Goal: Communication & Community: Answer question/provide support

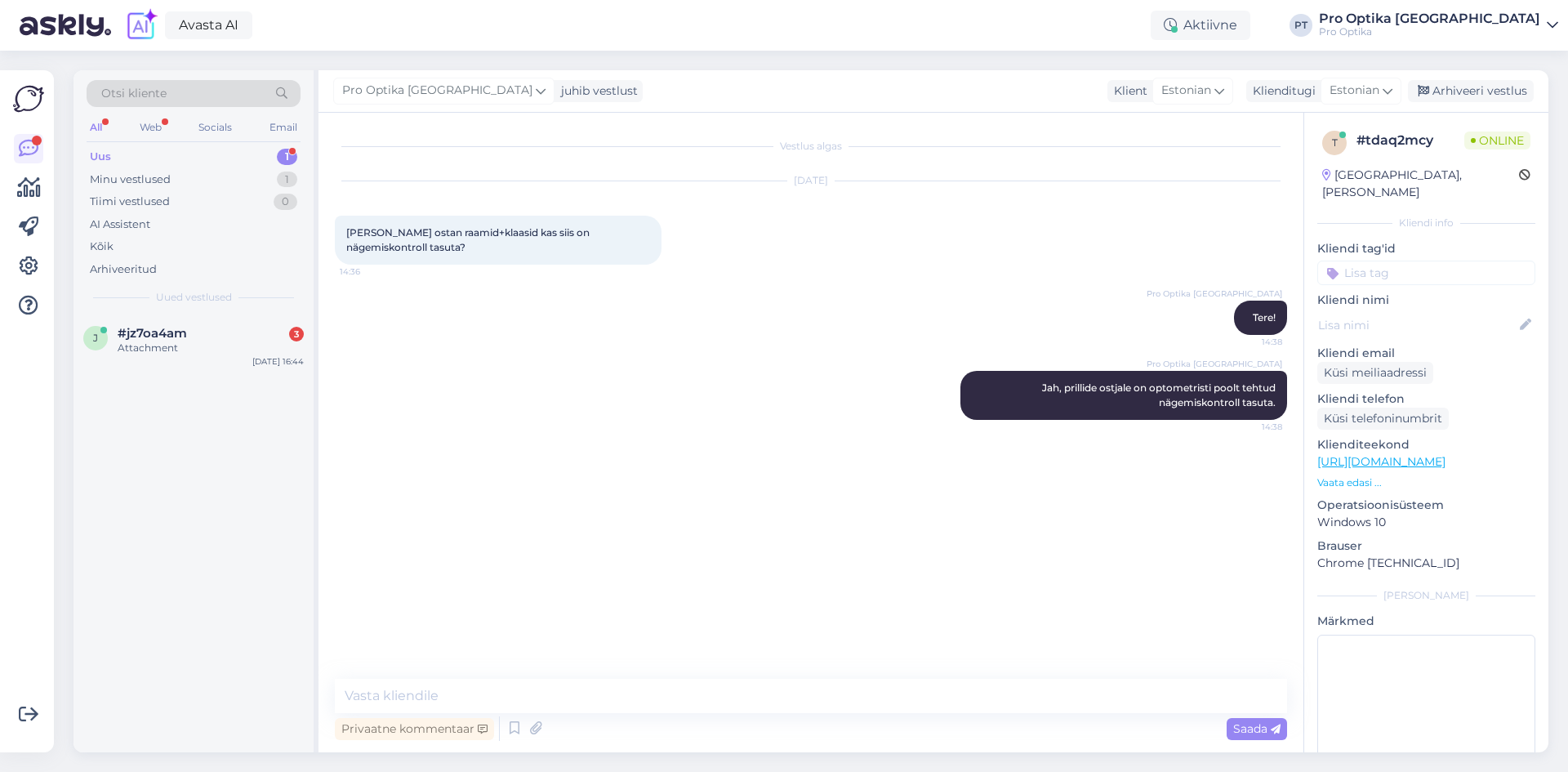
click at [132, 334] on span "#jz7oa4am" at bounding box center [152, 333] width 70 height 14
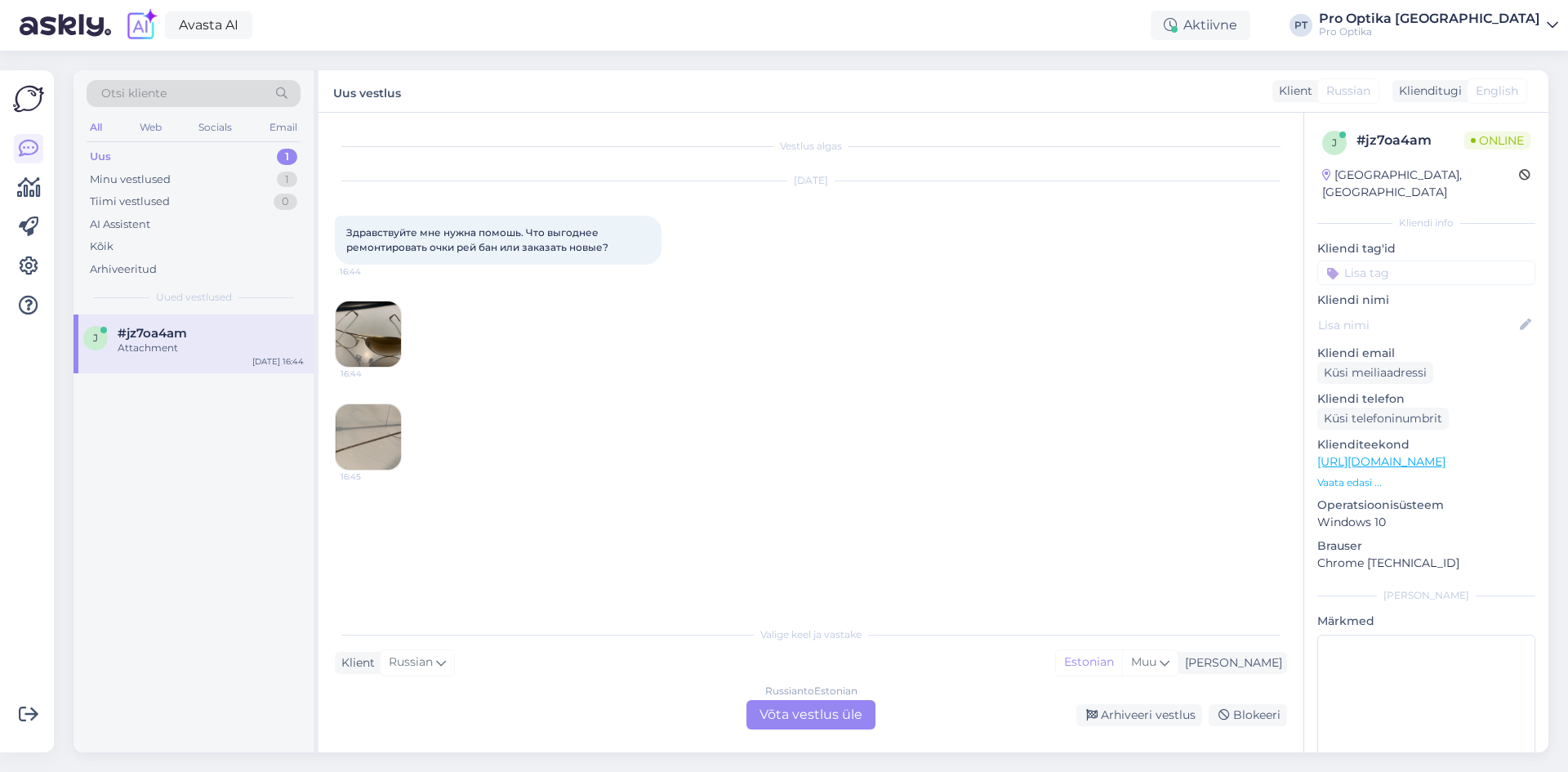
click at [779, 711] on div "Russian to Estonian Võta vestlus üle" at bounding box center [811, 714] width 129 height 30
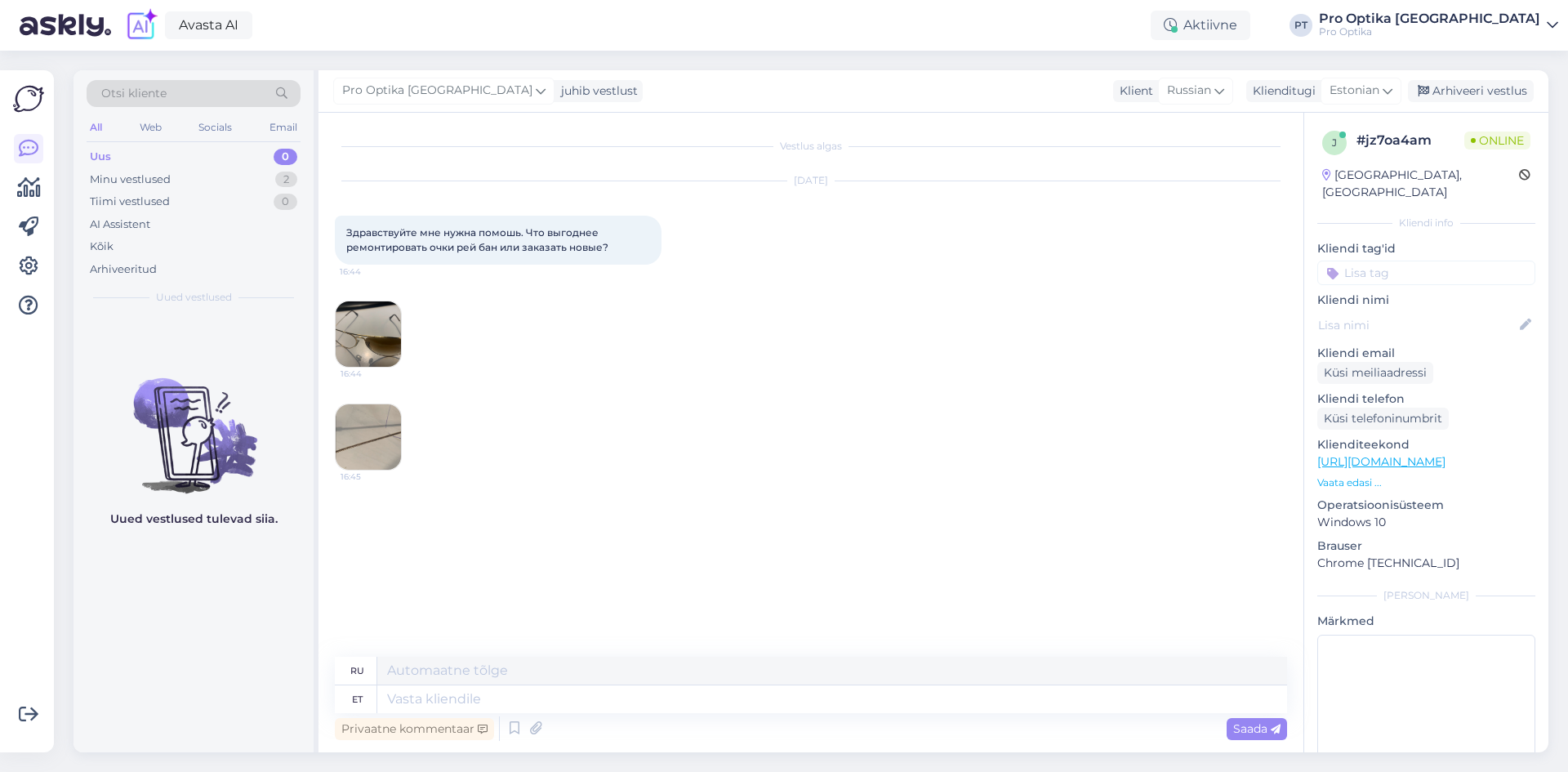
click at [260, 614] on div "Uued vestlused tulevad siia." at bounding box center [194, 533] width 241 height 438
drag, startPoint x: 616, startPoint y: 249, endPoint x: 333, endPoint y: 220, distance: 284.5
click at [333, 220] on div "Vestlus algas [DATE] Здравствуйте мне нужна помошь. Что выгоднее ремонтировать …" at bounding box center [810, 432] width 985 height 639
copy span "Здравствуйте мне нужна помошь. Что выгоднее ремонтировать очки рей бан или зака…"
click at [363, 337] on img at bounding box center [368, 334] width 65 height 65
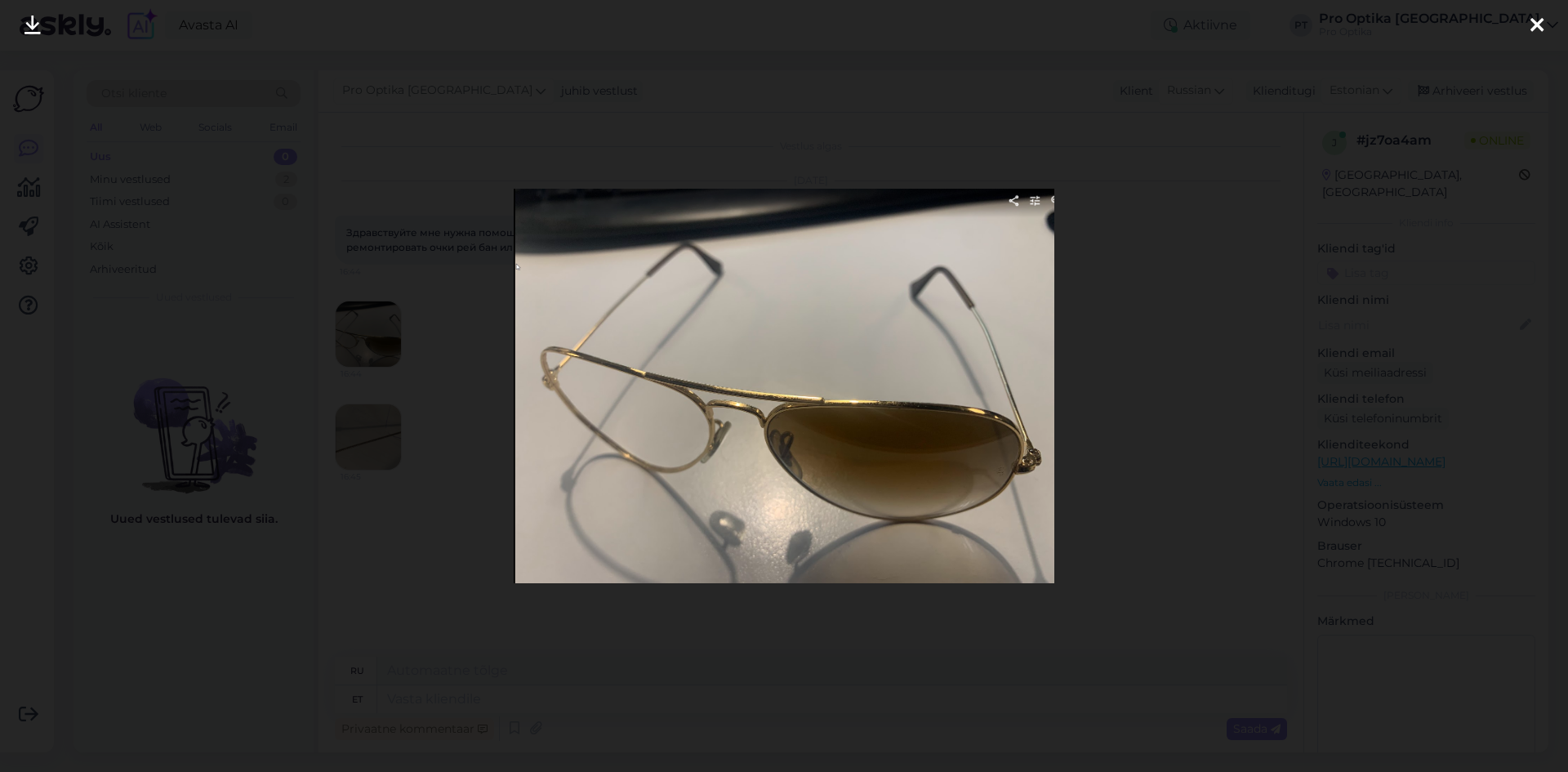
click at [1192, 403] on div at bounding box center [784, 386] width 1568 height 772
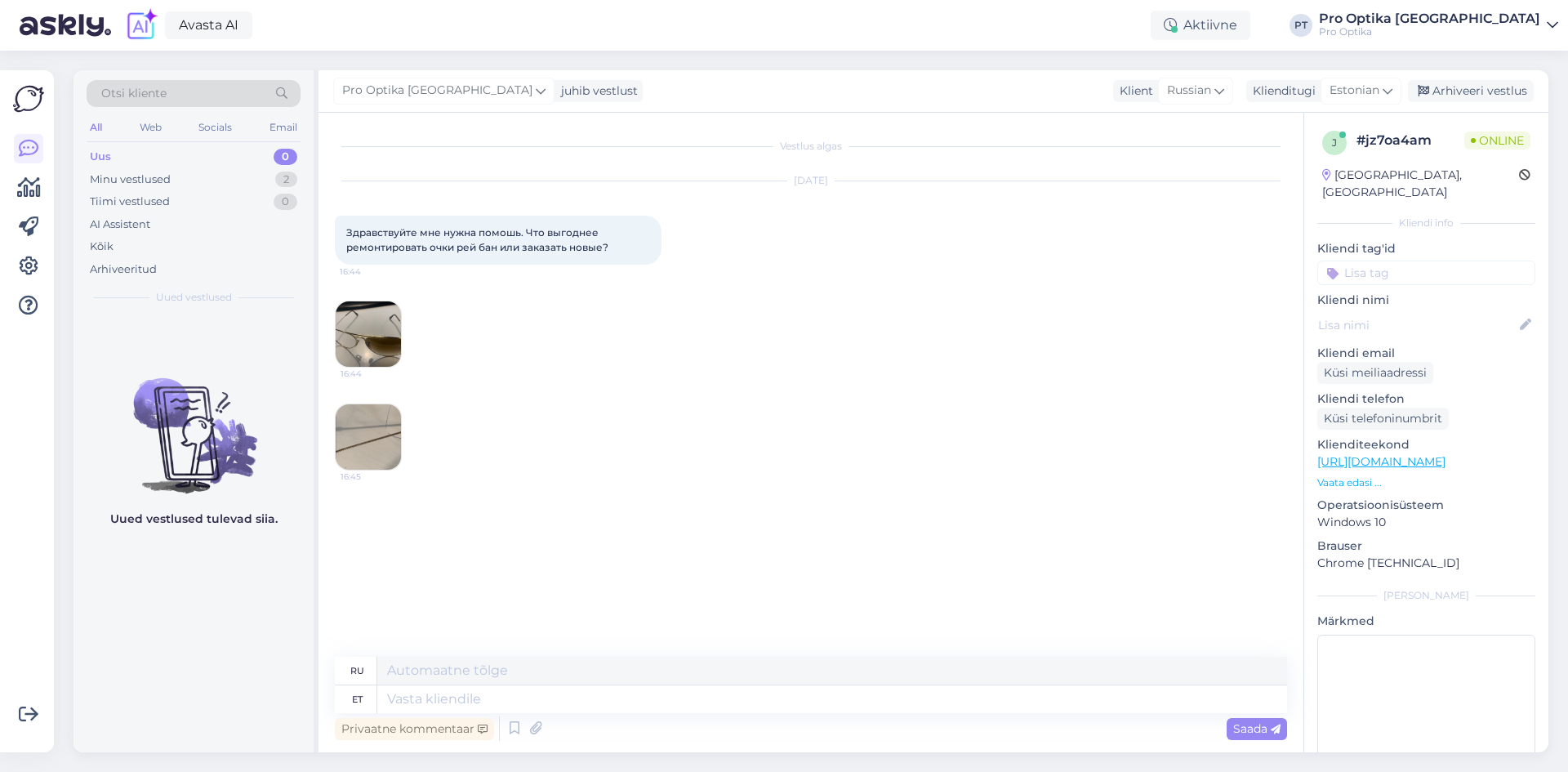
click at [371, 427] on img at bounding box center [368, 437] width 65 height 65
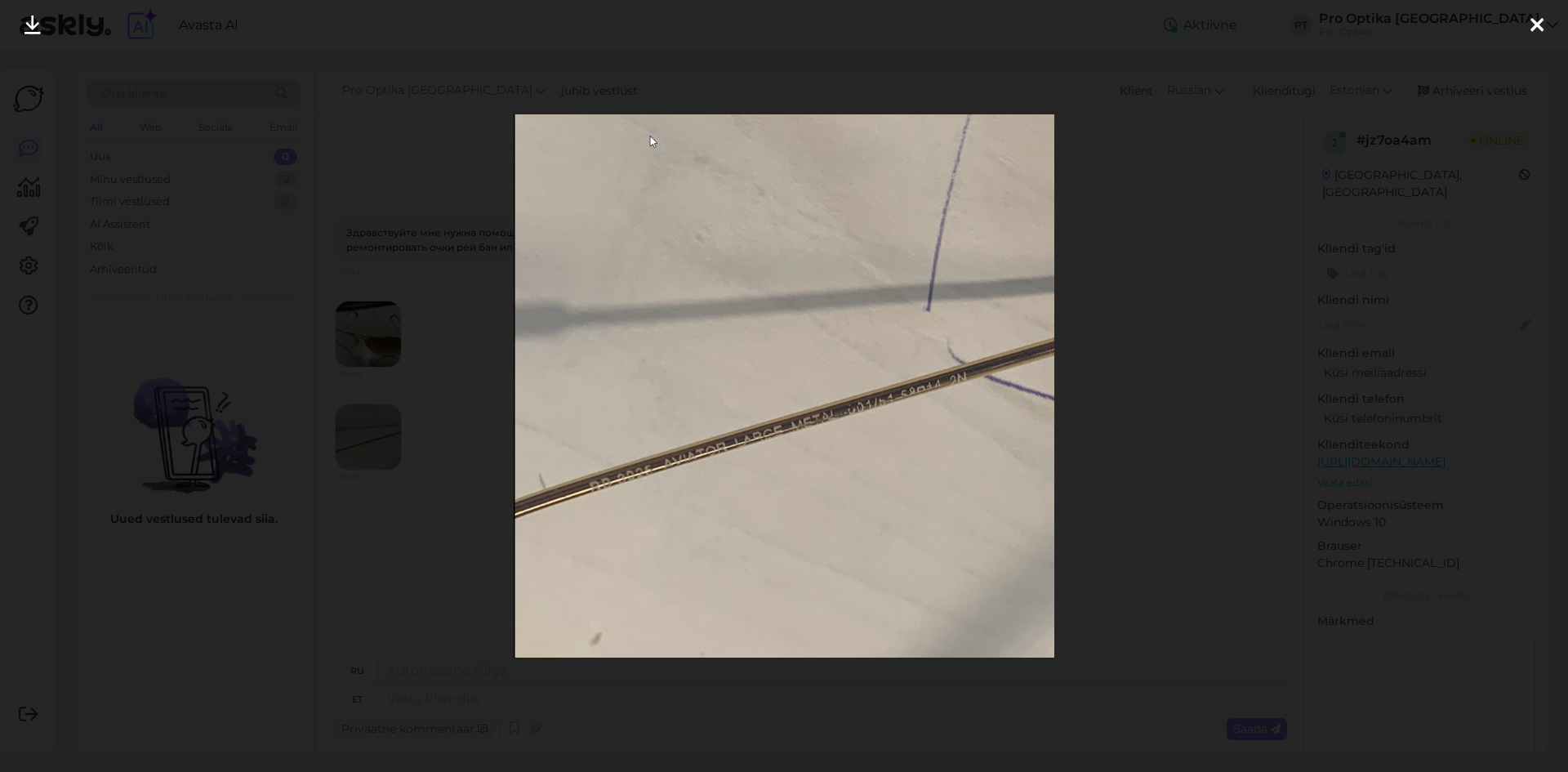
click at [1101, 354] on div at bounding box center [784, 386] width 1568 height 772
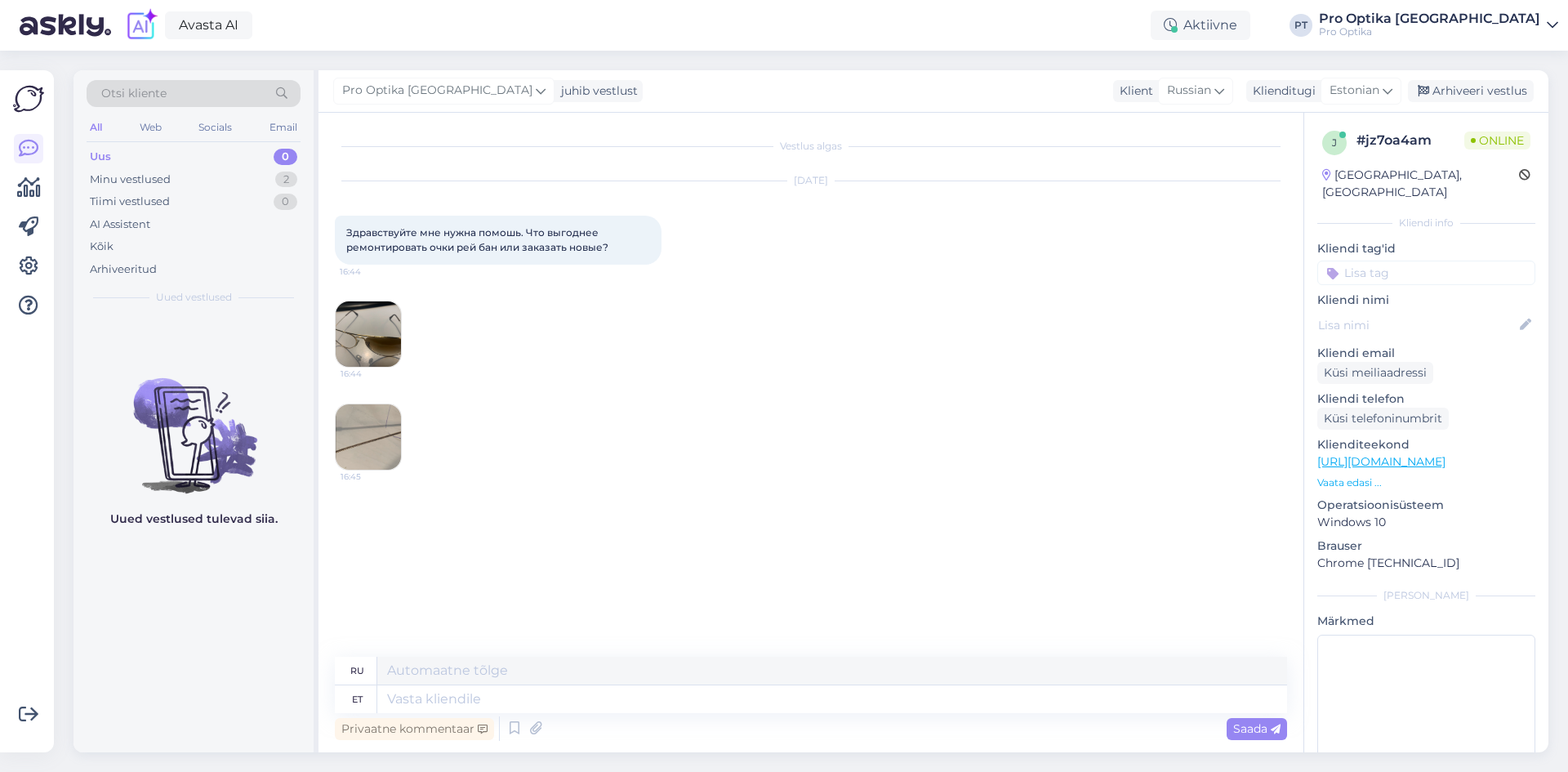
click at [392, 333] on img at bounding box center [368, 334] width 65 height 65
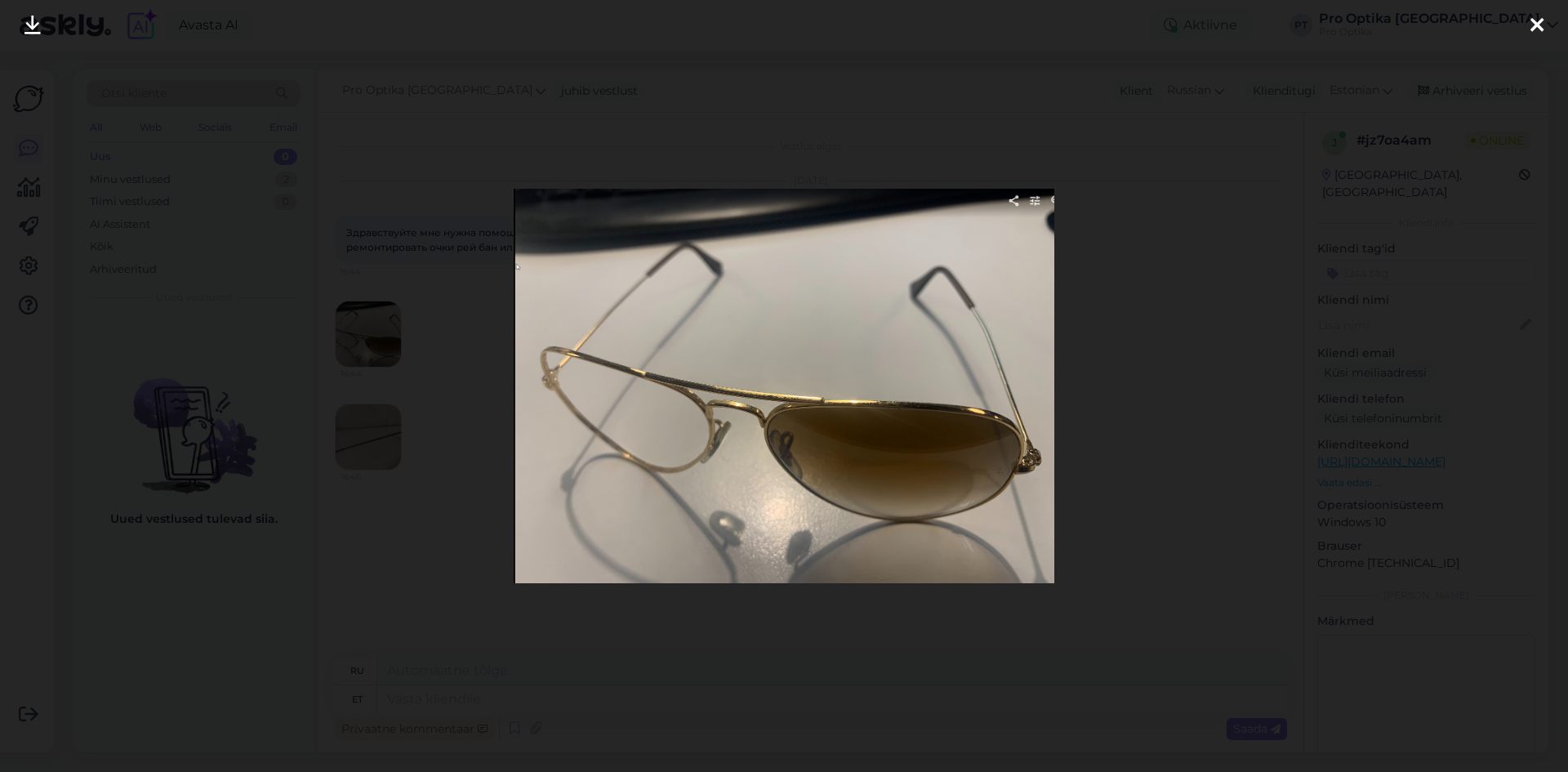
click at [1117, 313] on div at bounding box center [784, 386] width 1568 height 772
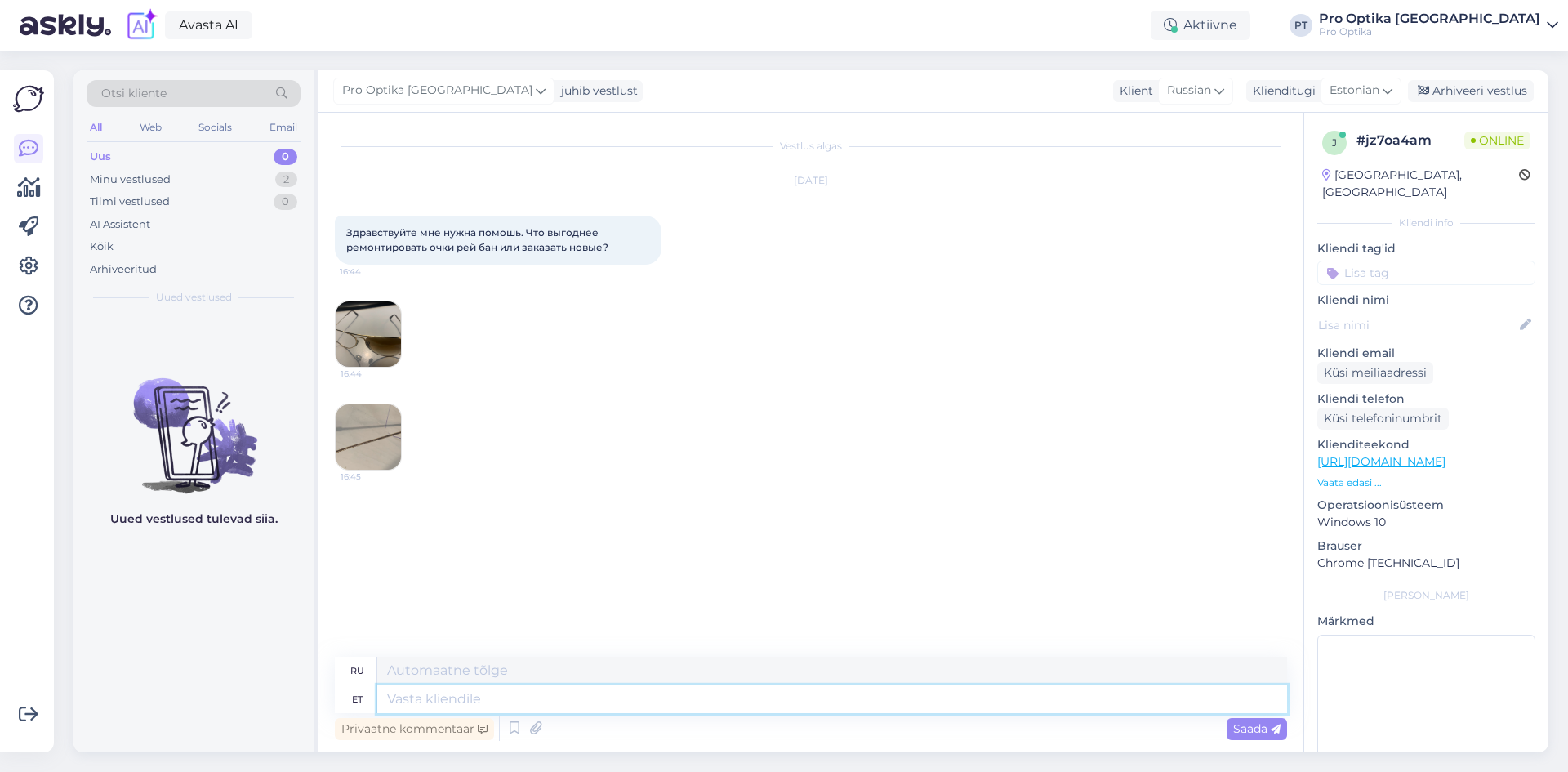
click at [490, 703] on textarea at bounding box center [832, 699] width 910 height 28
type textarea "[PERSON_NAME]"
type textarea "Если"
type textarea "K"
type textarea "Tere!"
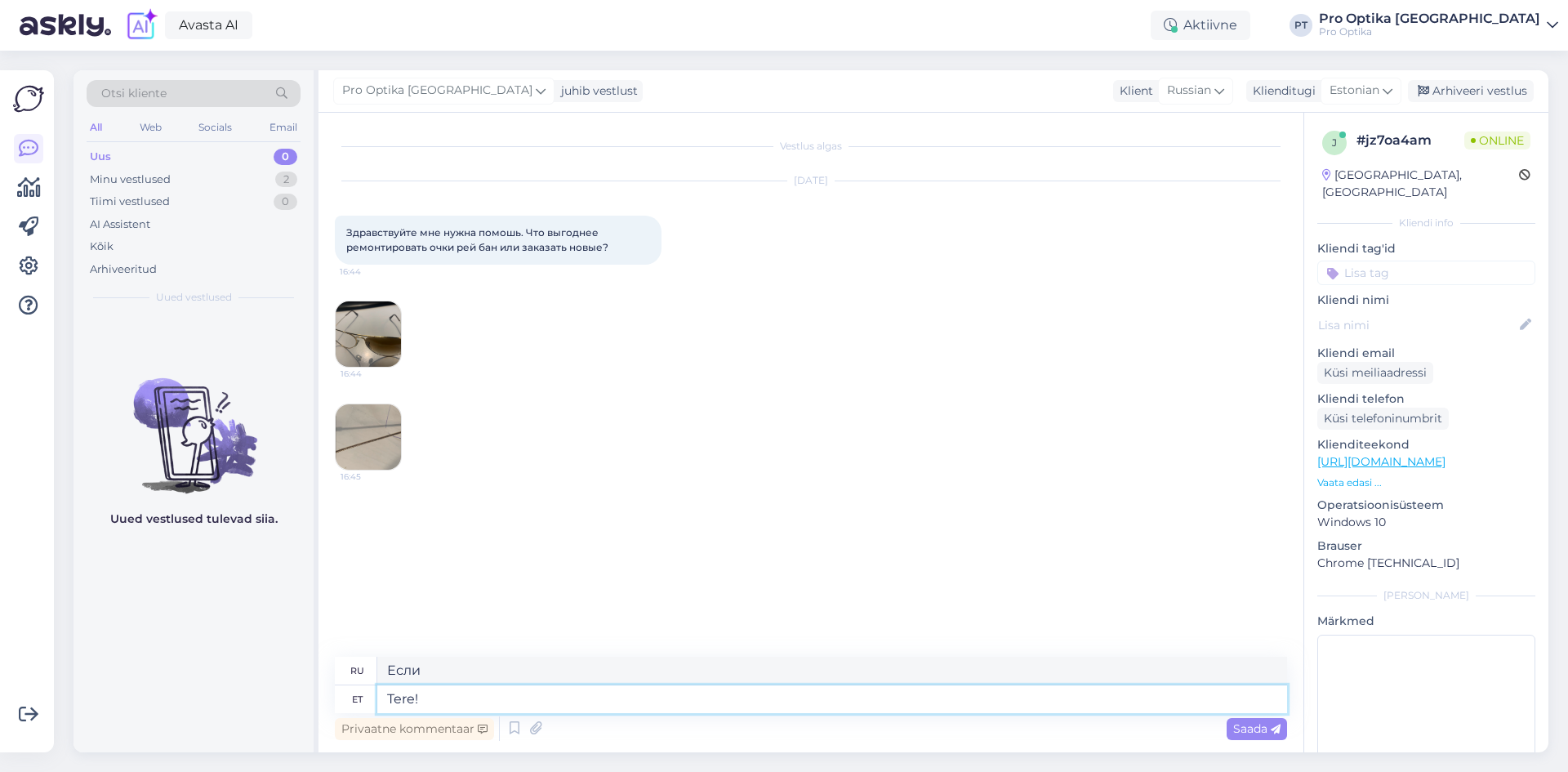
type textarea "Привет!"
type textarea "Tere! [PERSON_NAME]"
type textarea "Привет! Если"
type textarea "Tere! Kui Te soo"
type textarea "Привет! Если вы"
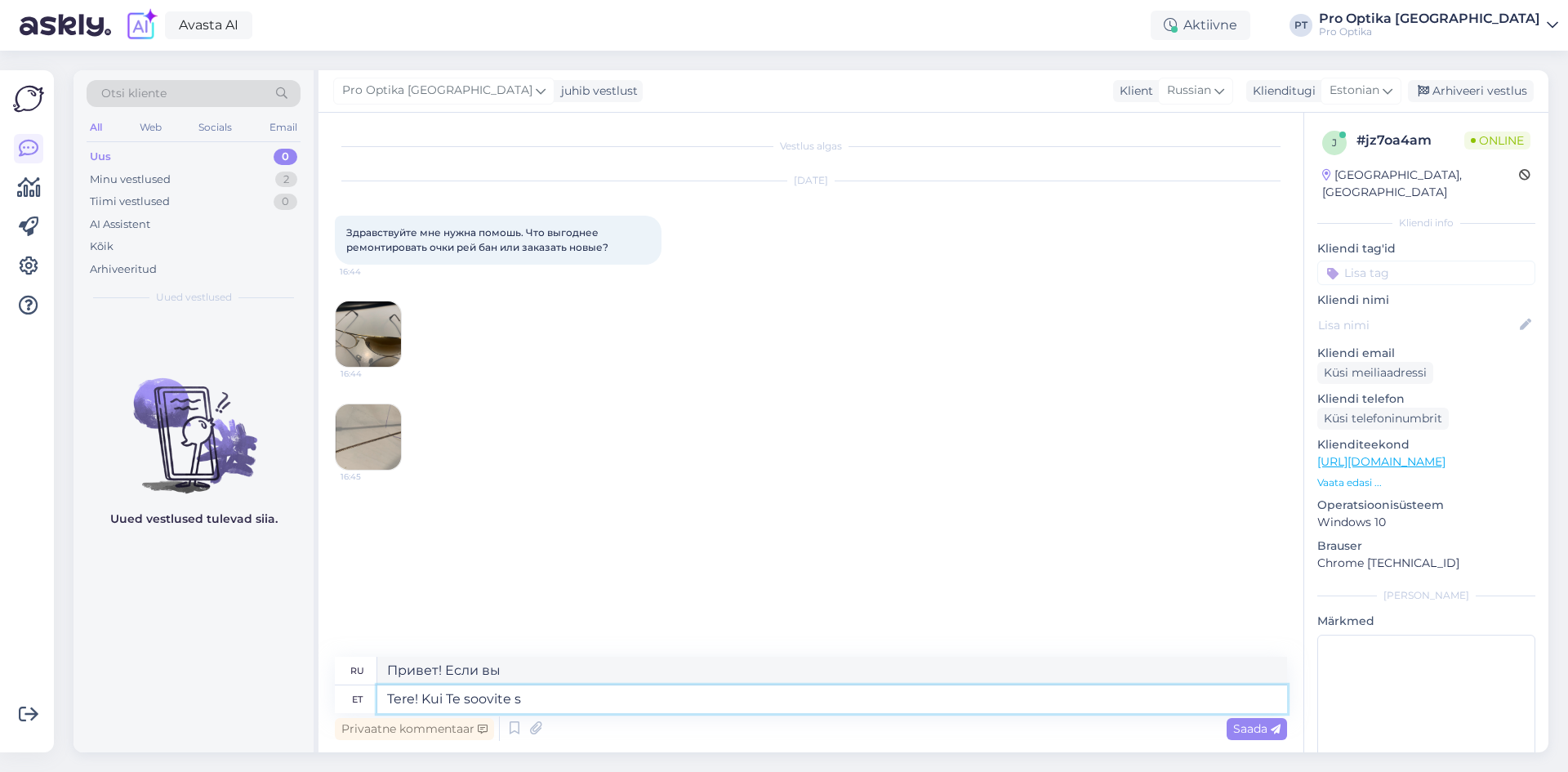
type textarea "Tere! Kui Te soovite si"
type textarea "Привет! Если хочешь"
type textarea "Tere! Kui Te soovite siis on"
type textarea "Привет! Если хочешь, то"
type textarea "Tere! Kui Te soovite siis on võimalik te"
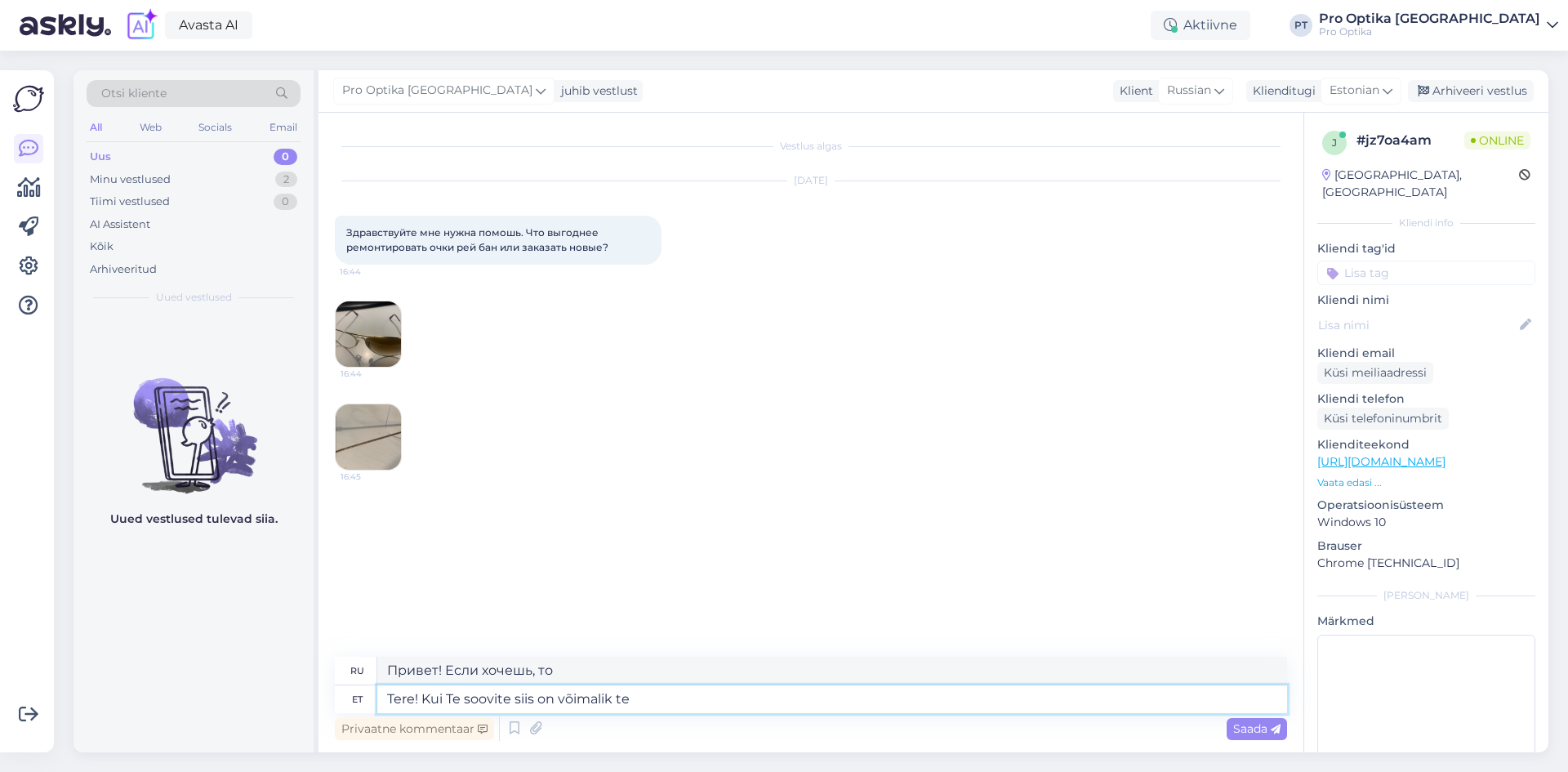
type textarea "Привет! Если хочешь, это возможно."
type textarea "Tere! Kui Te soovite siis on võimalik teha t"
type textarea "Здравствуйте! Если хотите, можно сделать"
type textarea "Tere! Kui Te soovite siis on võimalik teha tehasele p"
type textarea "Привет! Если хочешь, можно сделать фабрику."
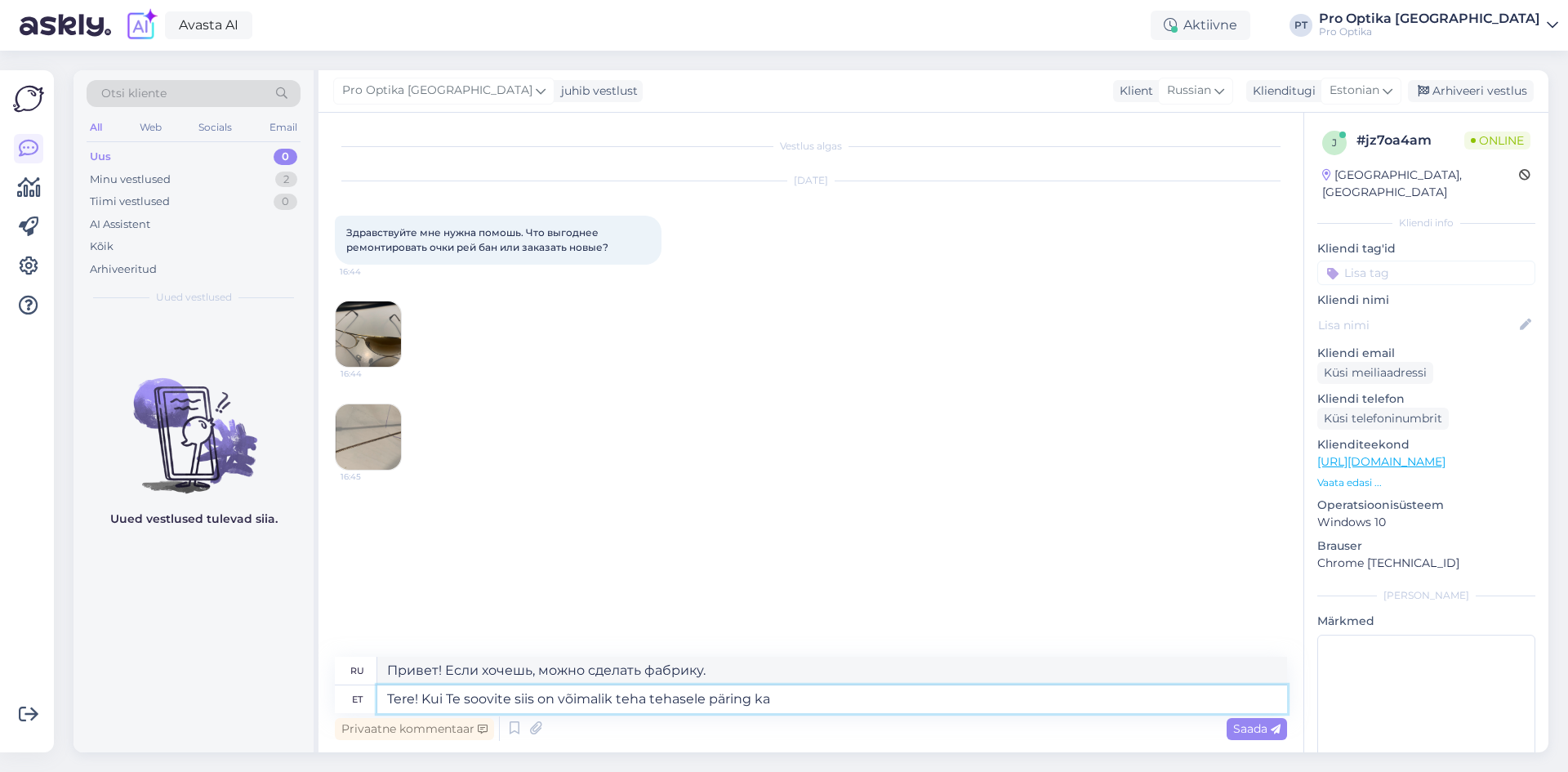
type textarea "Tere! Kui Te soovite siis on võimalik teha tehasele päring kas"
type textarea "Здравствуйте! Если хотите, можете обратиться на завод."
type textarea "Tere! Kui Te soovite siis on võimalik teha tehasele päring kas on v"
type textarea "Здравствуйте! Если хотите, можете спросить на заводе, есть ли"
type textarea "Tere! Kui Te soovite siis on võimalik teha tehasele päring kas on võimal"
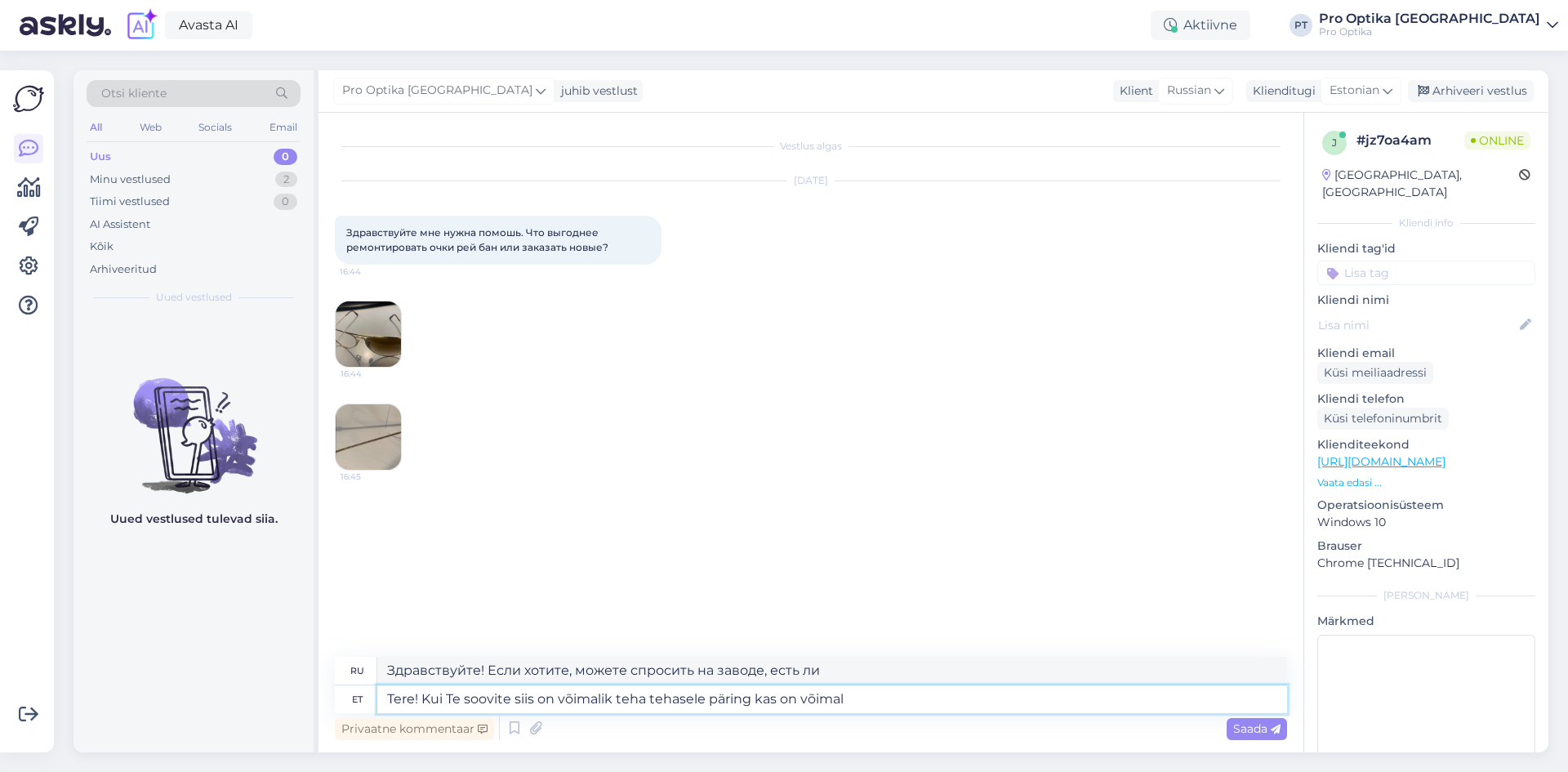
type textarea "Здравствуйте! Если хотите, можете спросить на заводе, возможно ли это."
type textarea "Tere! Kui Te soovite siis on võimalik teha tehasele päring kas on võimalik uusi…"
type textarea "Здравствуйте! Если хотите, можете спросить на заводе, можно ли получить новые."
type textarea "Tere! Kui Te soovite siis on võimalik teha tehasele päring kas on võimalik uusi…"
type textarea "Здравствуйте! Если хотите, можете спросить на фабрике, можно ли получить новые …"
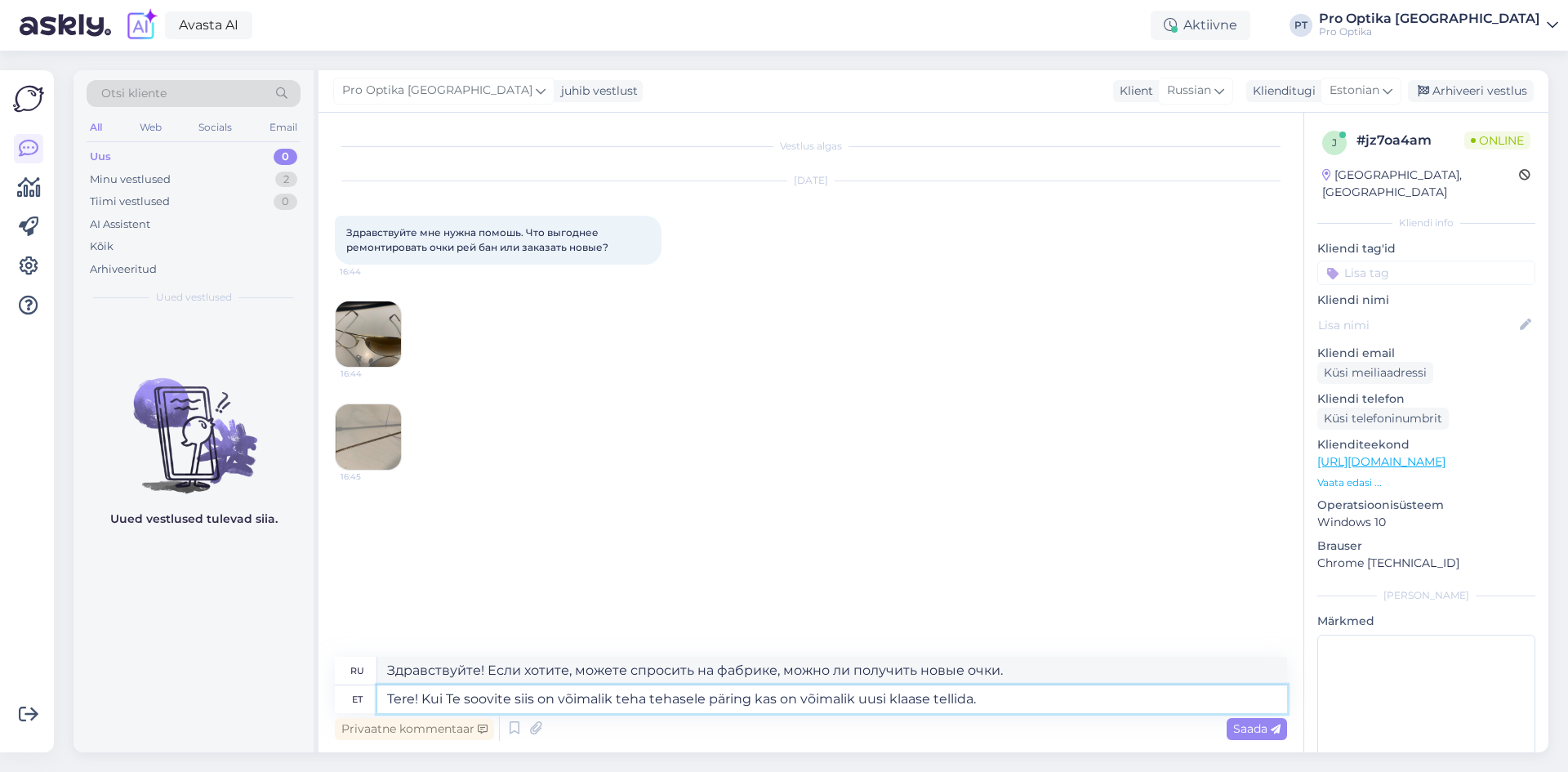
type textarea "Tere! Kui Te soovite siis on võimalik teha tehasele päring kas on võimalik uusi…"
type textarea "Здравствуйте! Если хотите, можете уточнить на фабрике, можно ли заказать новые …"
type textarea "Tere! Kui Te soovite siis on võimalik teha tehasele päring kas on võimalik uusi…"
type textarea "Здравствуйте! Если хотите, можете спросить на фабрике, можно ли заказать новые …"
type textarea "Tere! Kui Te soovite siis on võimalik teha tehasele päring kas on võimalik uusi…"
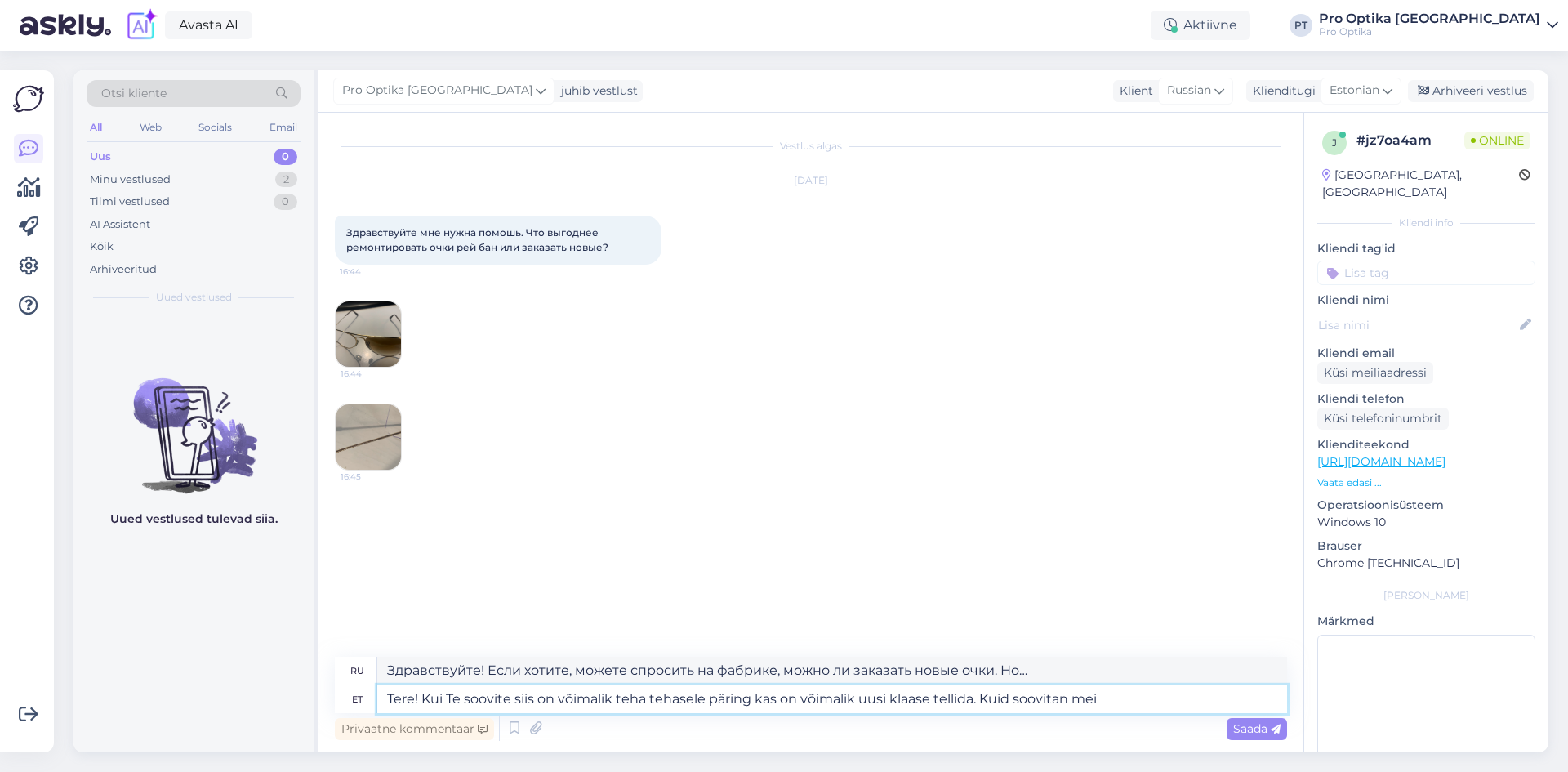
type textarea "Здравствуйте! Если хотите, можете спросить на фабрике, можно ли заказать новые …"
type textarea "Tere! Kui Te soovite siis on võimalik teha tehasele päring kas on võimalik uusi…"
type textarea "Здравствуйте! Если хотите, можете спросить на фабрике, можно ли заказать новые …"
type textarea "Tere! Kui Te soovite siis on võimalik teha tehasele päring kas on võimalik uusi…"
type textarea "Здравствуйте! Если хотите, можете уточнить на фабрике, можно ли заказать новые …"
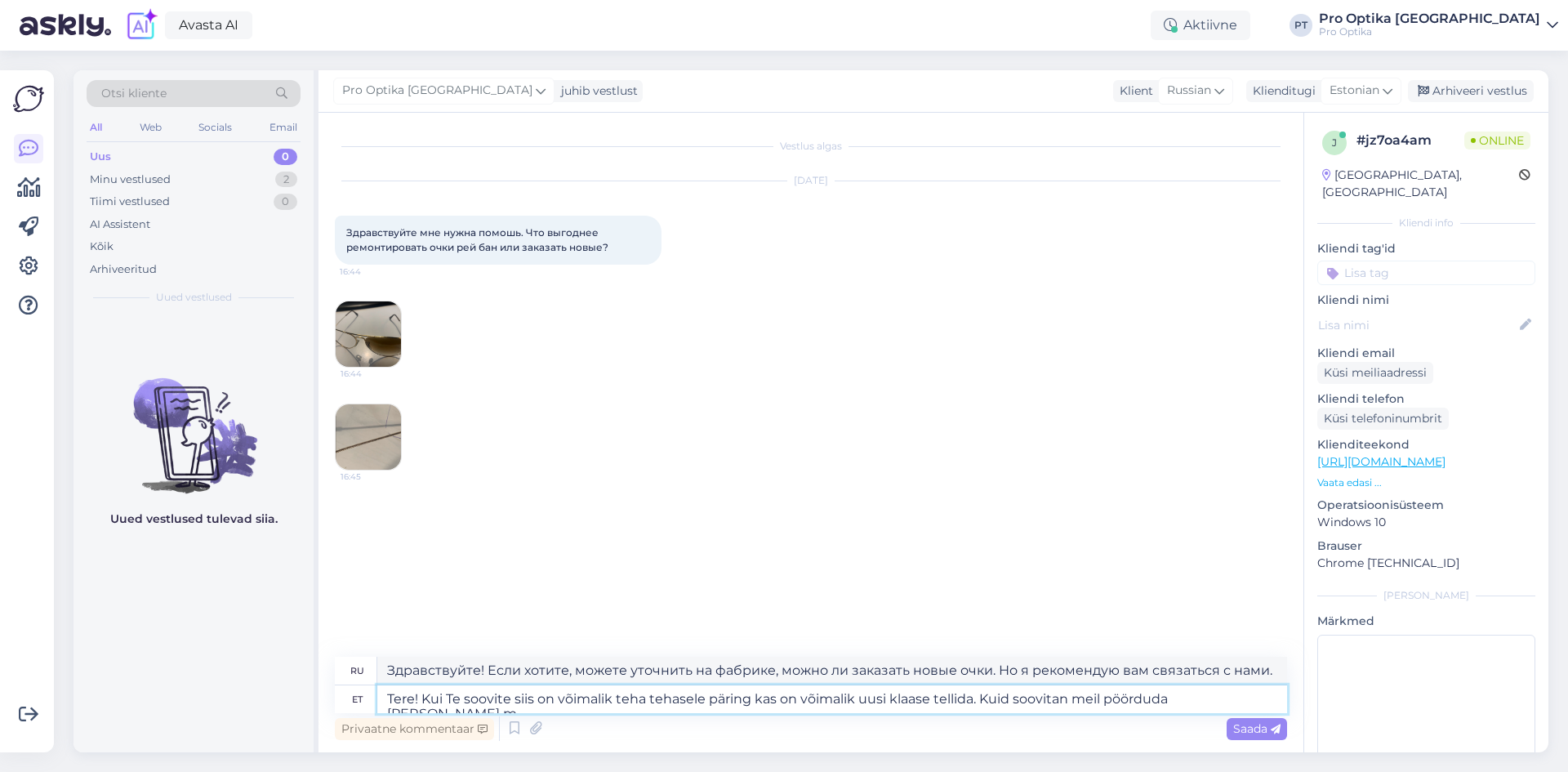
type textarea "Tere! Kui Te soovite siis on võimalik teha tehasele päring kas on võimalik uusi…"
type textarea "Здравствуйте! Если хотите, можете спросить на фабрике, можно ли заказать новые …"
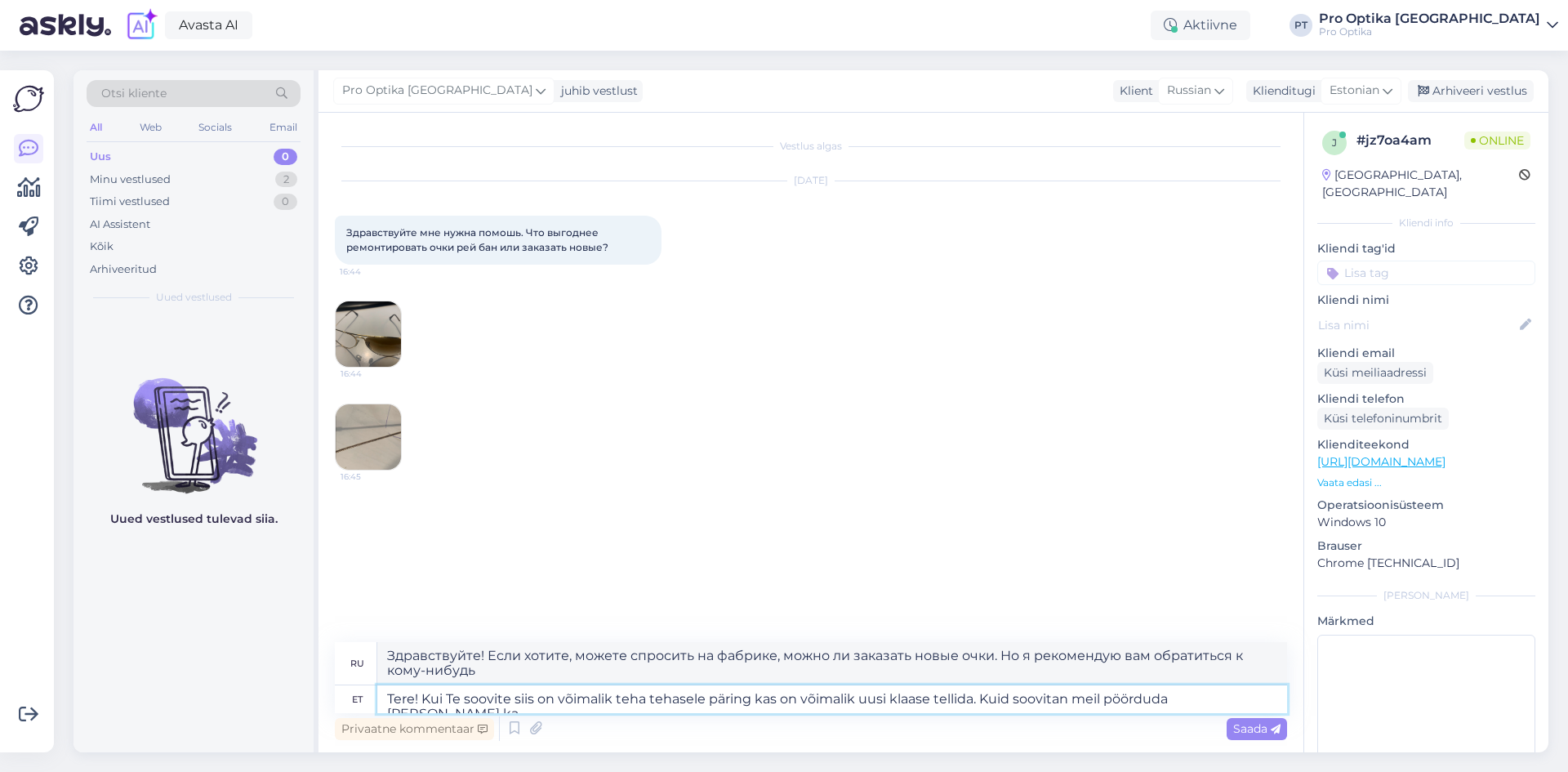
type textarea "Tere! Kui Te soovite siis on võimalik teha tehasele päring kas on võimalik uusi…"
type textarea "Здравствуйте! Если хотите, можете узнать на фабрике, можно ли заказать новые оч…"
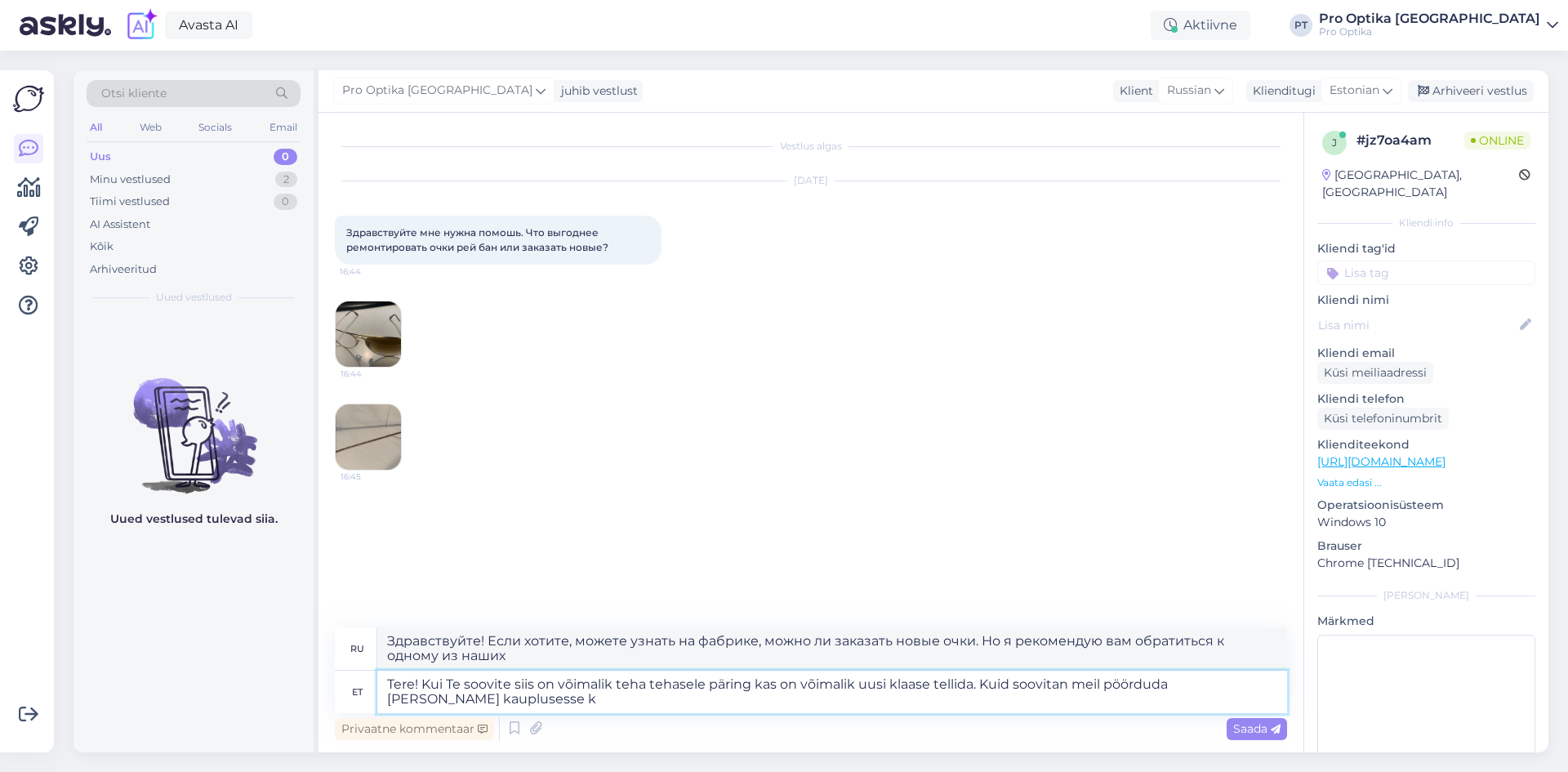
type textarea "Tere! Kui Te soovite siis on võimalik teha tehasele päring kas on võimalik uusi…"
type textarea "Здравствуйте! Если хотите, можете уточнить на фабрике, можно ли заказать новые …"
type textarea "Tere! Kui Te soovite siis on võimalik teha tehasele päring kas on võimalik uusi…"
type textarea "Здравствуйте! Если хотите, можете уточнить на фабрике, можно ли заказать новые …"
type textarea "Tere! Kui Te soovite siis on võimalik teha tehasele päring kas on võimalik uusi…"
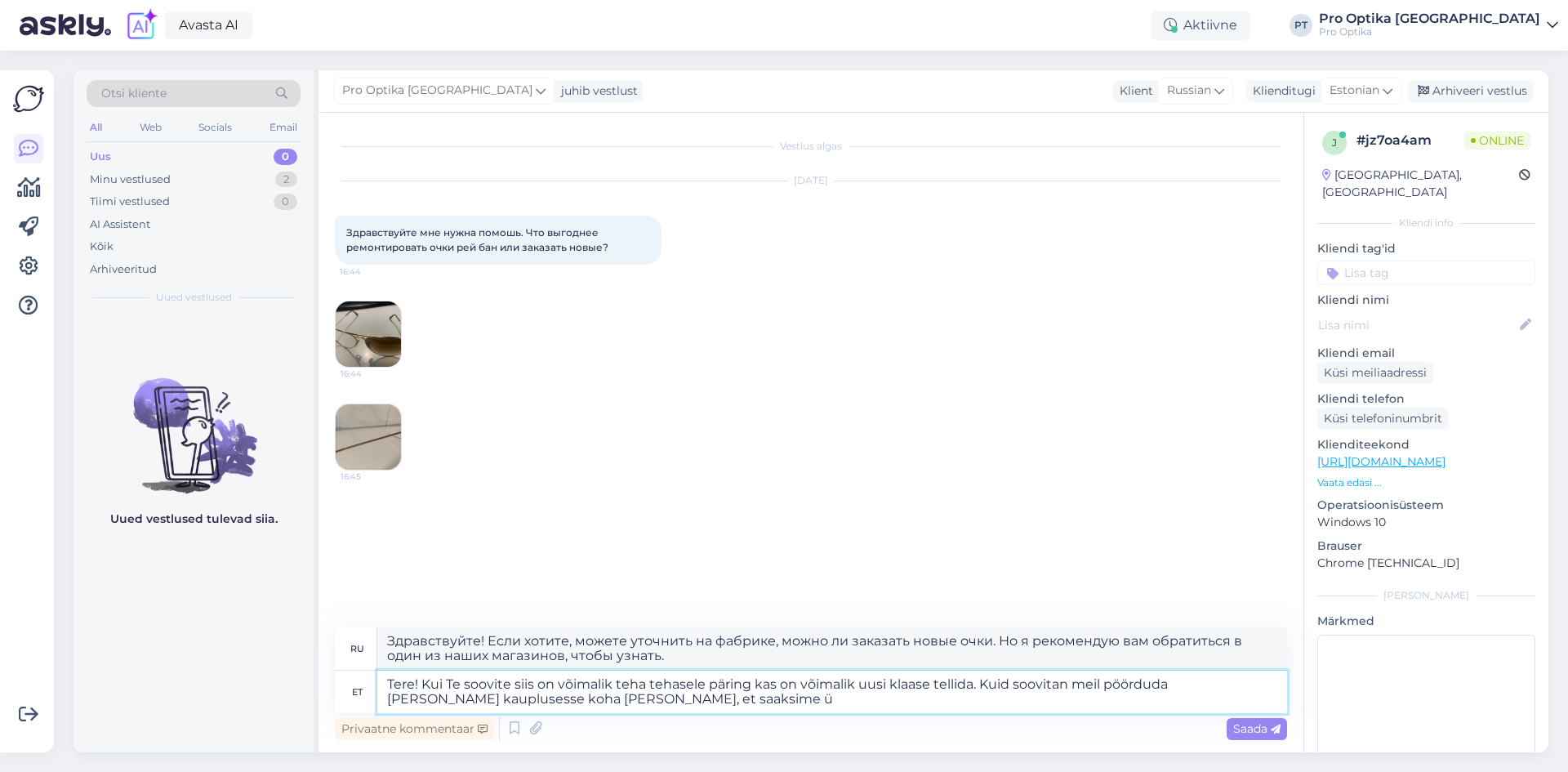
type textarea "Здравствуйте! Если хотите, можете уточнить на фабрике, можно ли заказать новые …"
type textarea "Tere! Kui Te soovite siis on võimalik teha tehasele päring kas on võimalik uusi…"
type textarea "Здравствуйте! Если хотите, можете уточнить на заводе, можно ли заказать новые л…"
type textarea "Tere! Kui Te soovite siis on võimalik teha tehasele päring kas on võimalik uusi…"
type textarea "Здравствуйте! Если хотите, можете уточнить на заводе, можно ли заказать новые л…"
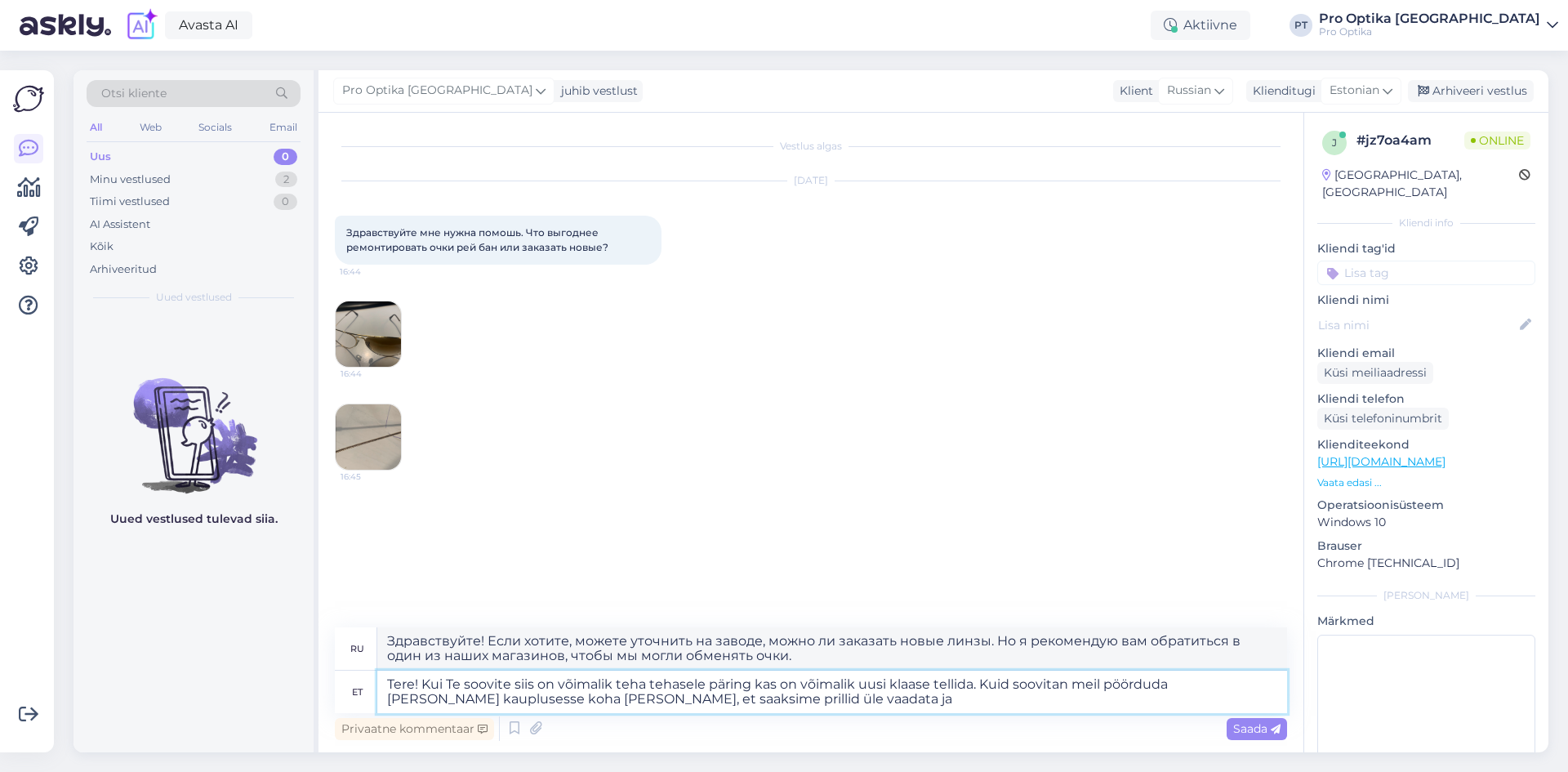
type textarea "Tere! Kui Te soovite siis on võimalik teha tehasele päring kas on võimalik uusi…"
type textarea "Здравствуйте! Если хотите, можете уточнить на заводе, можно ли заказать новые л…"
type textarea "Tere! Kui Te soovite siis on võimalik teha tehasele päring kas on võimalik uusi…"
type textarea "Здравствуйте! Если хотите, можете уточнить на заводе, можно ли заказать новые л…"
type textarea "Tere! Kui Te soovite siis on võimalik teha tehasele päring kas on võimalik uusi…"
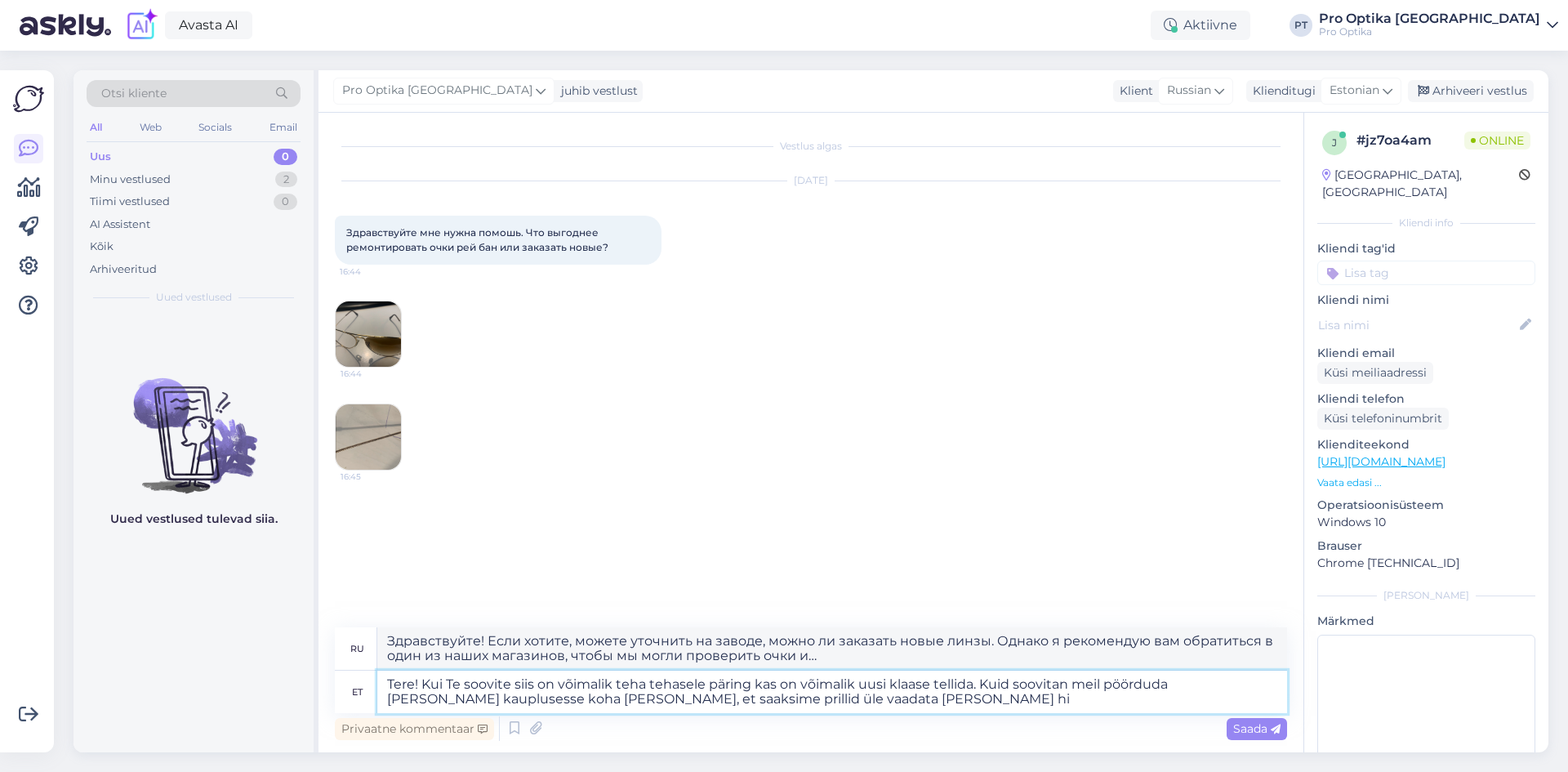
type textarea "Здравствуйте! Если хотите, вы можете уточнить на заводе, можно ли заказать новы…"
type textarea "Tere! Kui Te soovite siis on võimalik teha tehasele päring kas on võimalik uusi…"
type textarea "Здравствуйте! Если хотите, вы можете уточнить на заводе, можно ли заказать новы…"
type textarea "Tere! Kui Te soovite siis on võimalik teha tehasele päring kas on võimalik uusi…"
type textarea "Здравствуйте! Если хотите, вы можете уточнить на заводе, можно ли заказать новы…"
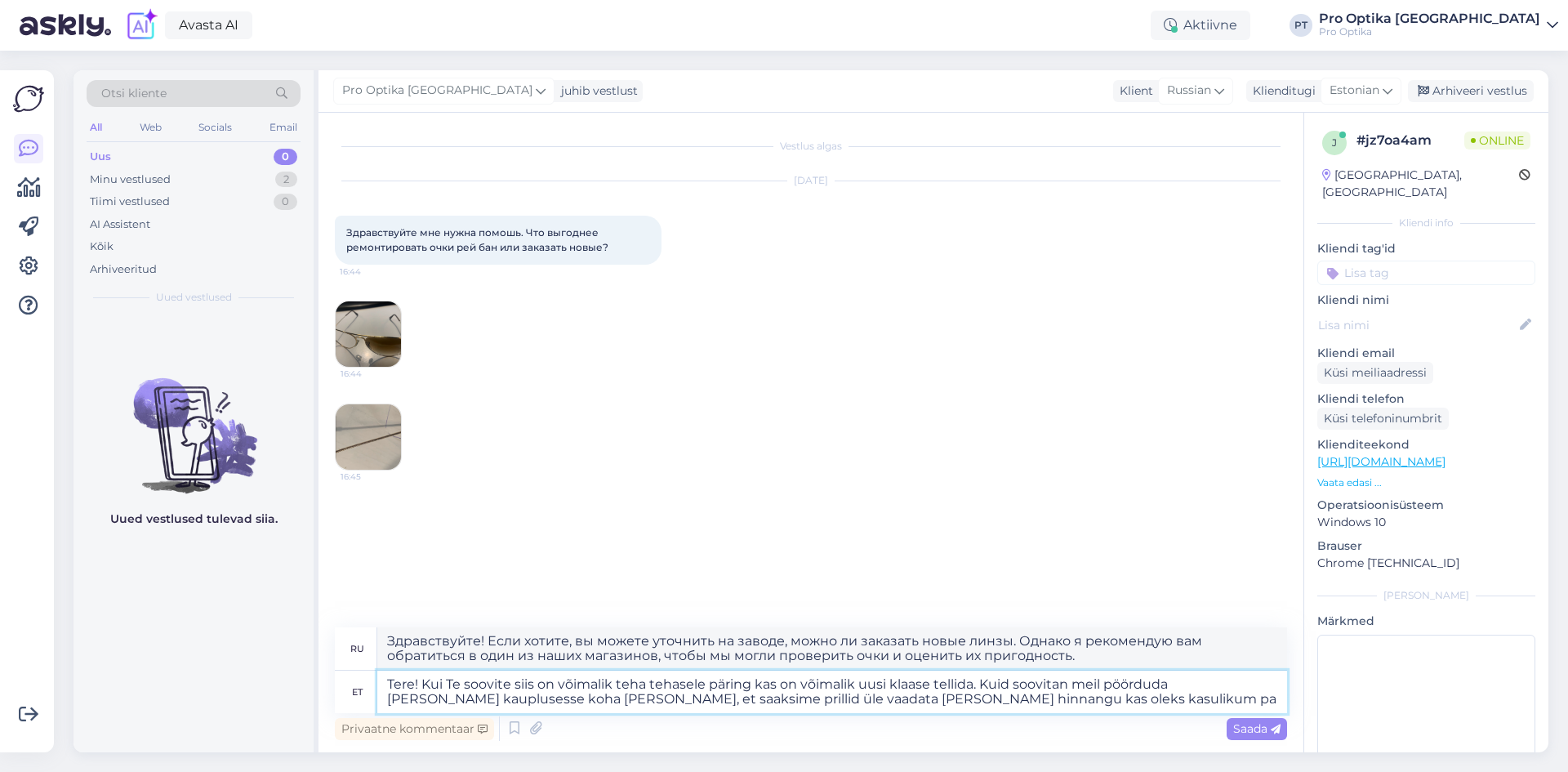
type textarea "Tere! Kui Te soovite siis on võimalik teha tehasele päring kas on võimalik uusi…"
type textarea "Здравствуйте! Если хотите, вы можете уточнить на заводе, можно ли заказать новы…"
type textarea "Tere! Kui Te soovite siis on võimalik teha tehasele päring kas on võimalik uusi…"
type textarea "Здравствуйте! Если хотите, вы можете уточнить на заводе, можно ли заказать новы…"
type textarea "Tere! Kui Te soovite siis on võimalik teha tehasele päring kas on võimalik uusi…"
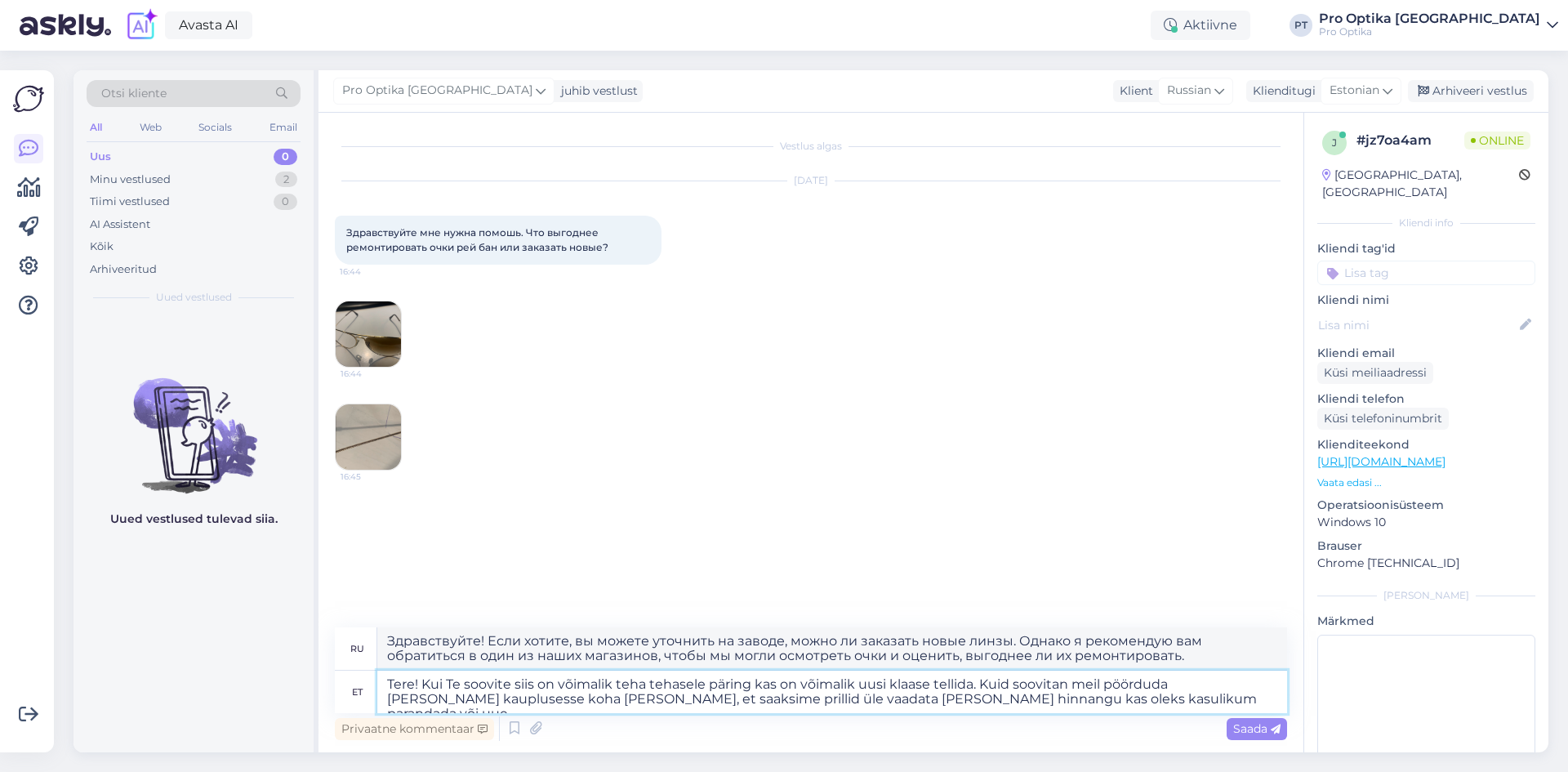
type textarea "Здравствуйте! Если хотите, можете уточнить на заводе, можно ли заказать новые л…"
type textarea "Tere! Kui Te soovite siis on võimalik teha tehasele päring kas on võimalik uusi…"
type textarea "Здравствуйте! Если хотите, можете уточнить на заводе, можно ли заказать новые л…"
type textarea "Tere! Kui Te soovite siis on võimalik teha tehasele päring kas on võimalik uusi…"
type textarea "Здравствуйте! Если хотите, вы можете уточнить на заводе, можно ли заказать новы…"
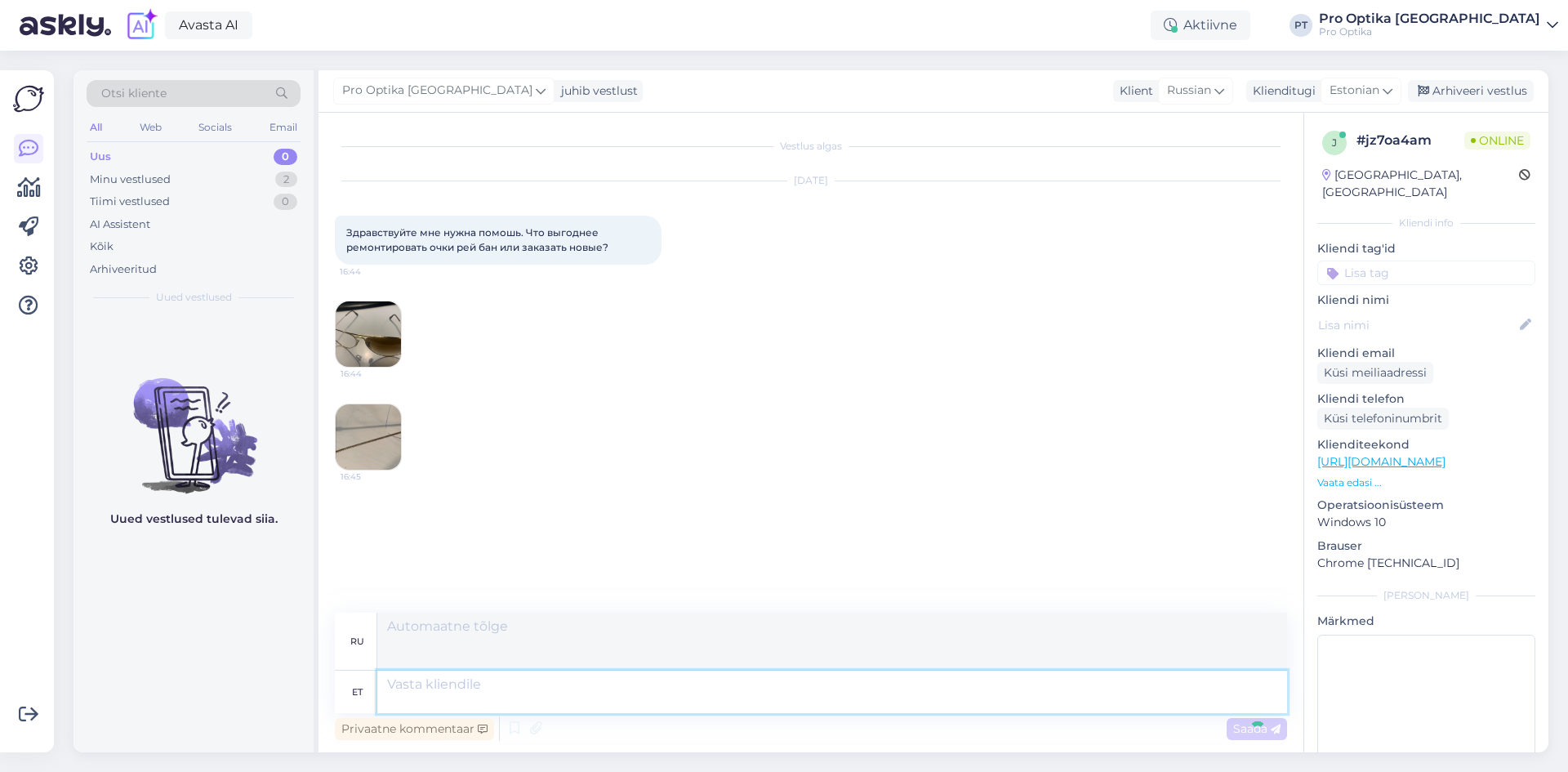
scroll to position [77, 0]
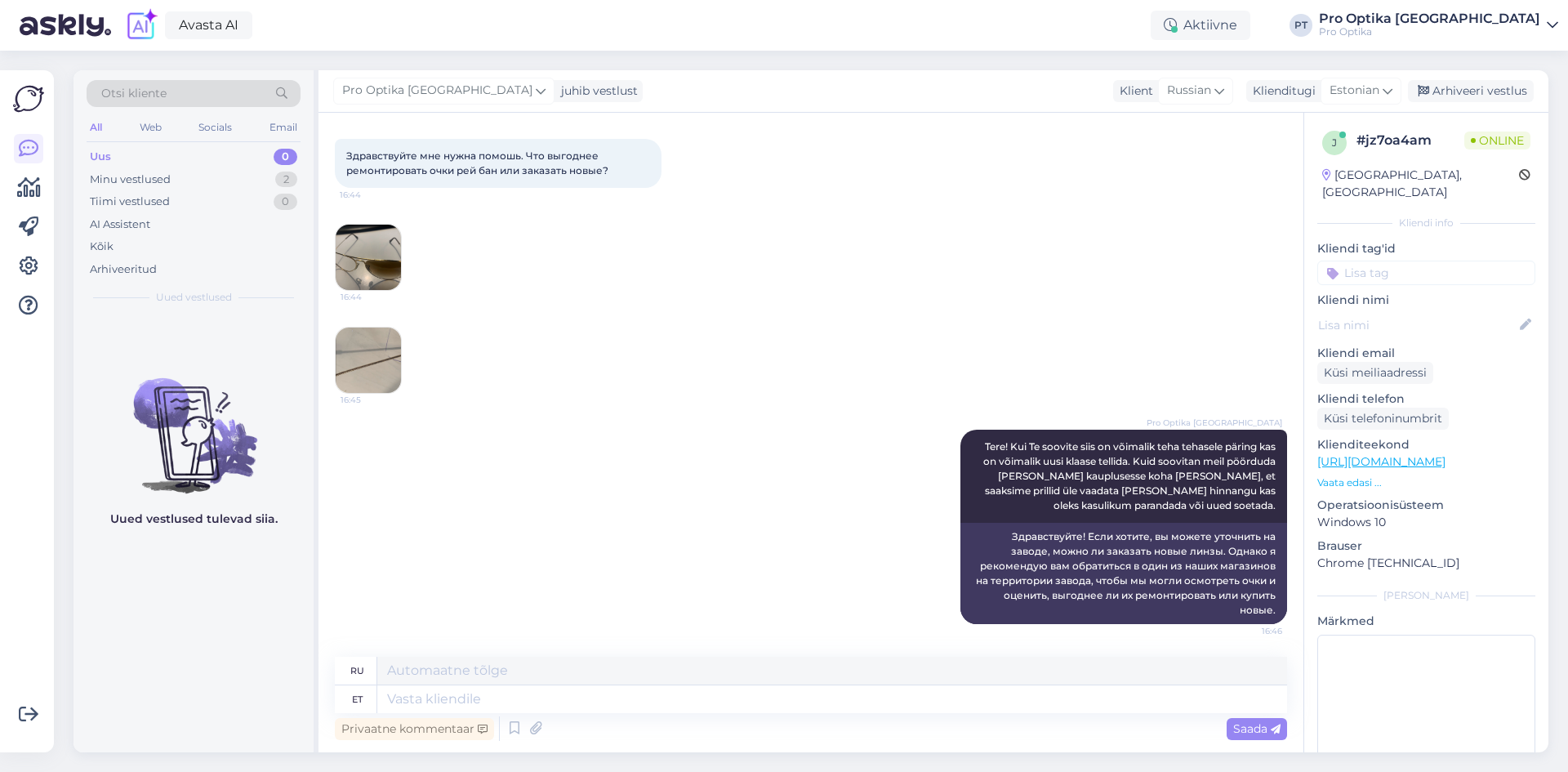
click at [289, 623] on div "Uued vestlused tulevad siia." at bounding box center [194, 533] width 241 height 438
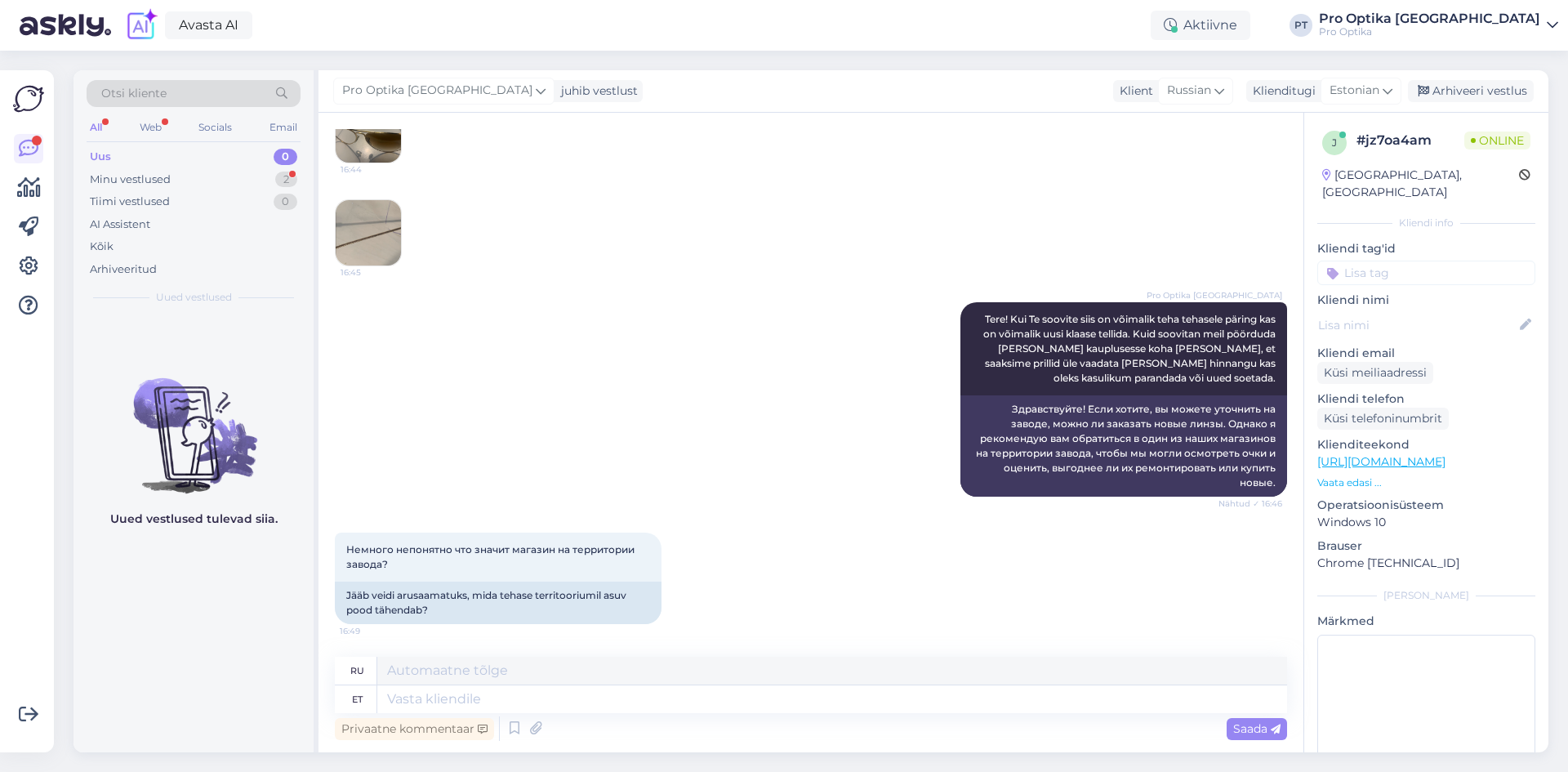
scroll to position [302, 0]
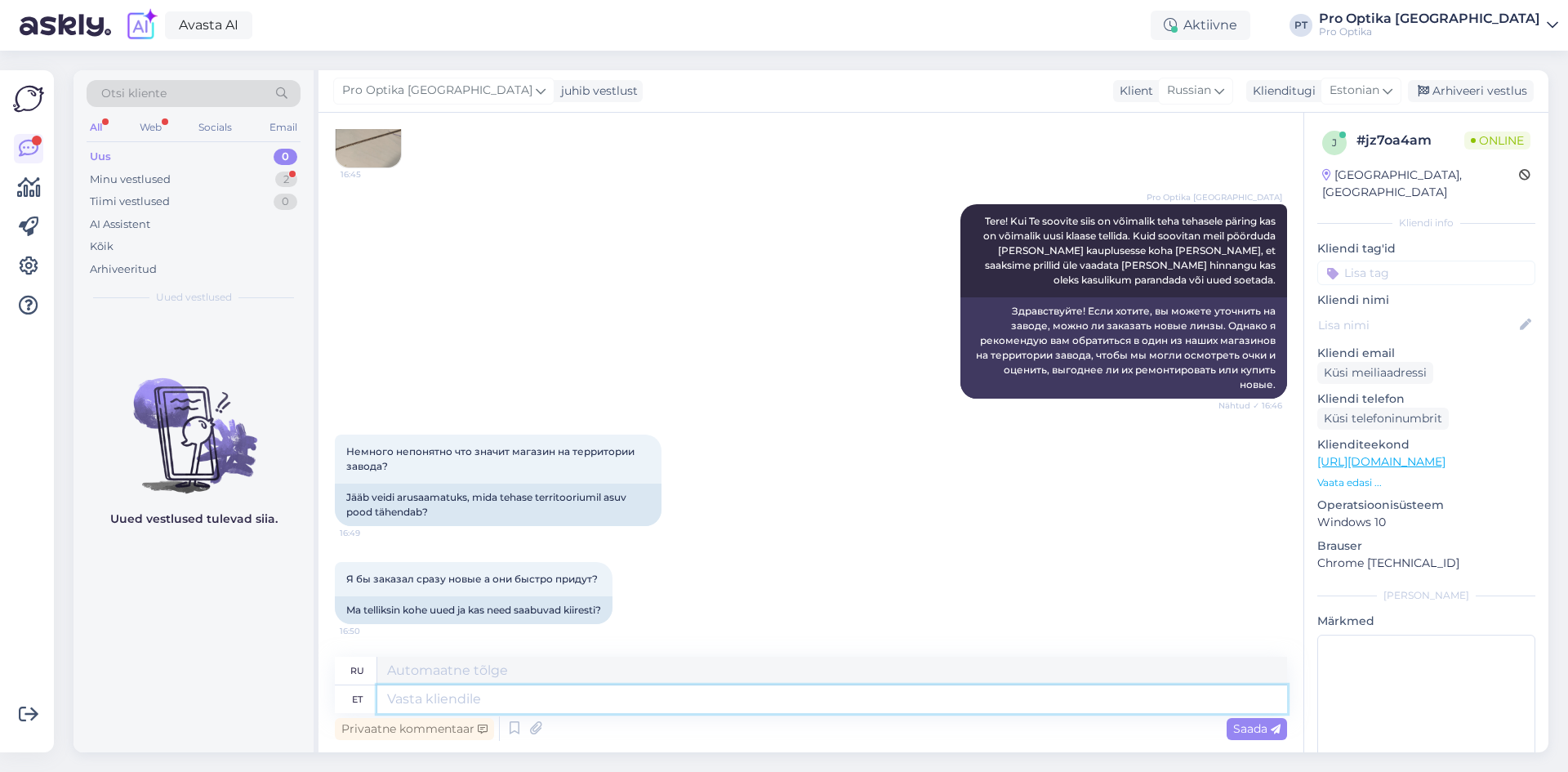
click at [461, 692] on textarea at bounding box center [832, 699] width 910 height 28
type textarea "Alustu"
type textarea "Начать"
type textarea "Alustuseks"
type textarea "Для начала"
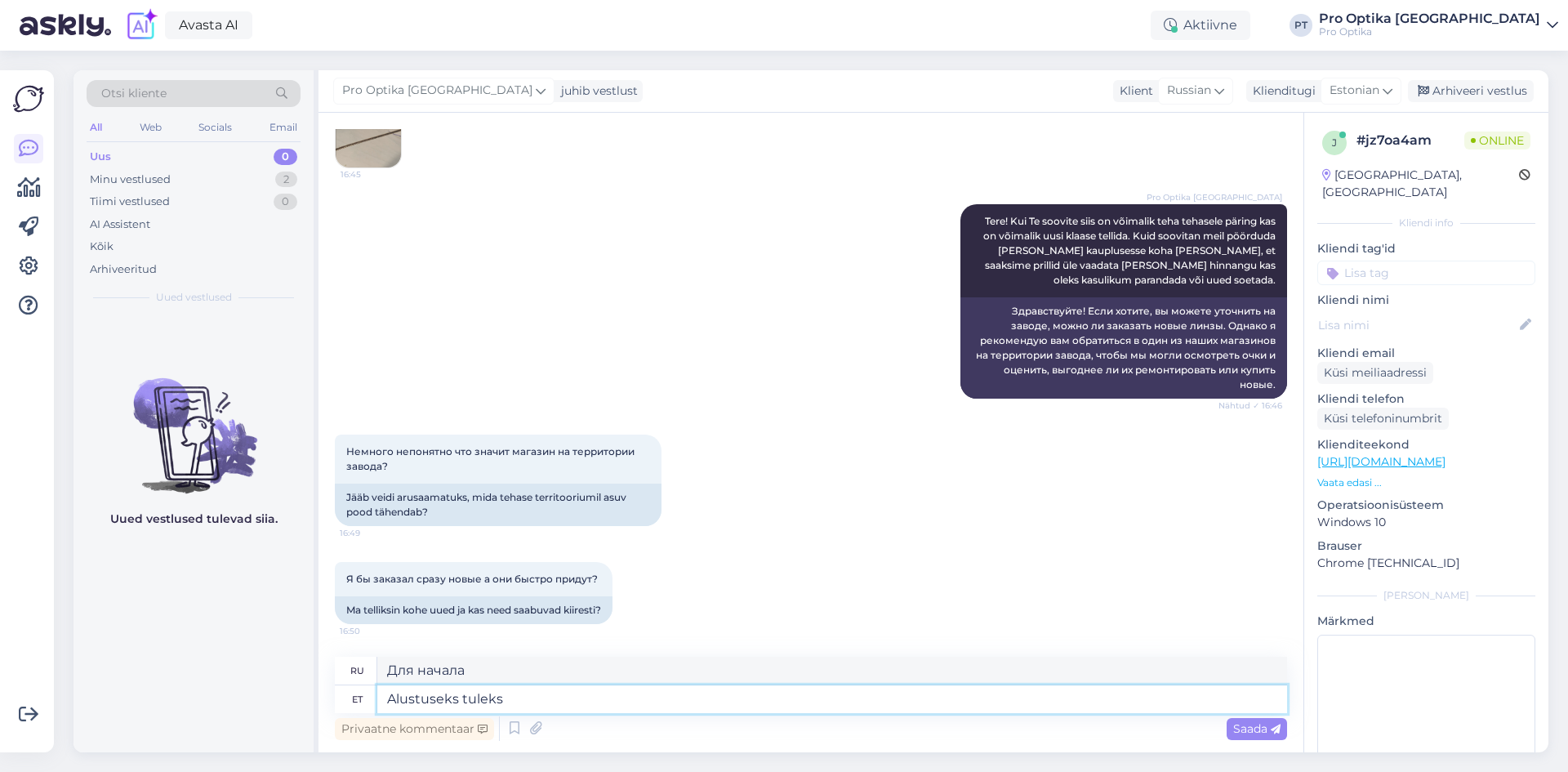
type textarea "Alustuseks tuleks"
type textarea "Для начала вам следует"
type textarea "Alustuseks tuleks teha"
type textarea "Для начала вам следует сделать следующее:"
type textarea "Alustuseks tuleks teha päring"
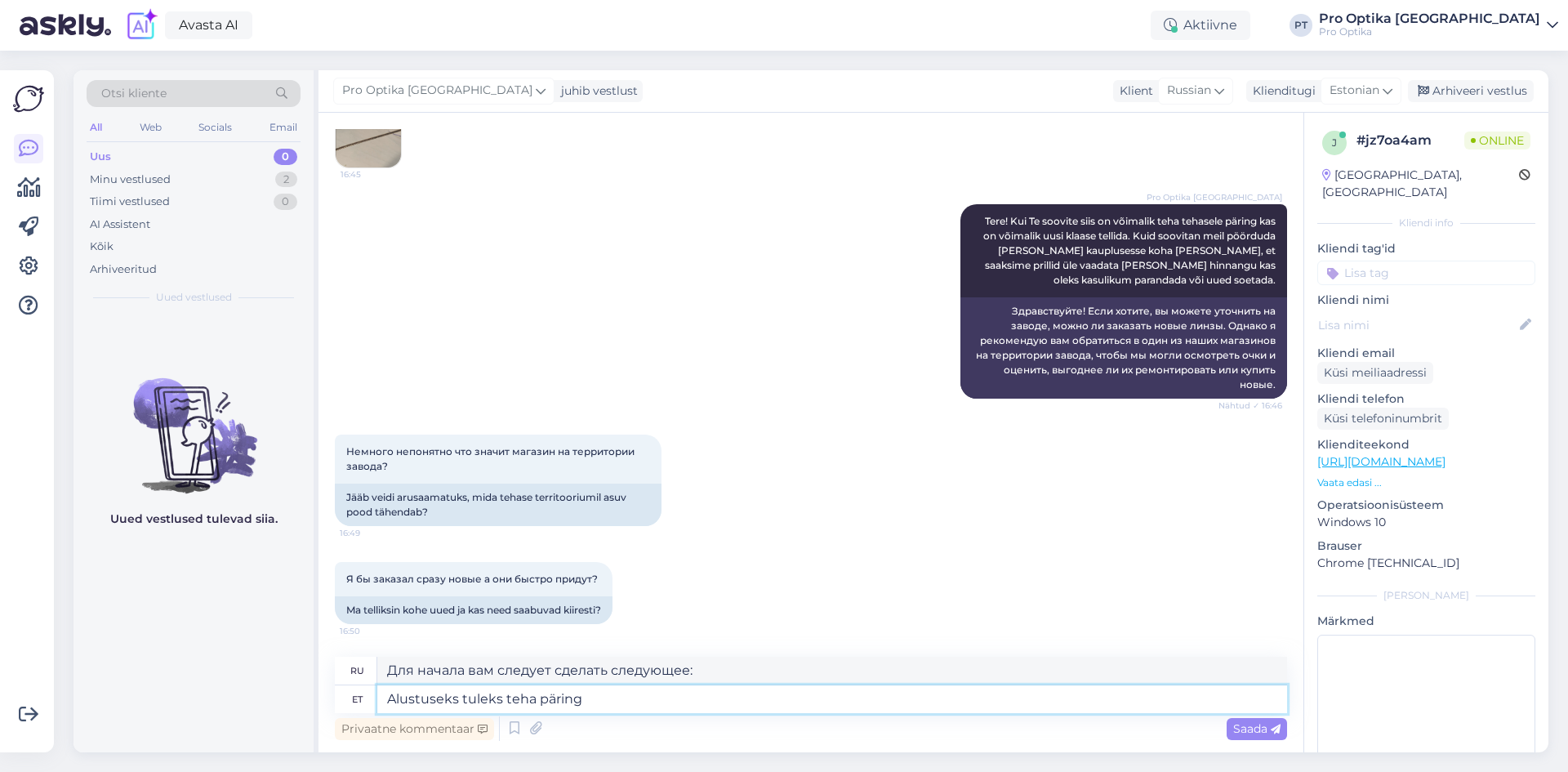
type textarea "Вам следует начать с проведения расследования."
type textarea "Alustuseks tuleks teha päring tehasele, ja"
type textarea "Для начала вам следует обратиться на завод,"
type textarea "Alustuseks tuleks teha päring tehasele, ja k"
type textarea "Вам следует начать с направления запроса на фабрику [PERSON_NAME]"
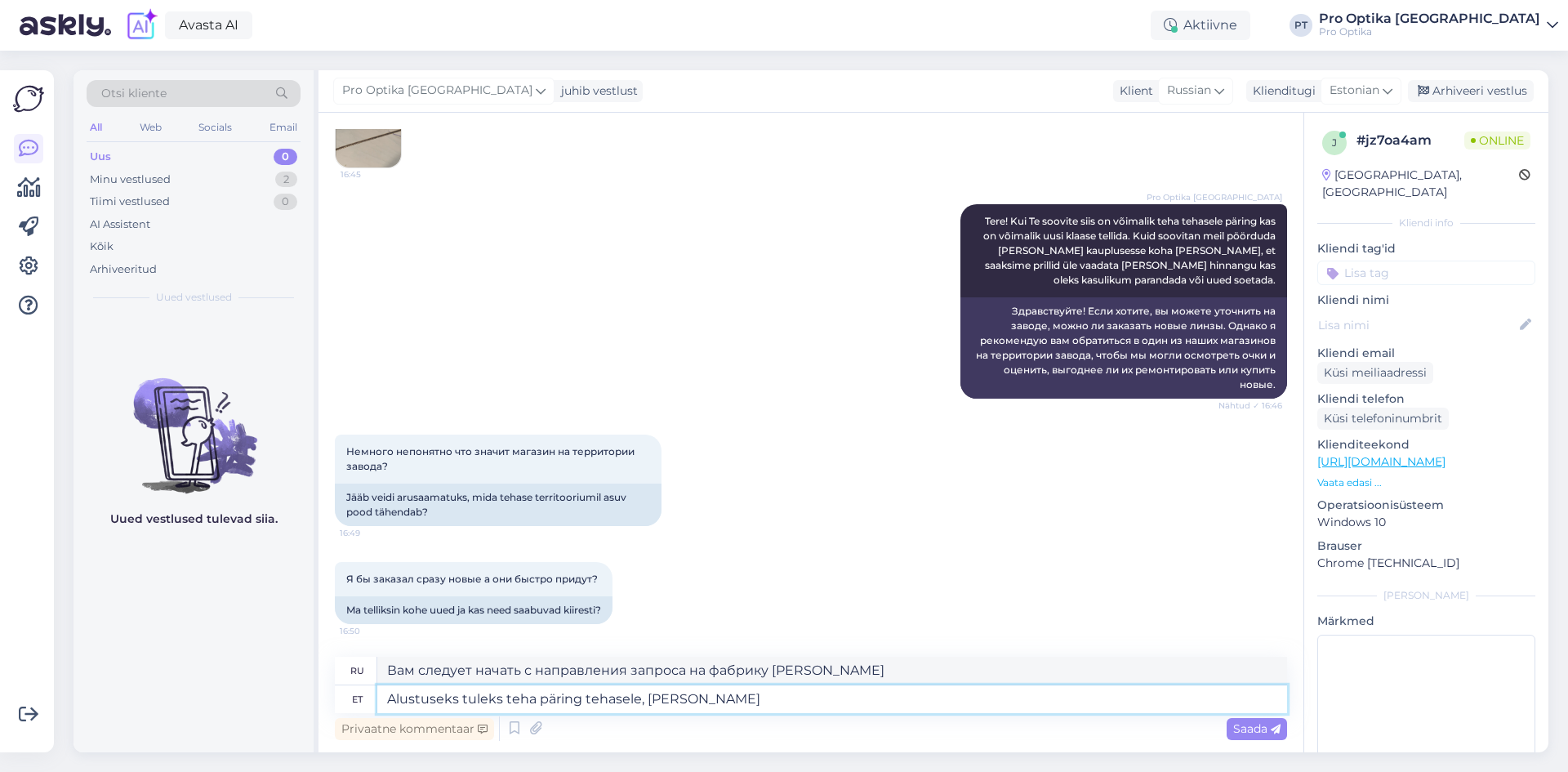
type textarea "Alustuseks tuleks teha päring tehasele, [PERSON_NAME] o"
type textarea "Вам следует начать с направления запроса на фабрику, и если"
type textarea "Alustuseks tuleks teha päring tehasele, ja"
type textarea "Вам следует начать с направления запроса на фабрику [PERSON_NAME]"
type textarea "Alustuseks tuleks teha päring tehasele,"
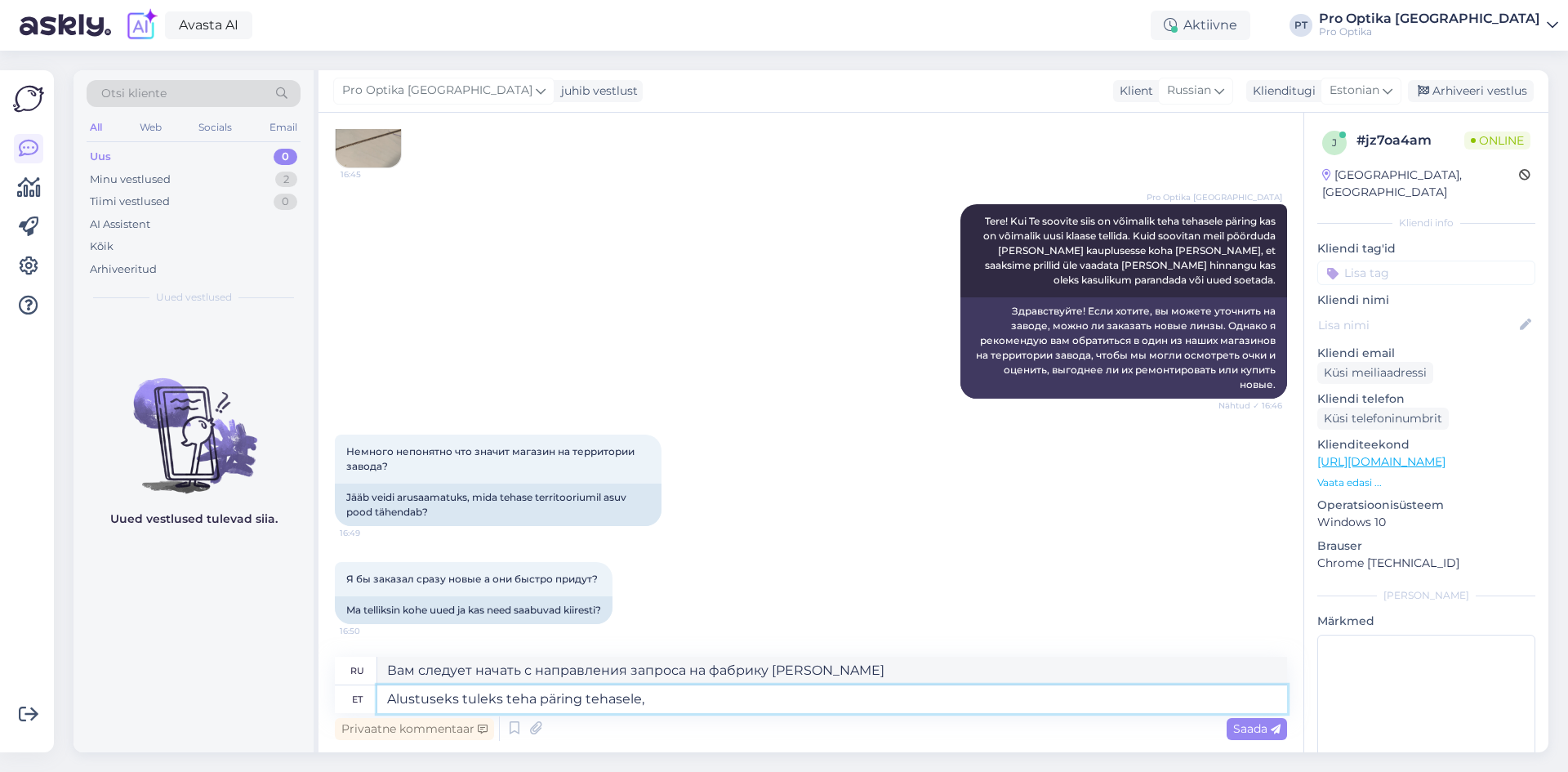
type textarea "Вам следует начать с направления запроса на фабрику,"
type textarea "Alustuseks tuleks teha päring tehasele, kas a"
type textarea "Для начала вам следует спросить у фабрики,"
type textarea "Alustuseks tuleks teha päring tehasele, kas aab tellida"
type textarea "Для начала вам следует обратиться на завод, можете ли вы заказать"
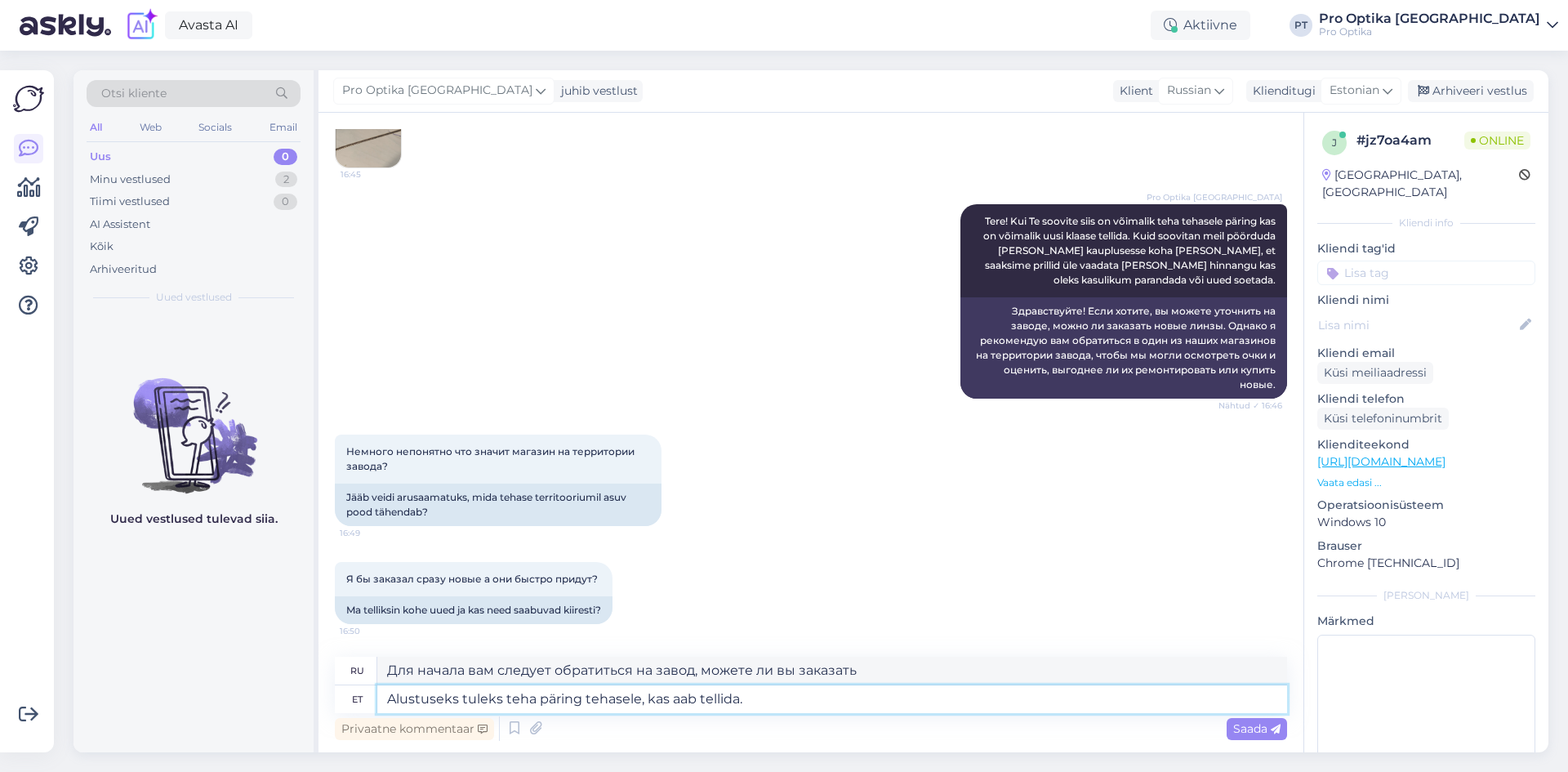
type textarea "Alustuseks tuleks teha päring tehasele, kas aab tellida"
type textarea "Для начала вам следует обратиться на завод, можете ли вы заказать"
type textarea "Alustuseks tuleks teha päring tehasele, kas aab"
type textarea "Для начала вам следует спросить у фабрики,"
type textarea "Alustuseks tuleks teha päring tehasele, kas saab"
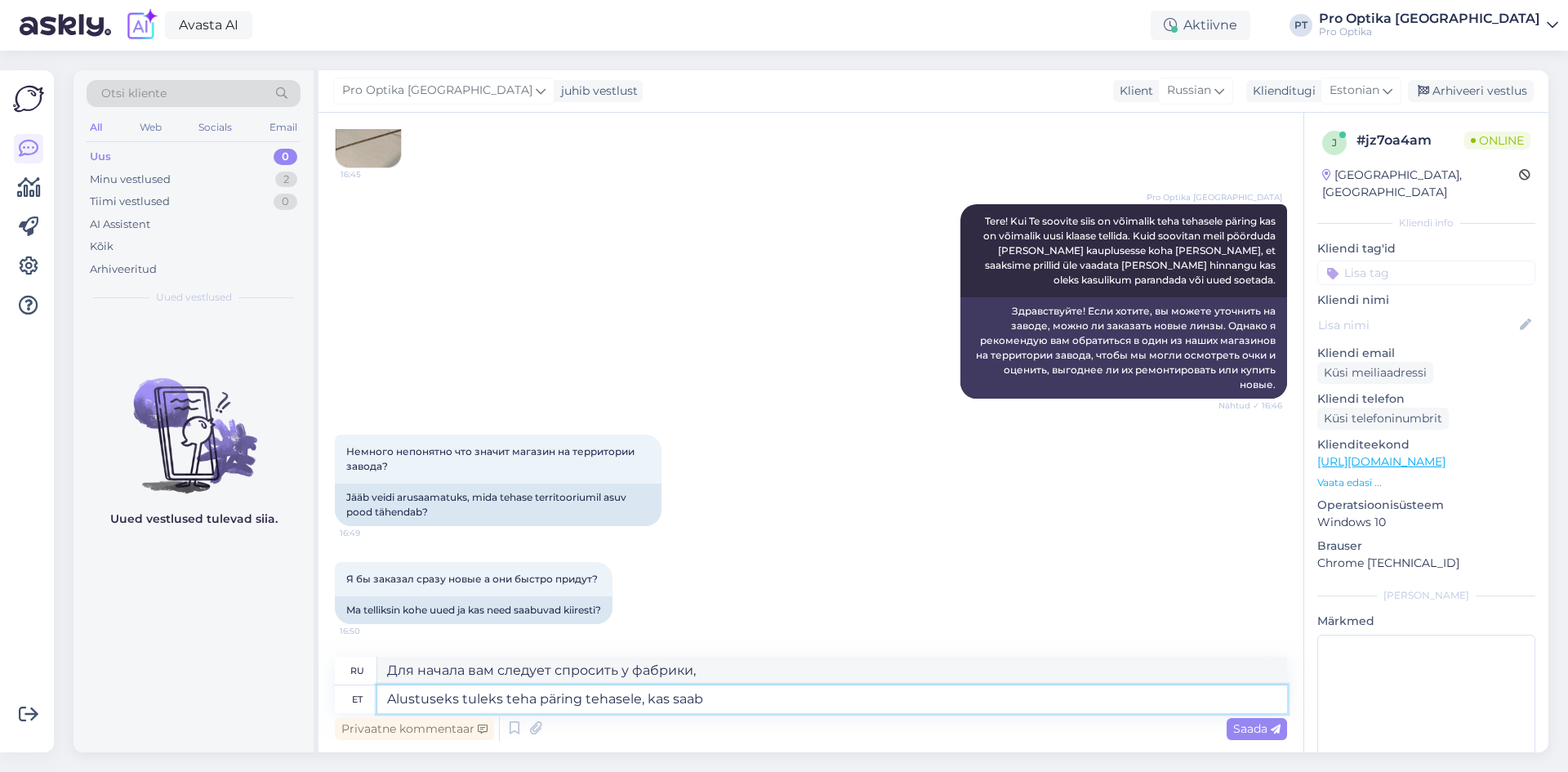
type textarea "Для начала вам следует спросить у завода, может ли он"
type textarea "Alustuseks tuleks teha päring tehasele, kas saab tellida,"
type textarea "Для начала вам следует обратиться на завод, чтобы узнать, можете ли вы заказать,"
type textarea "Alustuseks tuleks teha päring tehasele, kas saab tellida, kl"
type textarea "Для начала вам следует обратиться на завод, можете ли вы заказать"
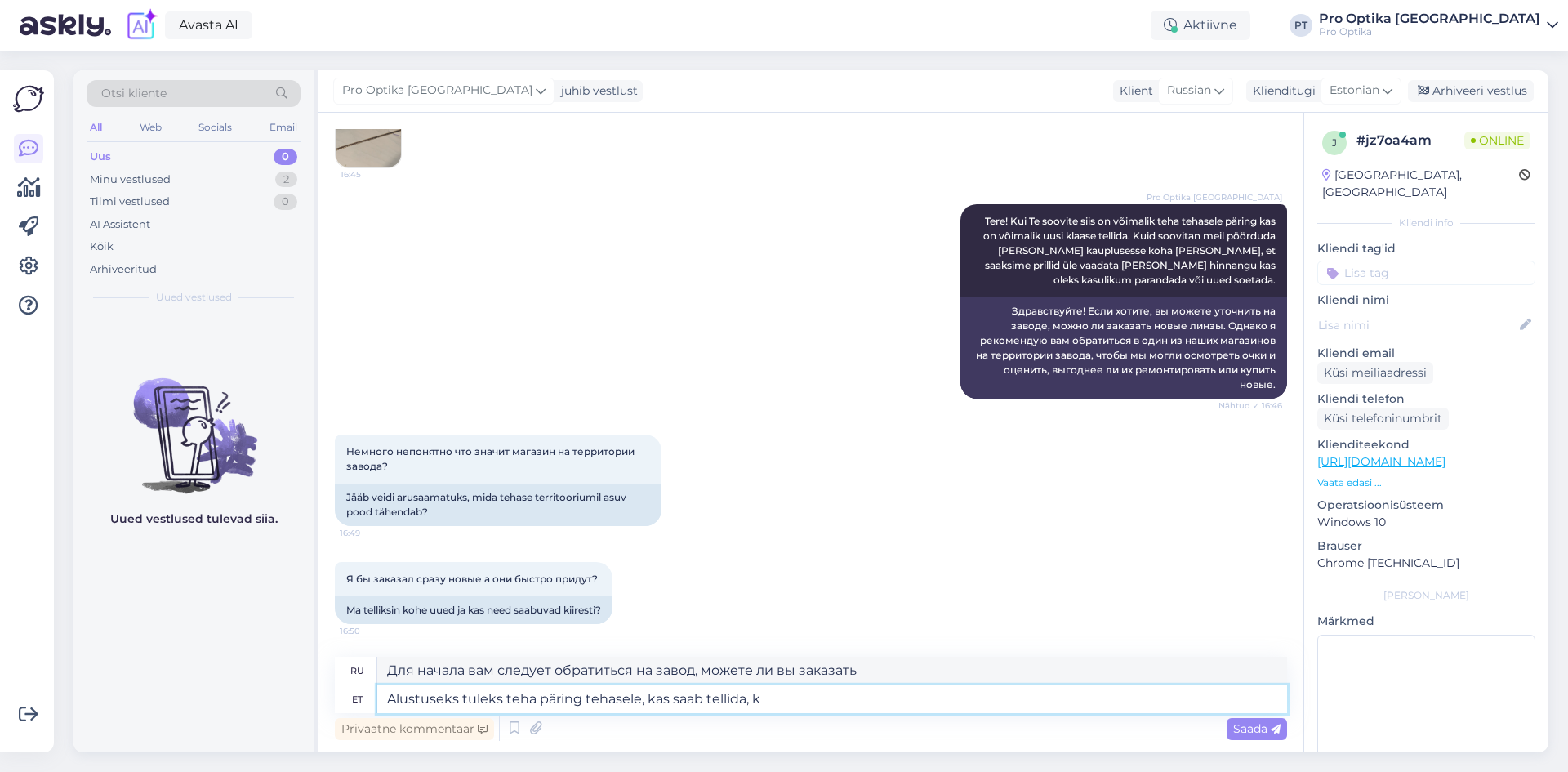
type textarea "Alustuseks tuleks teha päring tehasele, kas saab tellida,"
type textarea "Для начала вам следует обратиться на завод, чтобы узнать, можете ли вы заказать,"
type textarea "Alustuseks tuleks teha päring tehasele, kas saab tellida, klaasid"
type textarea "Для начала вам следует узнать на фабрике, можно ли заказать очки."
type textarea "Alustuseks tuleks teha päring tehasele, kas saab tellida,"
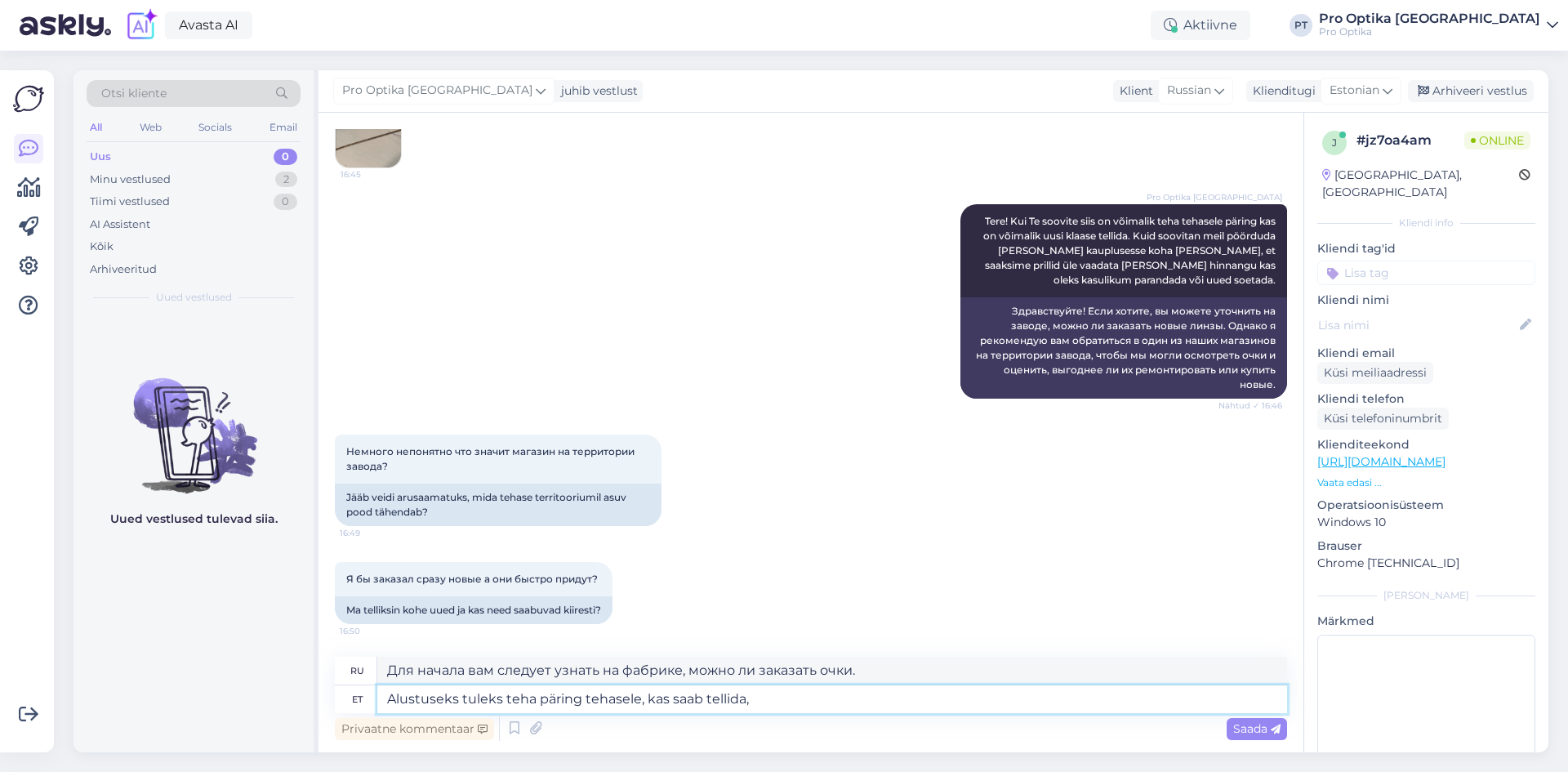
type textarea "Для начала вам следует обратиться на завод, чтобы узнать, можете ли вы заказать,"
type textarea "Alustuseks tuleks teha päring tehasele, kas saab tellida, uued"
type textarea "Для начала вам следует узнать на заводе, можно ли заказать новые."
type textarea "Alustuseks tuleks teha päring tehasele, kas saab tellida, uued klaasid"
type textarea "Для начала вам следует узнать на фабрике, можно ли заказать новые очки."
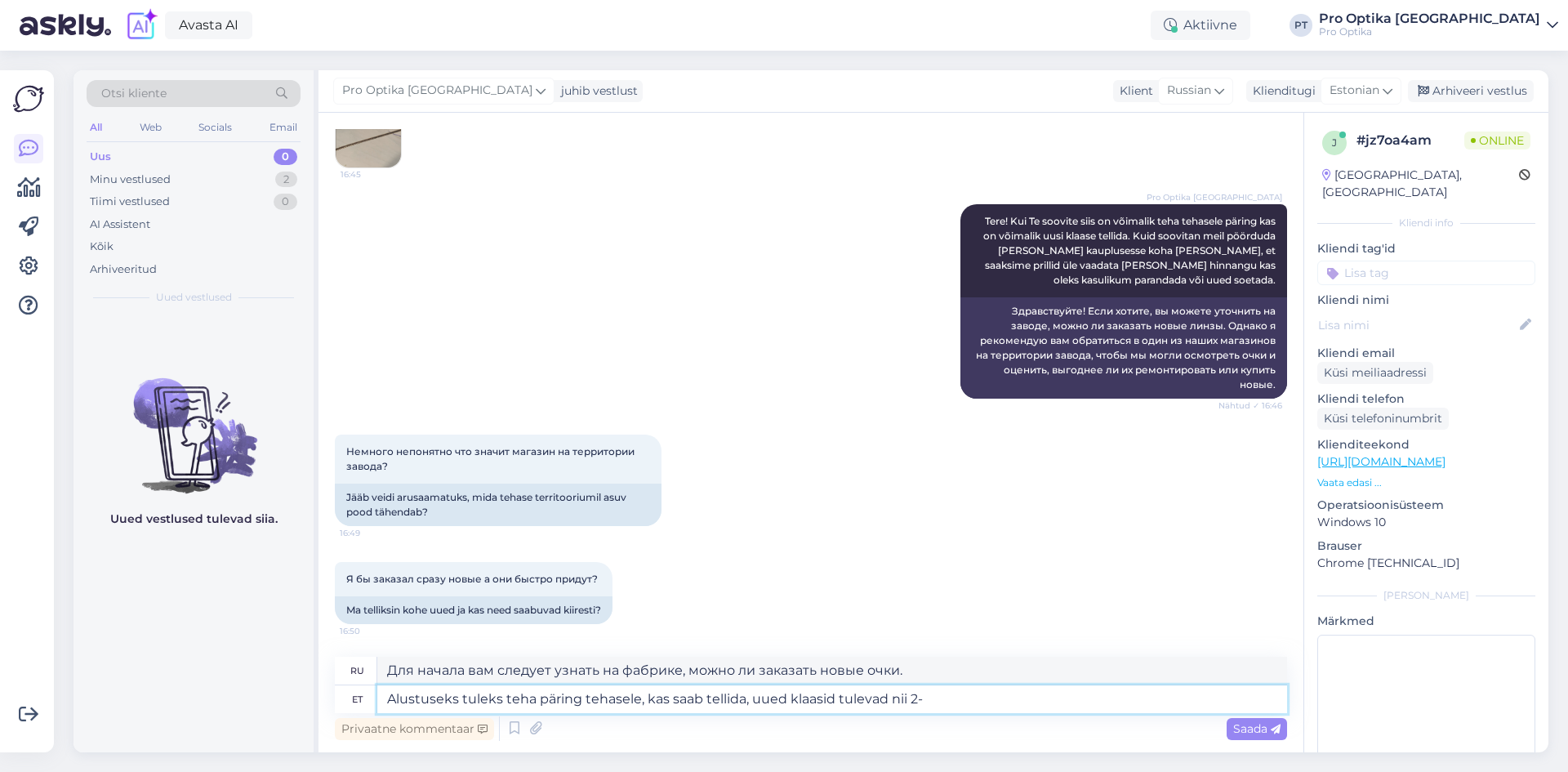
type textarea "Alustuseks tuleks teha päring tehasele, kas saab tellida, uued klaasid tulevad …"
type textarea "Для начала вам следует обратиться на фабрику, можете ли вы сделать заказ, новые…"
type textarea "Alustuseks tuleks teha päring tehasele, kas saab tellida, uued klaasid tulevad …"
type textarea "Для начала вам следует обратиться на фабрику, чтобы узнать, можно ли заказать н…"
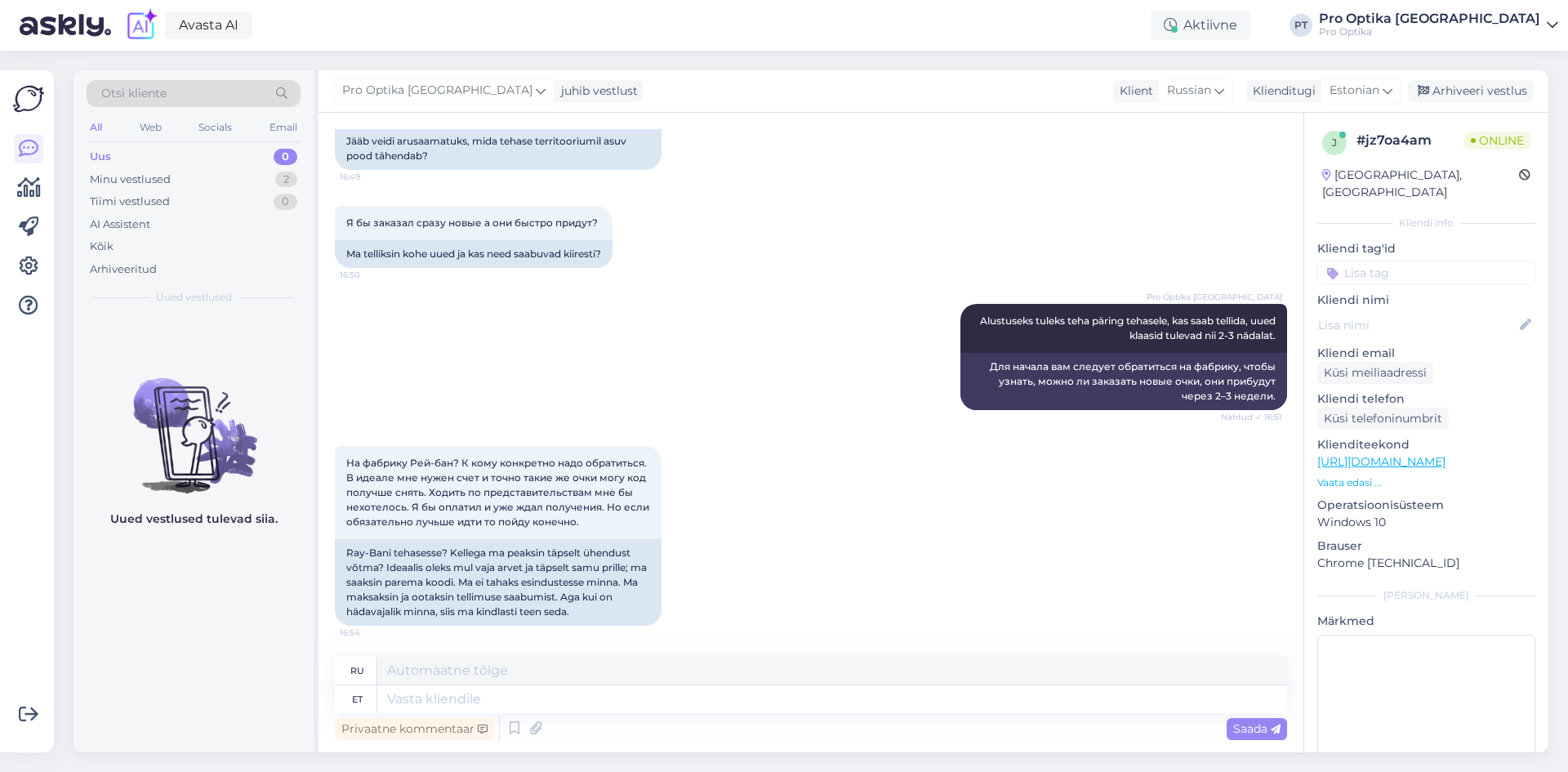
scroll to position [702, 0]
click at [543, 697] on textarea at bounding box center [832, 699] width 910 height 28
type textarea "Saame te"
type textarea "Мы можем"
type textarea "[PERSON_NAME]"
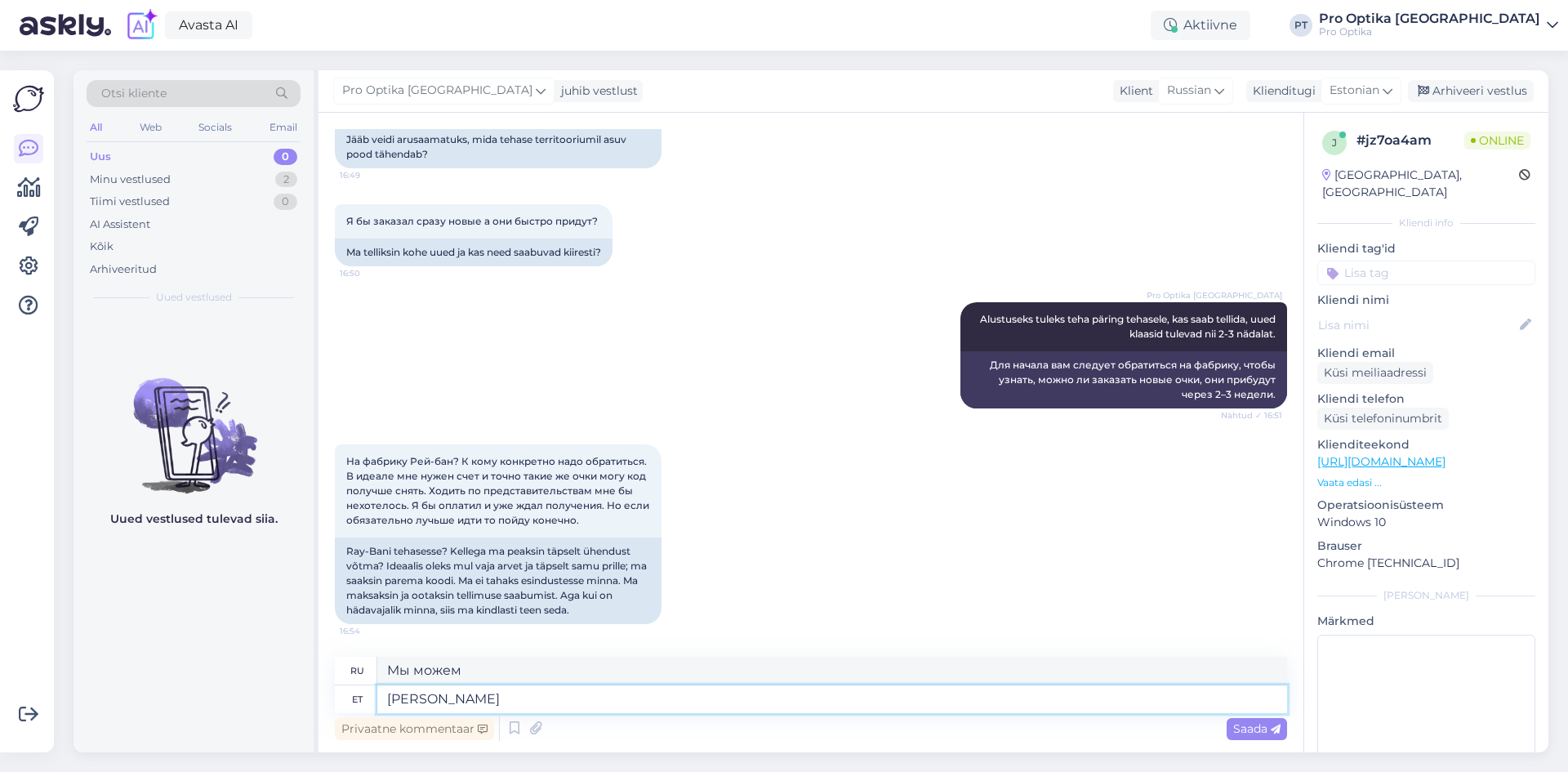
type textarea "Мы можем сделать"
type textarea "[PERSON_NAME] ka p"
type textarea "Мы также можем сделать"
type textarea "[PERSON_NAME] ka päringu i"
type textarea "Мы также можем сделать запрос"
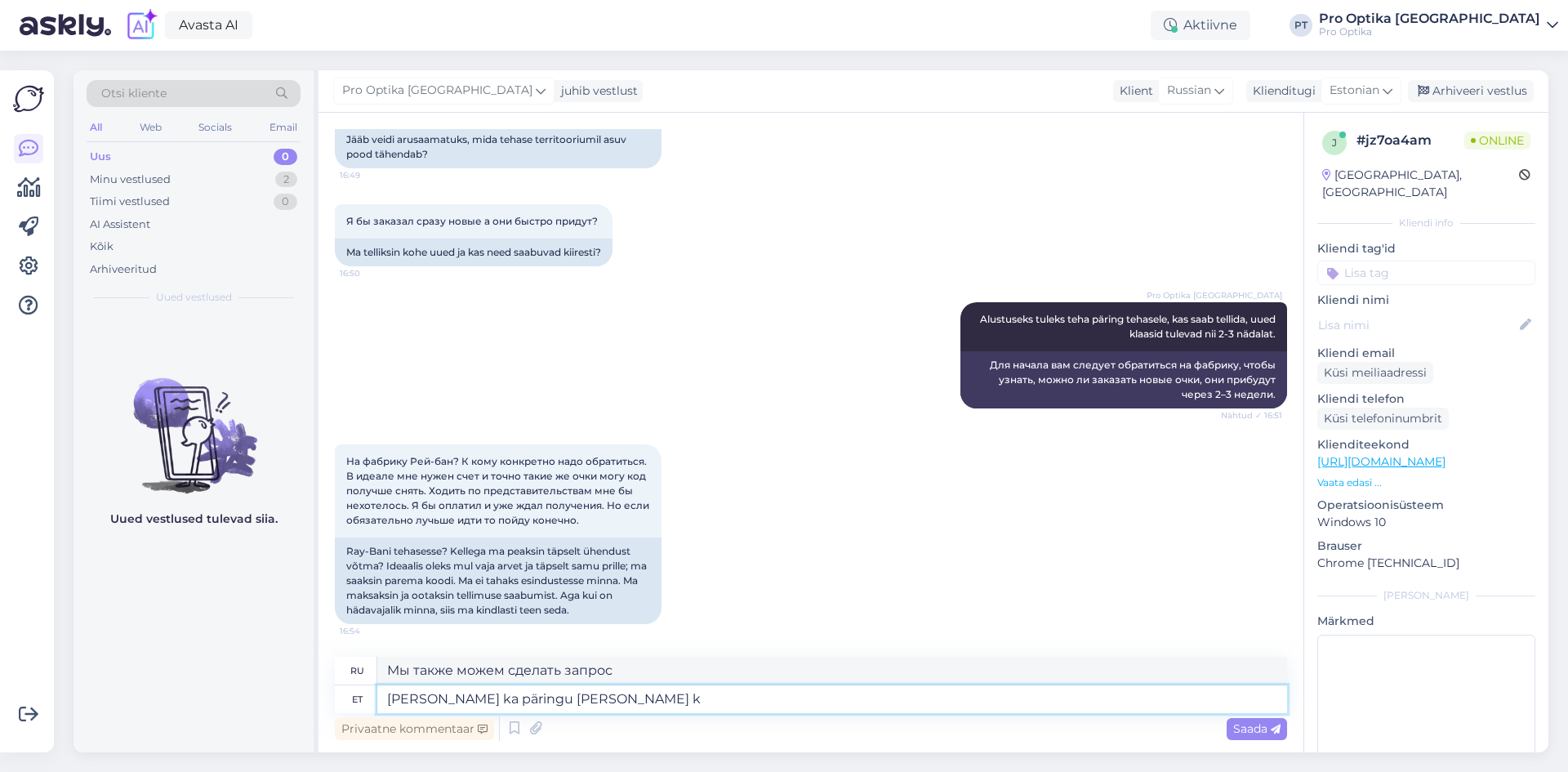
type textarea "[PERSON_NAME] ka päringu [PERSON_NAME] ka"
type textarea "Мы также можем сделать запрос без"
type textarea "[PERSON_NAME] ka päringu [PERSON_NAME] kauplusesse mi"
type textarea "Мы также можем сделать запрос, не посещая магазин."
type textarea "[PERSON_NAME] ka päringu [PERSON_NAME] kauplusesse minemist."
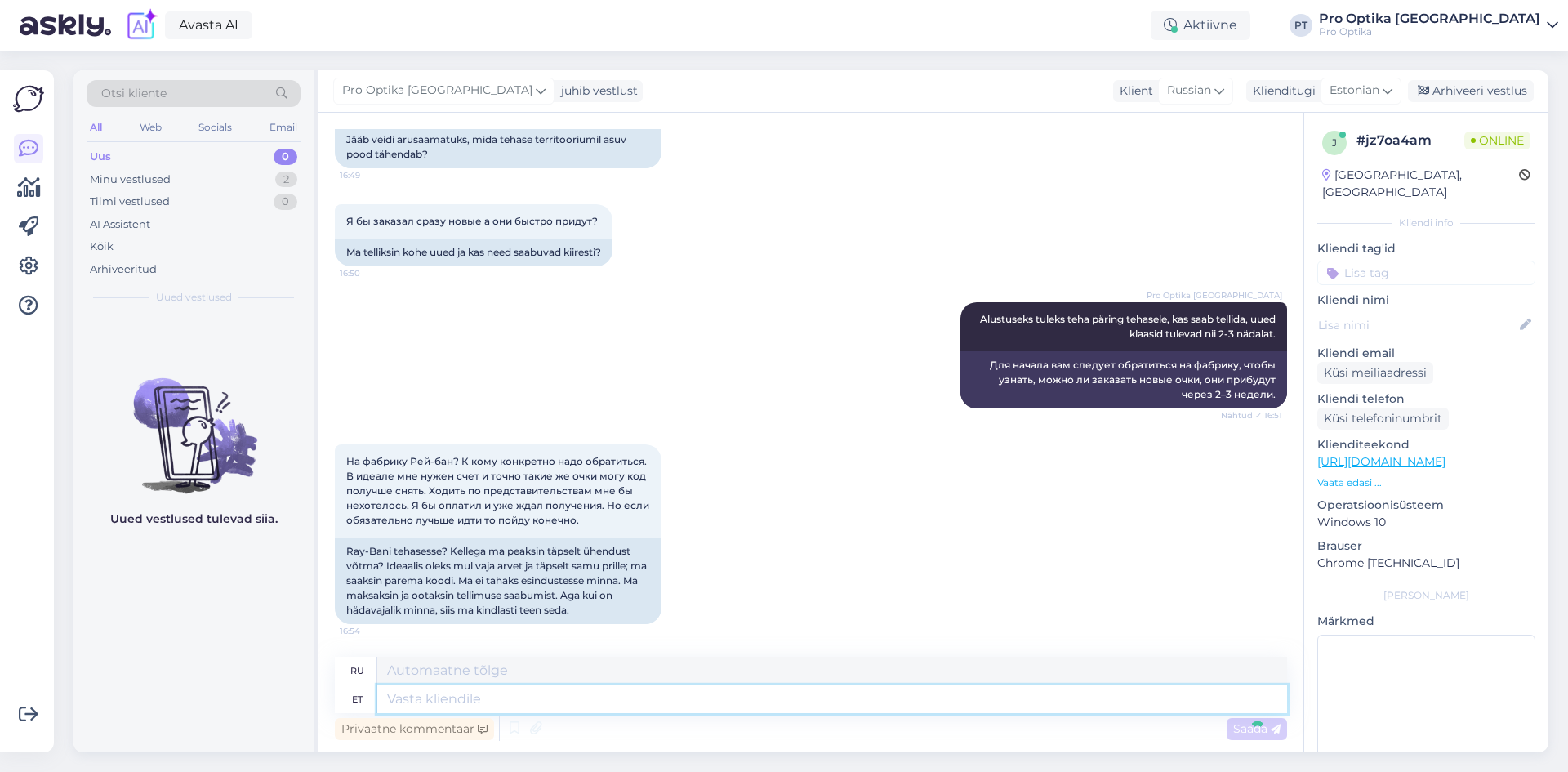
scroll to position [800, 0]
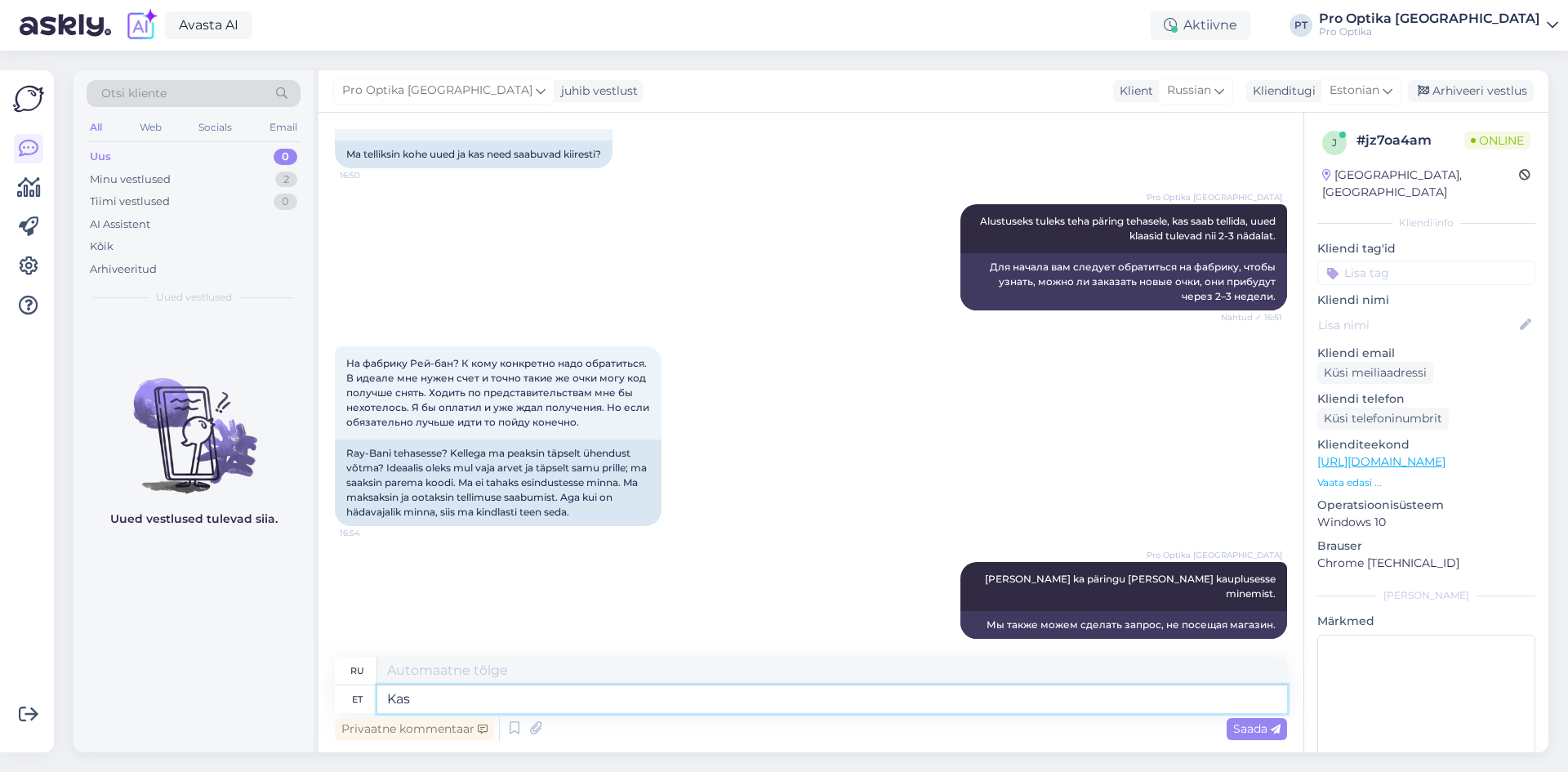
type textarea "Kas t"
type textarea "Является"
type textarea "Kas Te s"
type textarea "Ты"
type textarea "Kas Te soovite"
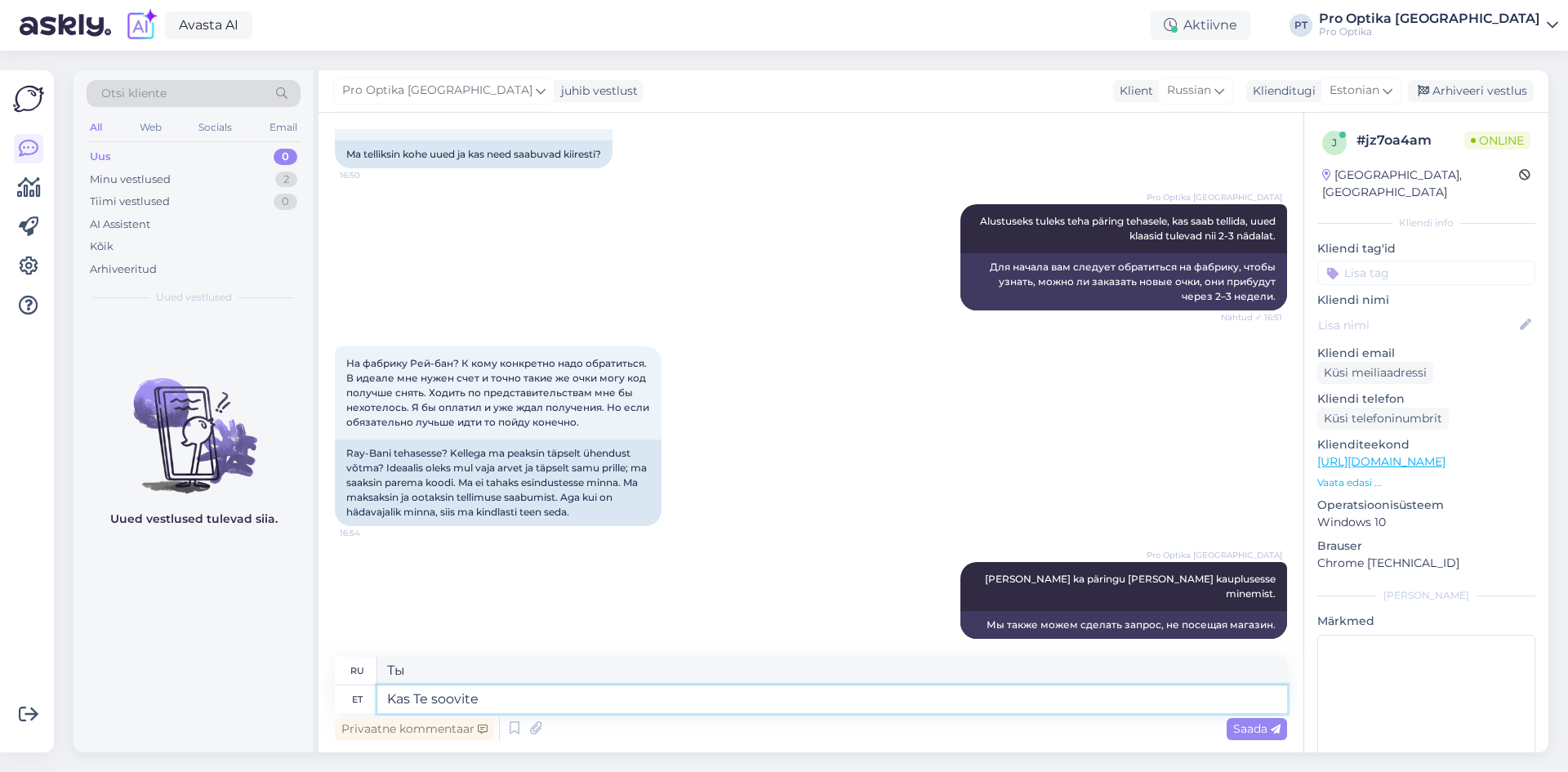
type textarea "Вы хотите"
type textarea "Kas Te soovite uut p"
type textarea "Хотите новый?"
type textarea "Kas Te soovite uut prilli v"
type textarea "Вам нужны новые очки?"
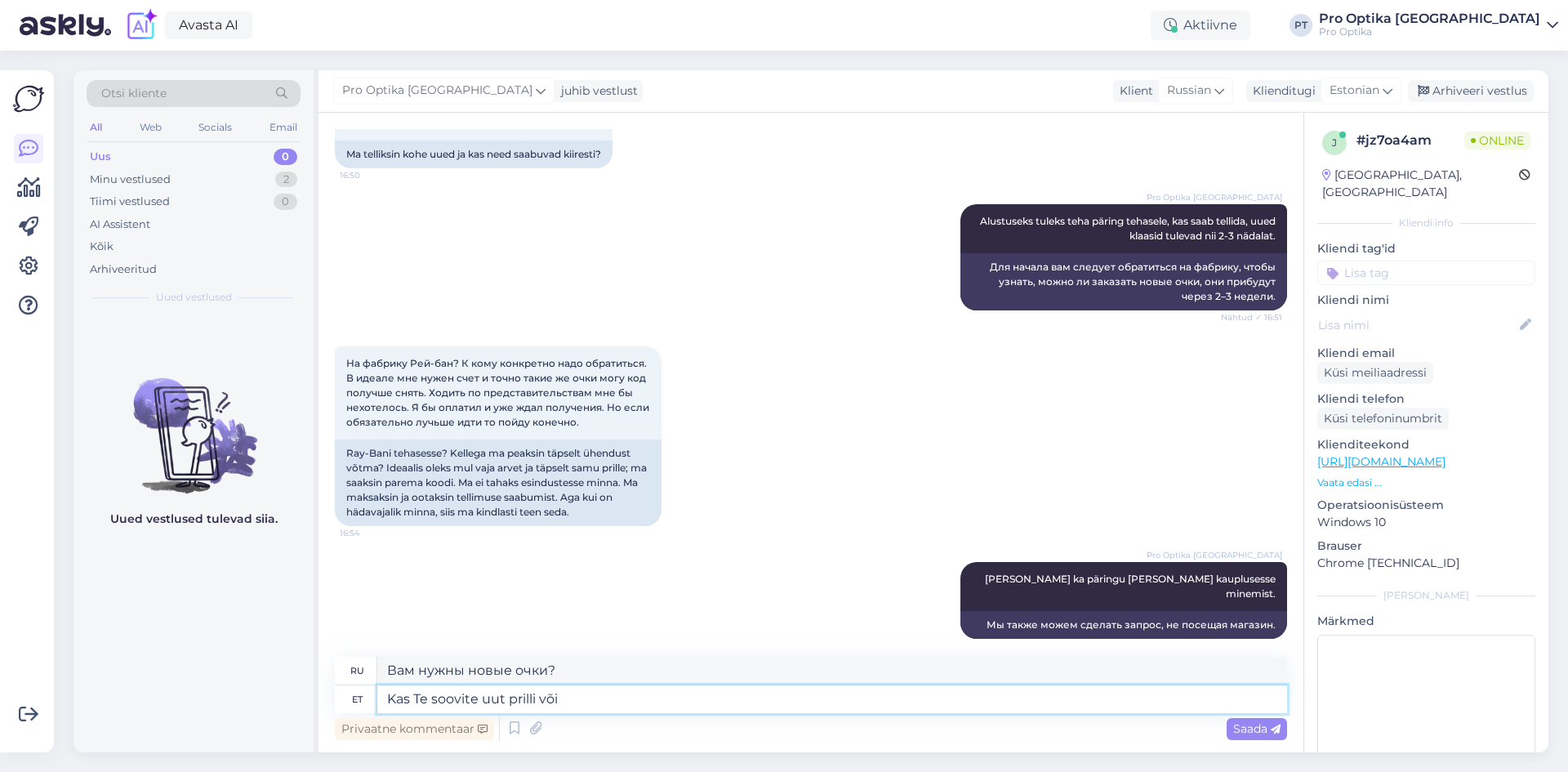
type textarea "Kas Te soovite uut prilli või"
type textarea "Вы хотите новые очки или"
type textarea "Kas Te soovite uut prilli või ainult kl"
type textarea "Вы хотите новые очки или просто"
type textarea "Kas Te soovite uut prilli või ainult klaase?"
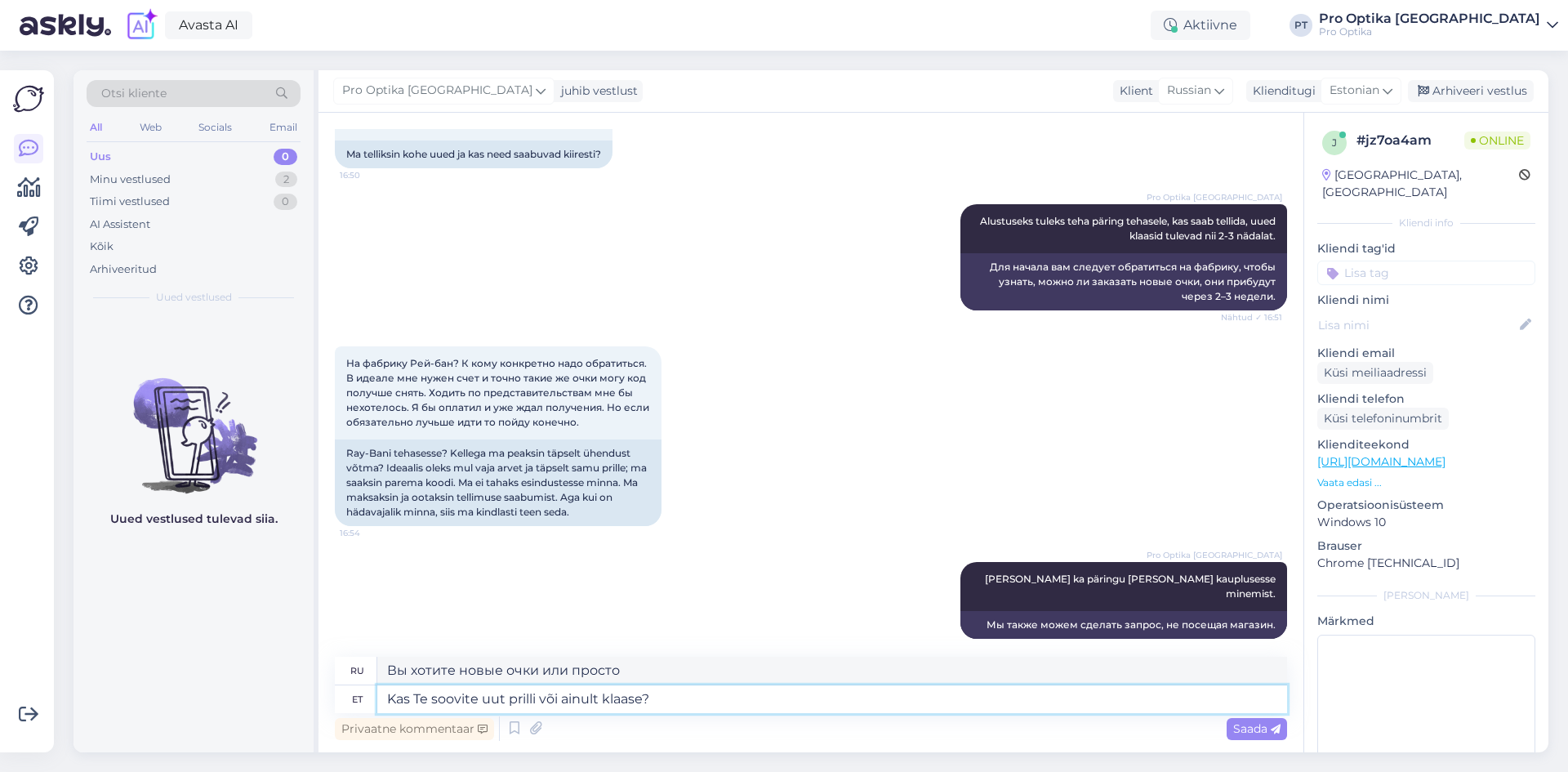
type textarea "Вам нужны новые очки или только линзы?"
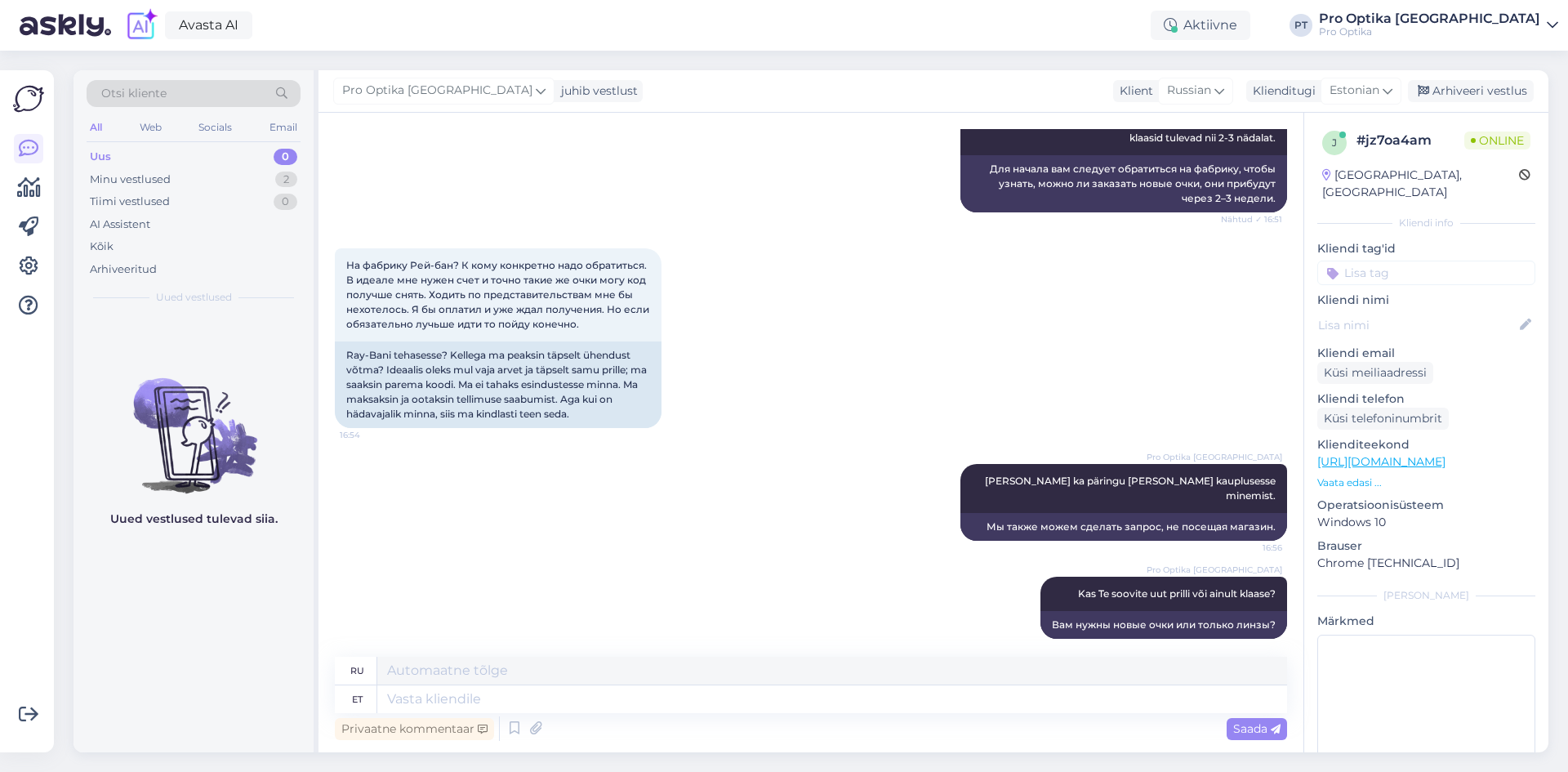
drag, startPoint x: 284, startPoint y: 622, endPoint x: 478, endPoint y: 672, distance: 200.3
click at [284, 622] on div "Uued vestlused tulevad siia." at bounding box center [194, 533] width 241 height 438
click at [285, 607] on div "Uued vestlused tulevad siia." at bounding box center [194, 533] width 241 height 438
drag, startPoint x: 269, startPoint y: 198, endPoint x: 272, endPoint y: 185, distance: 13.3
click at [269, 195] on div "Tiimi vestlused 0" at bounding box center [194, 201] width 214 height 23
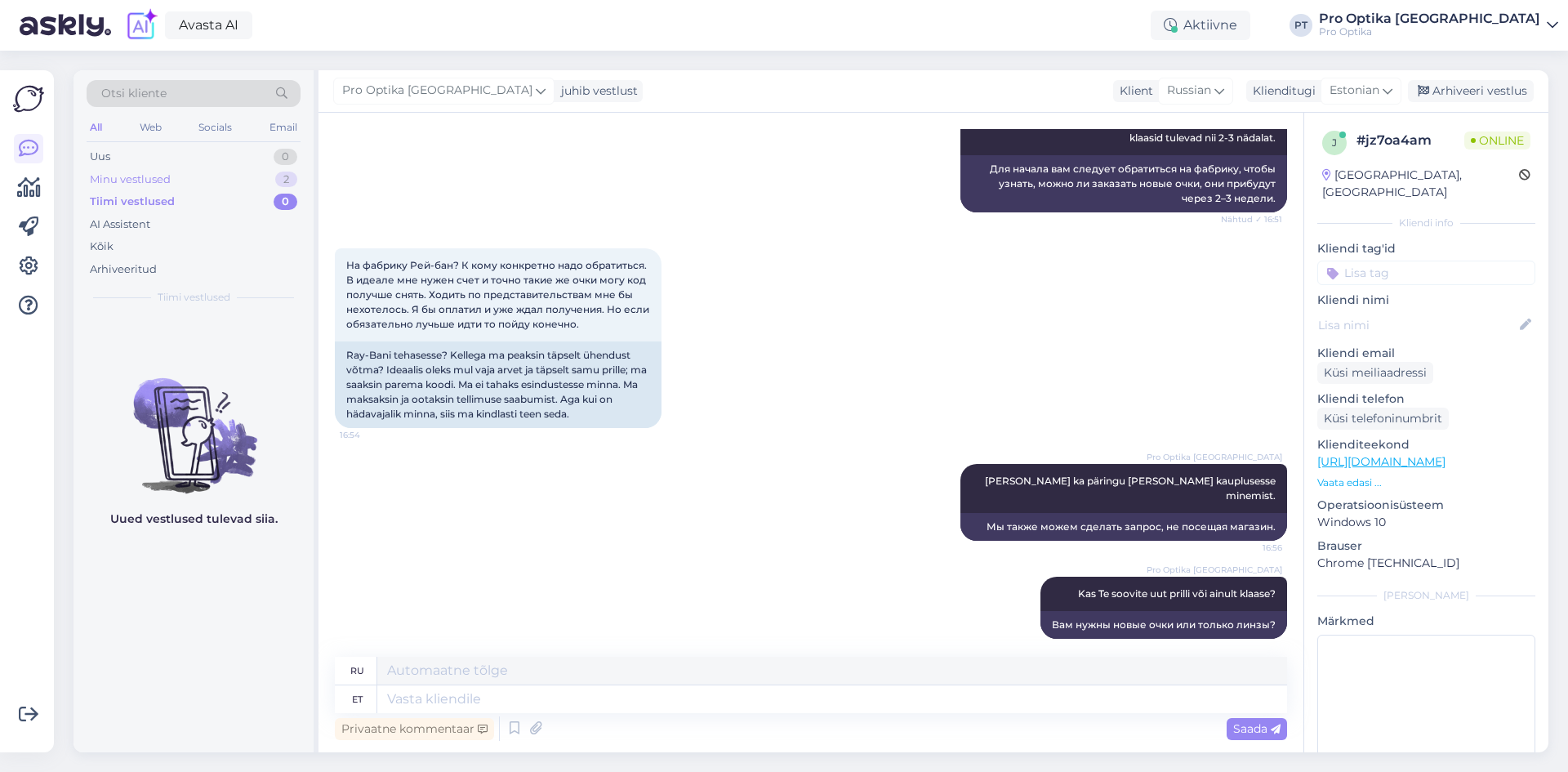
click at [272, 185] on div "Minu vestlused 2" at bounding box center [194, 179] width 214 height 23
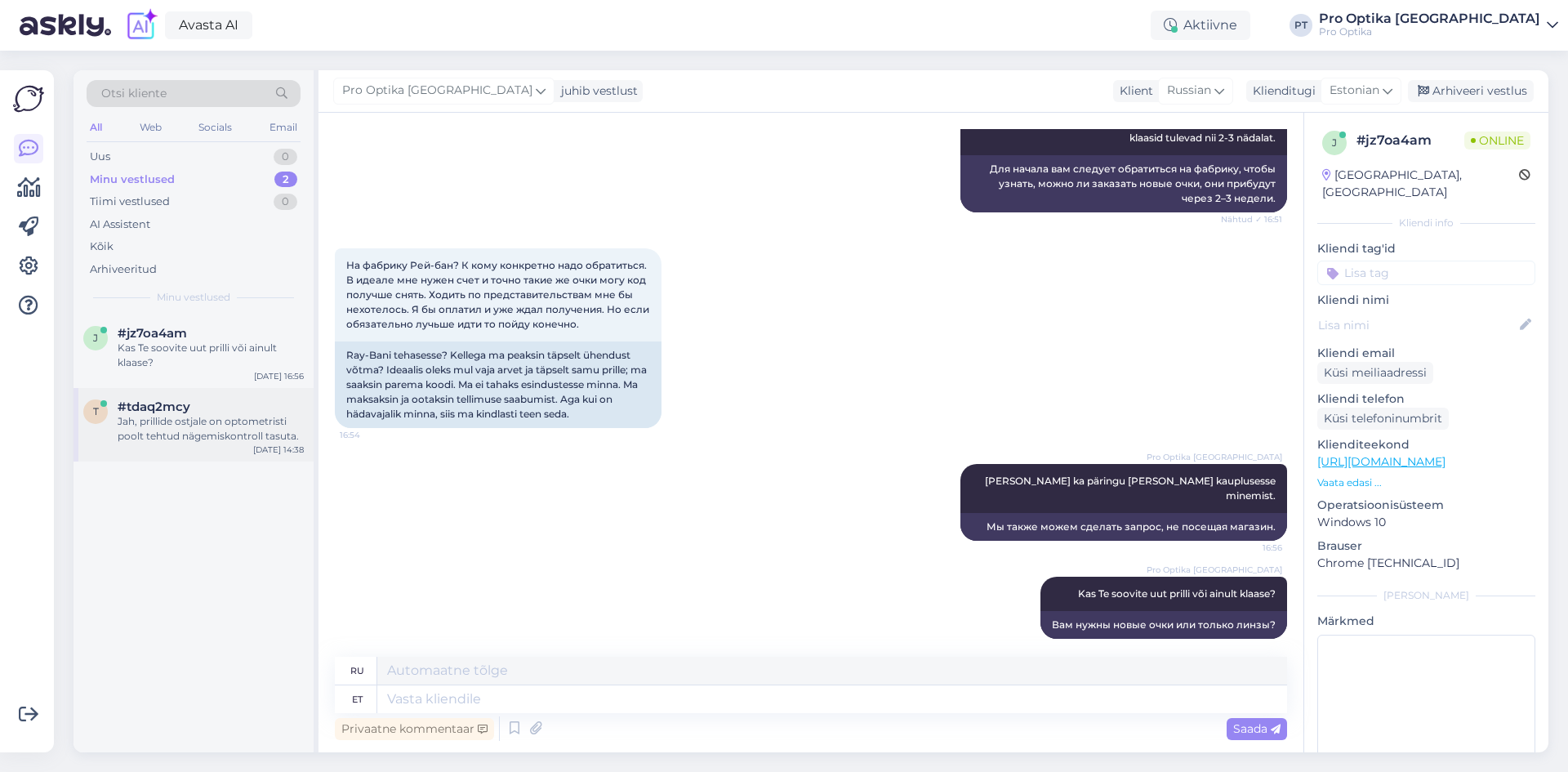
click at [182, 433] on div "Jah, prillide ostjale on optometristi poolt tehtud nägemiskontroll tasuta." at bounding box center [211, 428] width 186 height 30
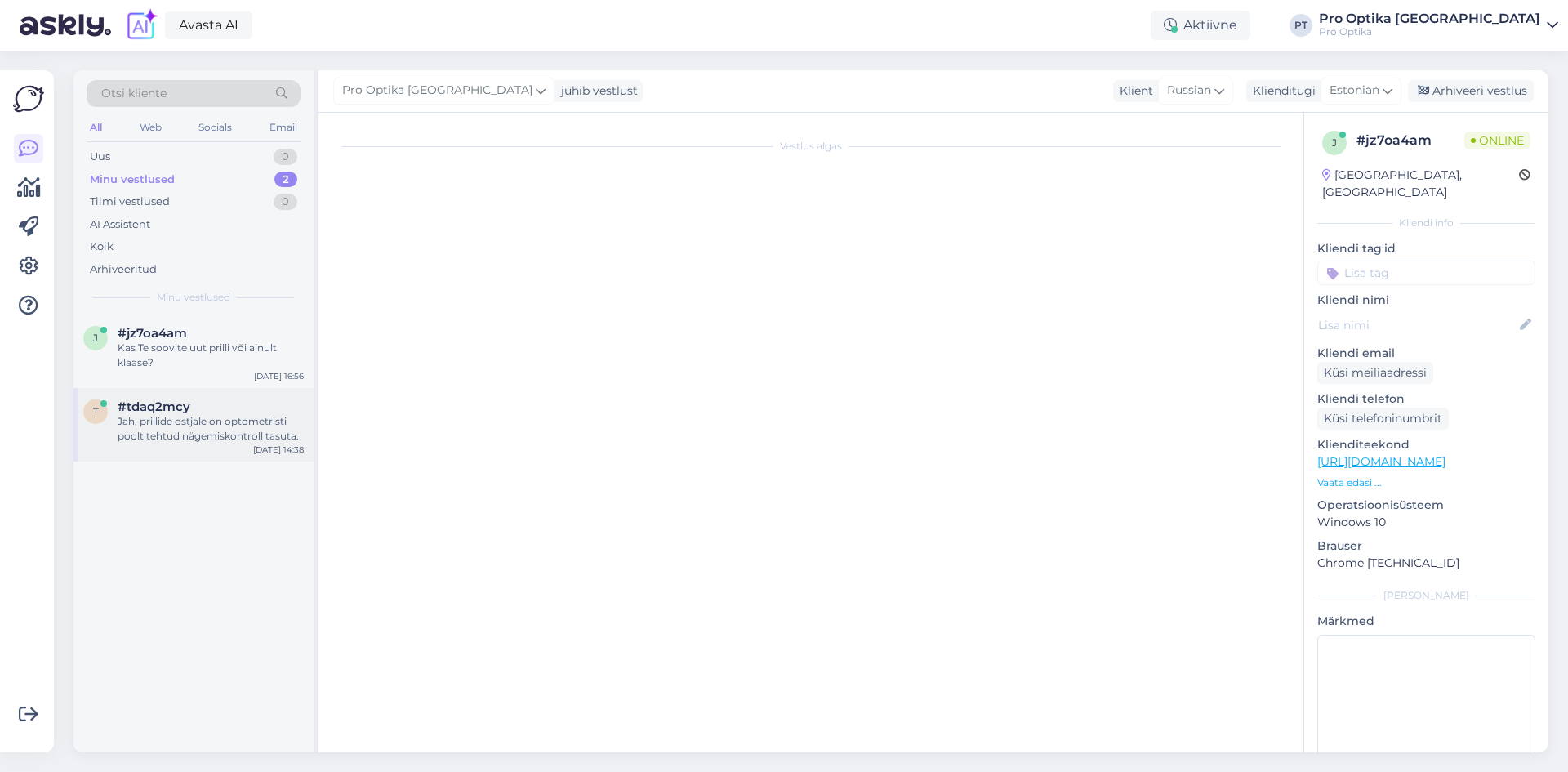
scroll to position [0, 0]
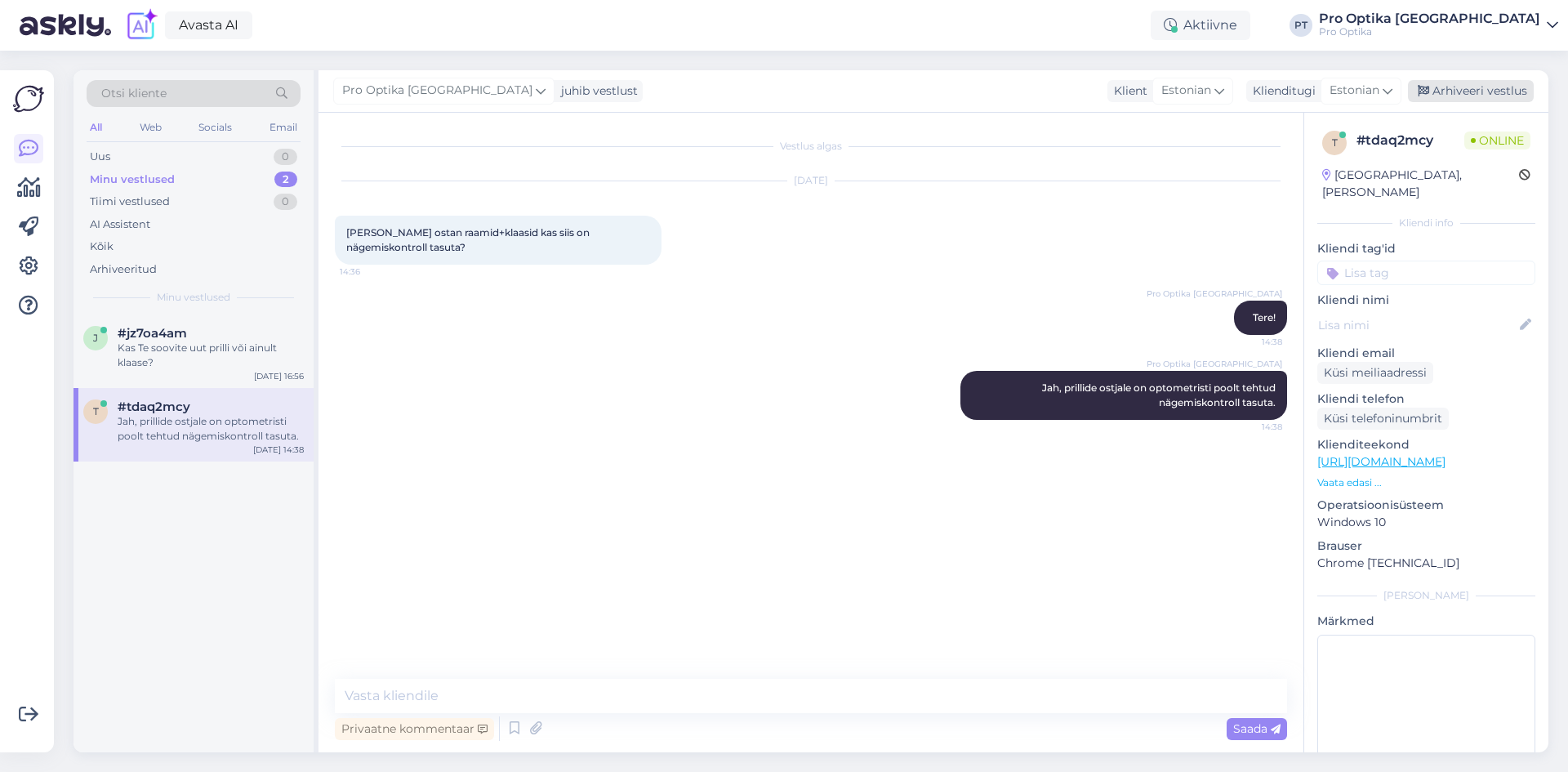
drag, startPoint x: 1513, startPoint y: 88, endPoint x: 1435, endPoint y: 98, distance: 78.6
click at [1513, 88] on div "Arhiveeri vestlus" at bounding box center [1470, 91] width 126 height 22
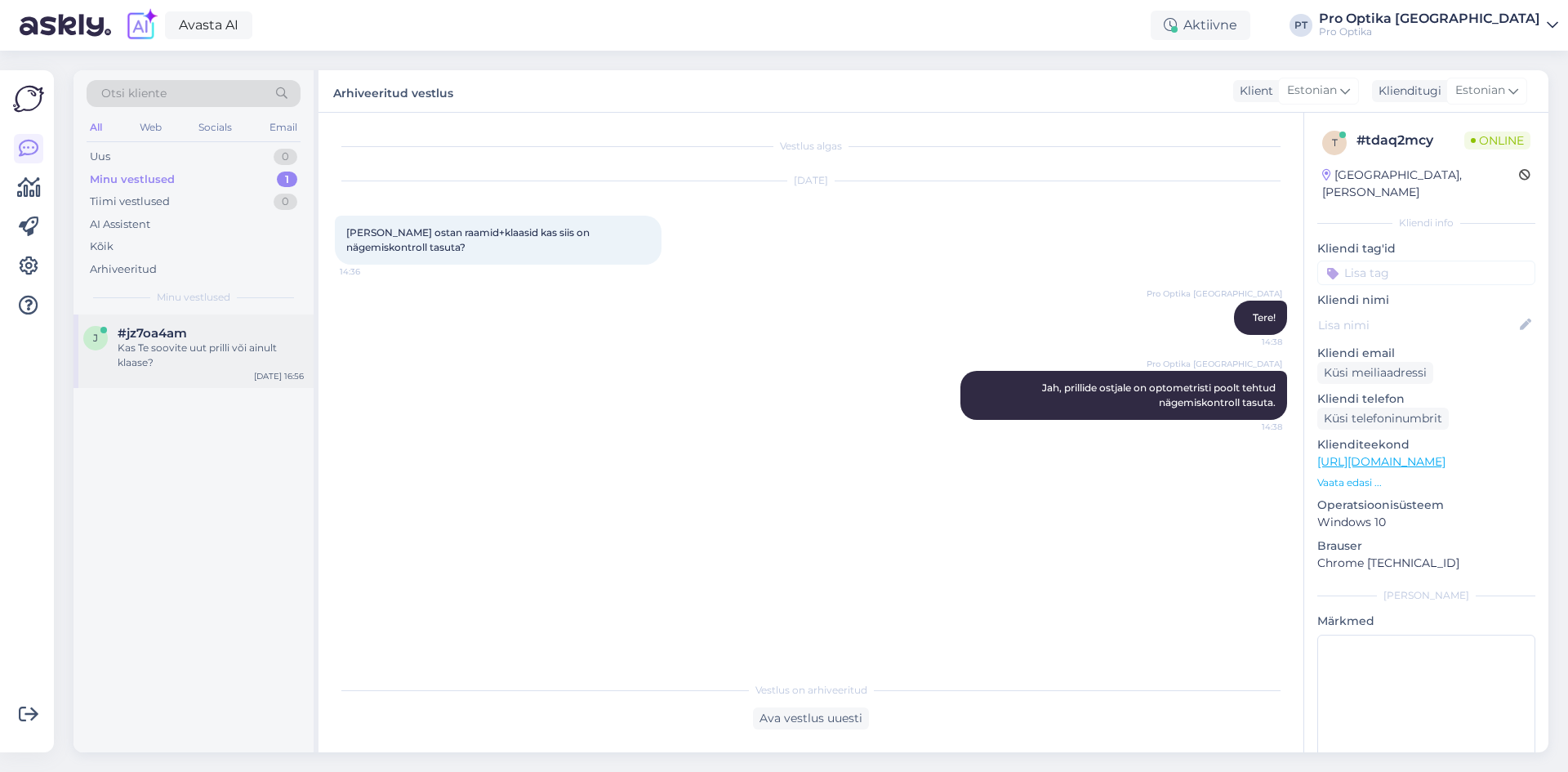
click at [153, 351] on div "Kas Te soovite uut prilli või ainult klaase?" at bounding box center [211, 355] width 186 height 30
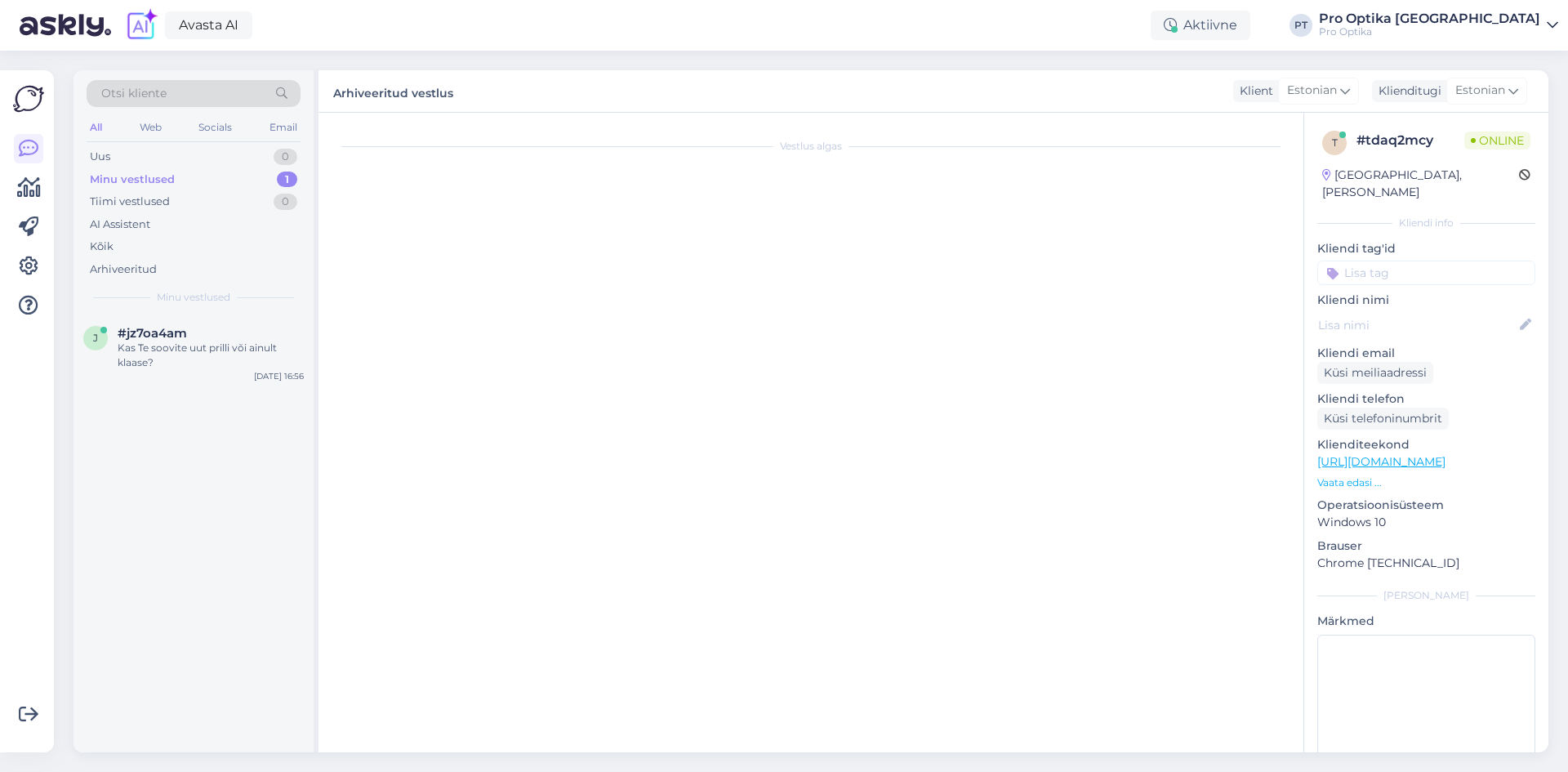
scroll to position [899, 0]
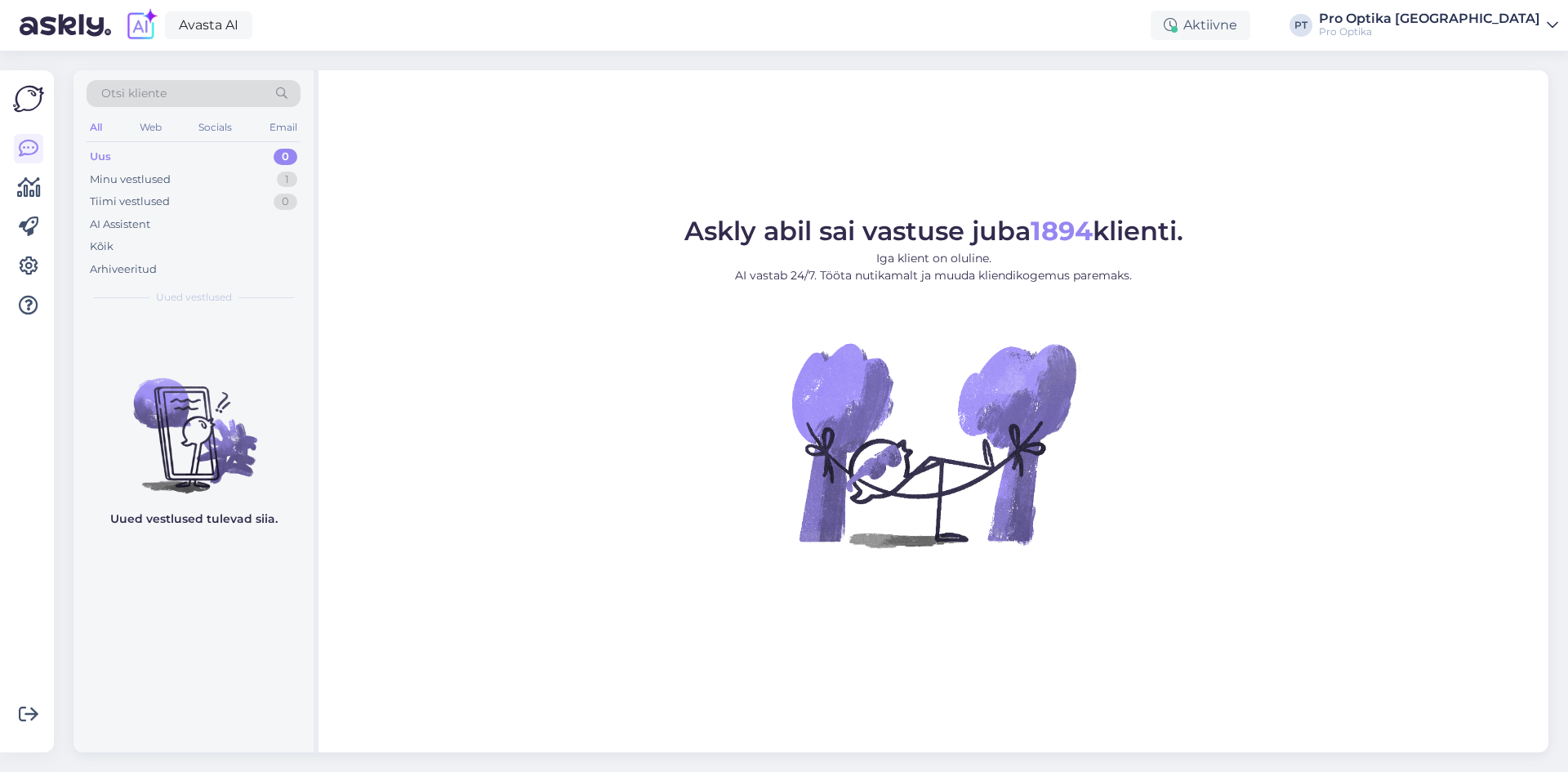
click at [625, 359] on figure "Askly abil sai vastuse juba 1894 klienti. Iga klient on oluline. AI vastab 24/7…" at bounding box center [934, 404] width 1201 height 373
click at [218, 175] on div "Minu vestlused 1" at bounding box center [194, 179] width 214 height 23
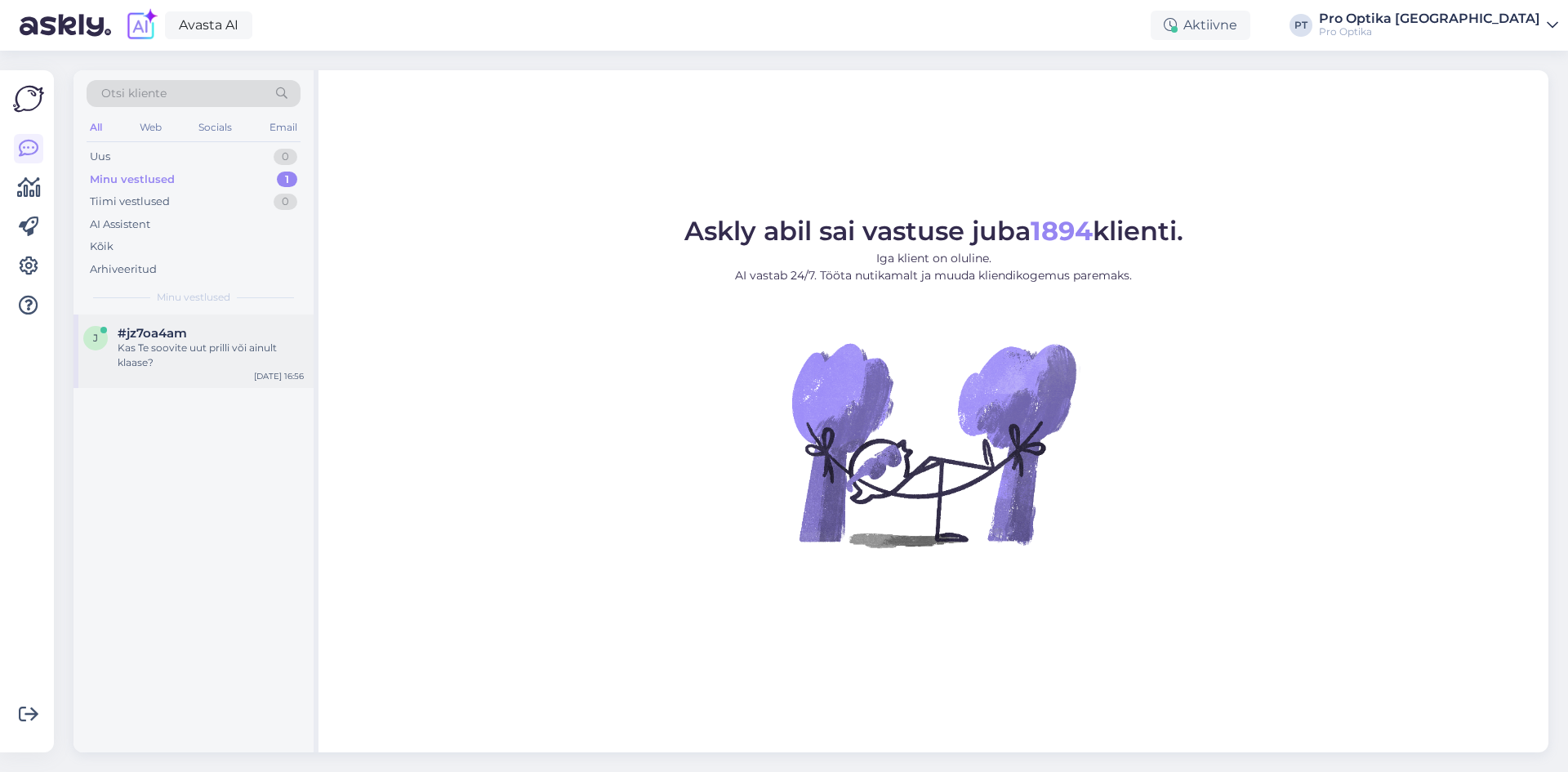
click at [222, 344] on div "Kas Te soovite uut prilli või ainult klaase?" at bounding box center [211, 355] width 186 height 30
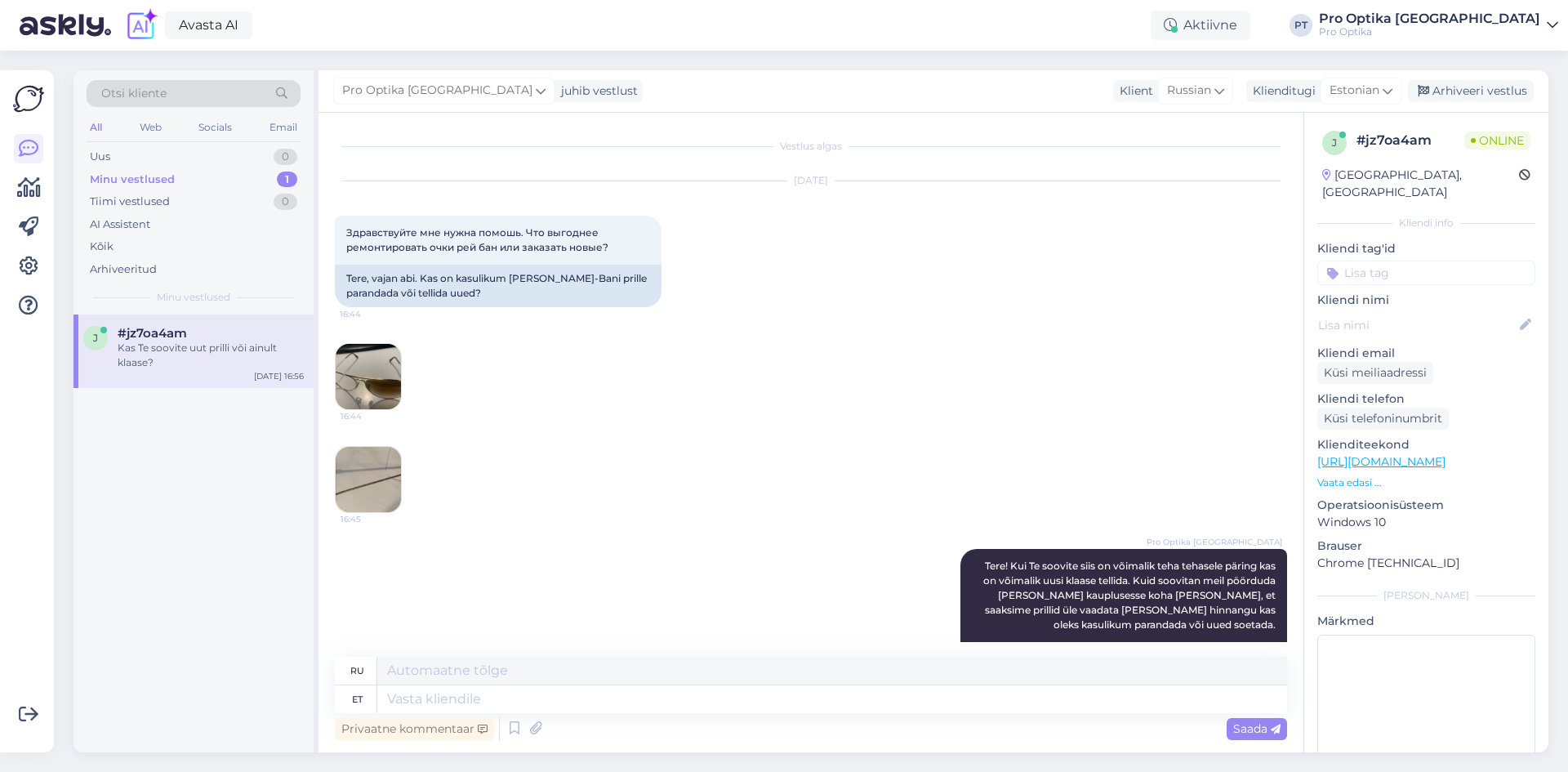
scroll to position [899, 0]
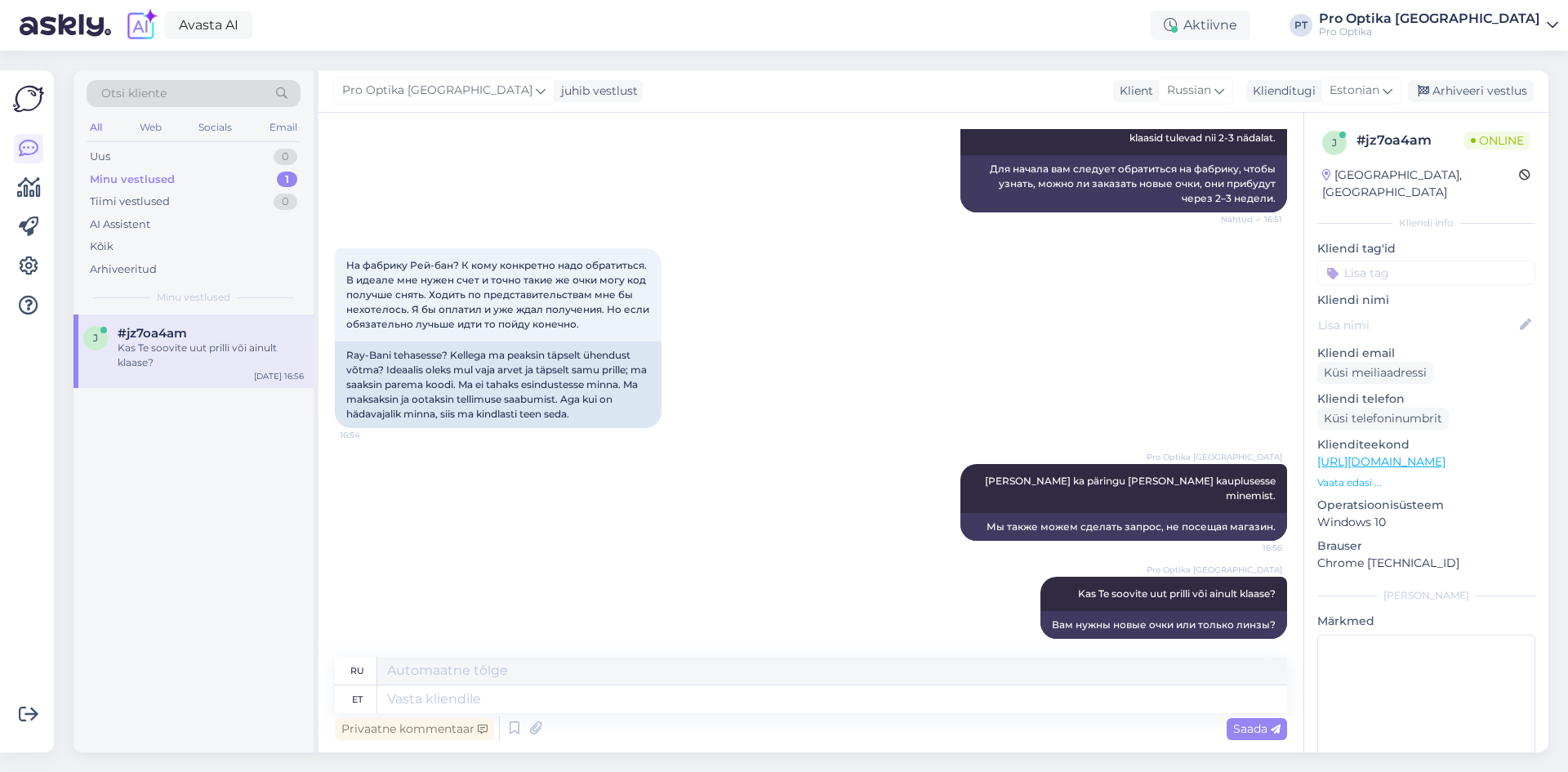
click at [228, 605] on div "j #jz7oa4am Kas Te soovite uut prilli või ainult klaase? Oct 8 16:56" at bounding box center [194, 533] width 241 height 438
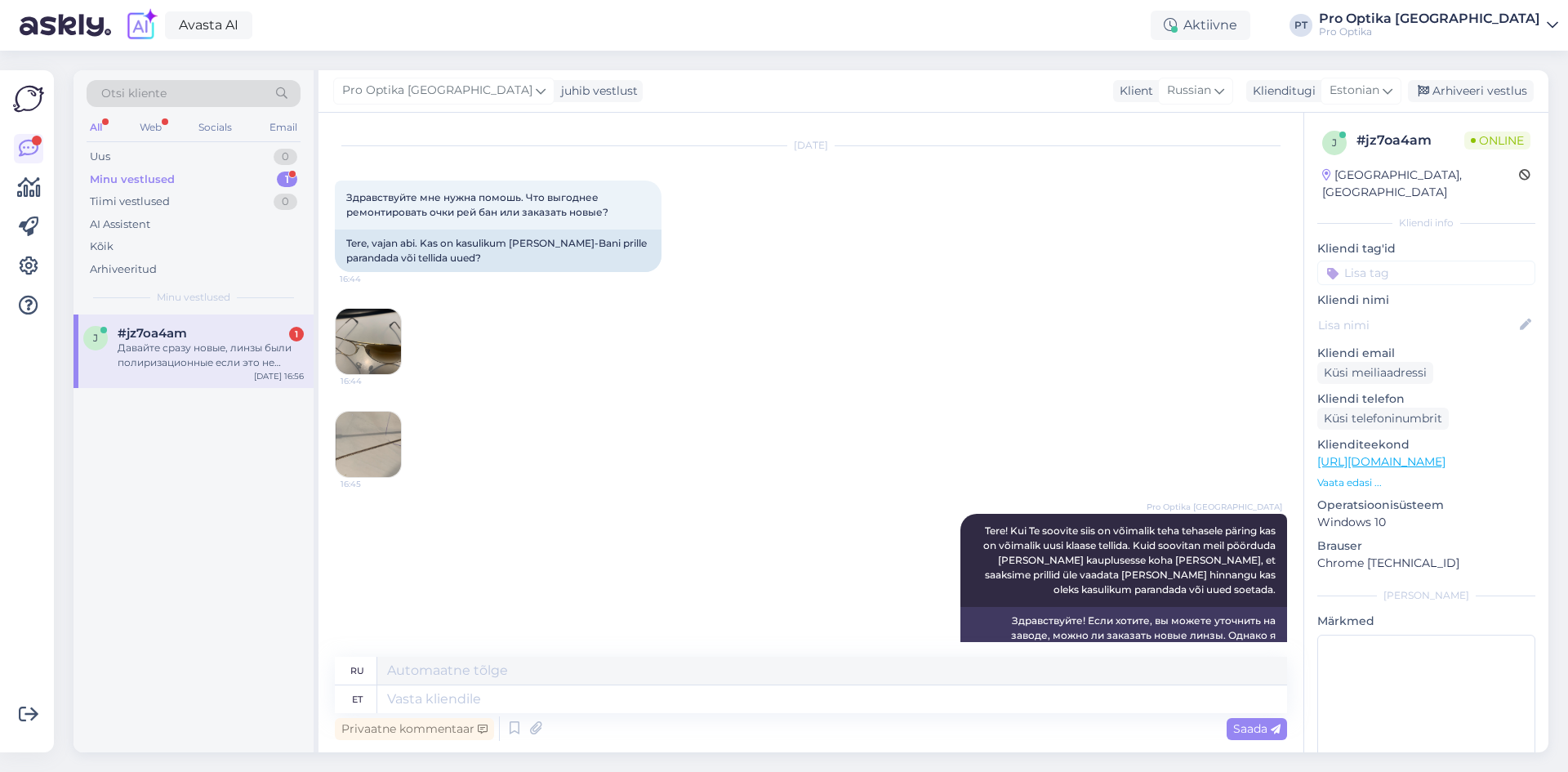
scroll to position [0, 0]
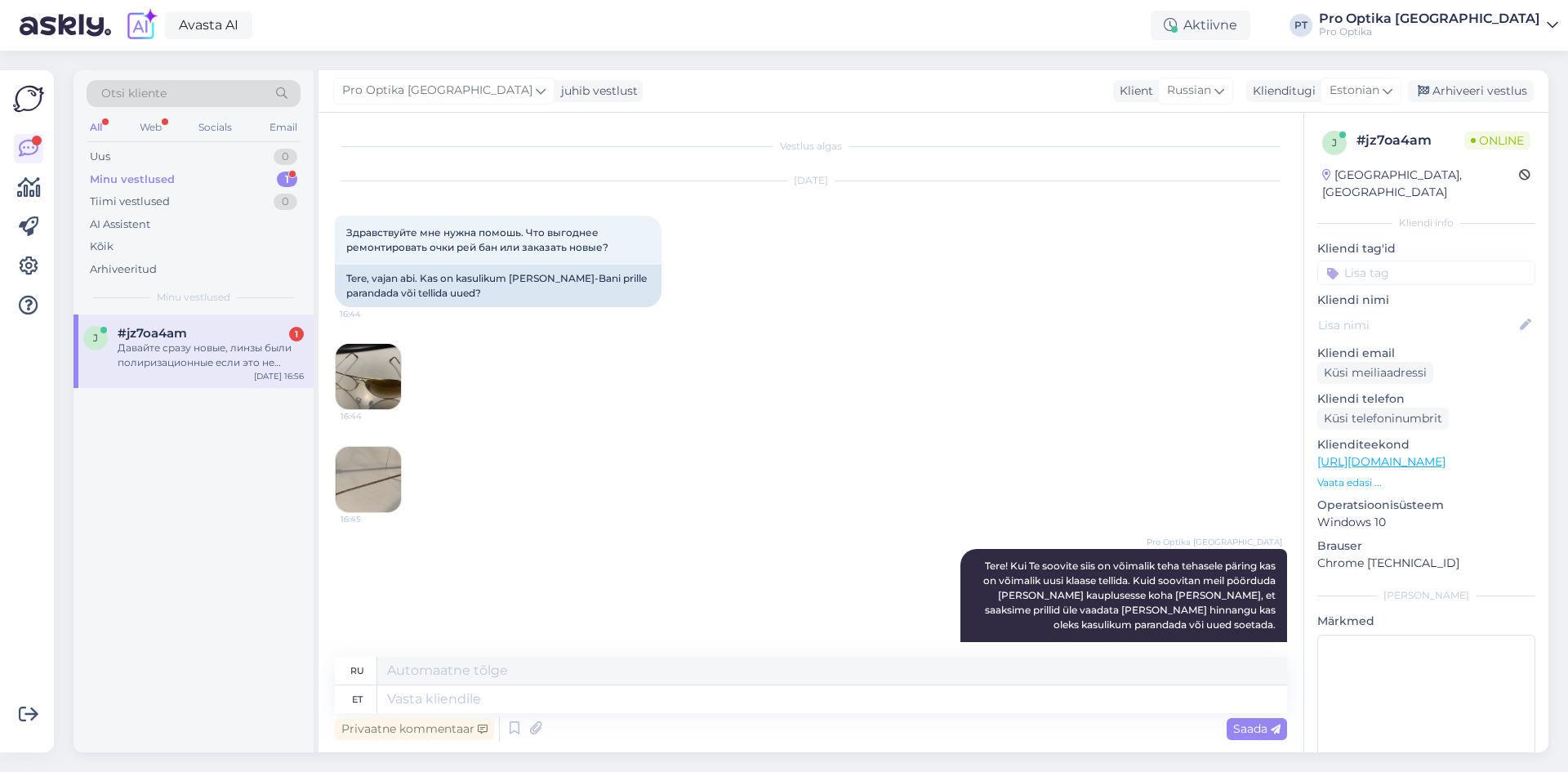
click at [369, 477] on img at bounding box center [368, 479] width 65 height 65
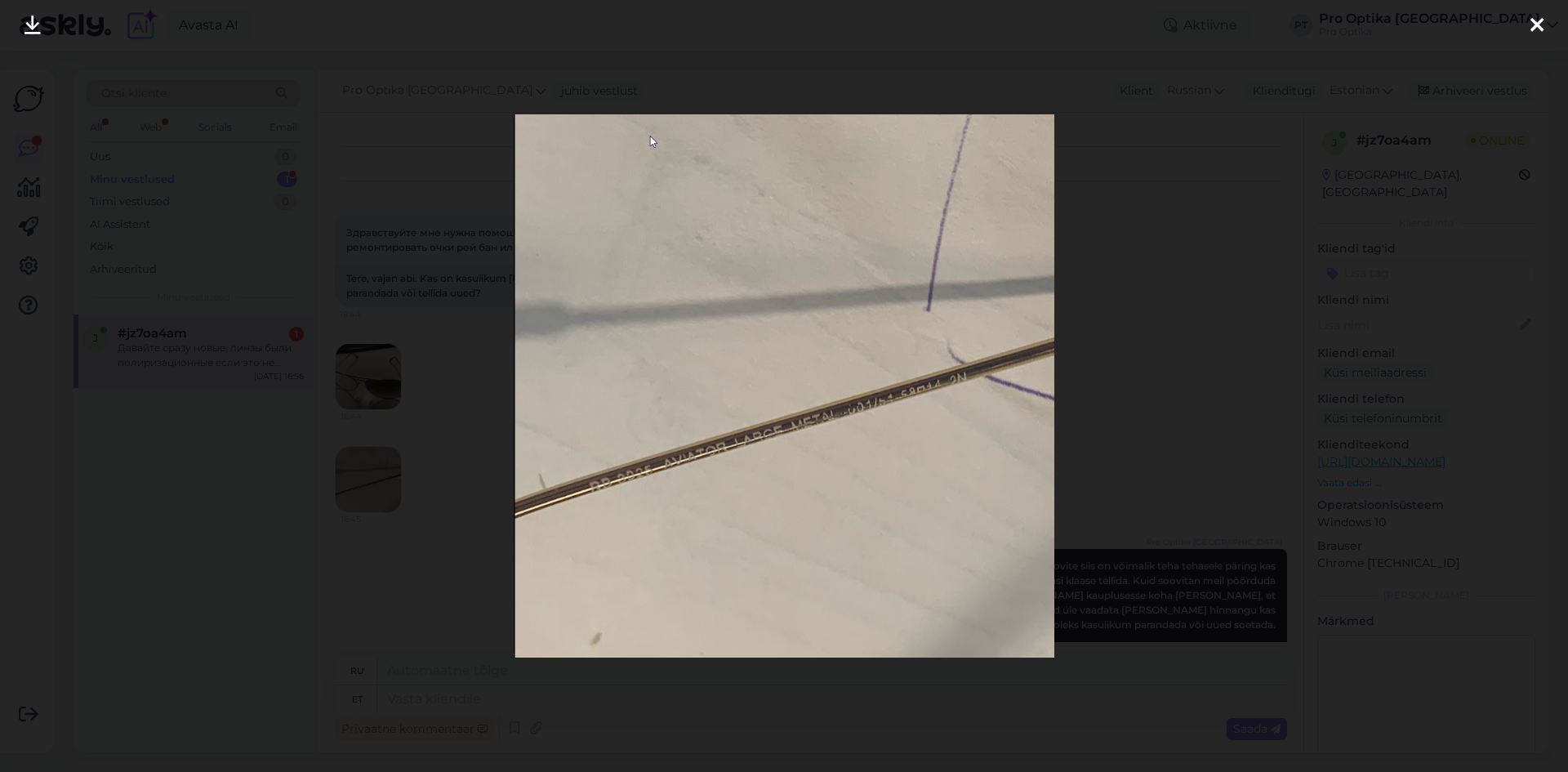
click at [505, 528] on div at bounding box center [784, 386] width 1568 height 772
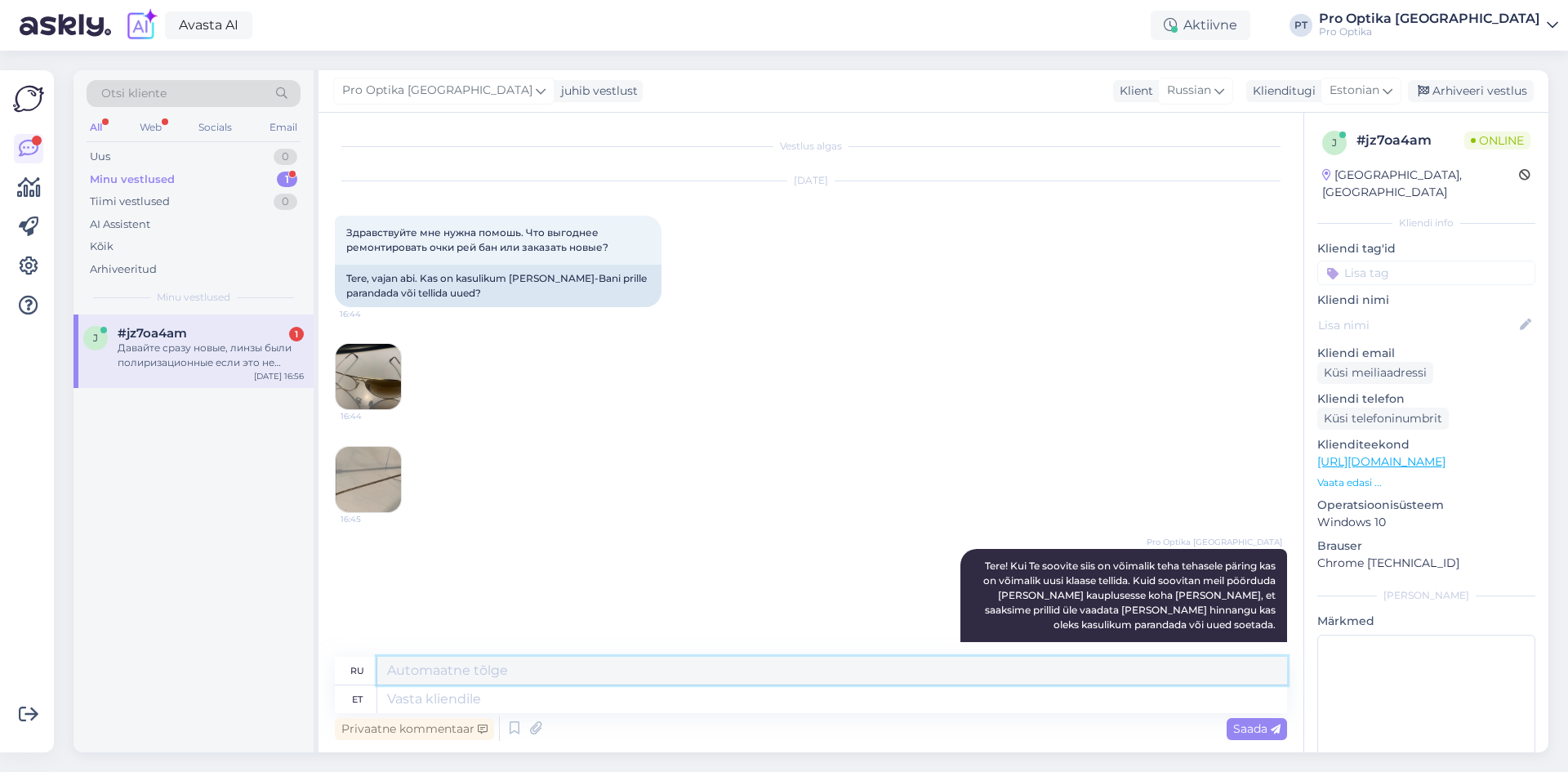
click at [477, 671] on textarea at bounding box center [832, 670] width 910 height 28
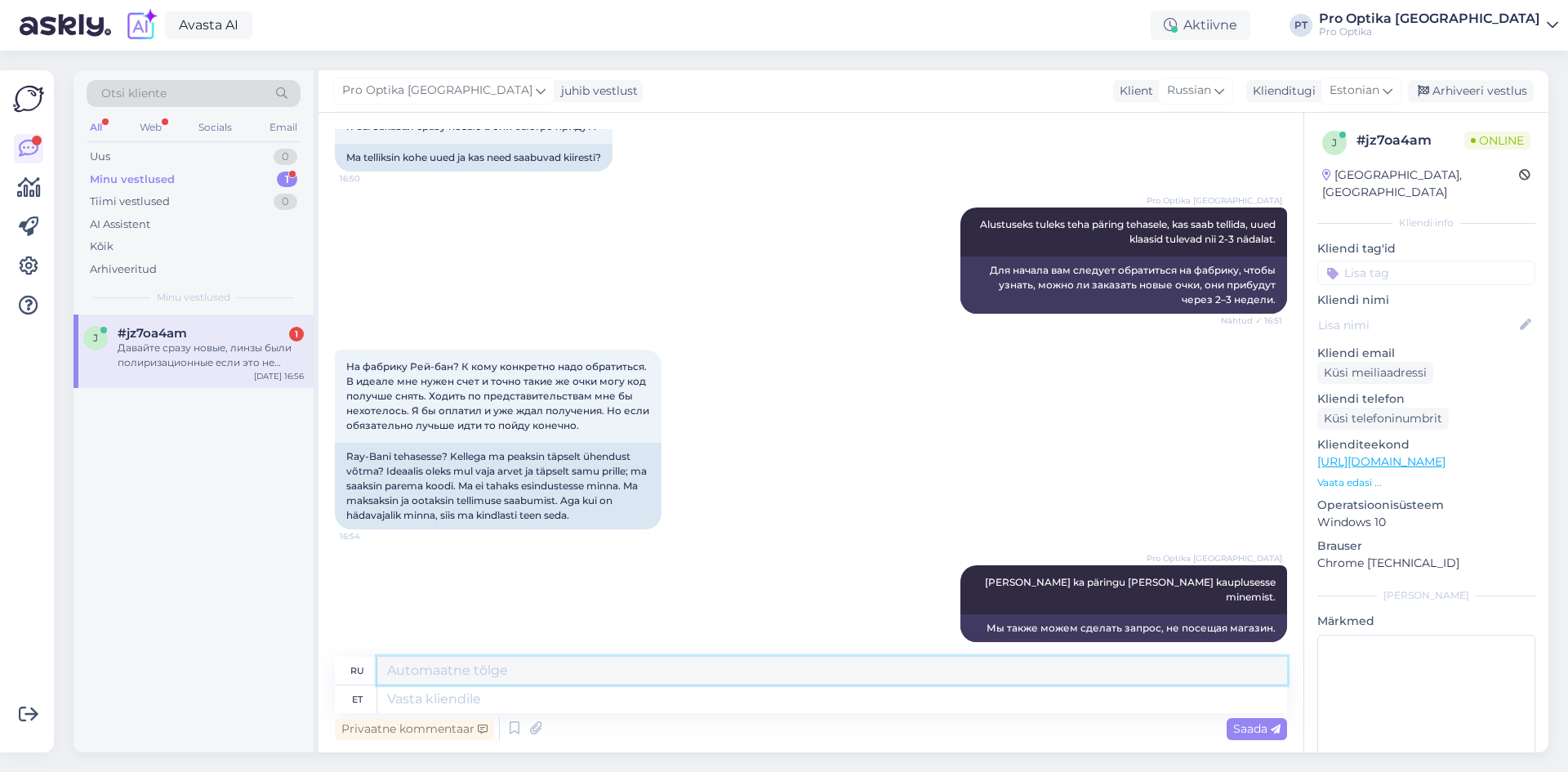
scroll to position [1026, 0]
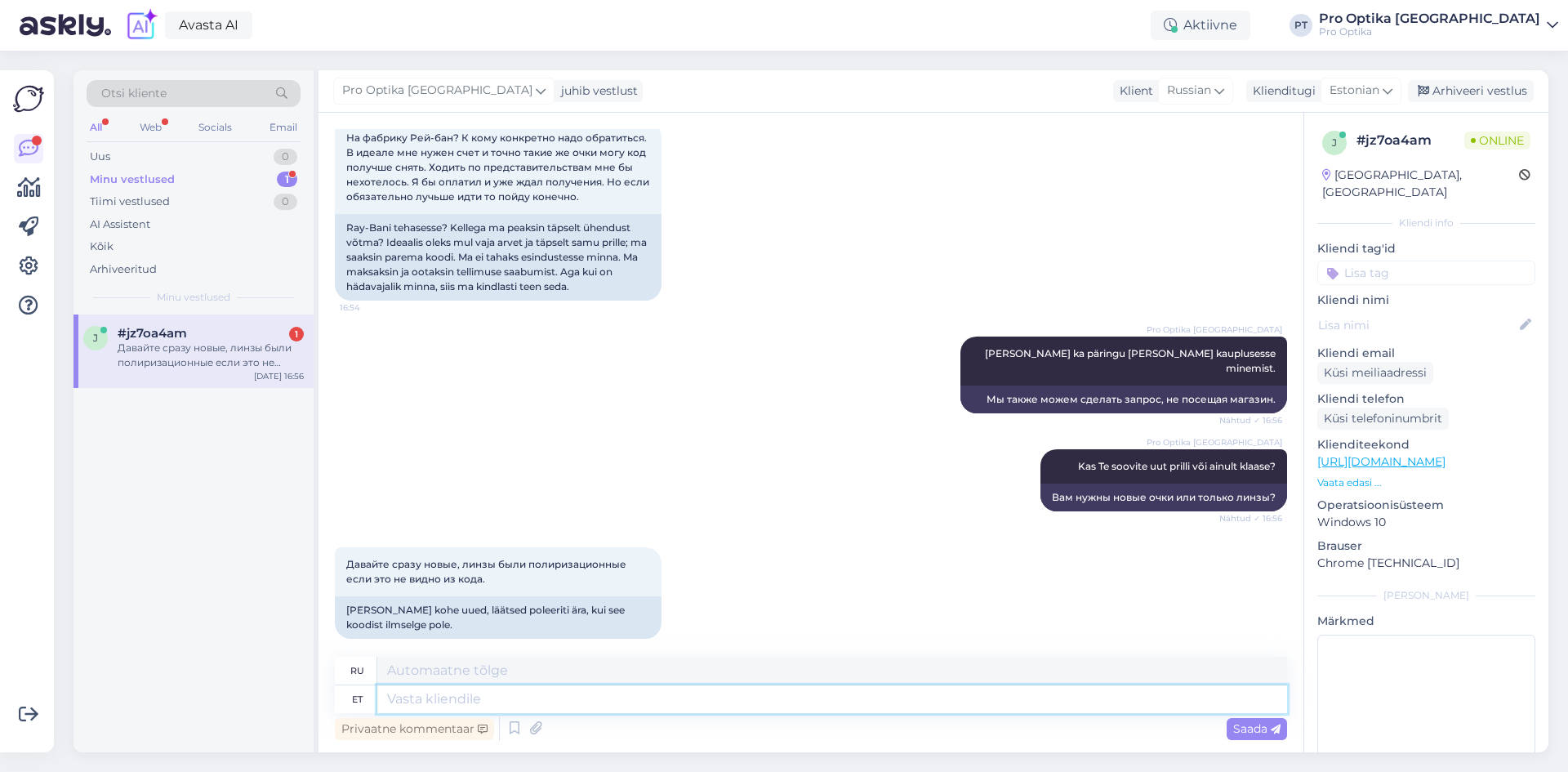
click at [561, 712] on textarea at bounding box center [832, 699] width 910 height 28
type textarea "Kas"
type textarea "Является"
type textarea "Kas TE"
type textarea "Ты"
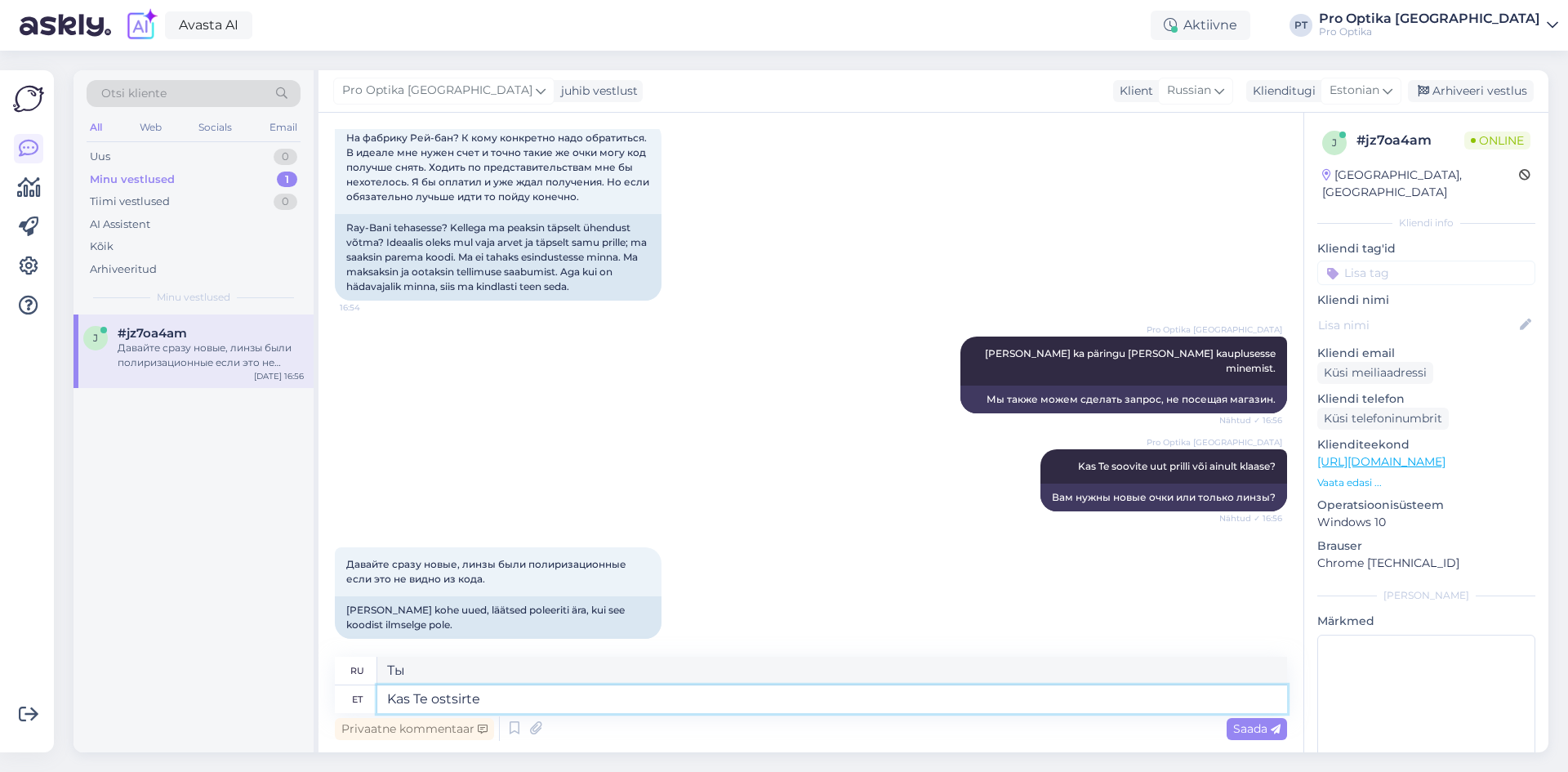
type textarea "Kas Te ostsirte"
type textarea "Вы собираетесь за покупками?"
type textarea "Kas Te ostsite p"
type textarea "Вы купили?"
type textarea "Kas Te ostsite prillid"
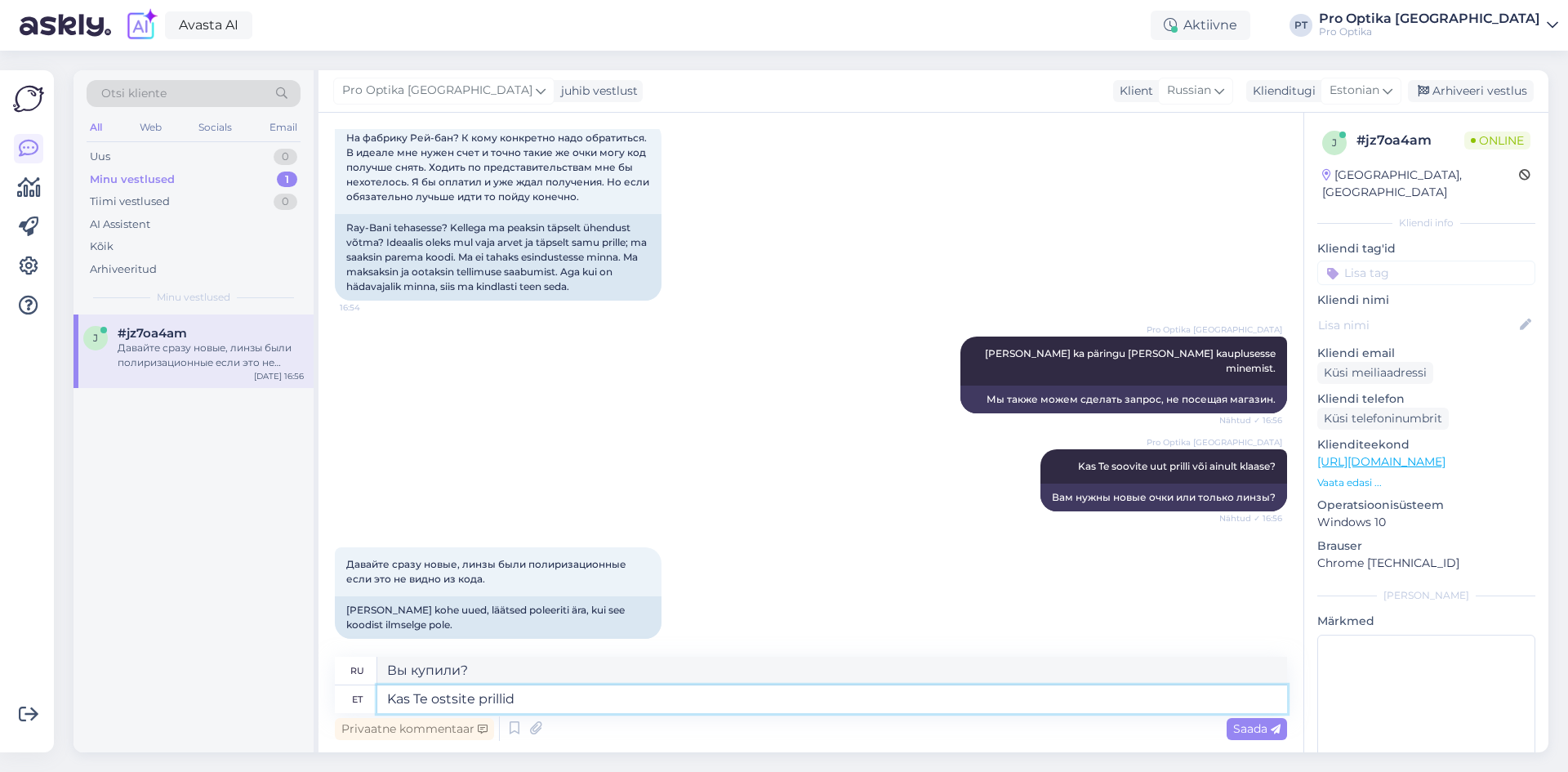
type textarea "Вы купили очки?"
type textarea "Kas Te ostsite prillid Pro"
type textarea "Вы купили очки Pro?"
type textarea "Kas Te ostsite prillid Pro Optikast?"
type textarea "Вы купили очки в Pro Optika?"
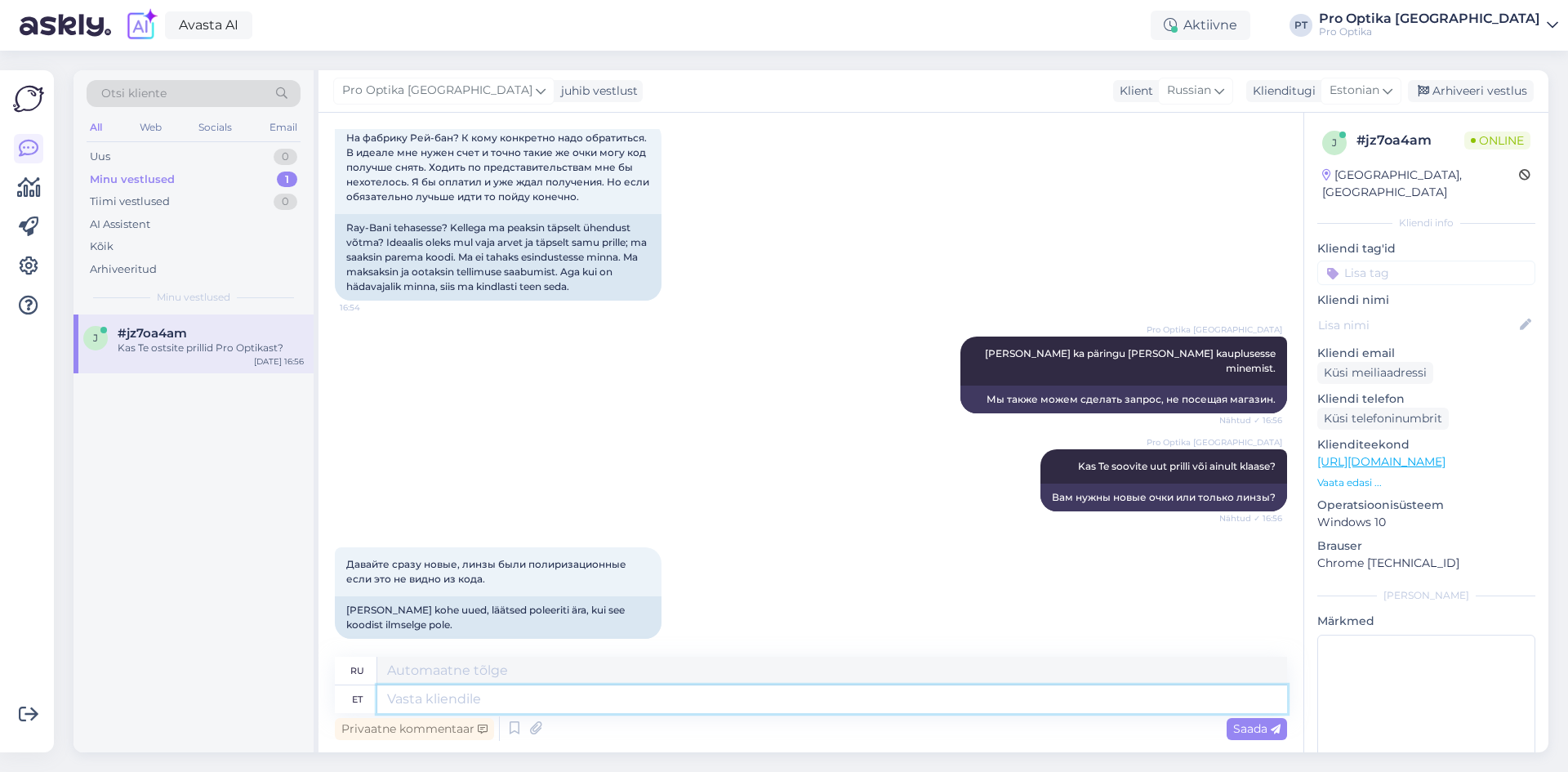
scroll to position [1124, 0]
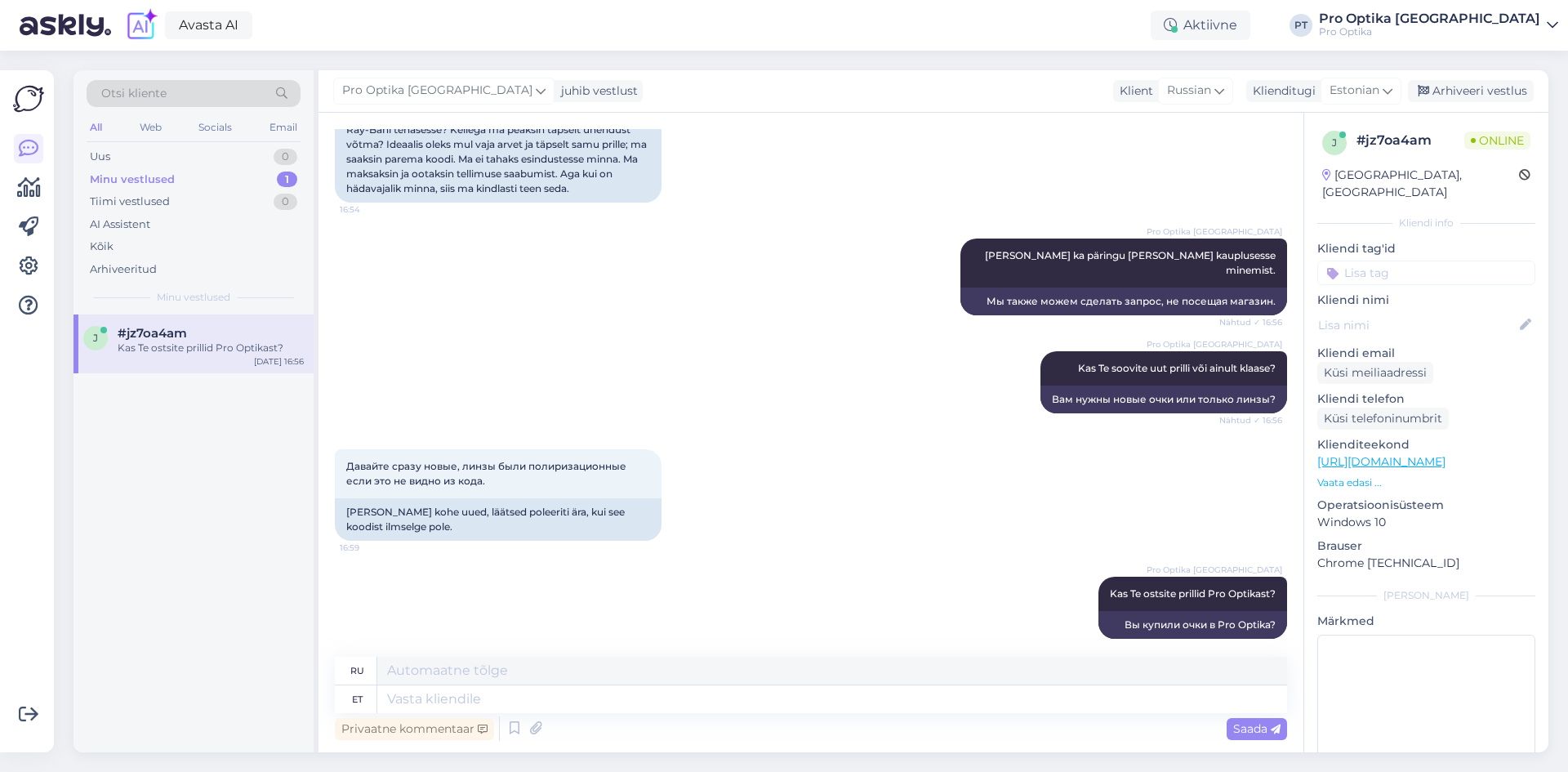
click at [93, 520] on div "j #jz7oa4am Kas Te ostsite prillid Pro Optikast? Oct 8 16:56" at bounding box center [194, 533] width 241 height 438
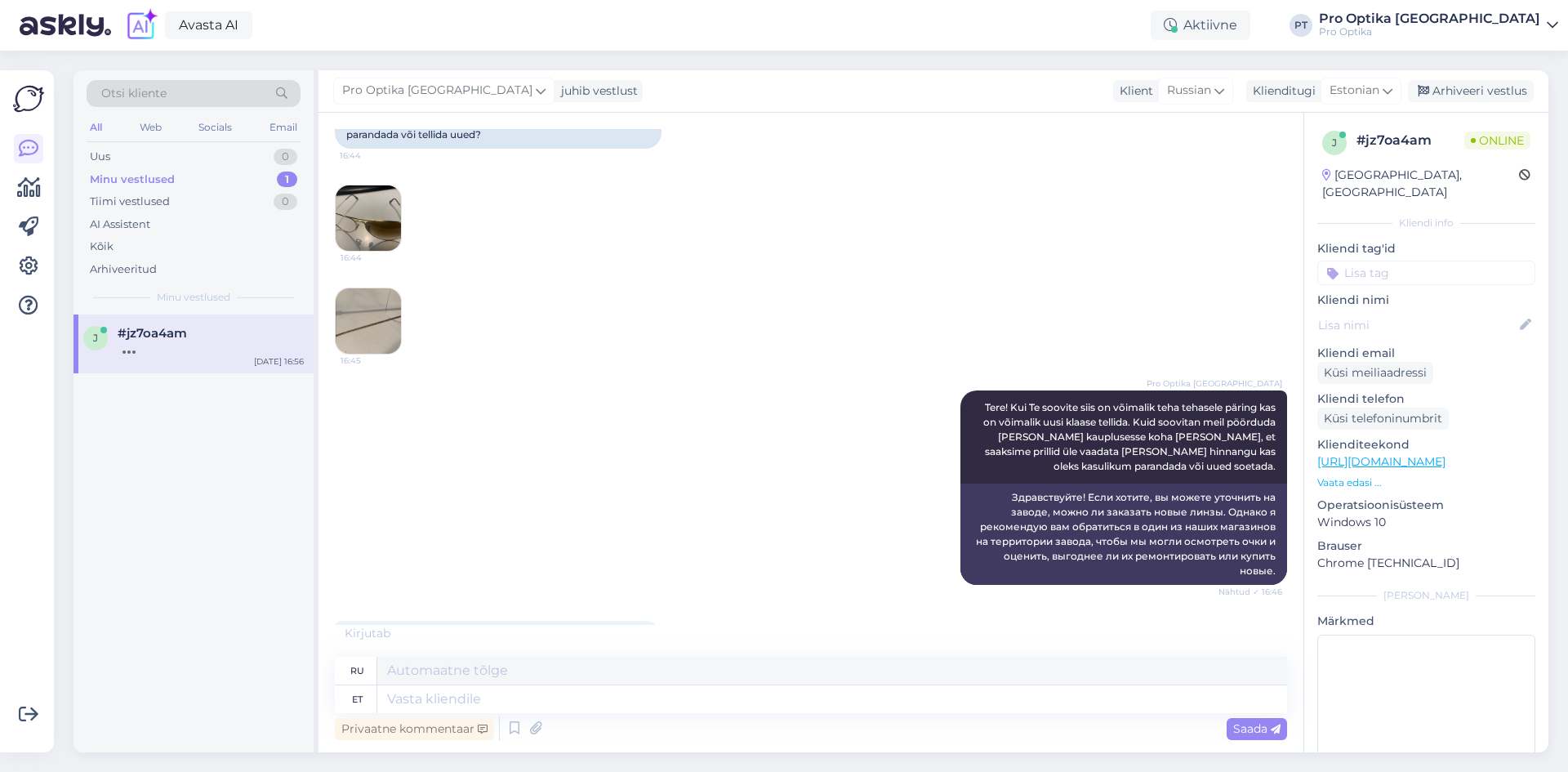
scroll to position [144, 0]
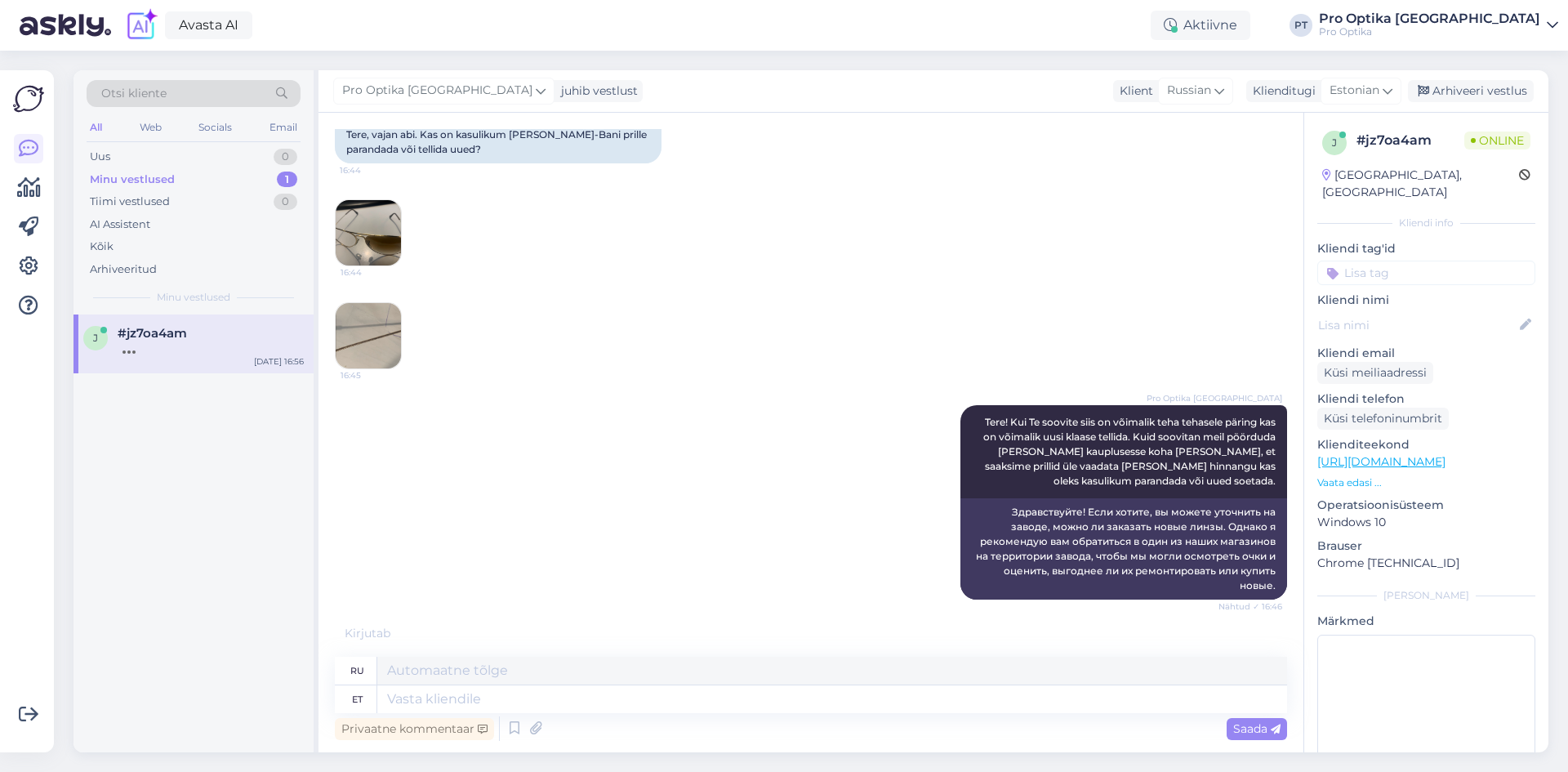
click at [351, 325] on img at bounding box center [368, 335] width 65 height 65
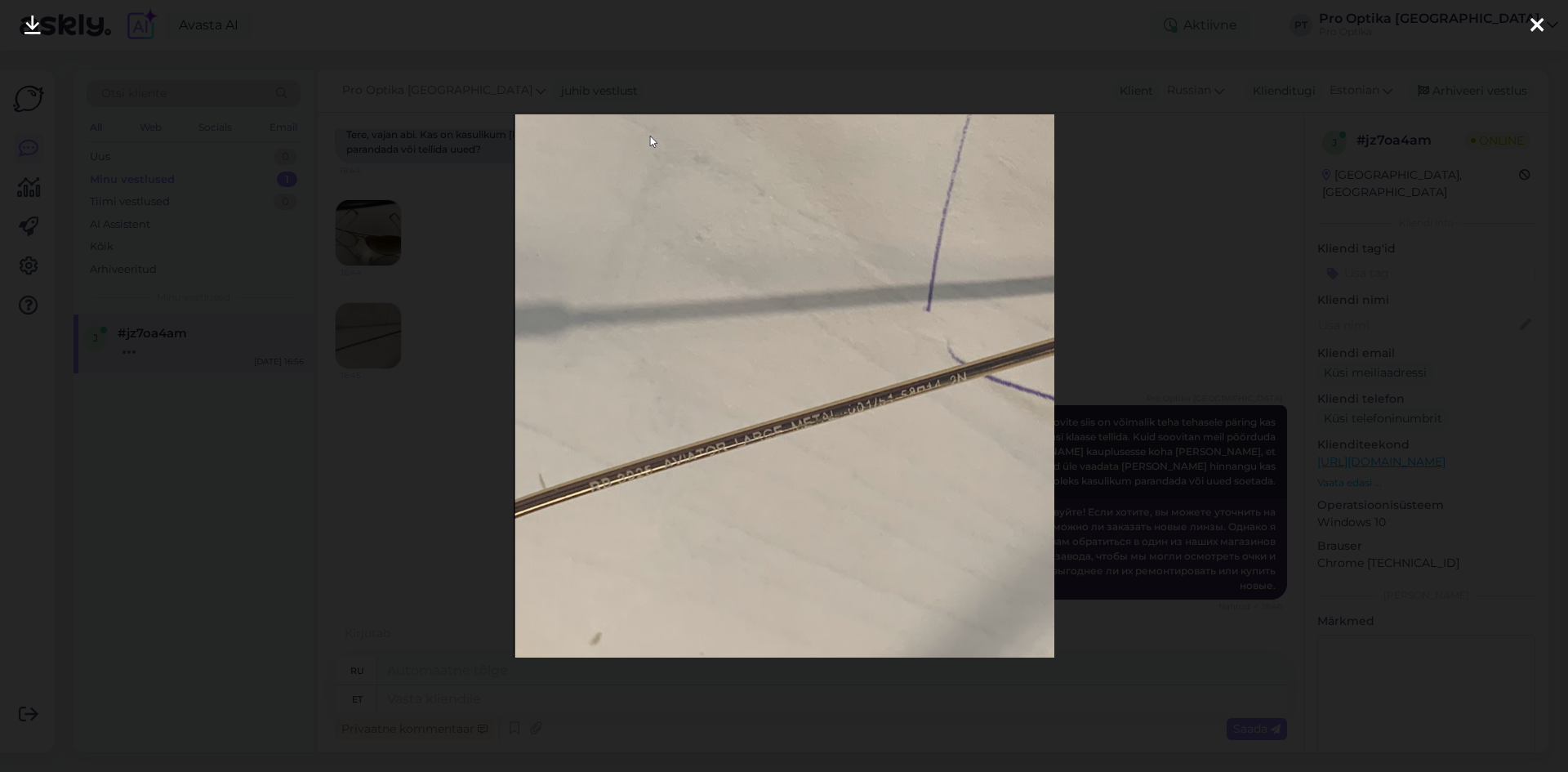
scroll to position [1221, 0]
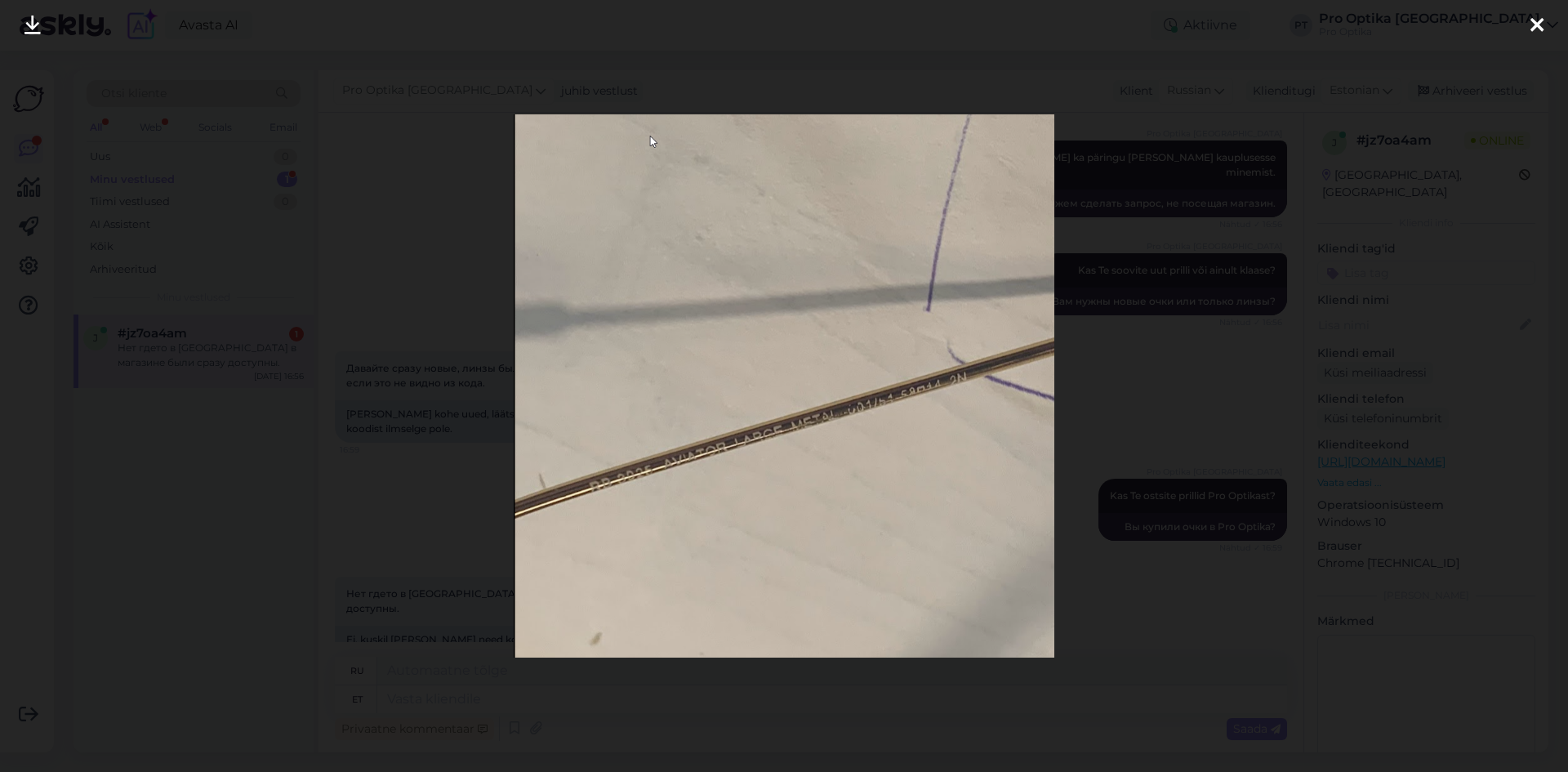
drag, startPoint x: 461, startPoint y: 486, endPoint x: 498, endPoint y: 513, distance: 45.8
click at [462, 486] on div at bounding box center [784, 386] width 1568 height 772
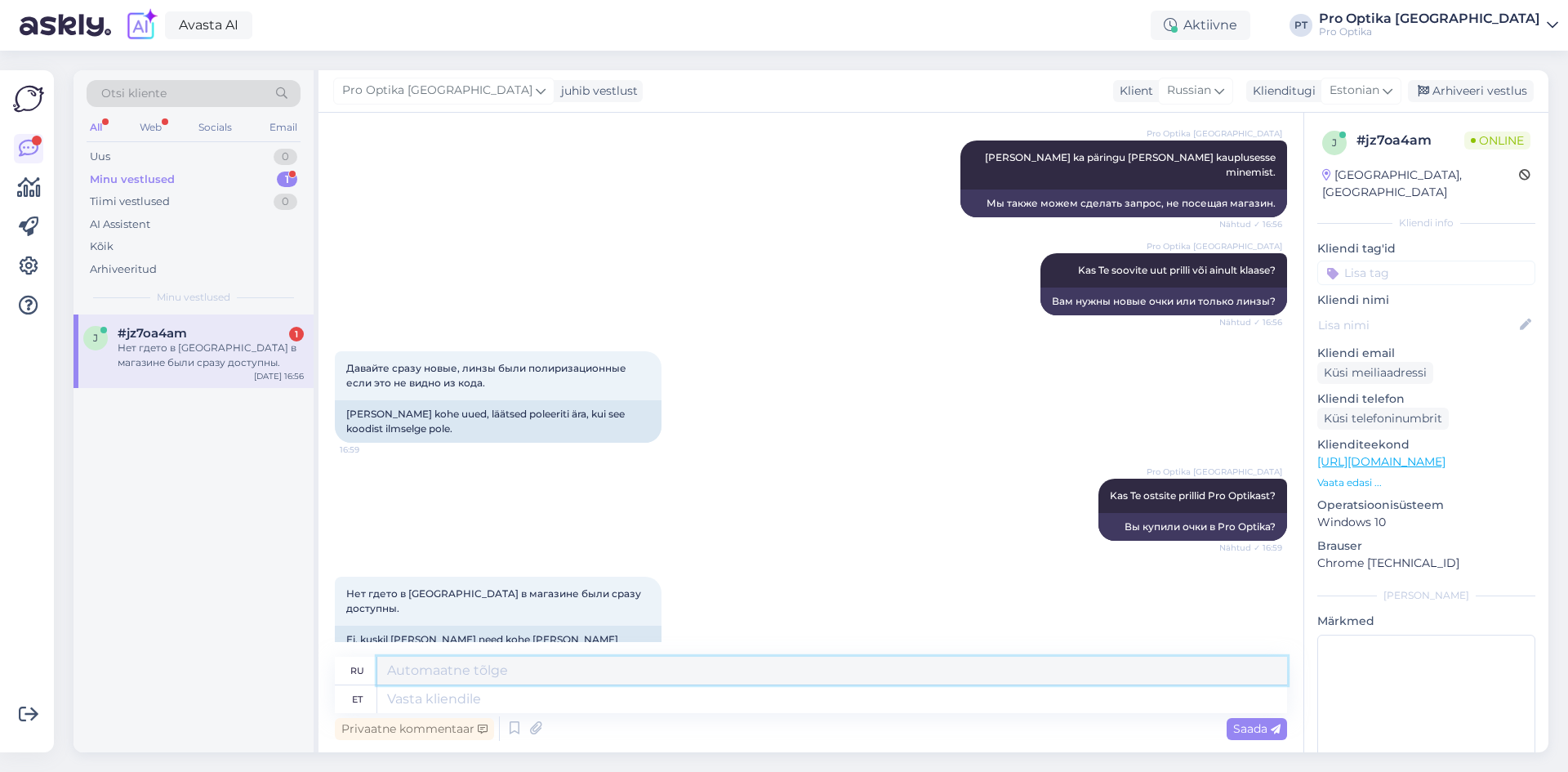
click at [558, 678] on textarea at bounding box center [832, 670] width 910 height 28
click at [549, 695] on textarea at bounding box center [832, 699] width 910 height 28
type textarea "Kas"
type textarea "Является"
type textarea "Kas Te s"
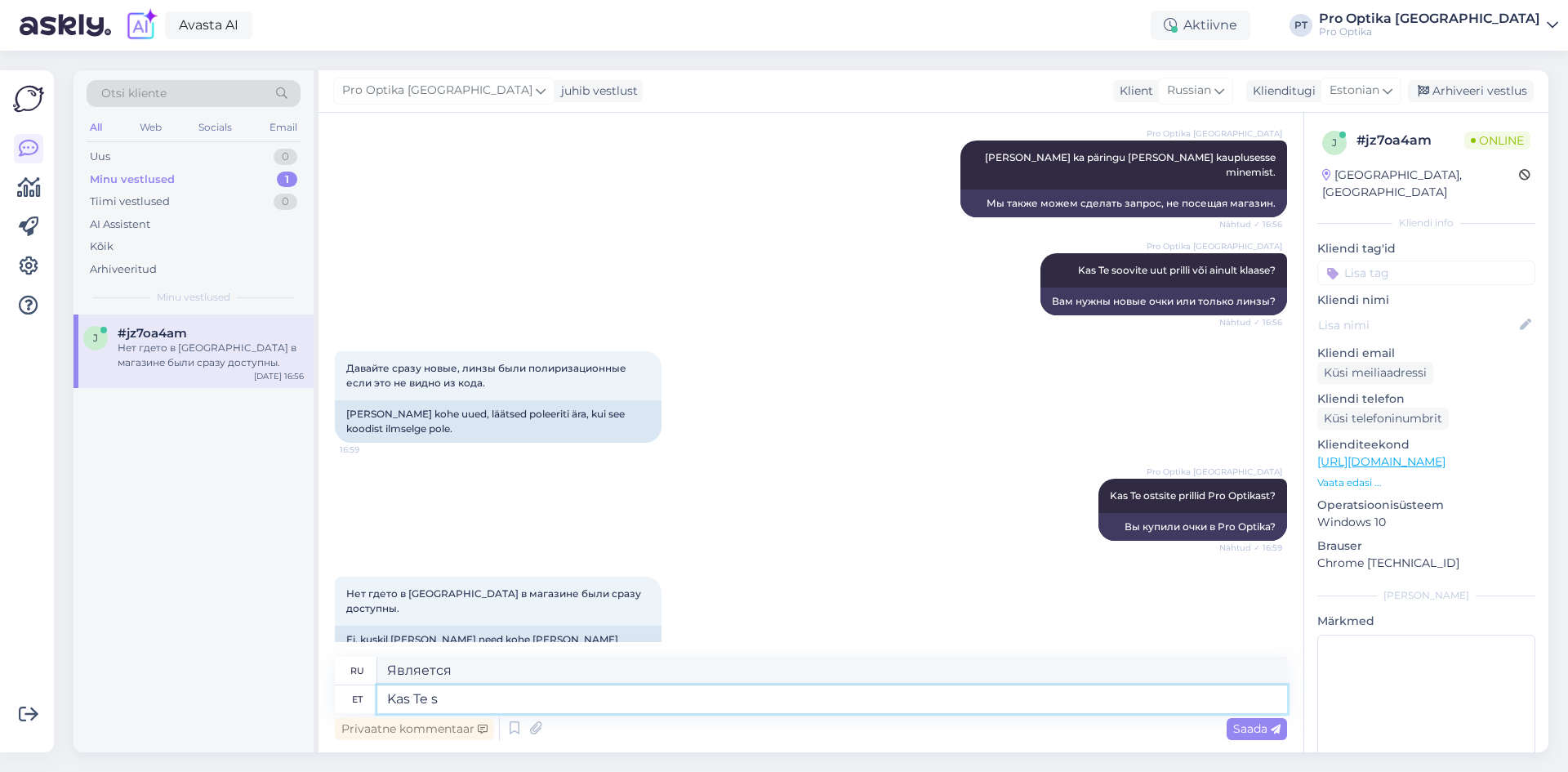
type textarea "Ты"
type textarea "Kas Te saate pa"
type textarea "Не могли бы вы"
type textarea "Kas Te saate palun sa"
type textarea "Можете ли вы, пожалуйста"
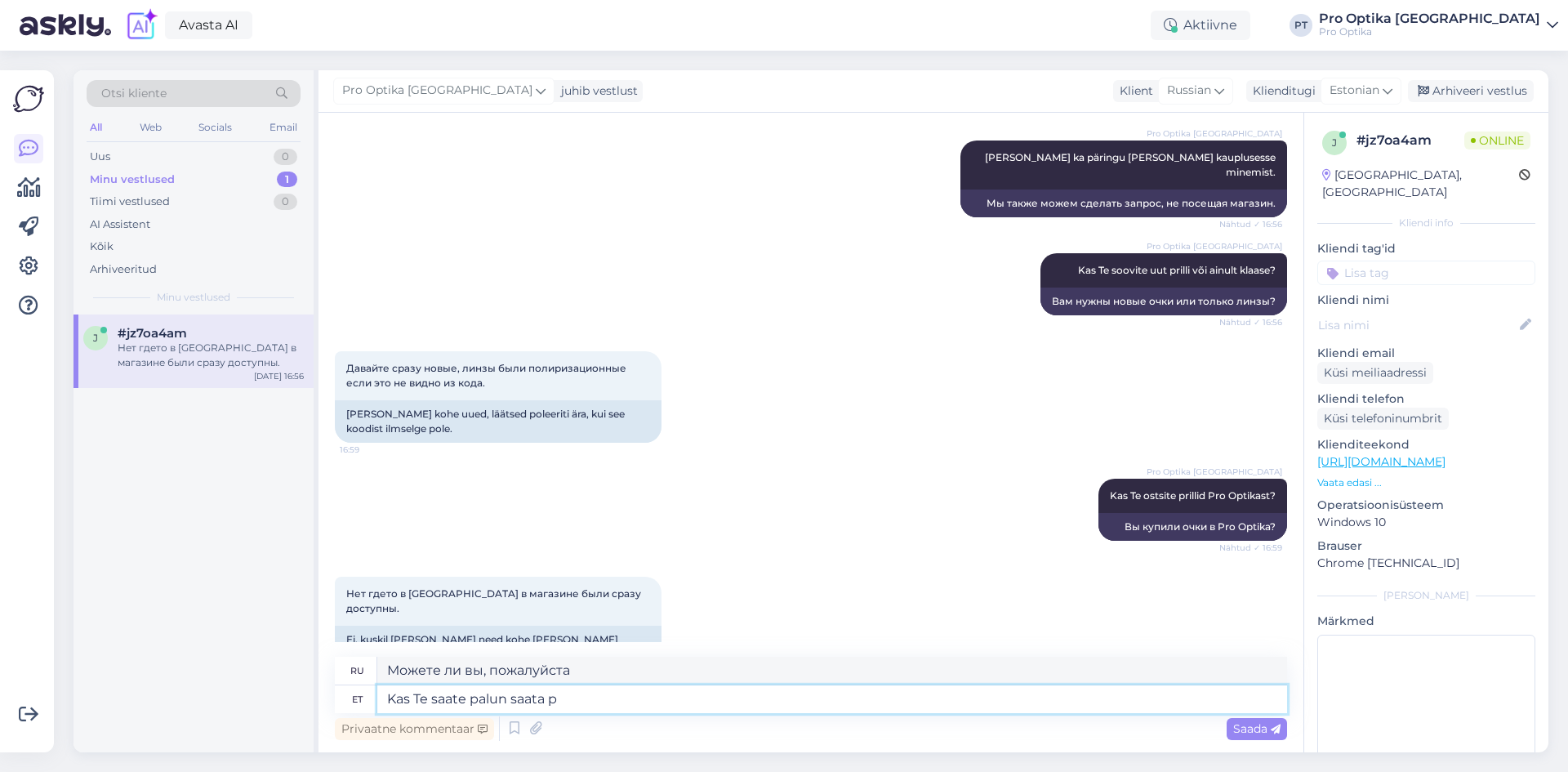
type textarea "Kas Te saate palun saata pa"
type textarea "Можете ли вы, пожалуйста, отправить"
type textarea "Kas Te saate palun saata parema f"
type textarea "Можете ли вы прислать лучший вариант?"
type textarea "Kas Te saate palun saata parema foto m"
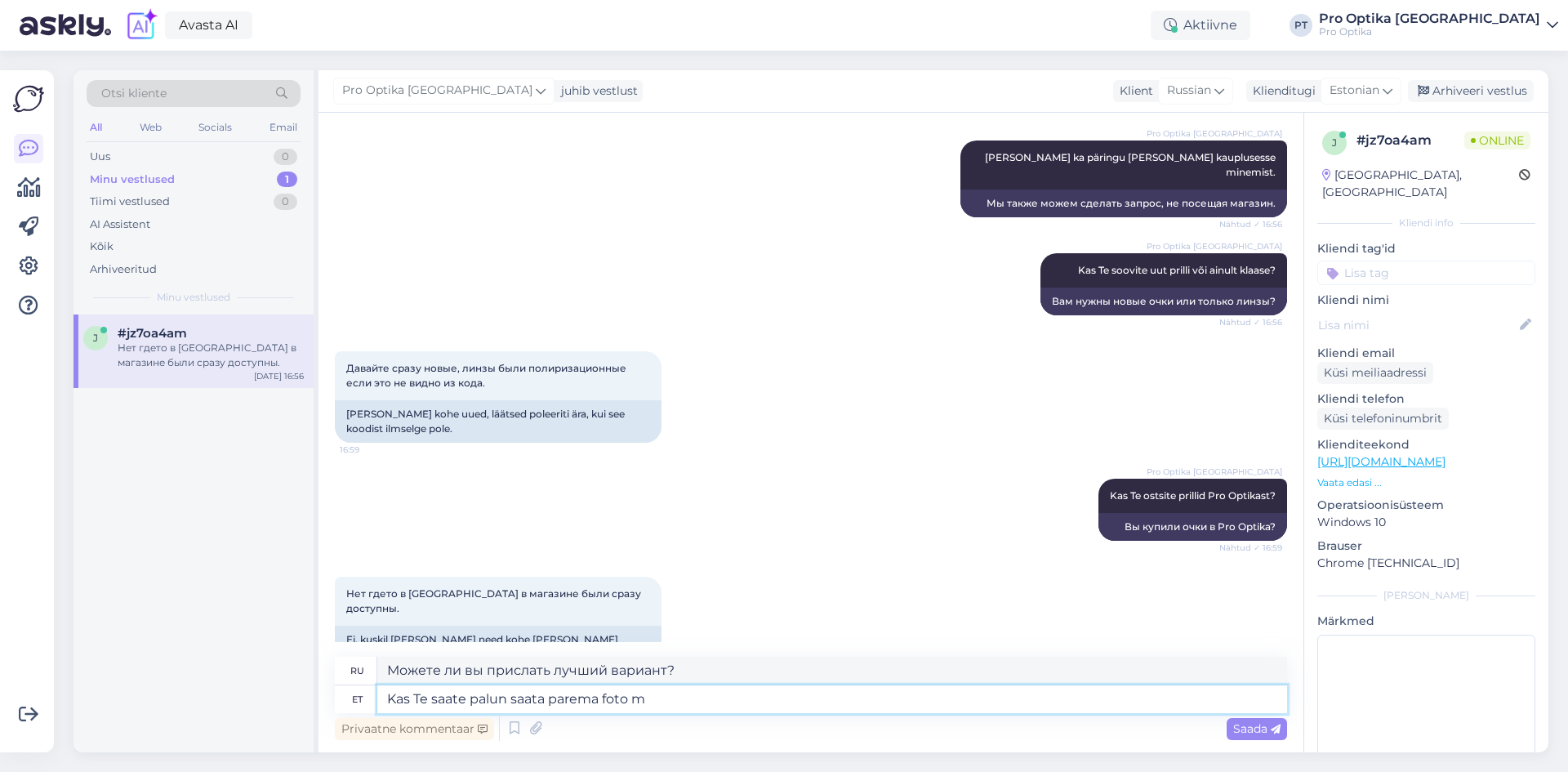
type textarea "Можете ли вы прислать фотографию получше?"
type textarea "Kas Te saate palun saata parema foto mudelinumbrist vü"
type textarea "Можете ли вы прислать более качественную фотографию номера модели?"
type textarea "Kas Te saate palun saata parema foto mudelinumbrist või s"
type textarea "Можете ли вы прислать более качественную фотографию номера модели или"
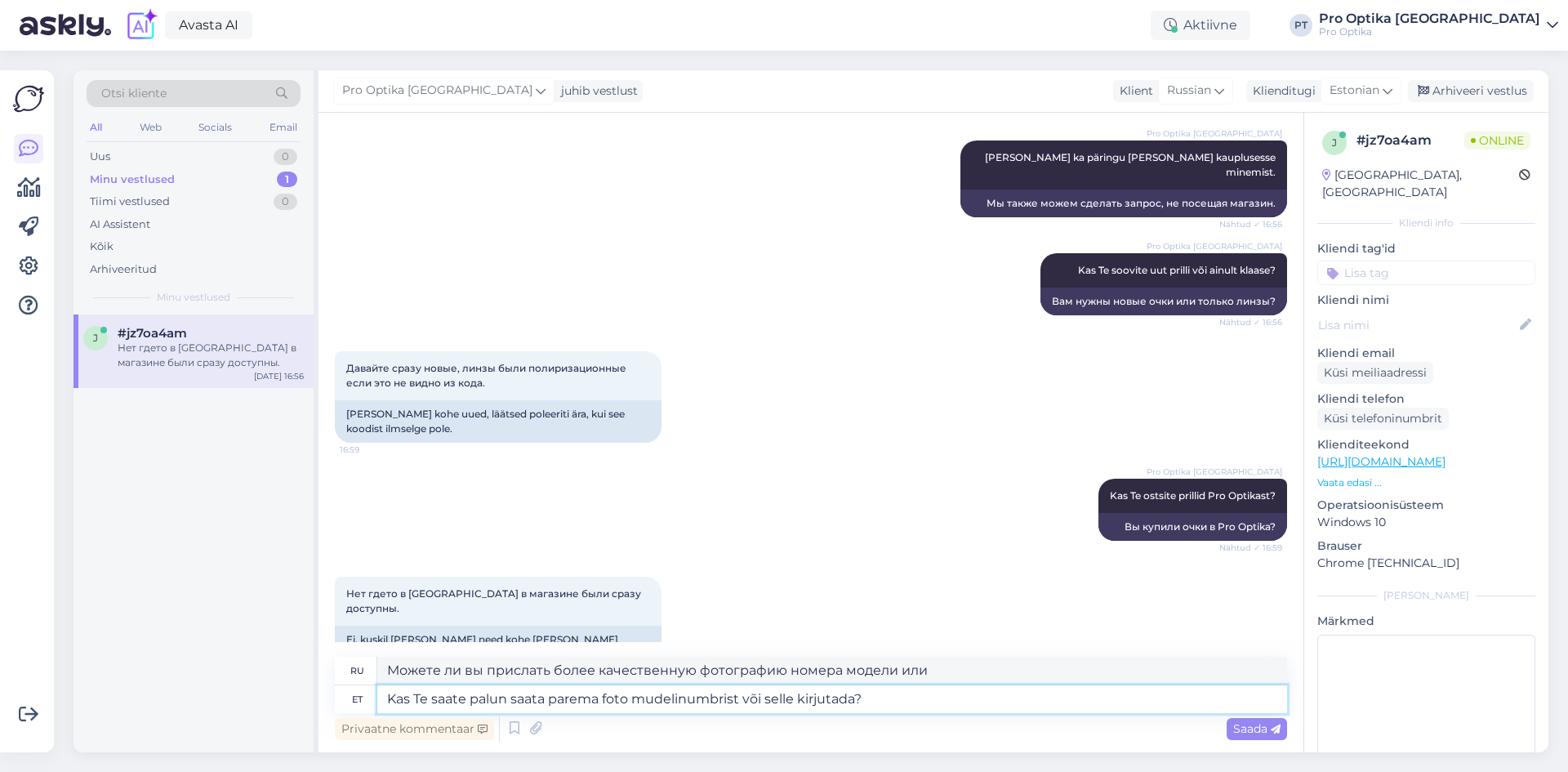
type textarea "Kas Te saate palun saata parema foto mudelinumbrist või selle kirjutada? P"
type textarea "Можете ли вы прислать более качественную фотографию номера модели или записать …"
type textarea "Kas Te saate palun saata parema foto mudelinumbrist või selle kirjutada? Pildil…"
type textarea "Можете, пожалуйста, прислать более чёткое фото номера модели или записать его? …"
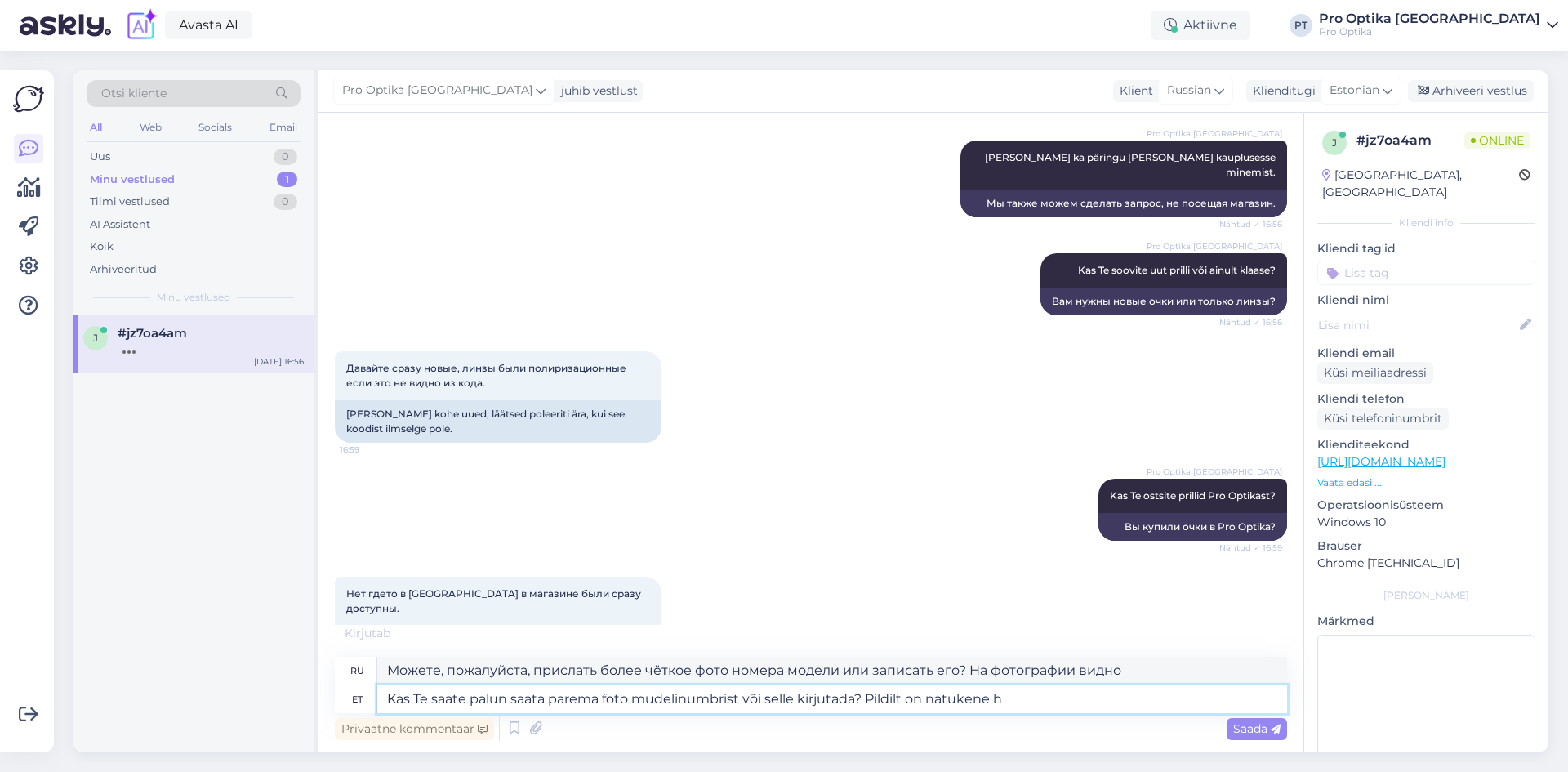
type textarea "Kas Te saate palun saata parema foto mudelinumbrist või selle kirjutada? Pildil…"
type textarea "Не могли бы вы прислать более точное фото номера модели или написать его? На фо…"
type textarea "Kas Te saate palun saata parema foto mudelinumbrist või selle kirjutada? Pildil…"
type textarea "Не могли бы вы прислать более качественное фото номера модели или написать его?…"
type textarea "Kas Te saate palun saata parema foto mudelinumbrist või selle kirjutada? Pildil…"
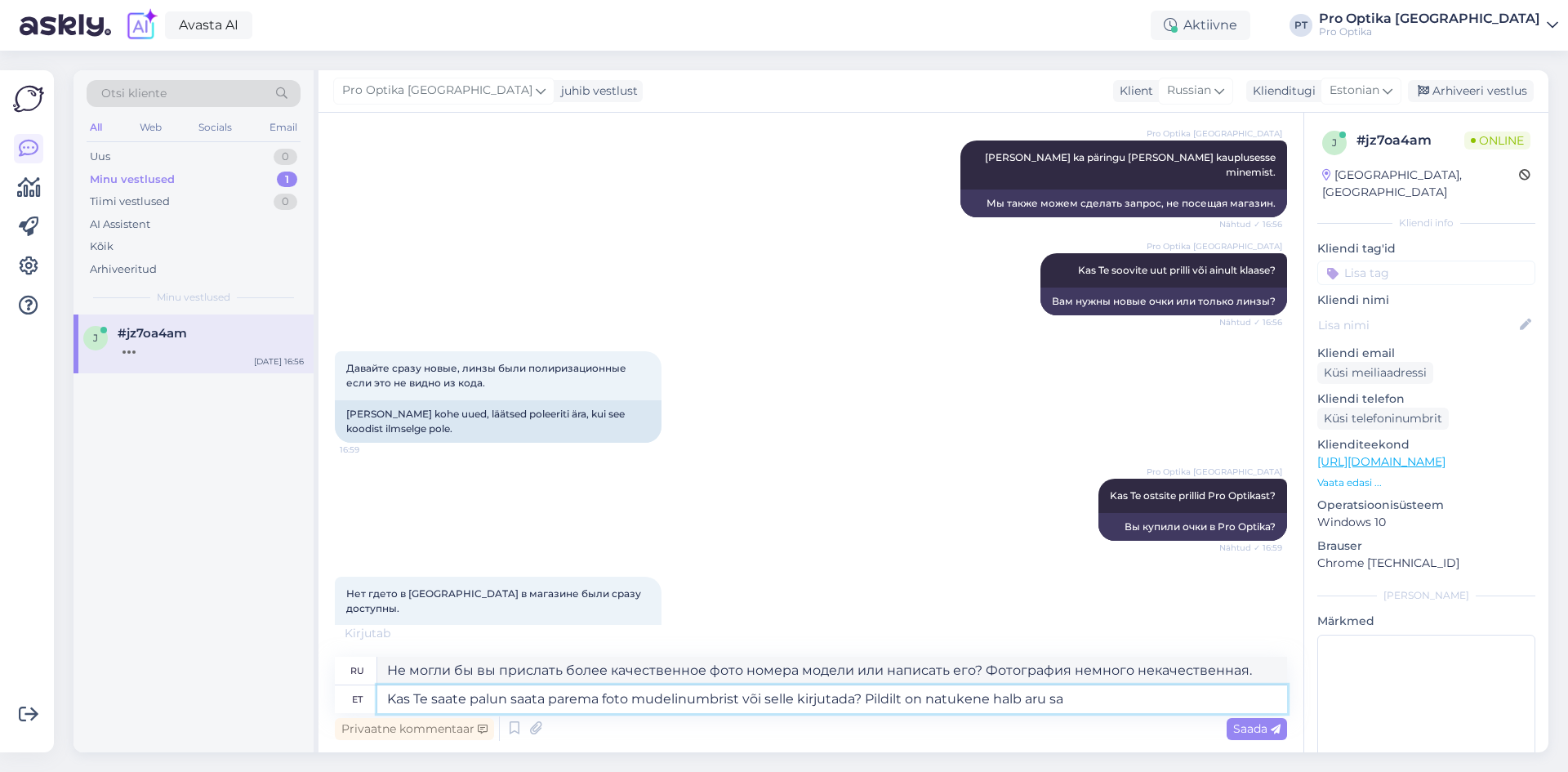
type textarea "Не могли бы вы прислать более точное фото номера модели или написать его? Изобр…"
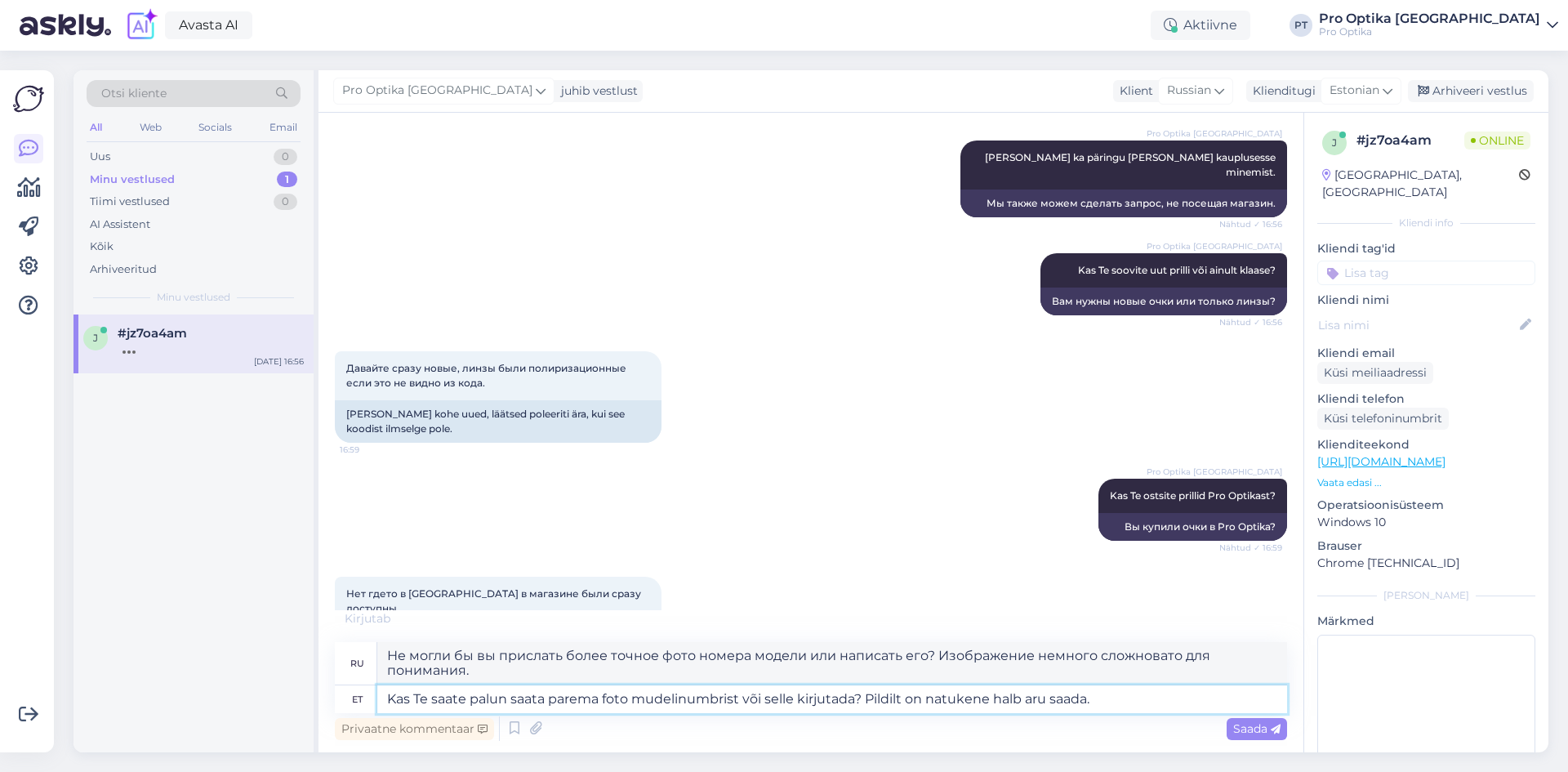
type textarea "Kas Te saate palun saata parema foto mudelinumbrist või selle kirjutada? Pildil…"
type textarea "Не могли бы вы прислать более точное фото номера модели или написать его? На фо…"
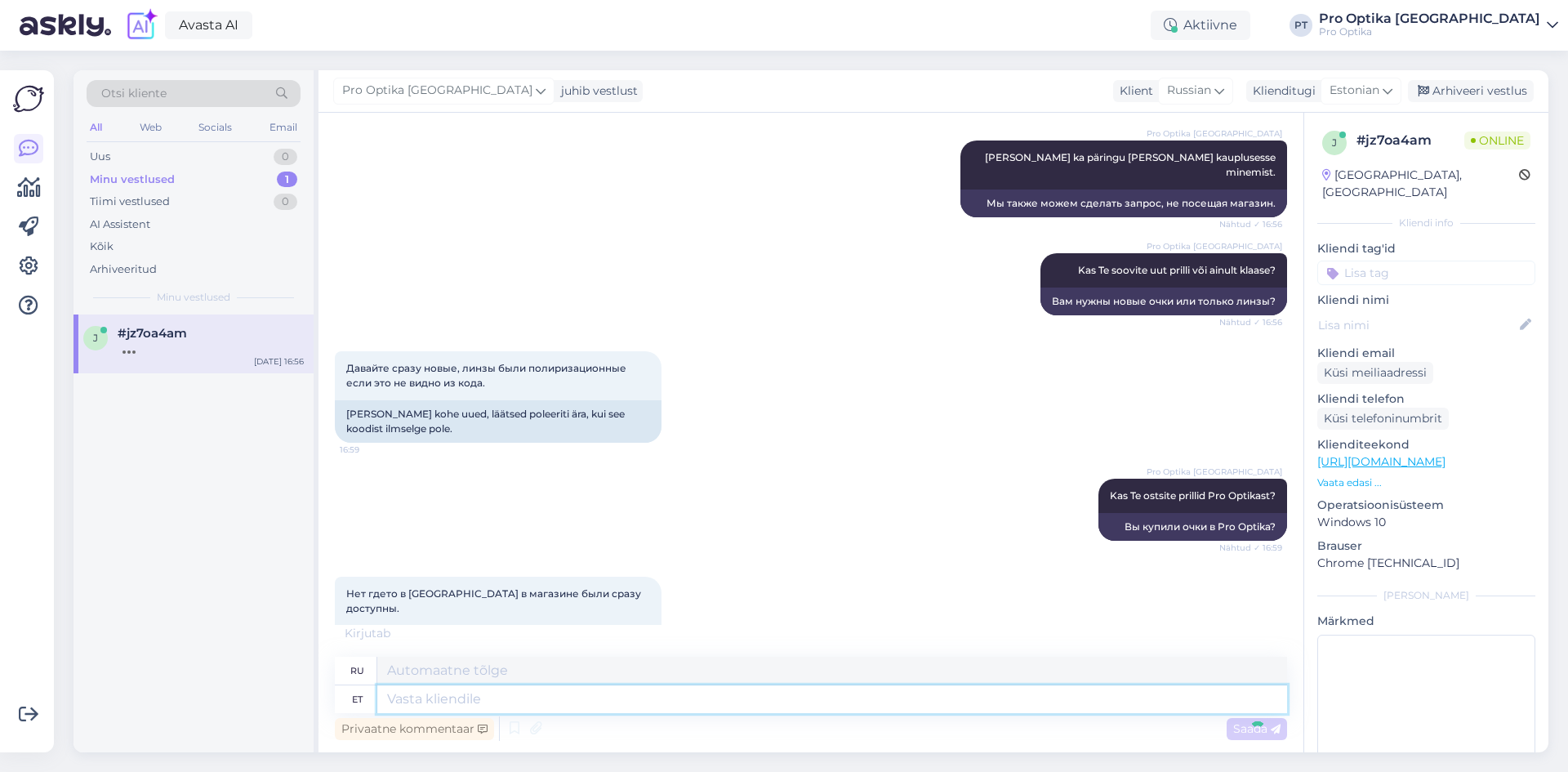
scroll to position [1364, 0]
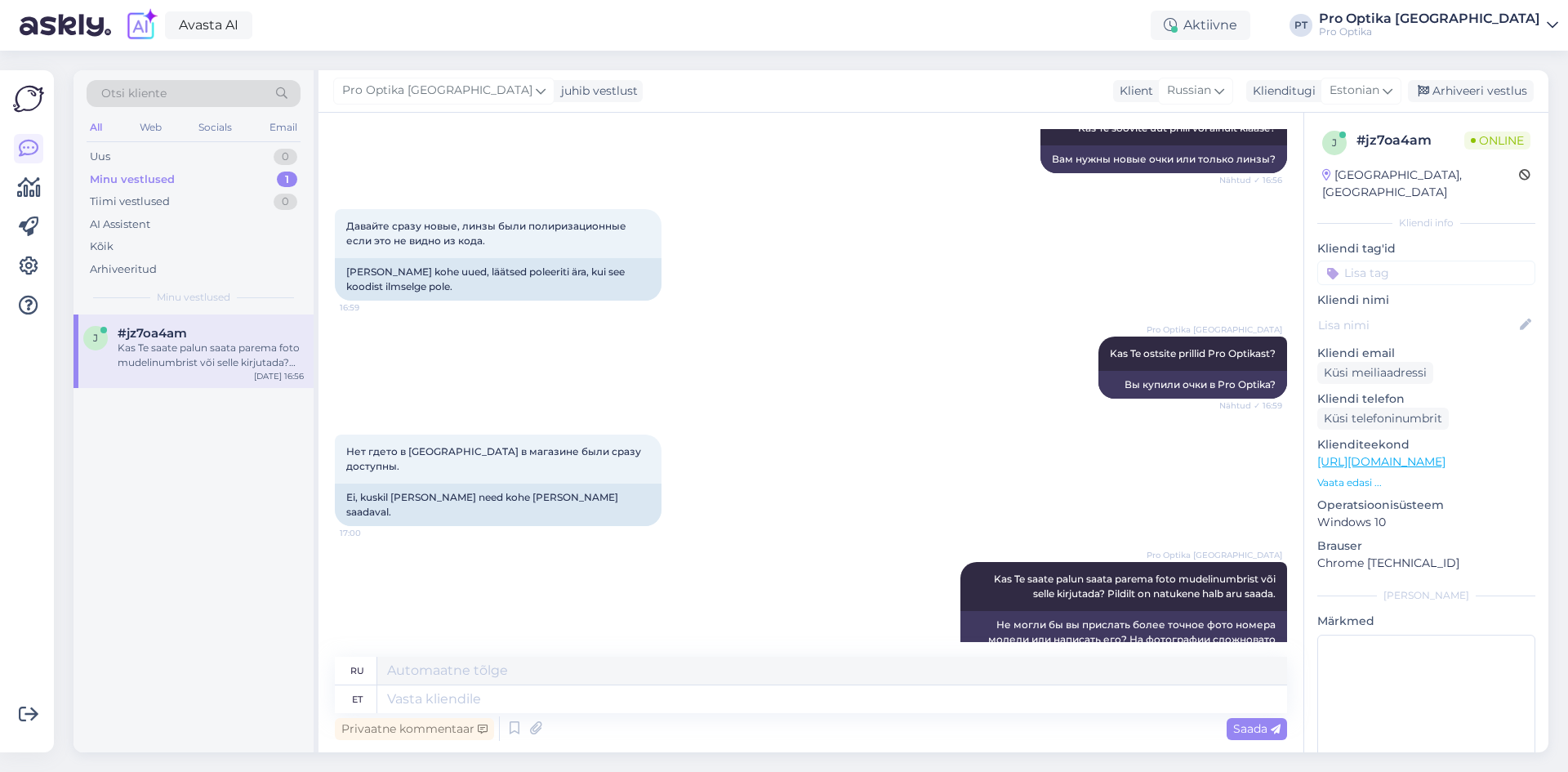
click at [236, 621] on div "j #jz7oa4am Kas Te saate palun saata parema foto mudelinumbrist või selle kirju…" at bounding box center [194, 533] width 241 height 438
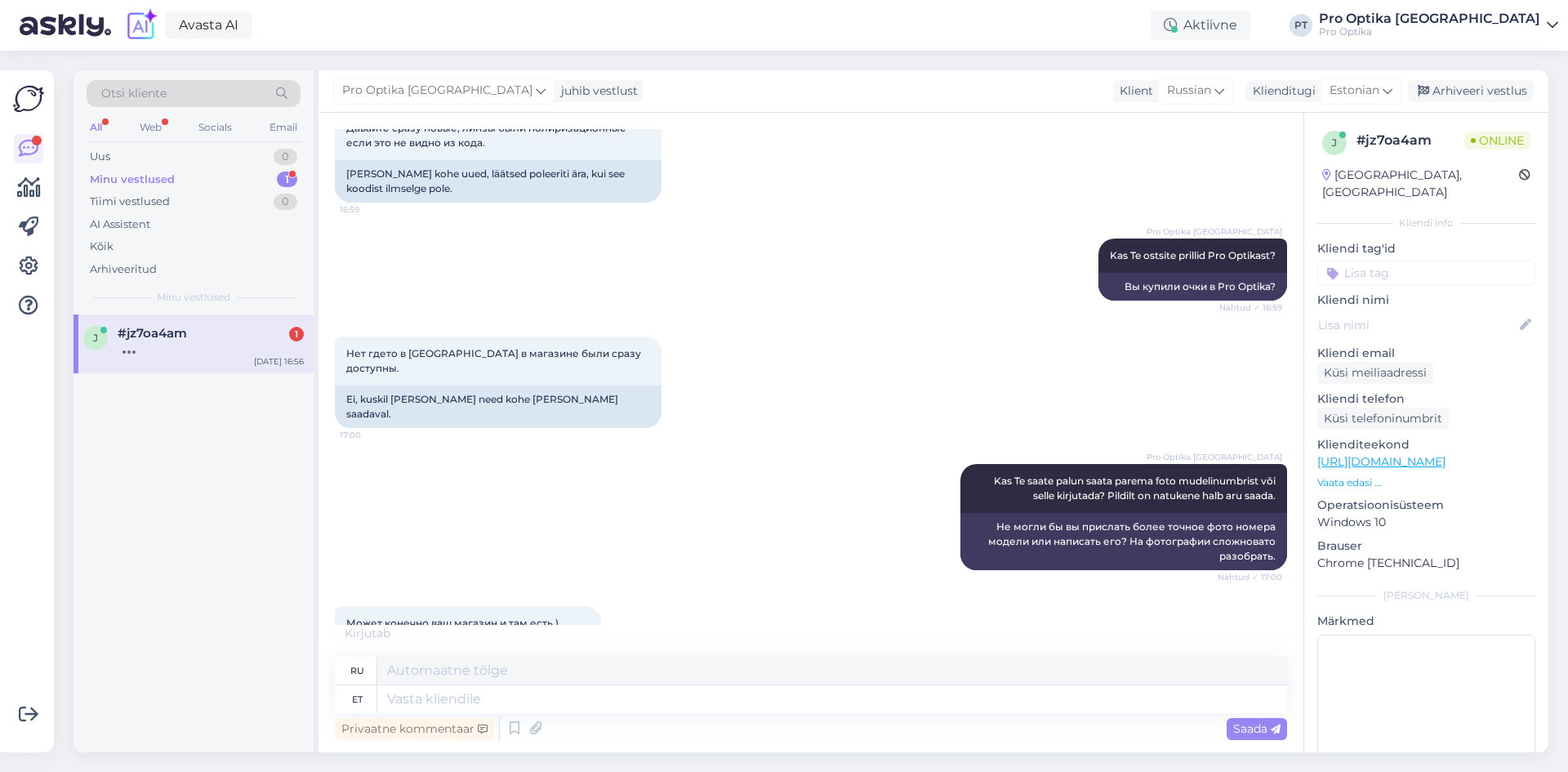
click at [205, 673] on div "j #jz7oa4am 1 Oct 8 16:56" at bounding box center [194, 533] width 241 height 438
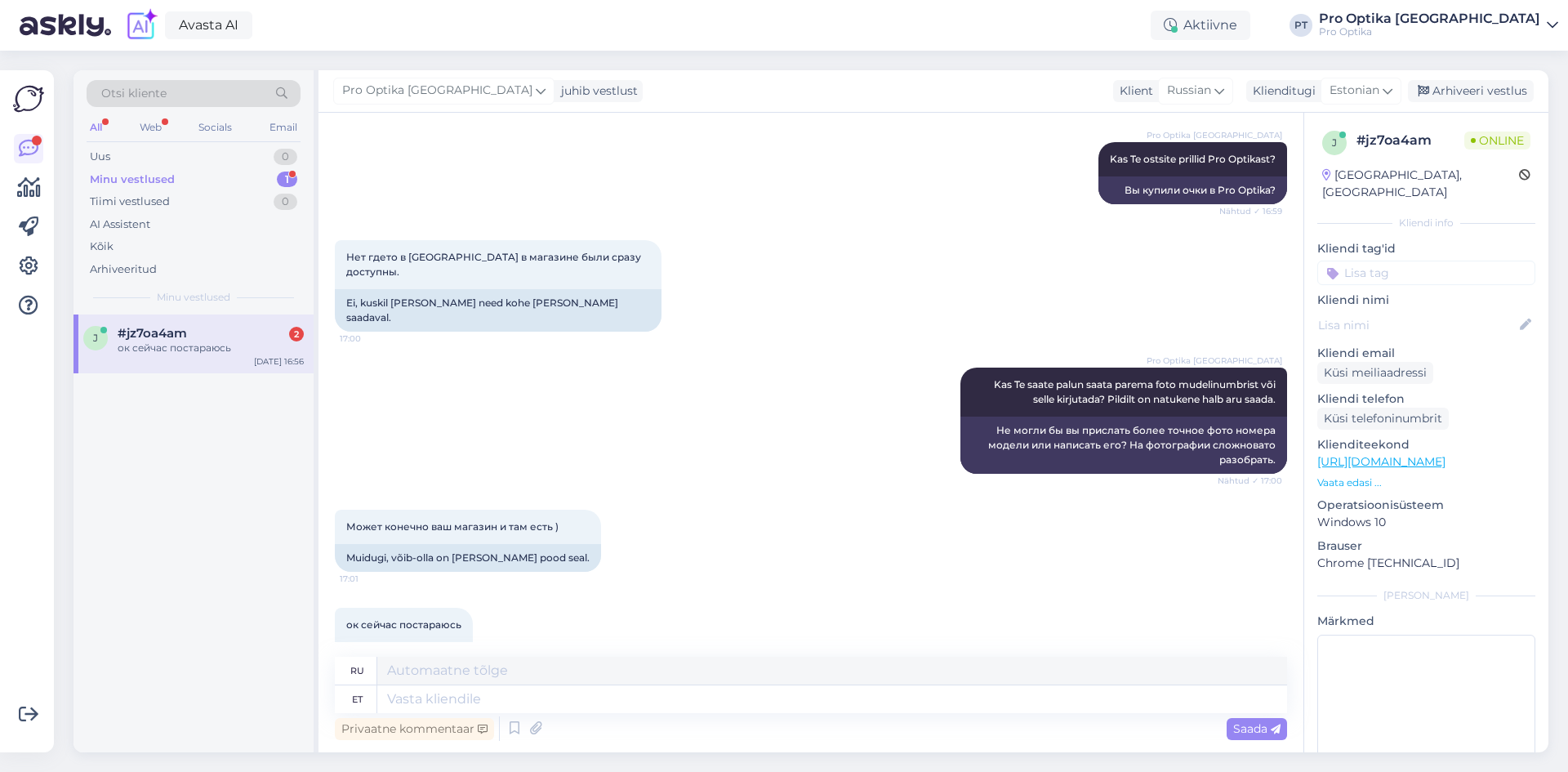
scroll to position [1559, 0]
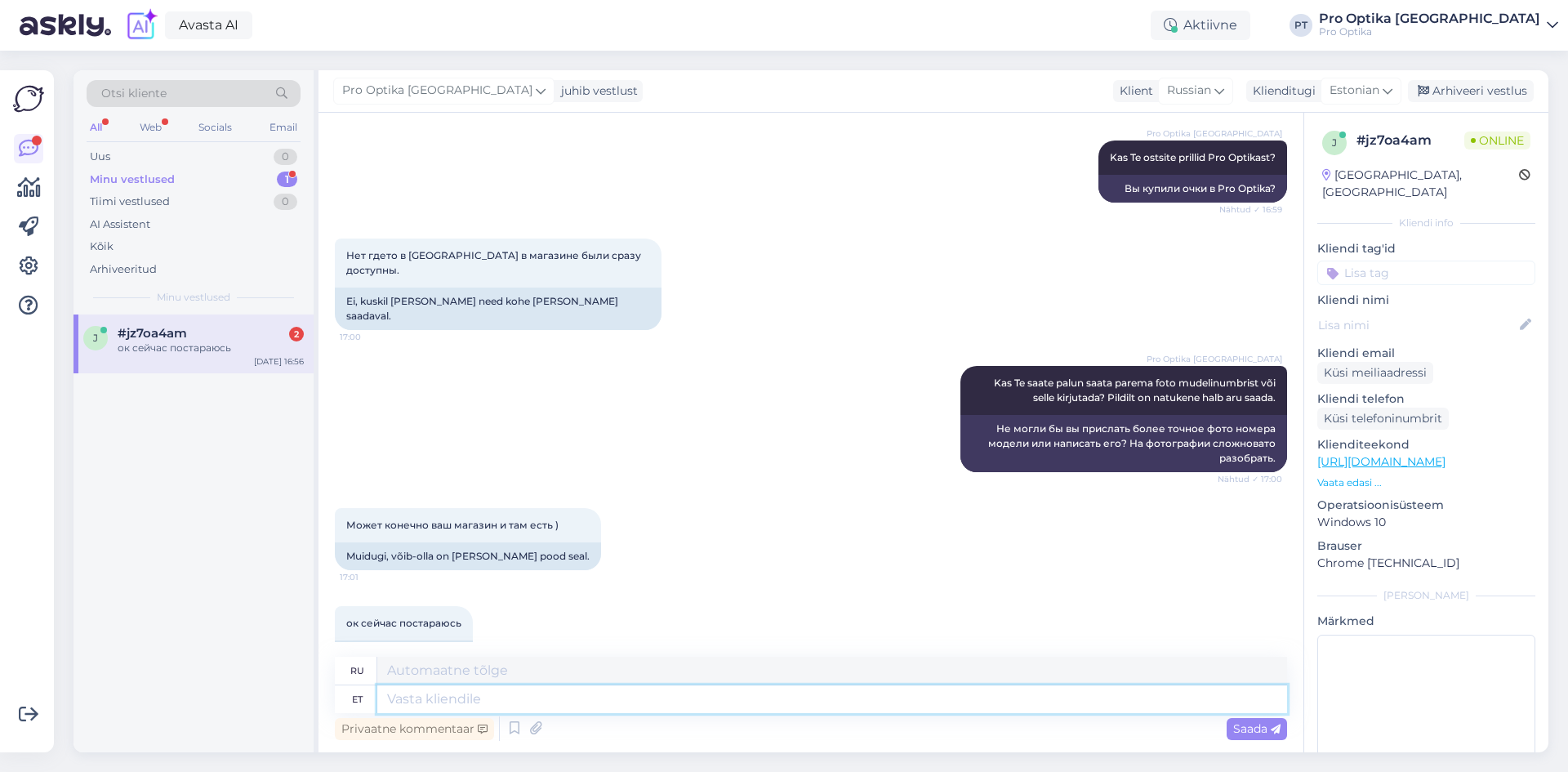
click at [430, 696] on textarea at bounding box center [832, 699] width 910 height 28
click at [248, 631] on div "j #jz7oa4am 2 ок сейчас постараюсь Oct 8 16:56" at bounding box center [194, 533] width 241 height 438
click at [229, 373] on div "j #jz7oa4am 2 ок сейчас постараюсь Oct 8 16:56" at bounding box center [194, 533] width 241 height 438
click at [213, 339] on div "#jz7oa4am 2" at bounding box center [211, 333] width 186 height 14
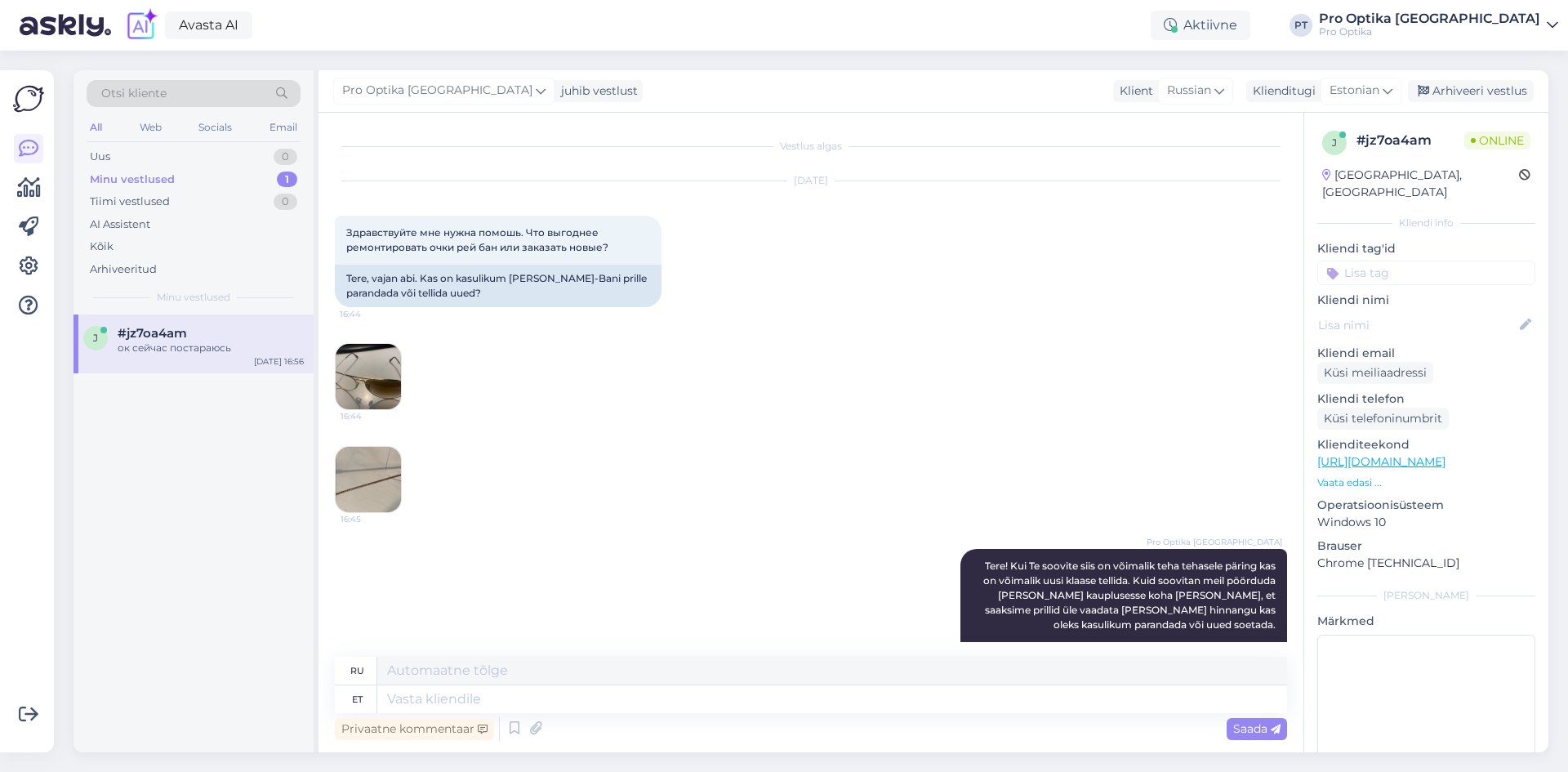
drag, startPoint x: 126, startPoint y: 535, endPoint x: 186, endPoint y: 510, distance: 65.0
click at [148, 522] on div "j #jz7oa4am ок сейчас постараюсь Oct 8 16:56" at bounding box center [194, 533] width 241 height 438
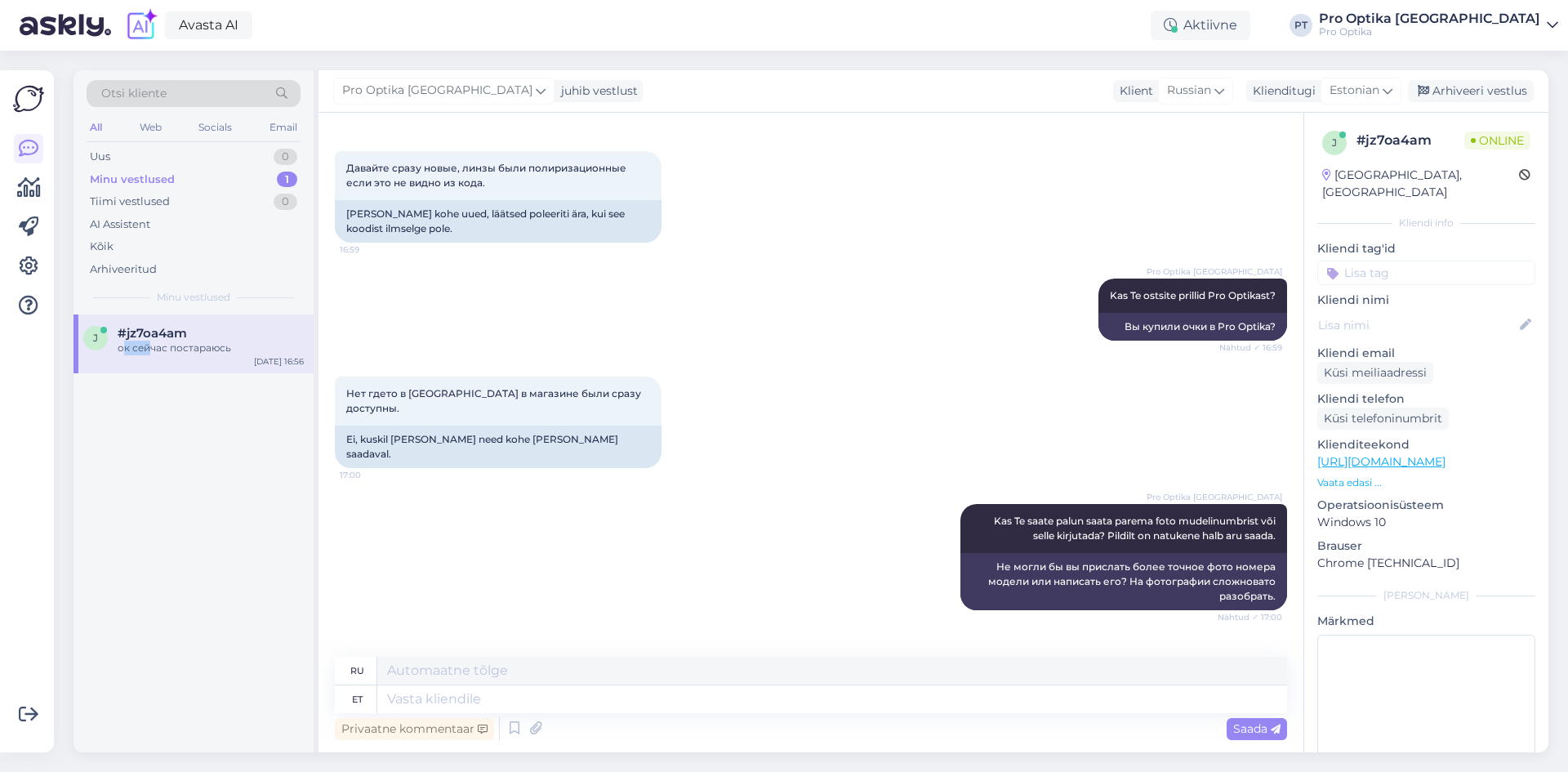
scroll to position [1559, 0]
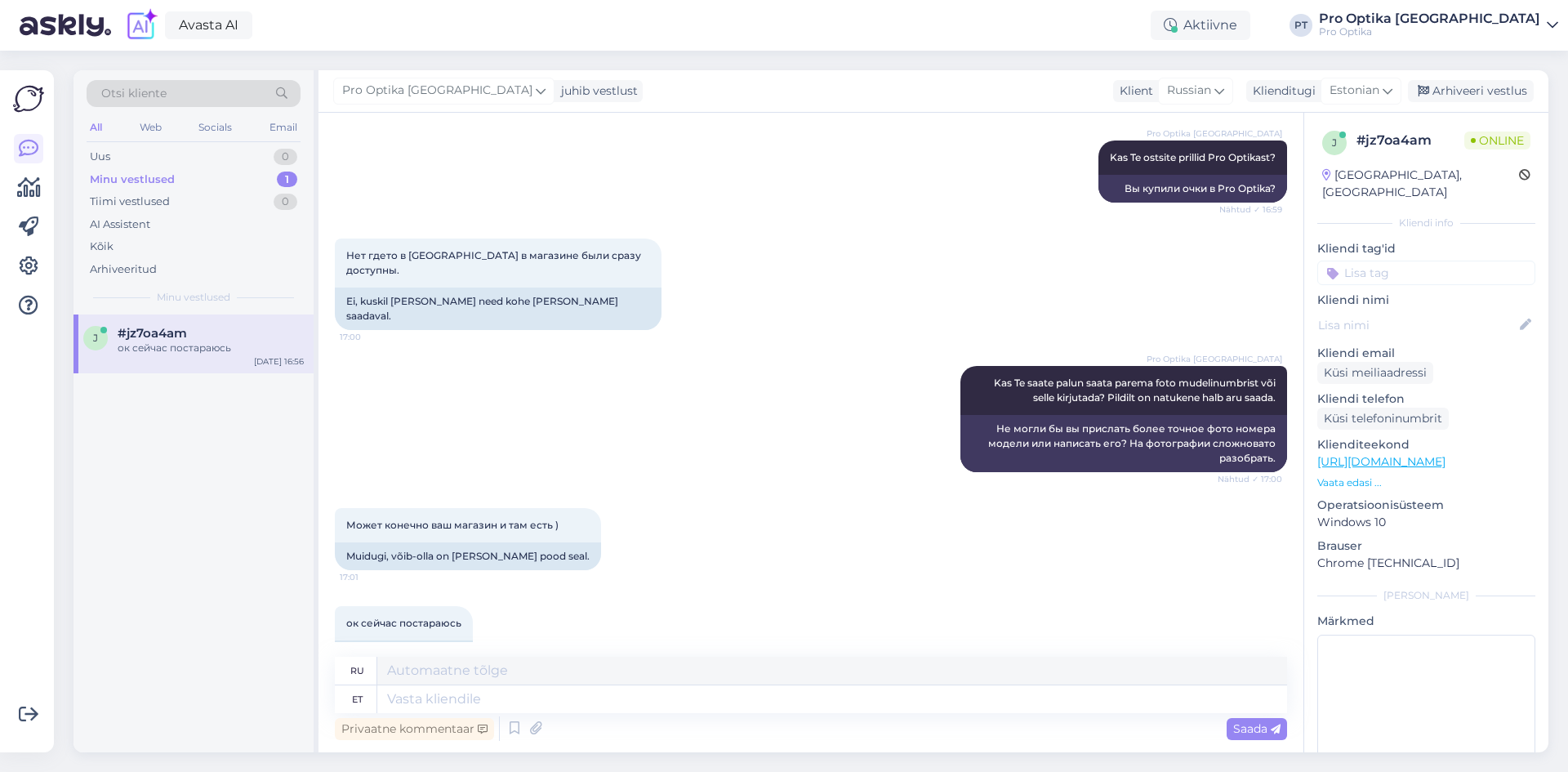
click at [215, 479] on div "j #jz7oa4am ок сейчас постараюсь Oct 8 16:56" at bounding box center [194, 533] width 241 height 438
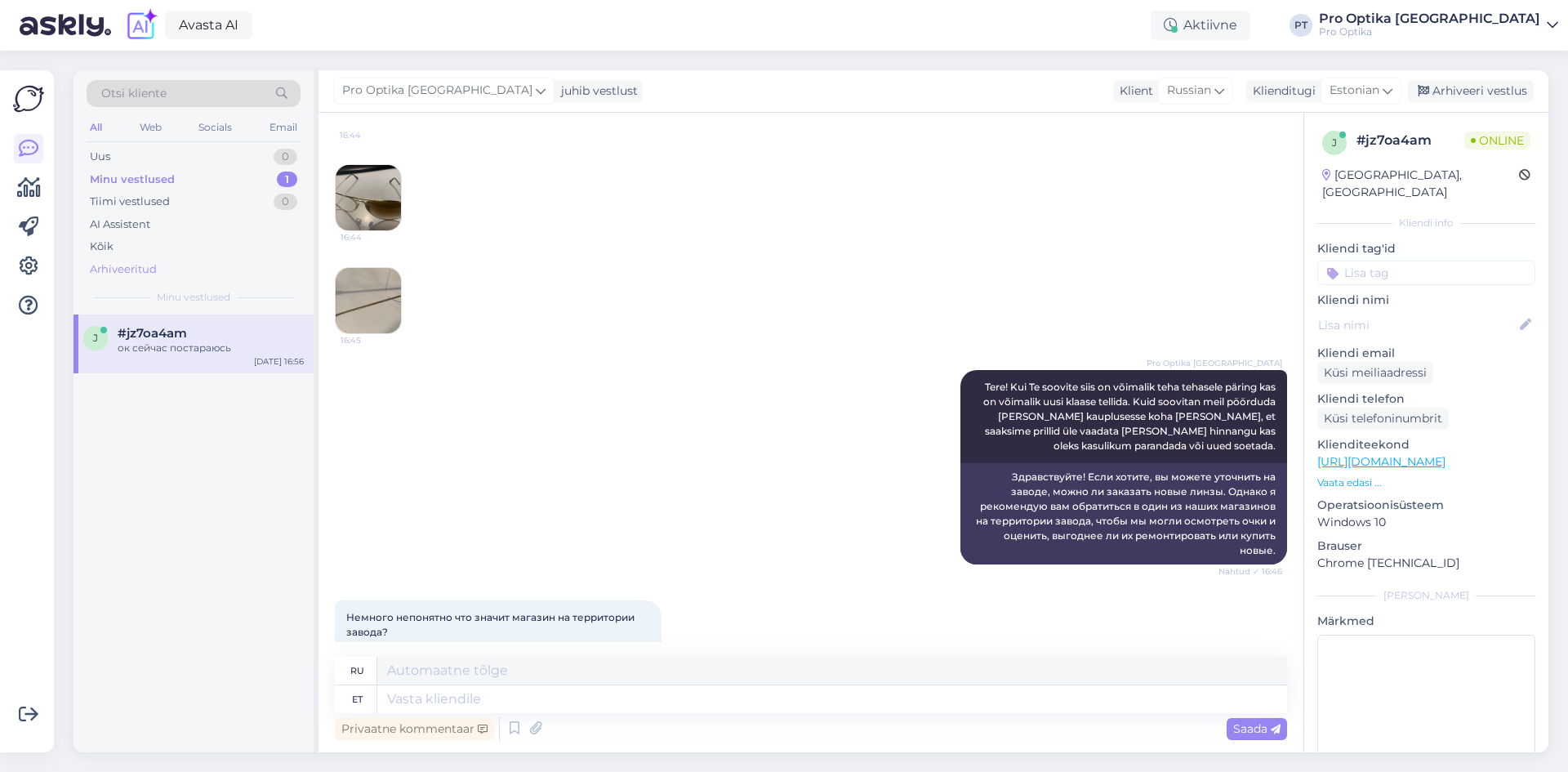
scroll to position [172, 0]
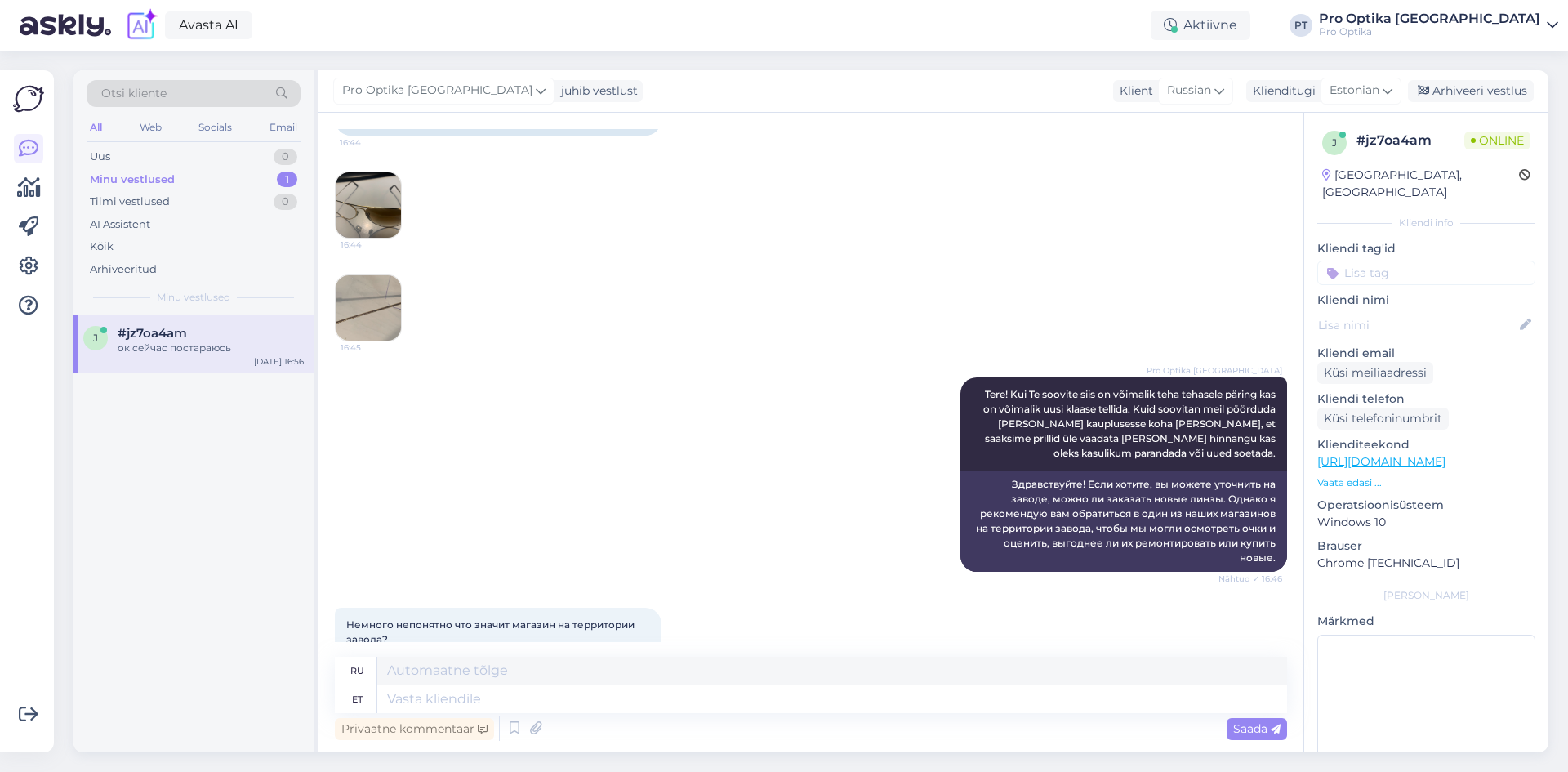
click at [368, 291] on img at bounding box center [368, 307] width 65 height 65
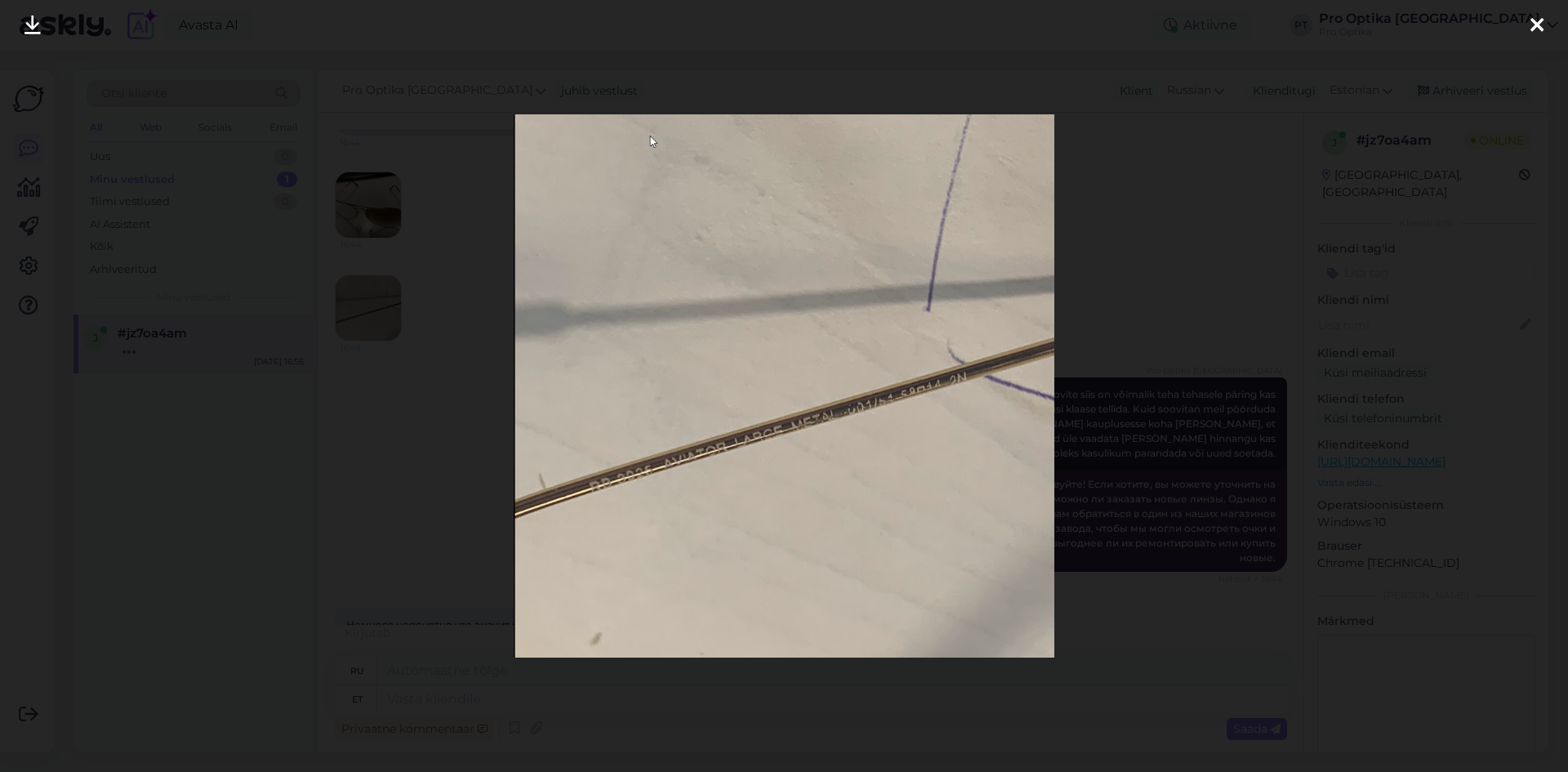
click at [1295, 207] on div at bounding box center [784, 386] width 1568 height 772
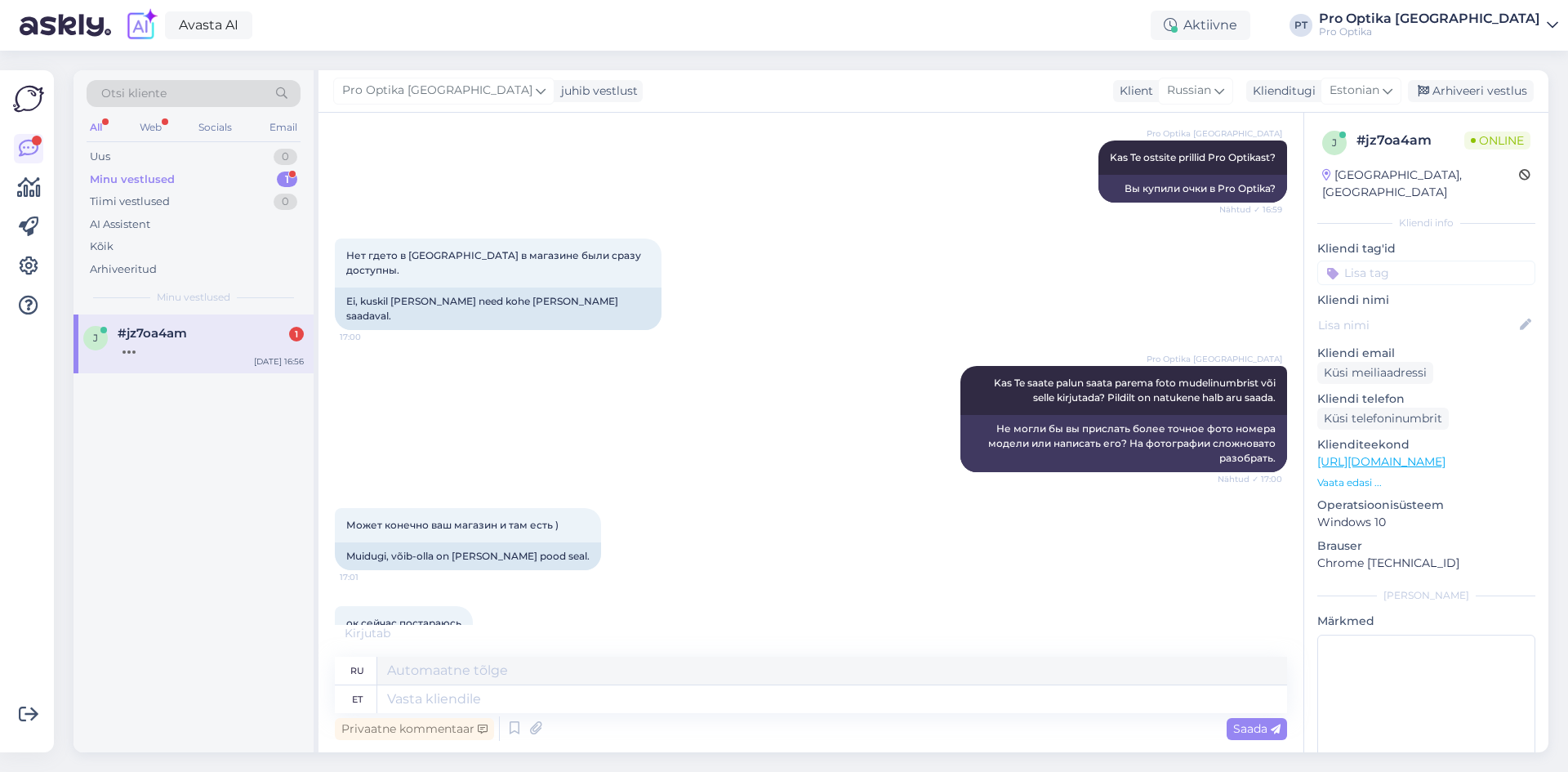
scroll to position [1675, 0]
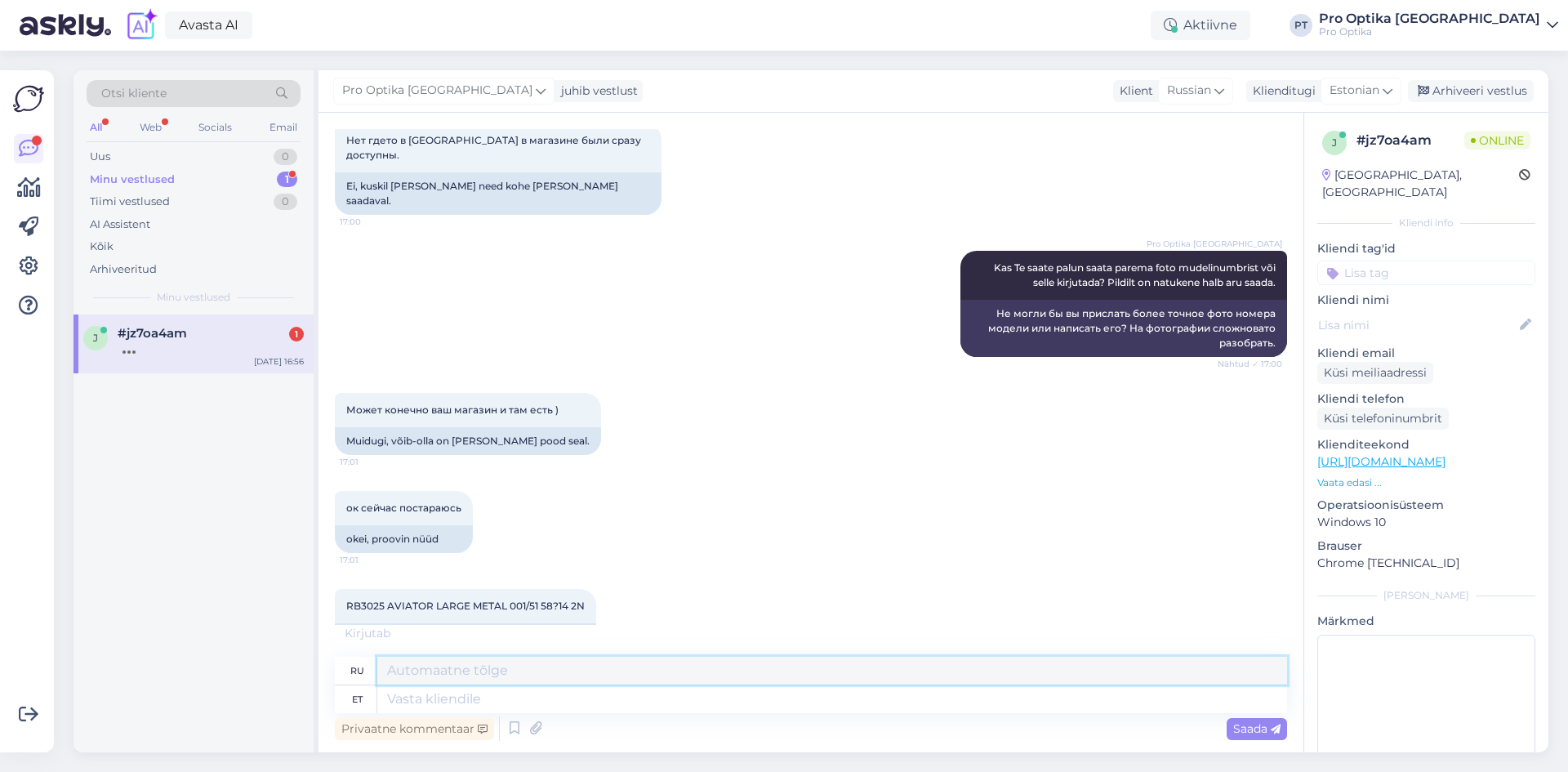
click at [486, 683] on textarea at bounding box center [832, 670] width 910 height 28
click at [233, 579] on div "j #jz7oa4am 1 Oct 8 16:56" at bounding box center [194, 533] width 241 height 438
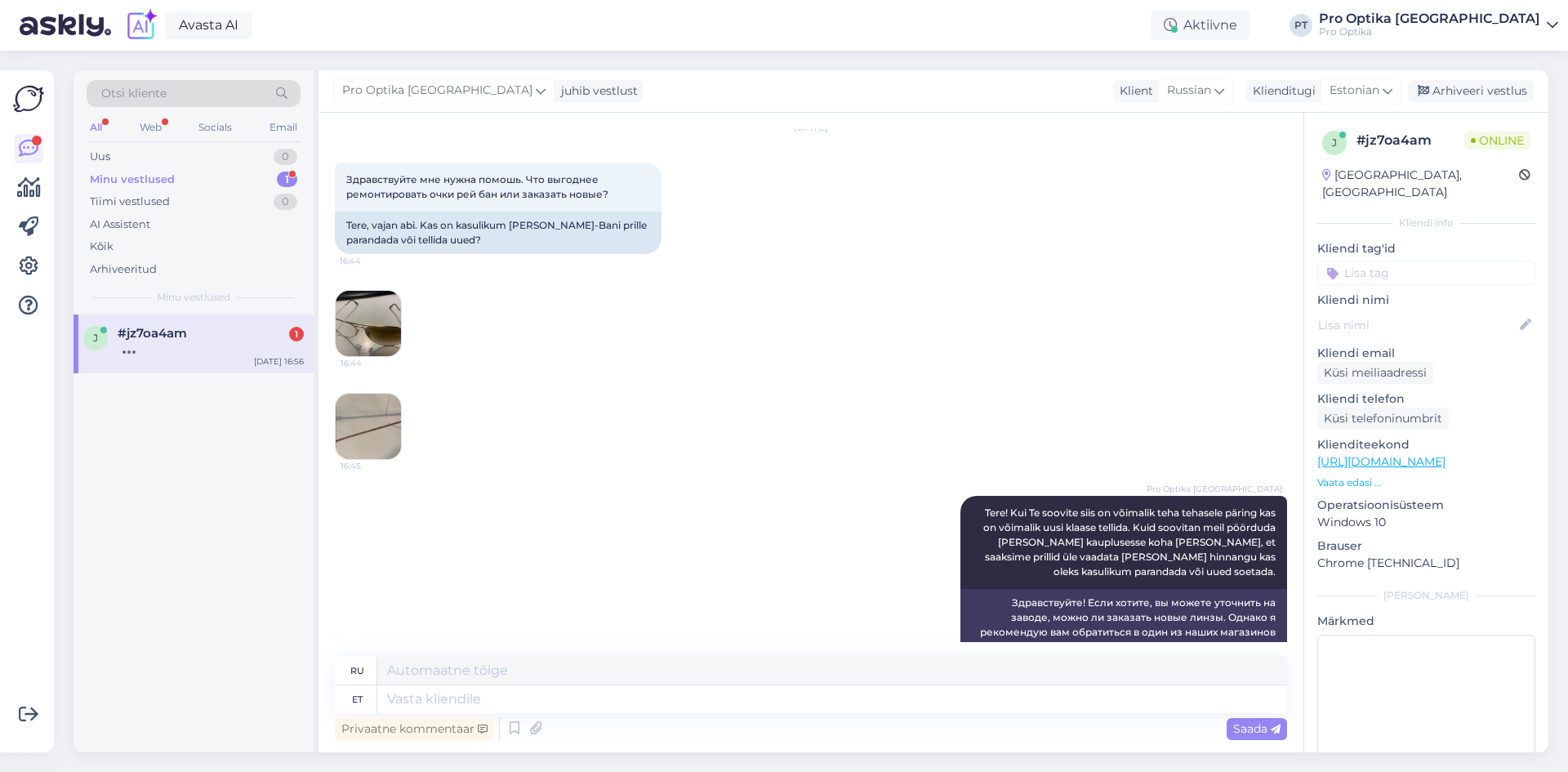
scroll to position [24, 0]
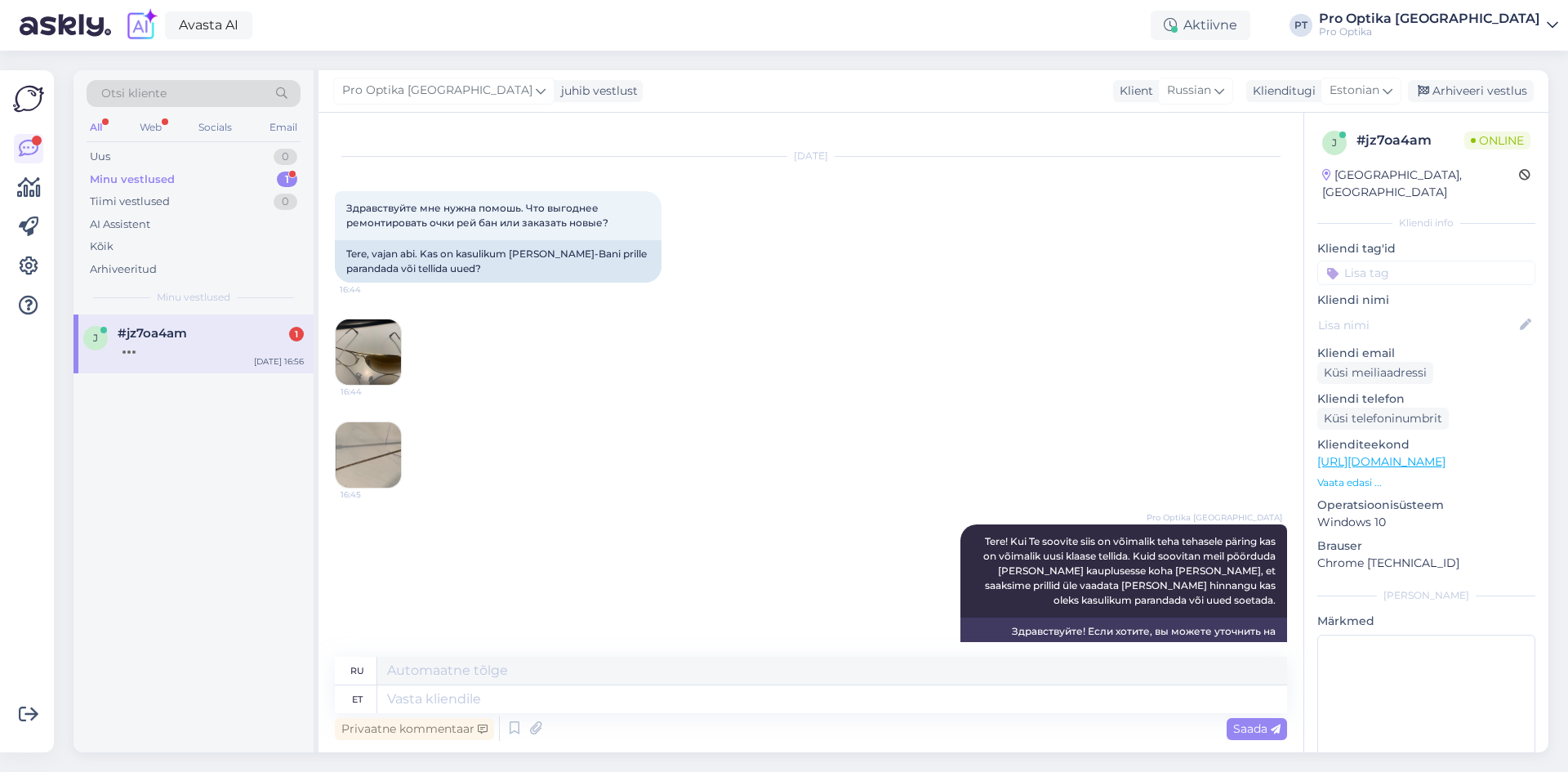
click at [371, 337] on img at bounding box center [368, 352] width 65 height 65
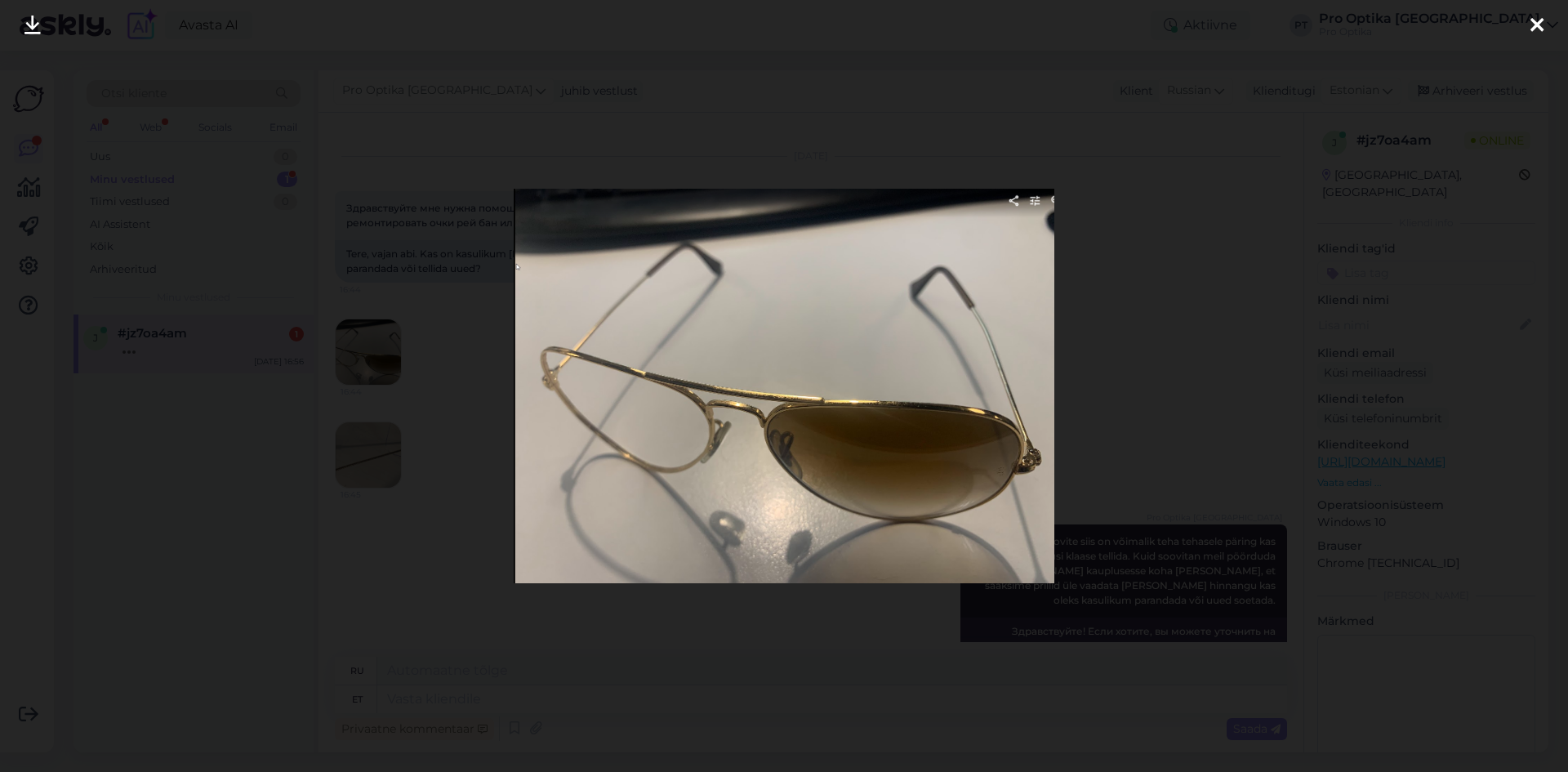
click at [1186, 384] on div at bounding box center [784, 386] width 1568 height 772
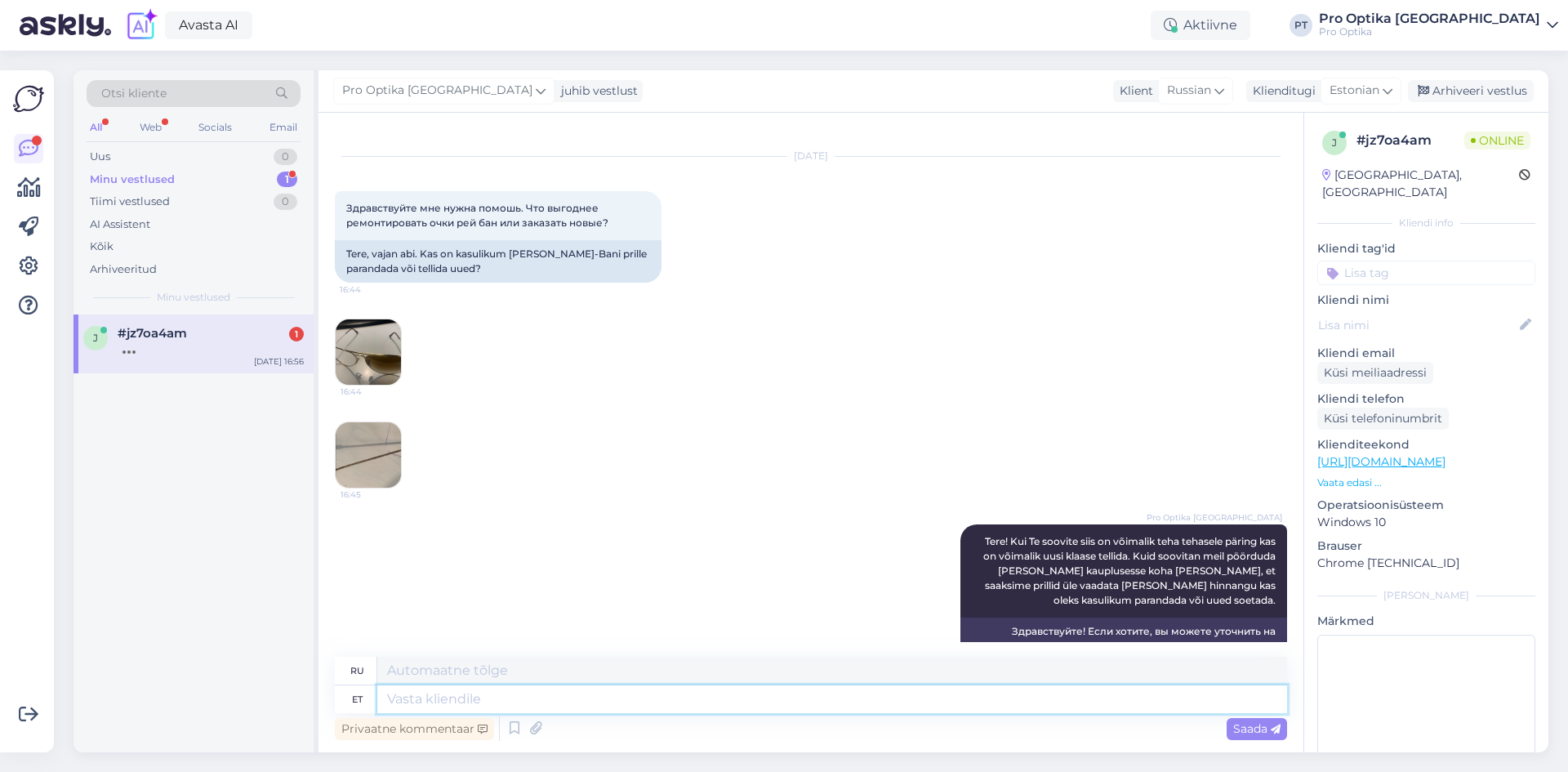
click at [529, 700] on textarea at bounding box center [832, 699] width 910 height 28
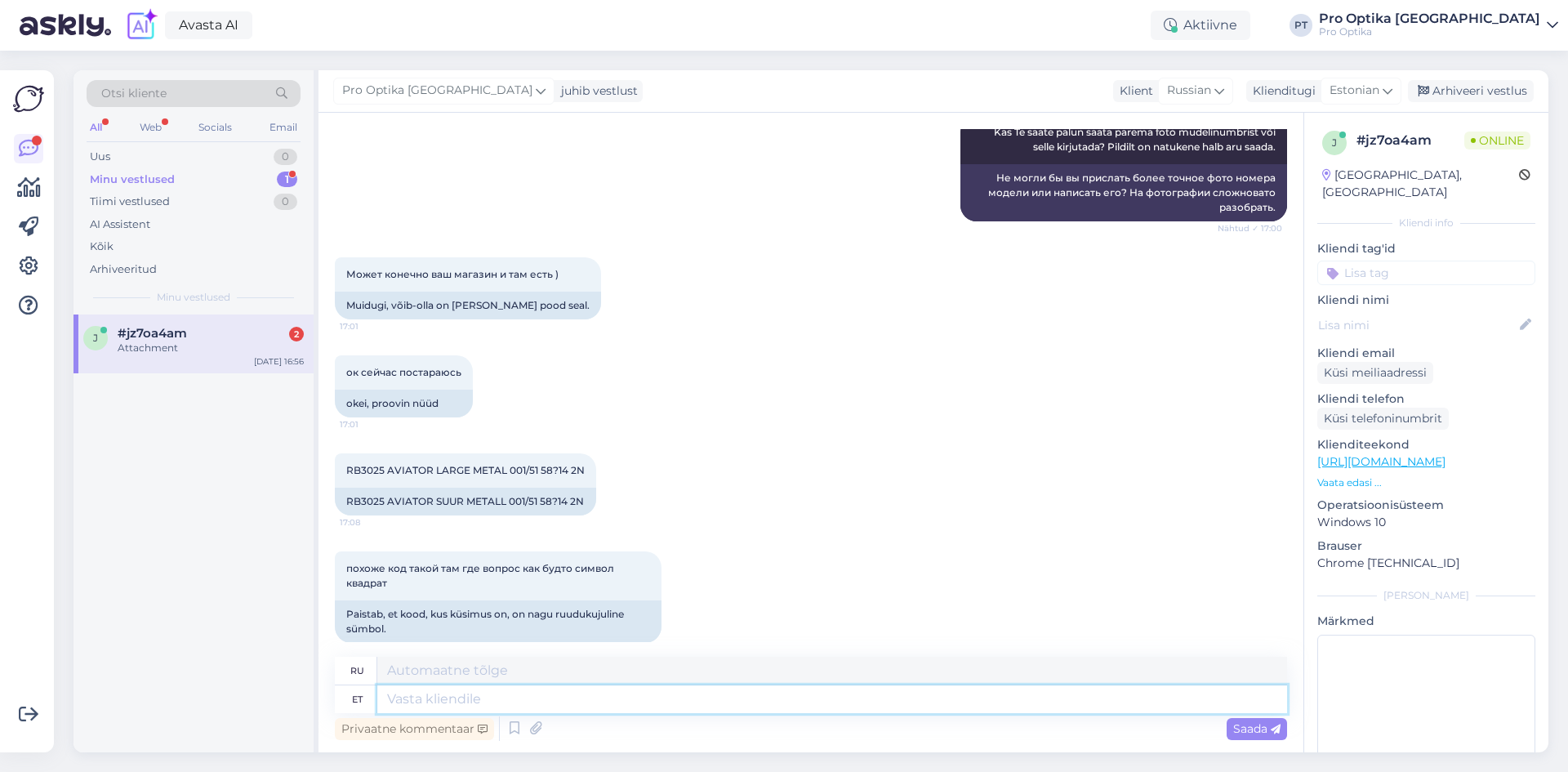
scroll to position [1888, 0]
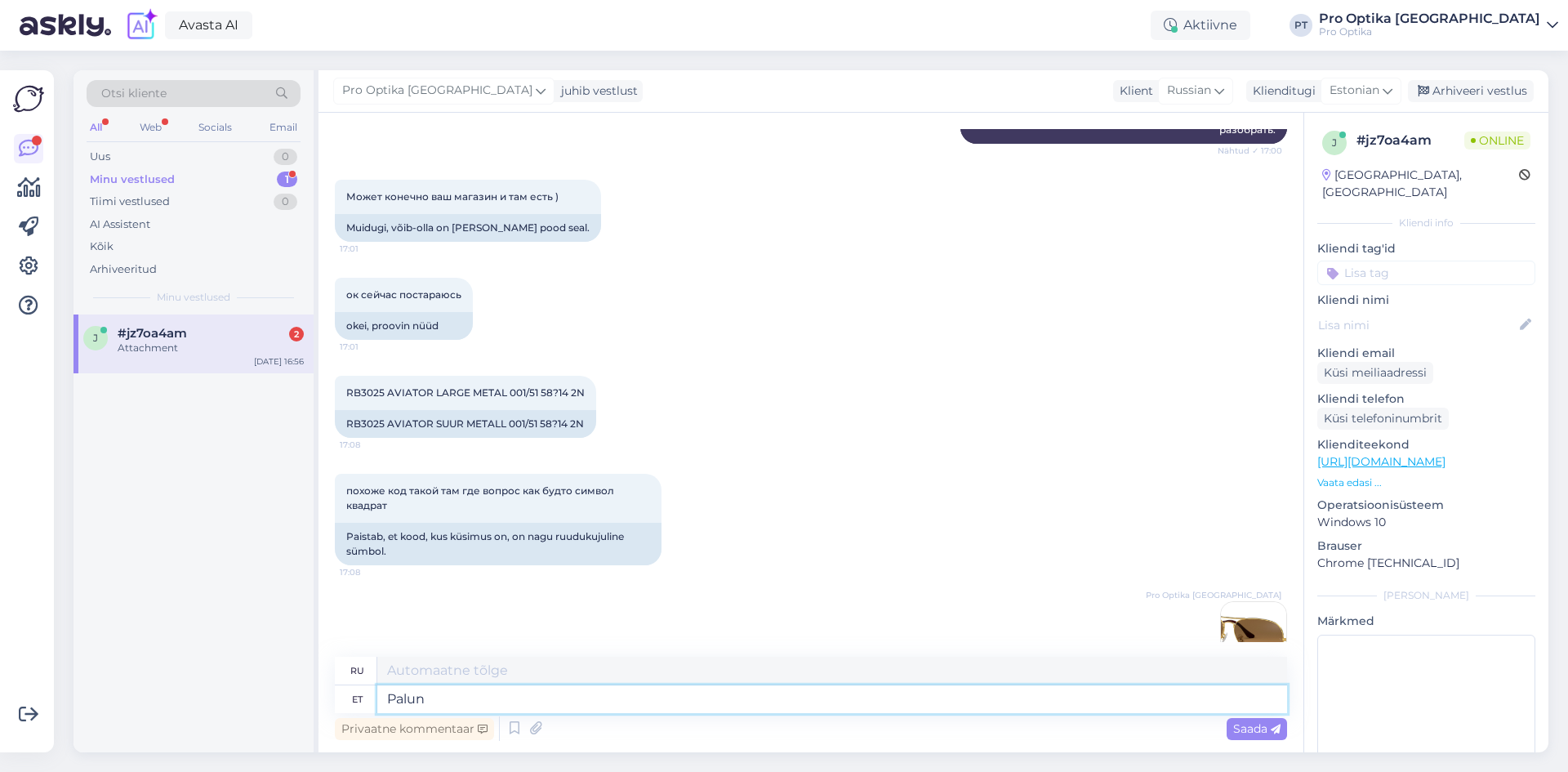
type textarea "Palun v"
type textarea "Пожалуйста"
type textarea "Palun vaadake"
type textarea "Пожалуйста, смотрите"
type textarea "Palun vaadake fotot"
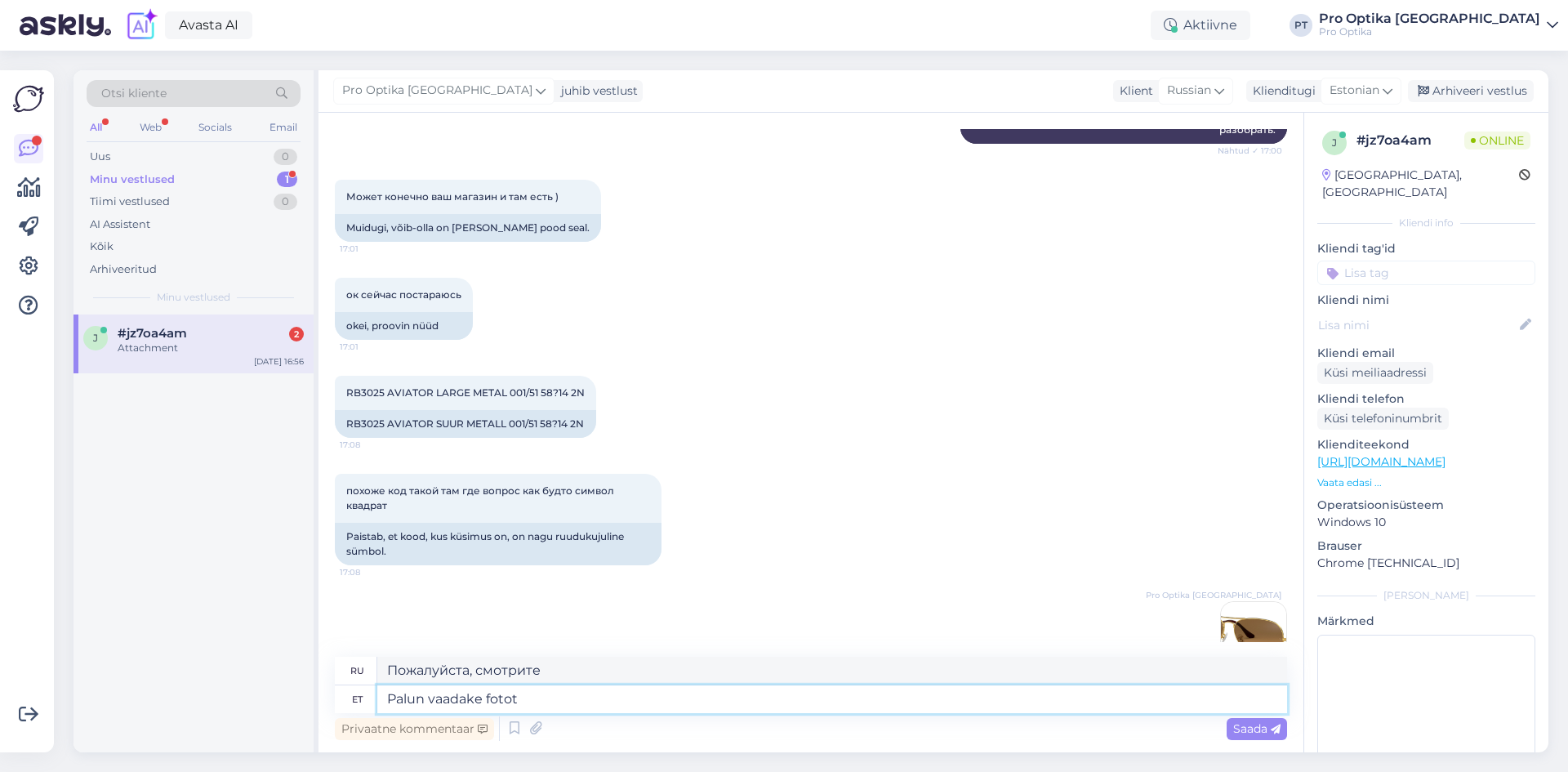
type textarea "Пожалуйста, посмотрите фото."
type textarea "Palun vaadake fotot kas s"
type textarea "Пожалуйста, посмотрите на фотографию."
type textarea "Palun vaadake fotot kas see o"
type textarea "Пожалуйста, посмотрите на фотографию, чтобы увидеть,"
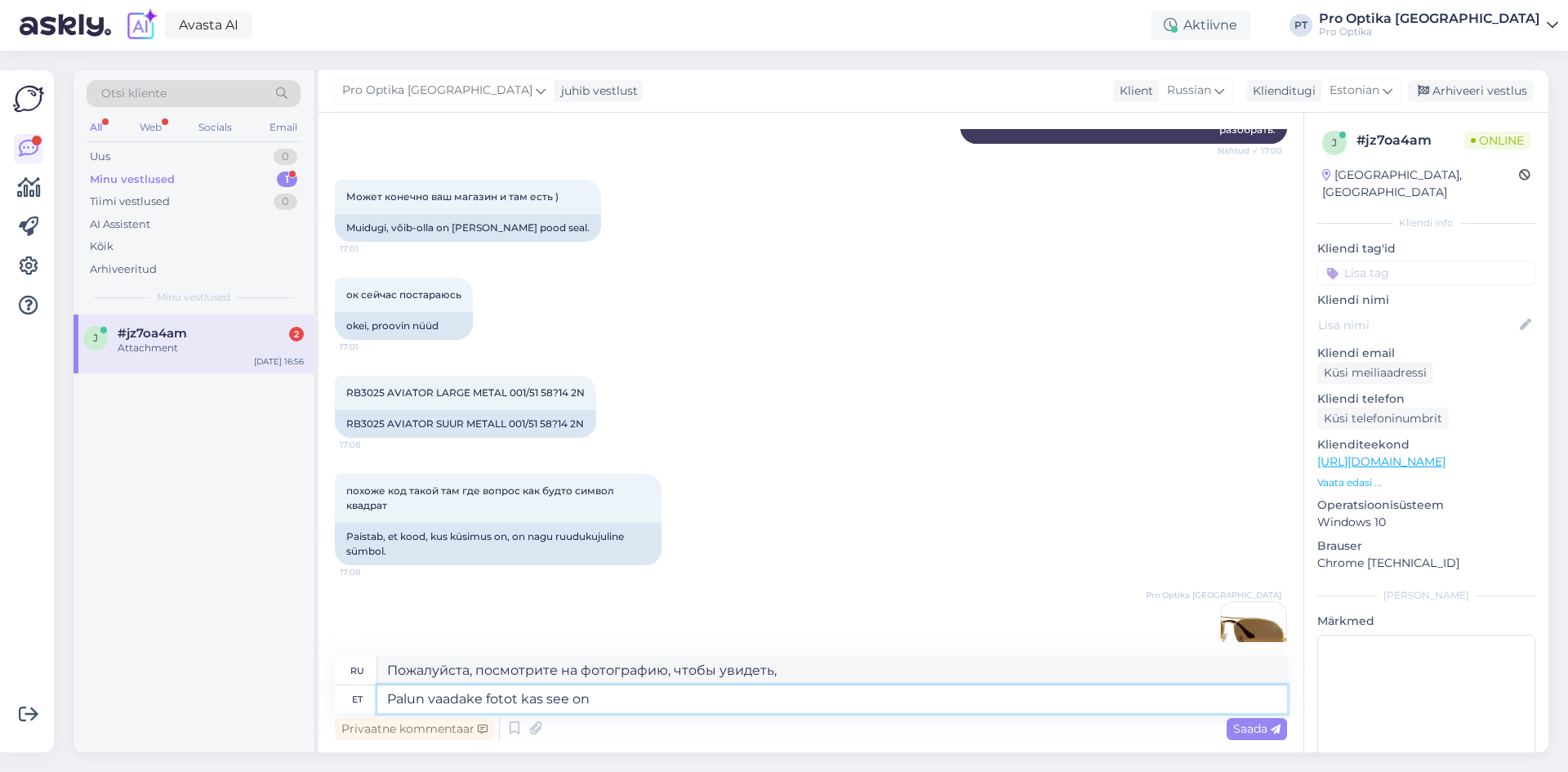
type textarea "Palun vaadake fotot kas see on"
type textarea "Пожалуйста, посмотрите на фотографию, чтобы увидеть, так ли это."
type textarea "Palun vaadake fotot kas see on õige"
type textarea "Пожалуйста, посмотрите на фотографию, чтобы убедиться в ее правильности."
type textarea "Palun vaadake fotot kas see on"
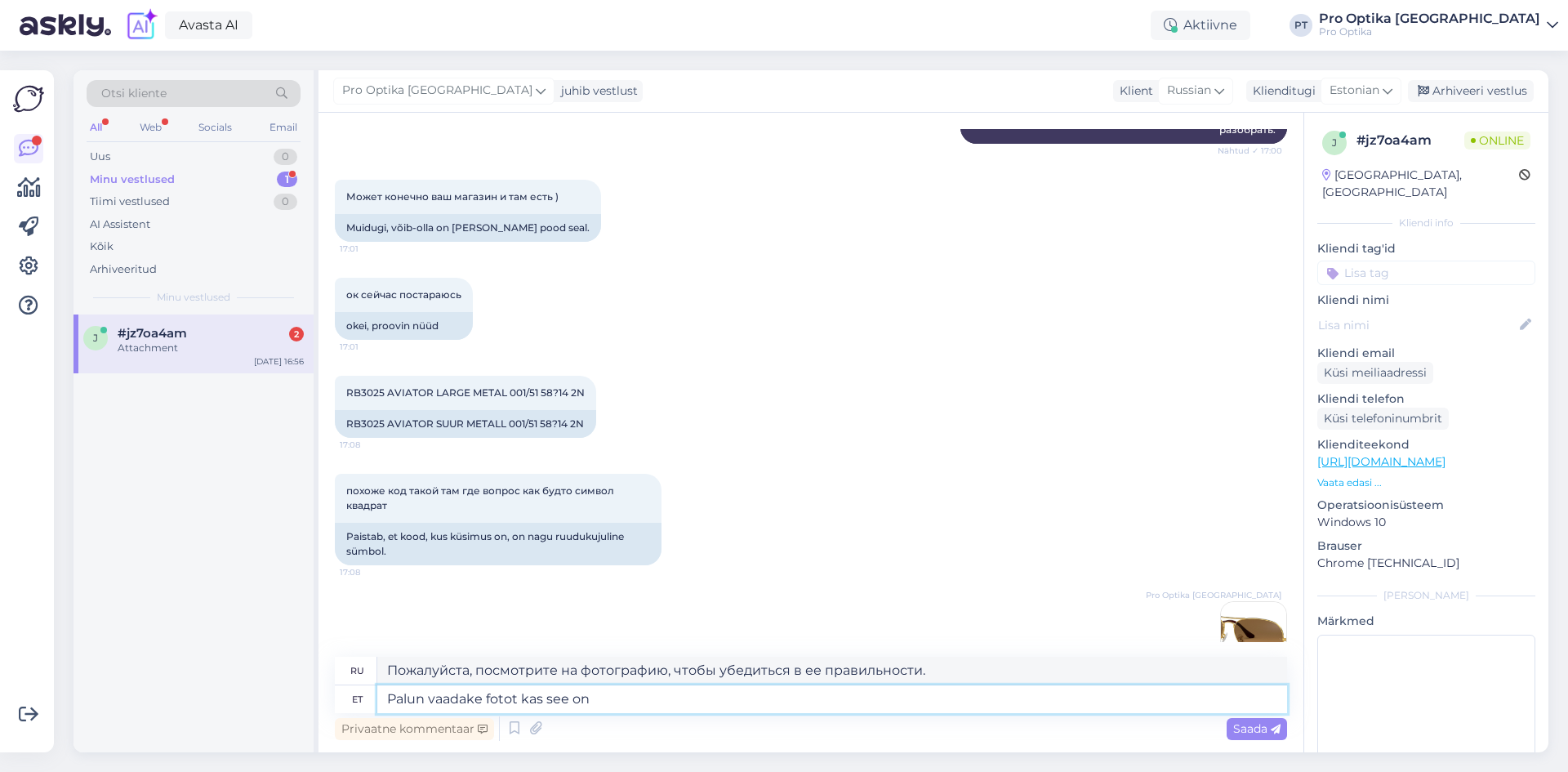
type textarea "Пожалуйста, посмотрите на фотографию, чтобы увидеть, так ли это."
type textarea "Palun vaadake fotot kas see on Teie p"
type textarea "Посмотрите на фотографию, чтобы понять, ваша ли она."
type textarea "Palun vaadake fotot kas see on Teie prill?"
type textarea "Посмотрите, пожалуйста, на фото, это ваши очки?"
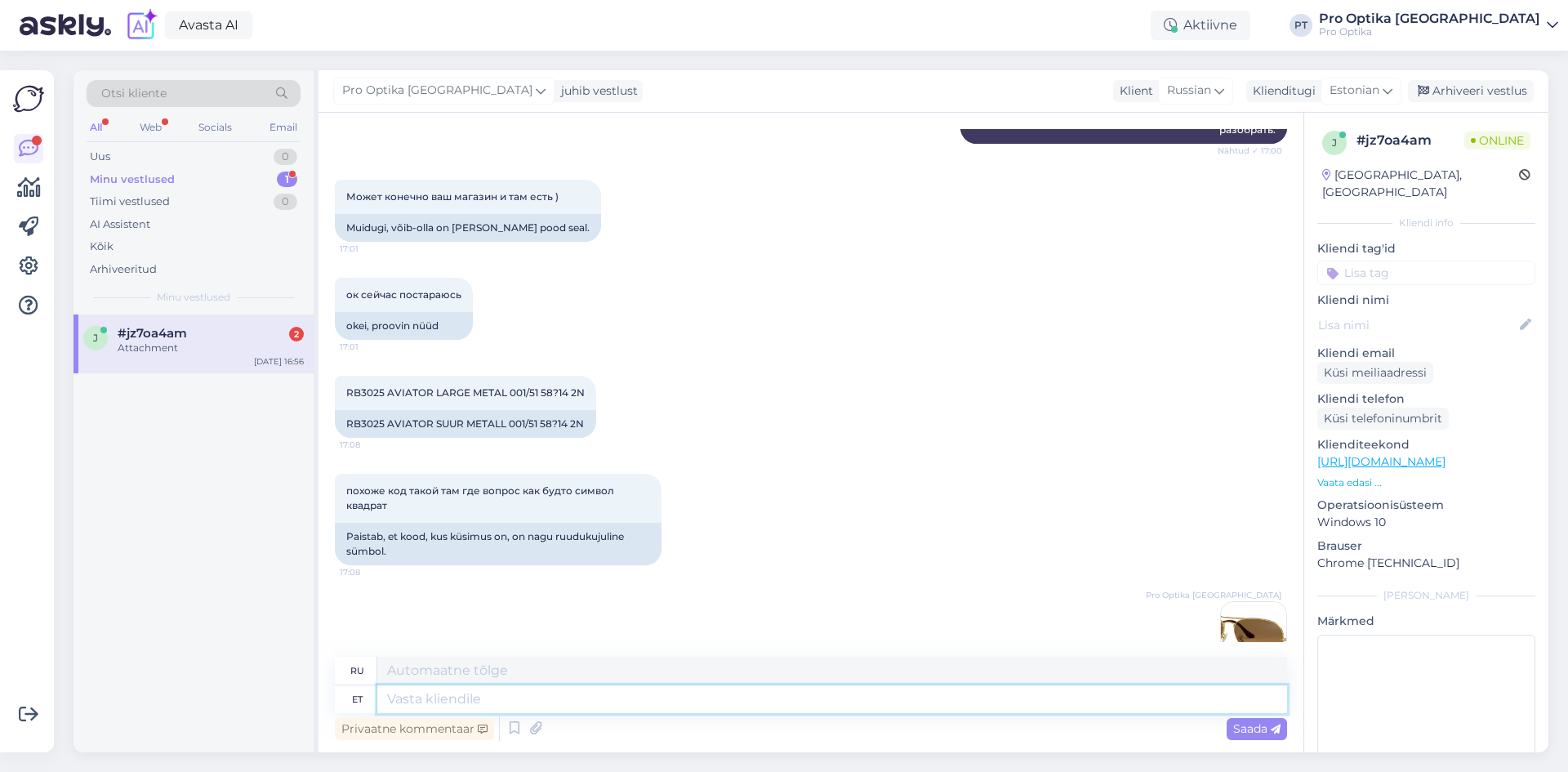
scroll to position [1986, 0]
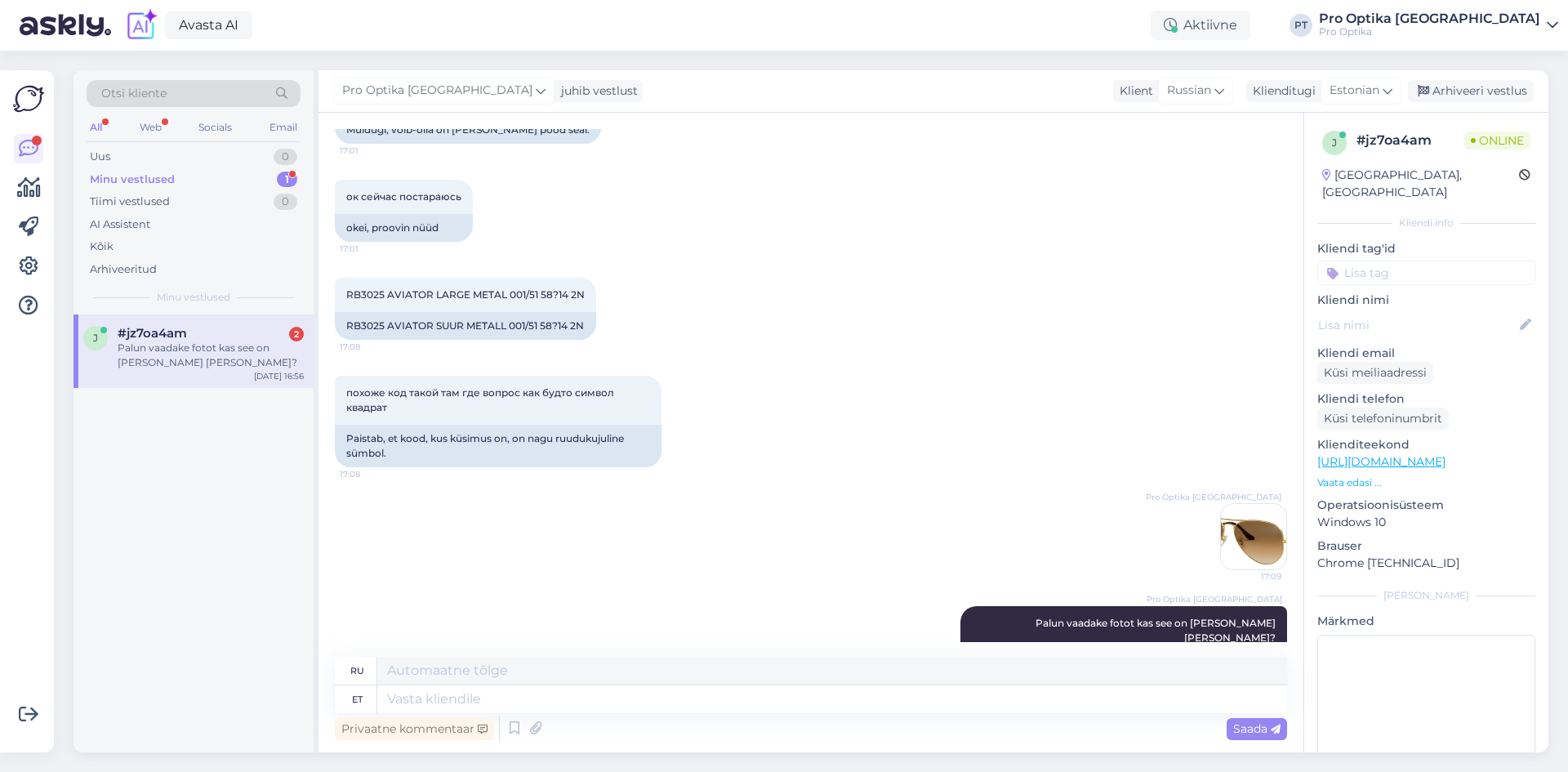
click at [270, 614] on div "j #jz7oa4am 2 Palun vaadake fotot kas see on Teie prill? Oct 8 16:56" at bounding box center [194, 533] width 241 height 438
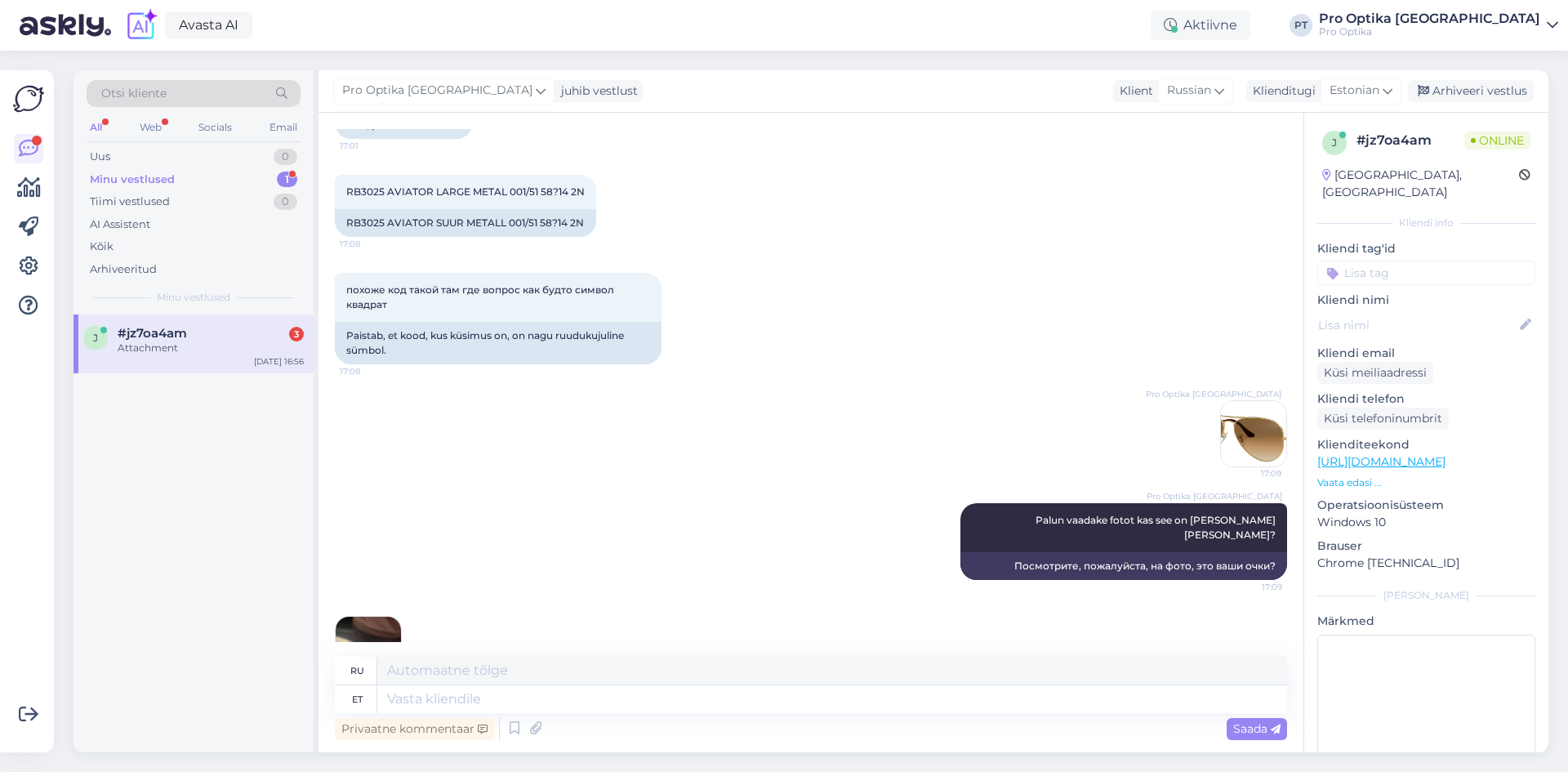
click at [352, 617] on img at bounding box center [368, 649] width 65 height 65
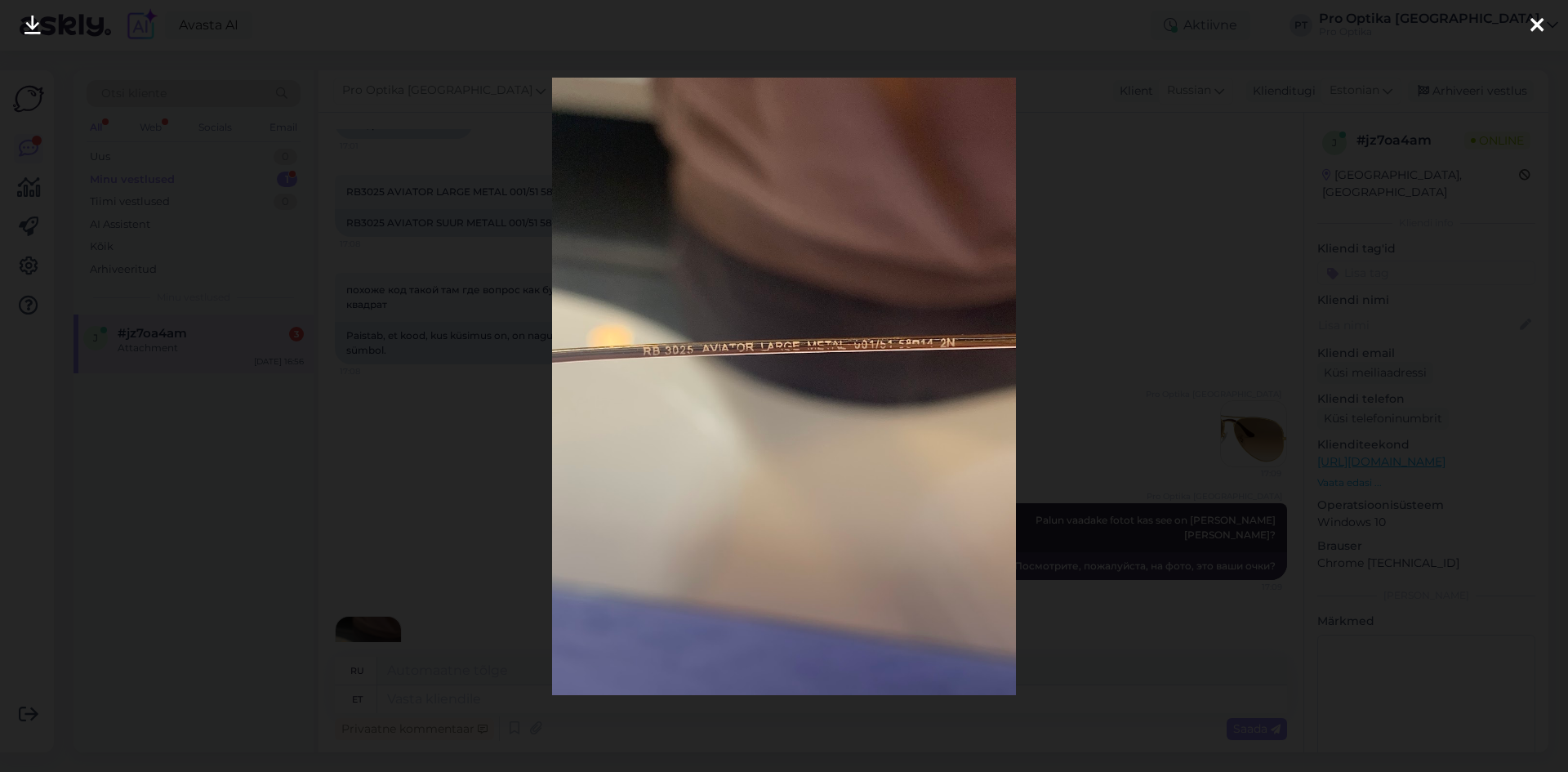
click at [1541, 20] on icon at bounding box center [1537, 25] width 13 height 21
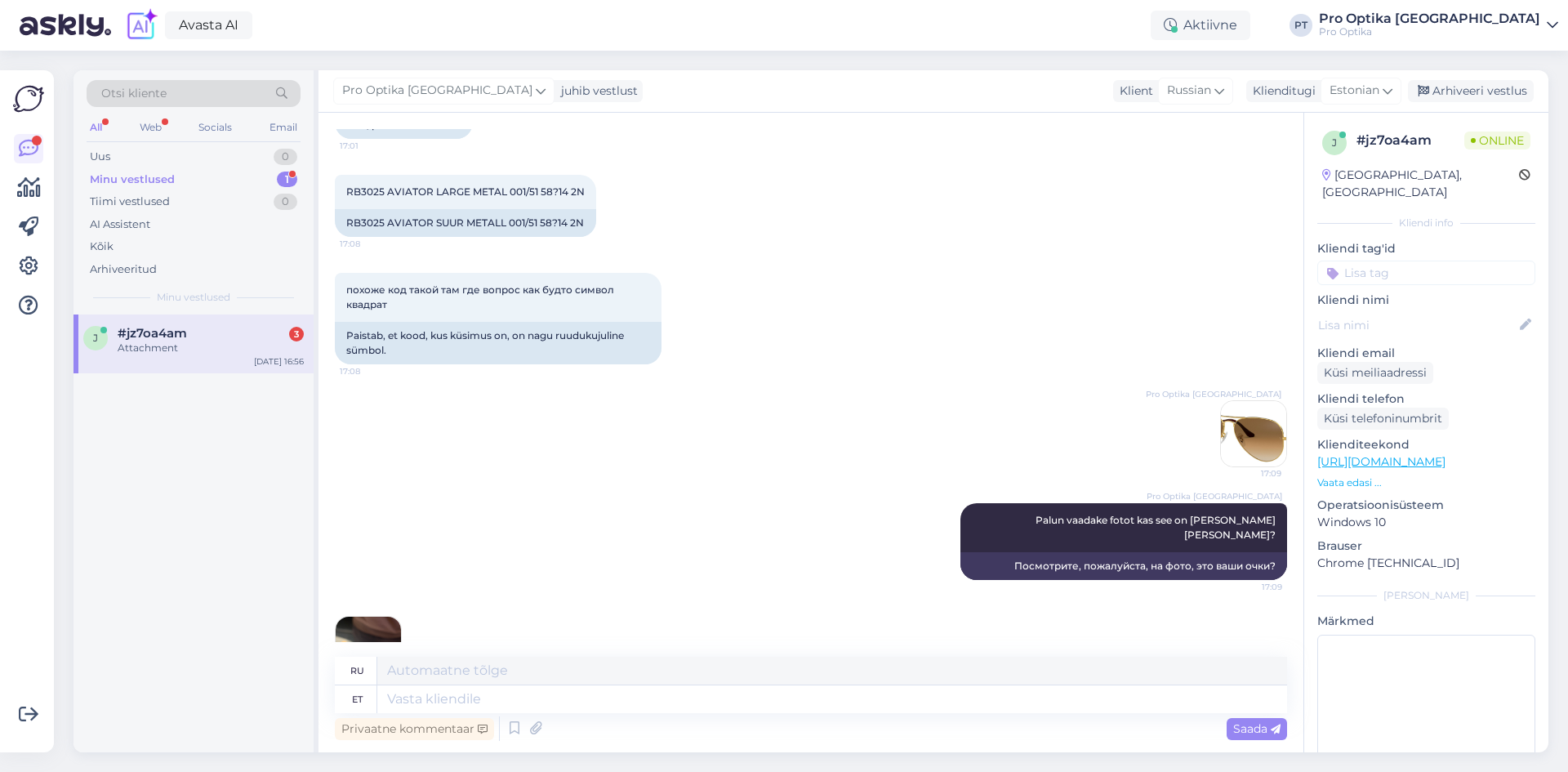
click at [186, 345] on div "Attachment" at bounding box center [211, 348] width 186 height 14
click at [503, 688] on textarea at bounding box center [832, 699] width 910 height 28
type textarea "Nendele"
type textarea "Для них"
type textarea "Nendele prillidele on"
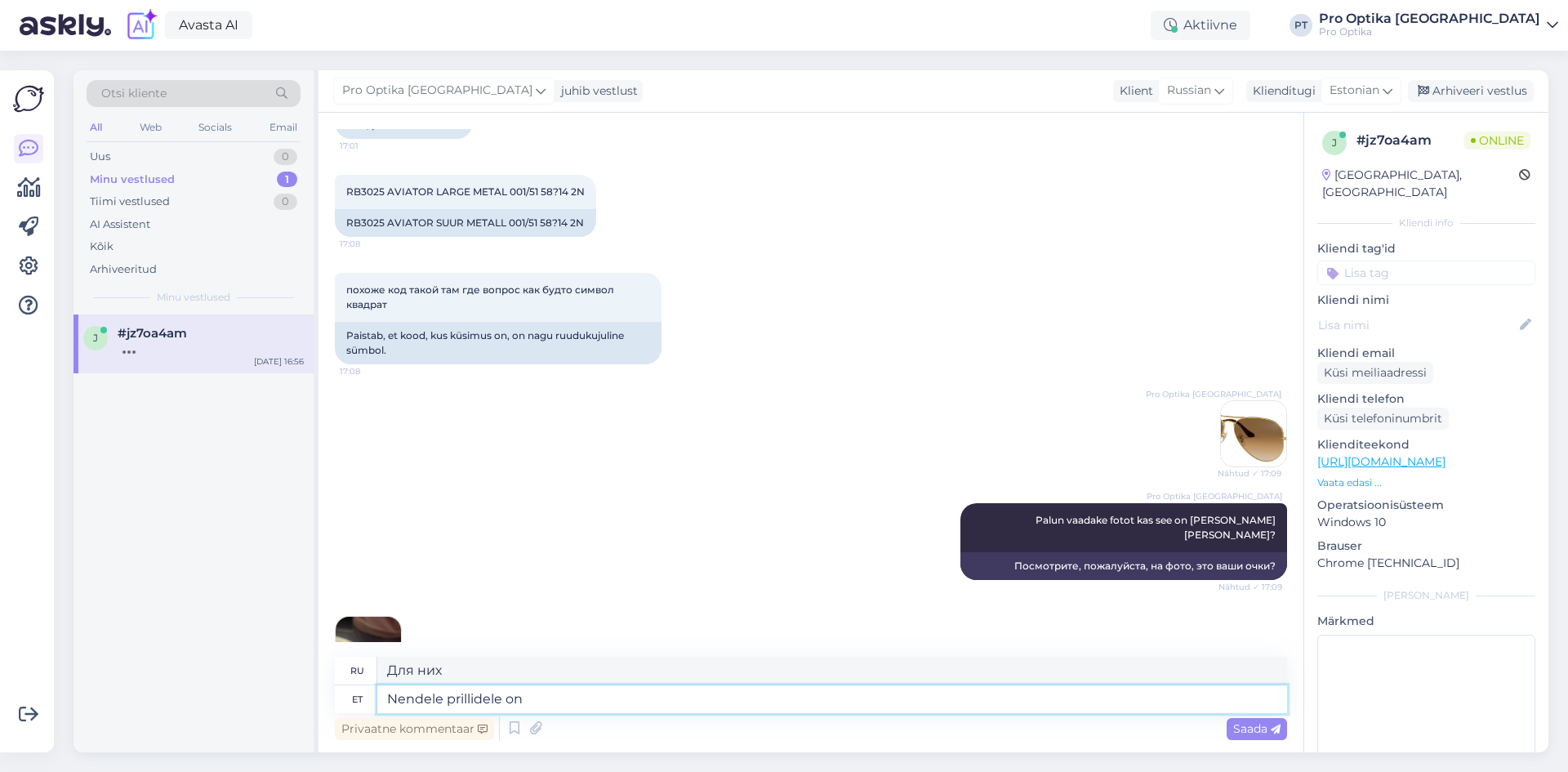
type textarea "Для этих очков"
type textarea "Nendele prillidele on h"
type textarea "Эти очки имеют"
type textarea "Nendele prillidele on hetkel"
type textarea "Эти очки в настоящее время"
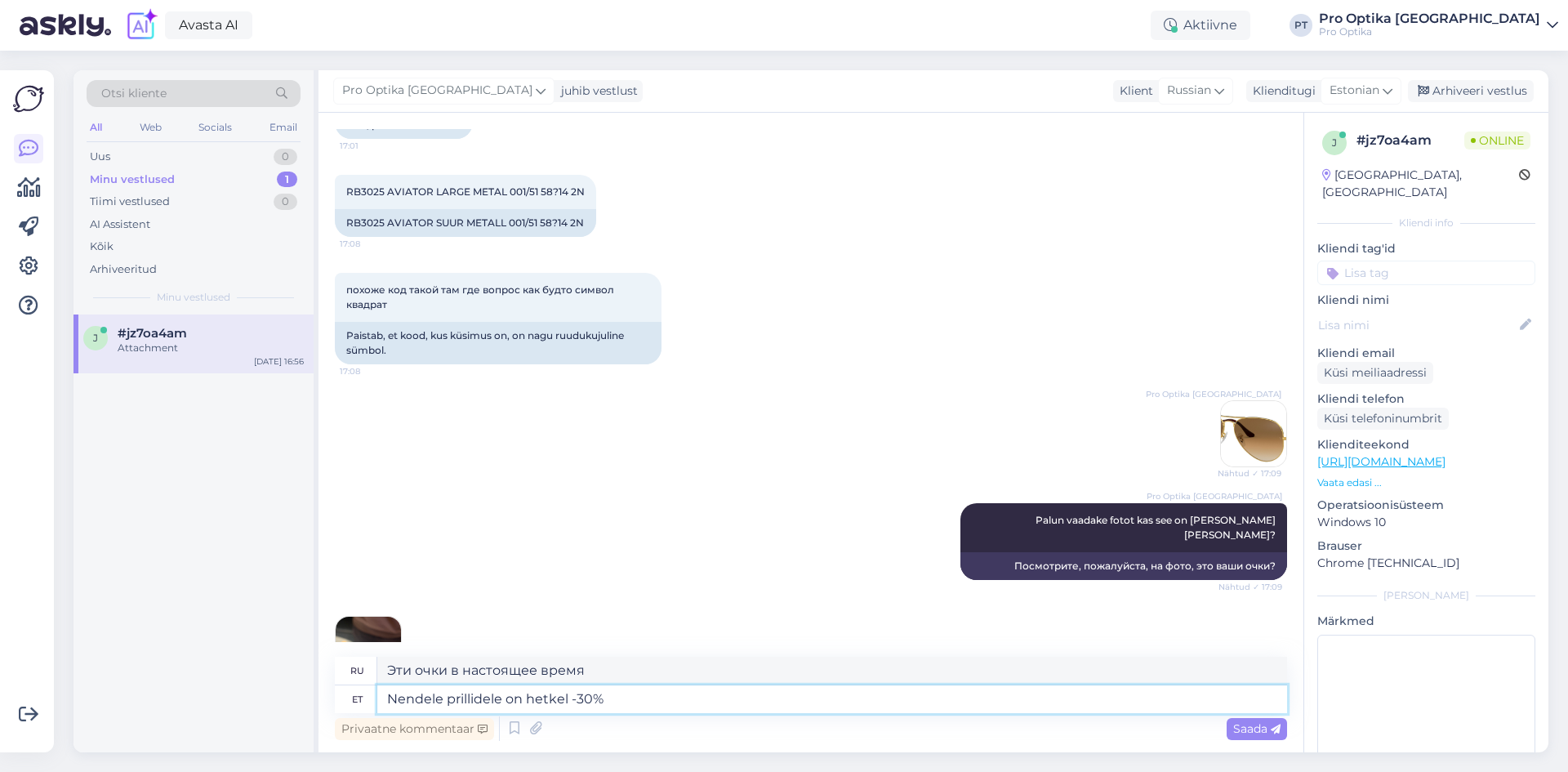
type textarea "Nendele prillidele on hetkel -30% s"
type textarea "На эти очки сейчас действует скидка 30%."
type textarea "Nendele prillidele on hetkel -30% soodustus ja h"
type textarea "На эти очки сейчас действует скидка 30%"
type textarea "Nendele prillidele on hetkel -30% soodustus ja hind on"
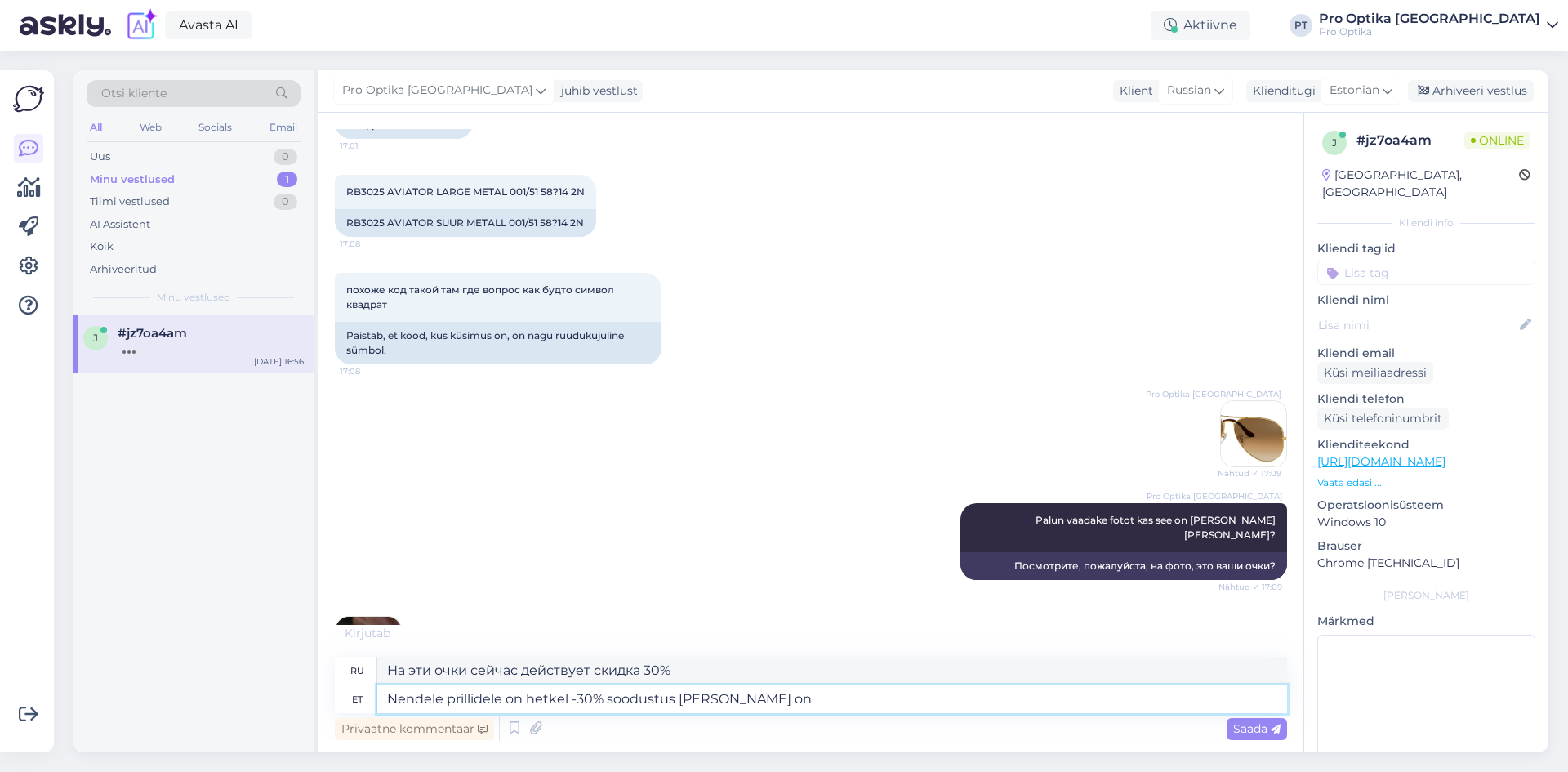
type textarea "На эти очки сейчас действует скидка 30%, а цена составляет"
type textarea "Nendele prillidele on hetkel -30% soodustus ja hind on 104.30"
type textarea "На эти очки сейчас действует скидка 30%, цена — 104.30"
drag, startPoint x: 764, startPoint y: 332, endPoint x: 792, endPoint y: 698, distance: 367.1
click at [804, 693] on textarea "Nendele prillidele on hetkel -30% soodustus ja hind on 104.30" at bounding box center [832, 699] width 910 height 28
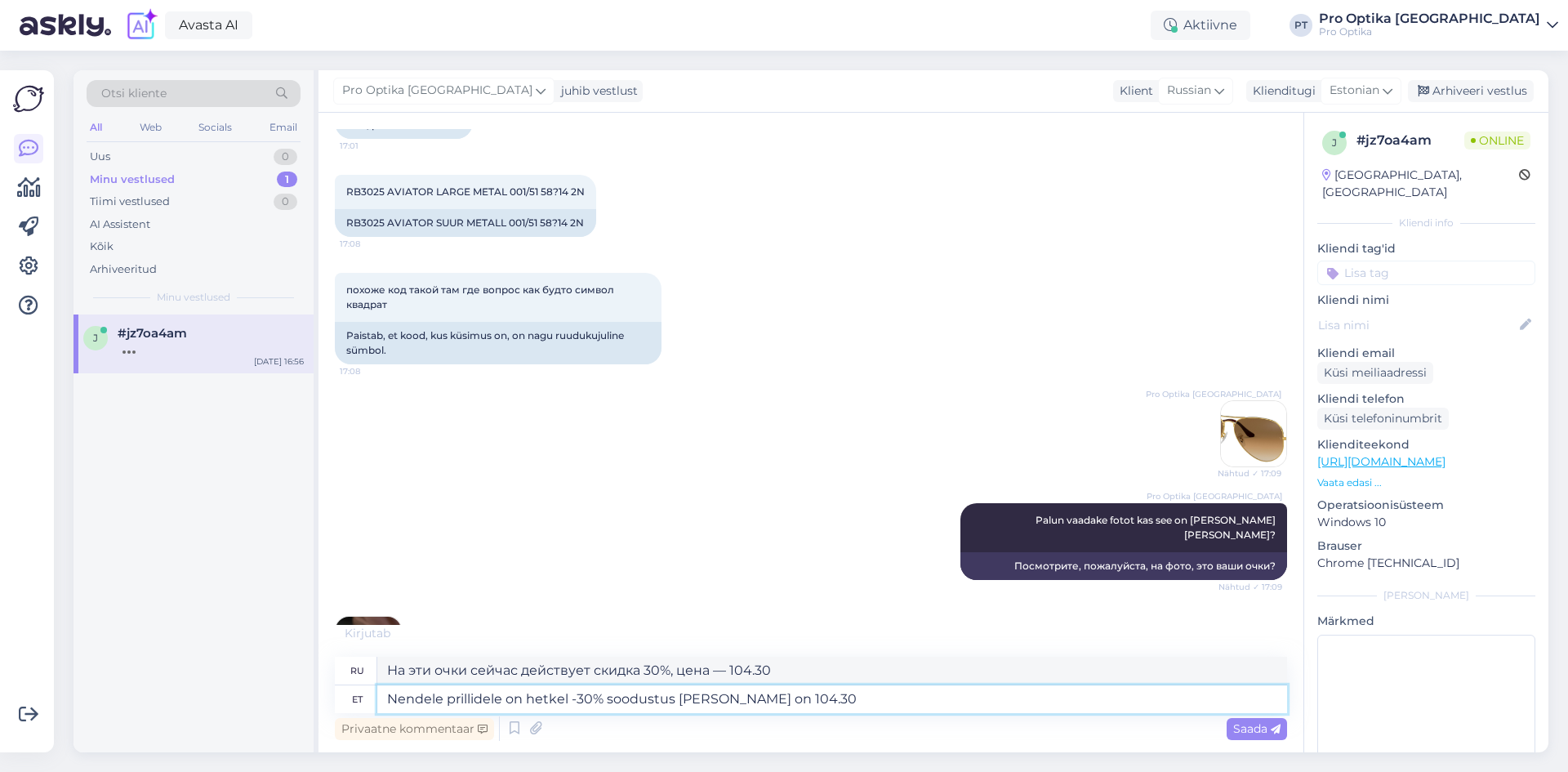
scroll to position [2202, 0]
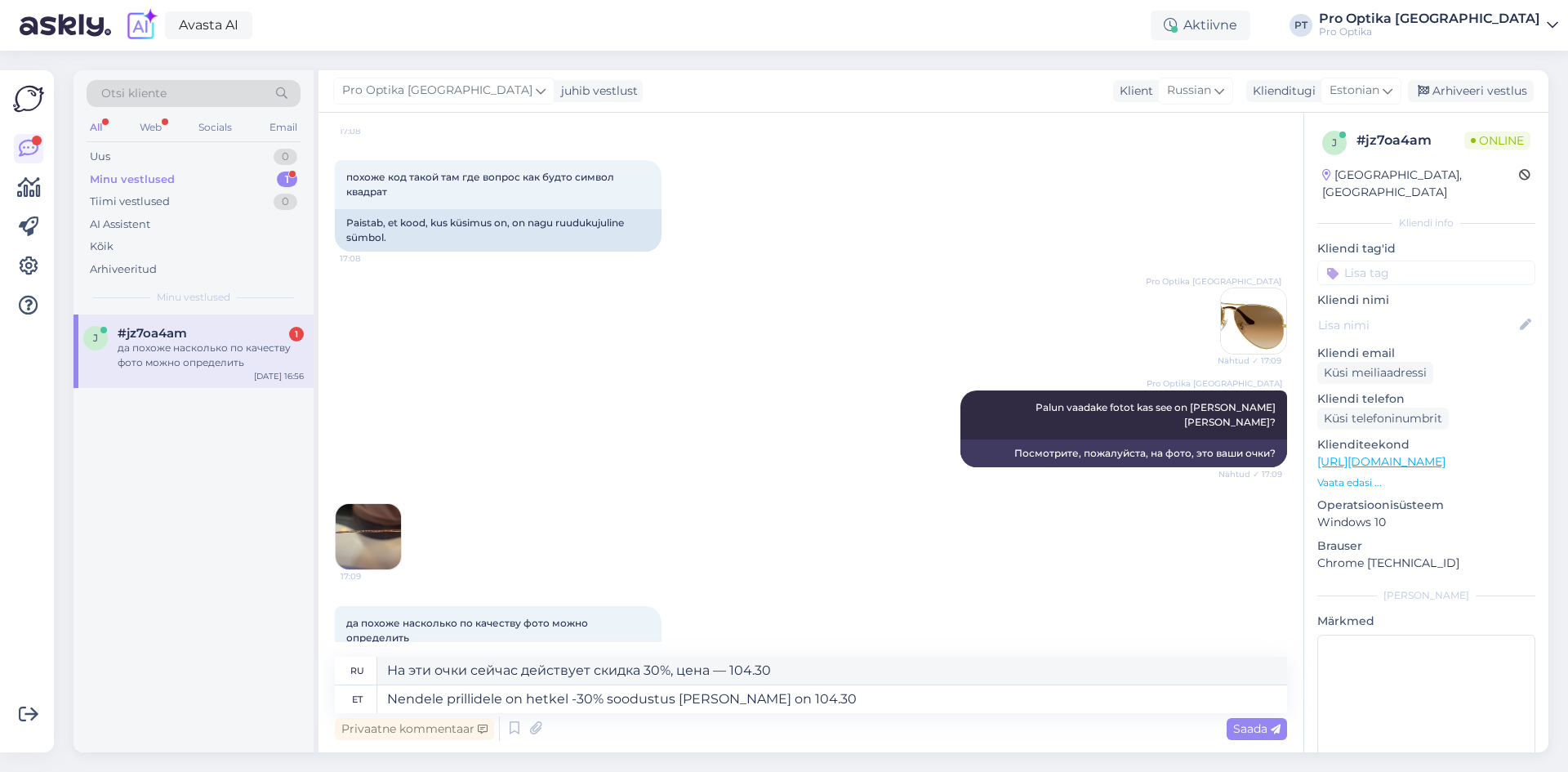
drag, startPoint x: 807, startPoint y: 697, endPoint x: 824, endPoint y: 490, distance: 207.7
click at [824, 490] on div "17:09" at bounding box center [810, 537] width 952 height 103
click at [892, 704] on textarea "Nendele prillidele on hetkel -30% soodustus ja hind on 104.30" at bounding box center [832, 699] width 910 height 28
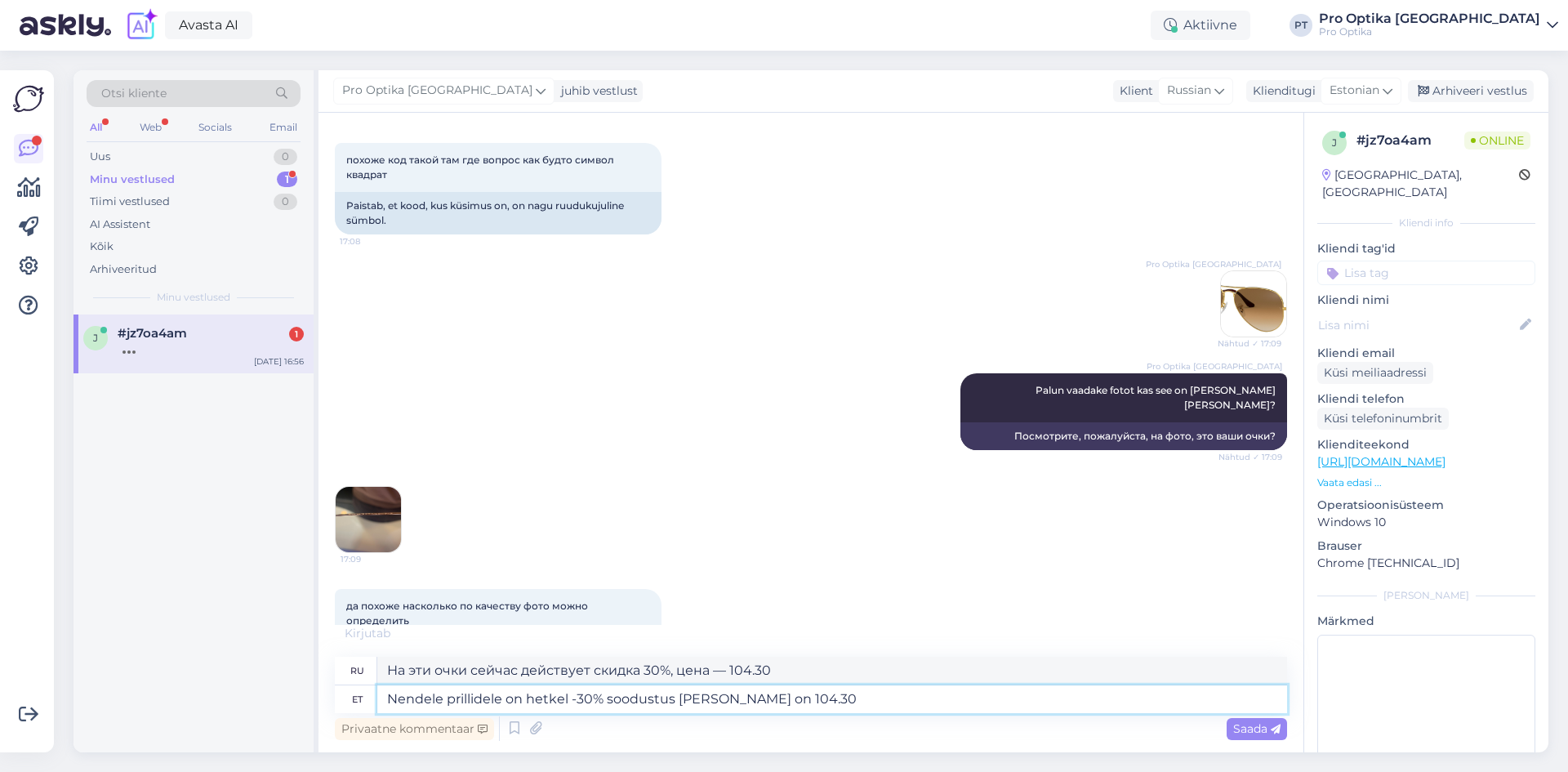
type textarea "Nendele prillidele on hetkel -30% soodustus ja hind on 104.30€"
type textarea "В настоящее время на эти очки действует скидка 30%, цена составляет 104.30"
type textarea "Nendele prillidele on hetkel -30% soodustus ja hind on 104.30€."
type textarea "На эти очки сейчас действует скидка 30%, а цена составляет 104.30 евро."
type textarea "Nendele prillidele on hetkel -30% soodustus ja hind on 104.30€. Kas s"
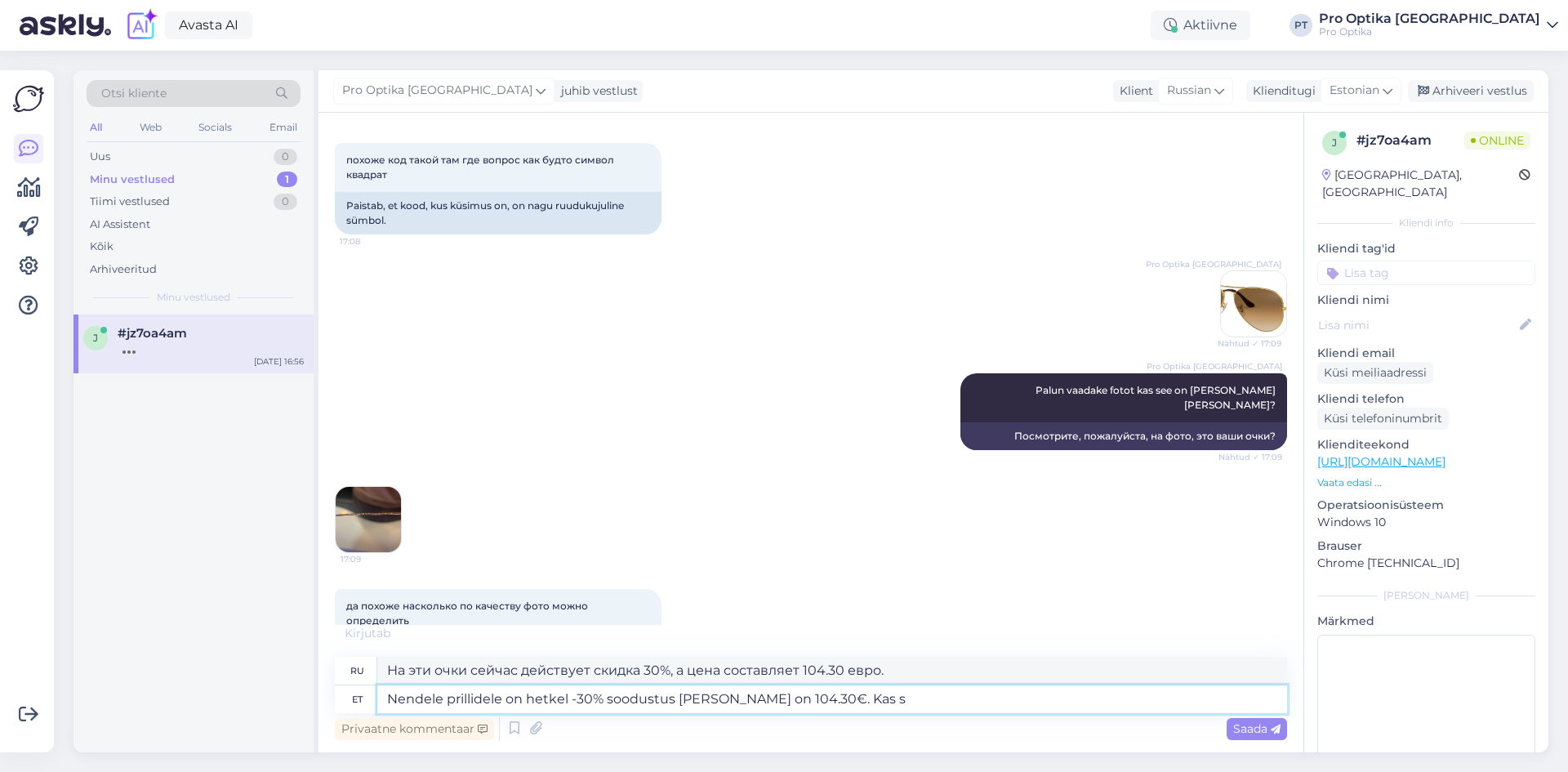
type textarea "В настоящее время на эти очки действует скидка 30%, цена составляет 104.30 евро."
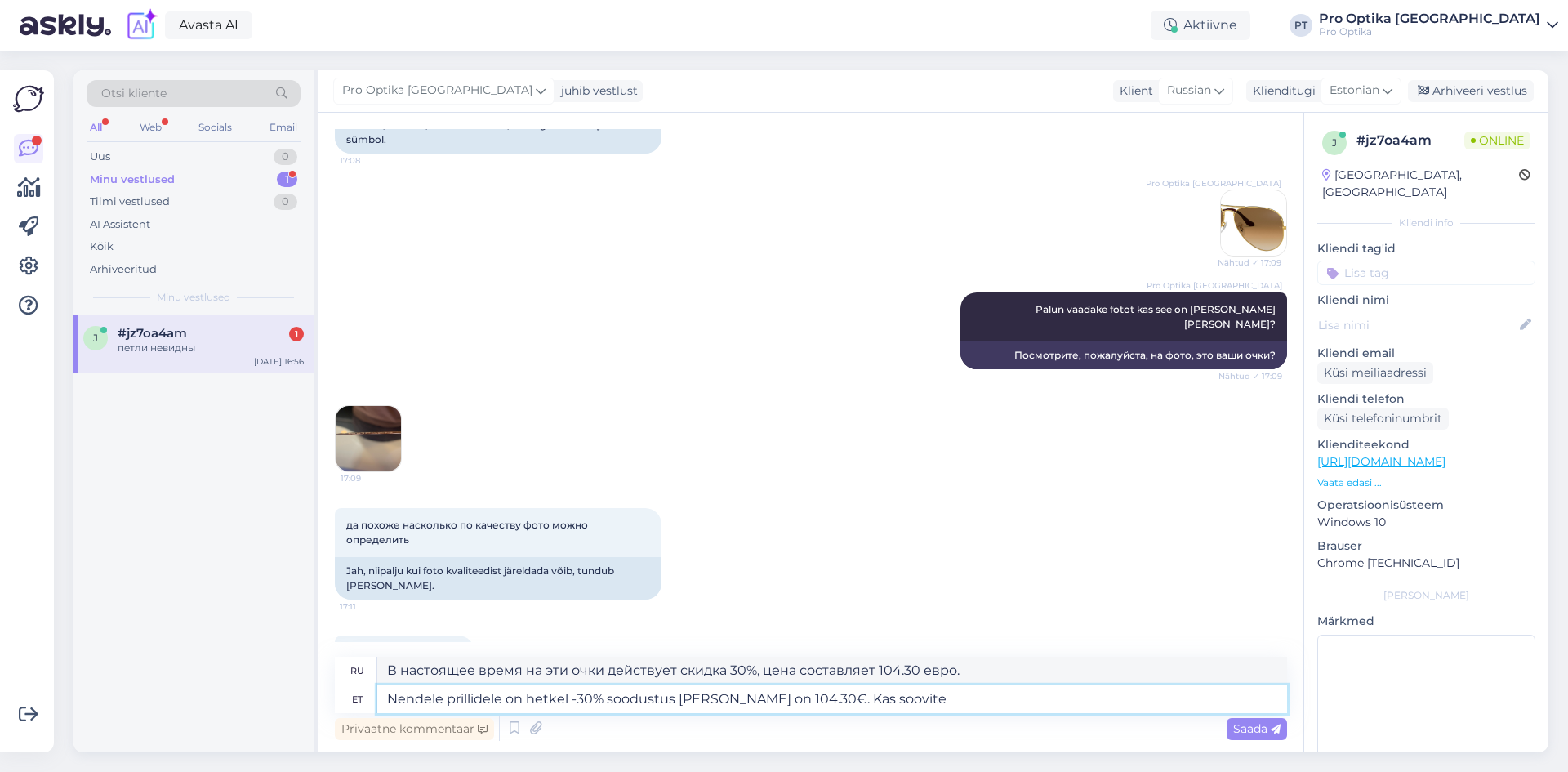
type textarea "Nendele prillidele on hetkel -30% soodustus ja hind on 104.30€. Kas soovite?"
type textarea "На эти очки сейчас действует скидка 30%, цена — 104.30 евро. Хотите такие же?"
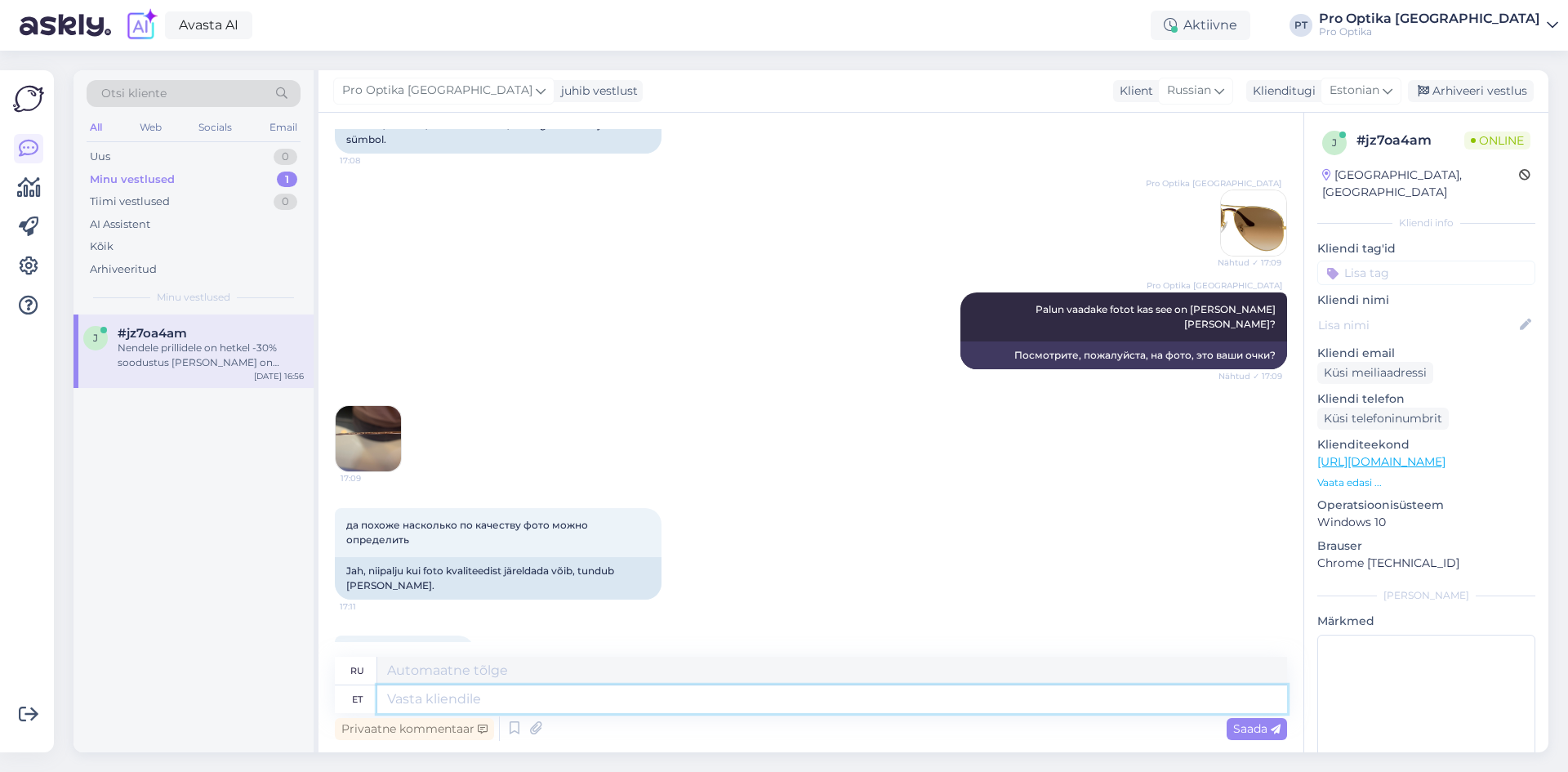
scroll to position [2427, 0]
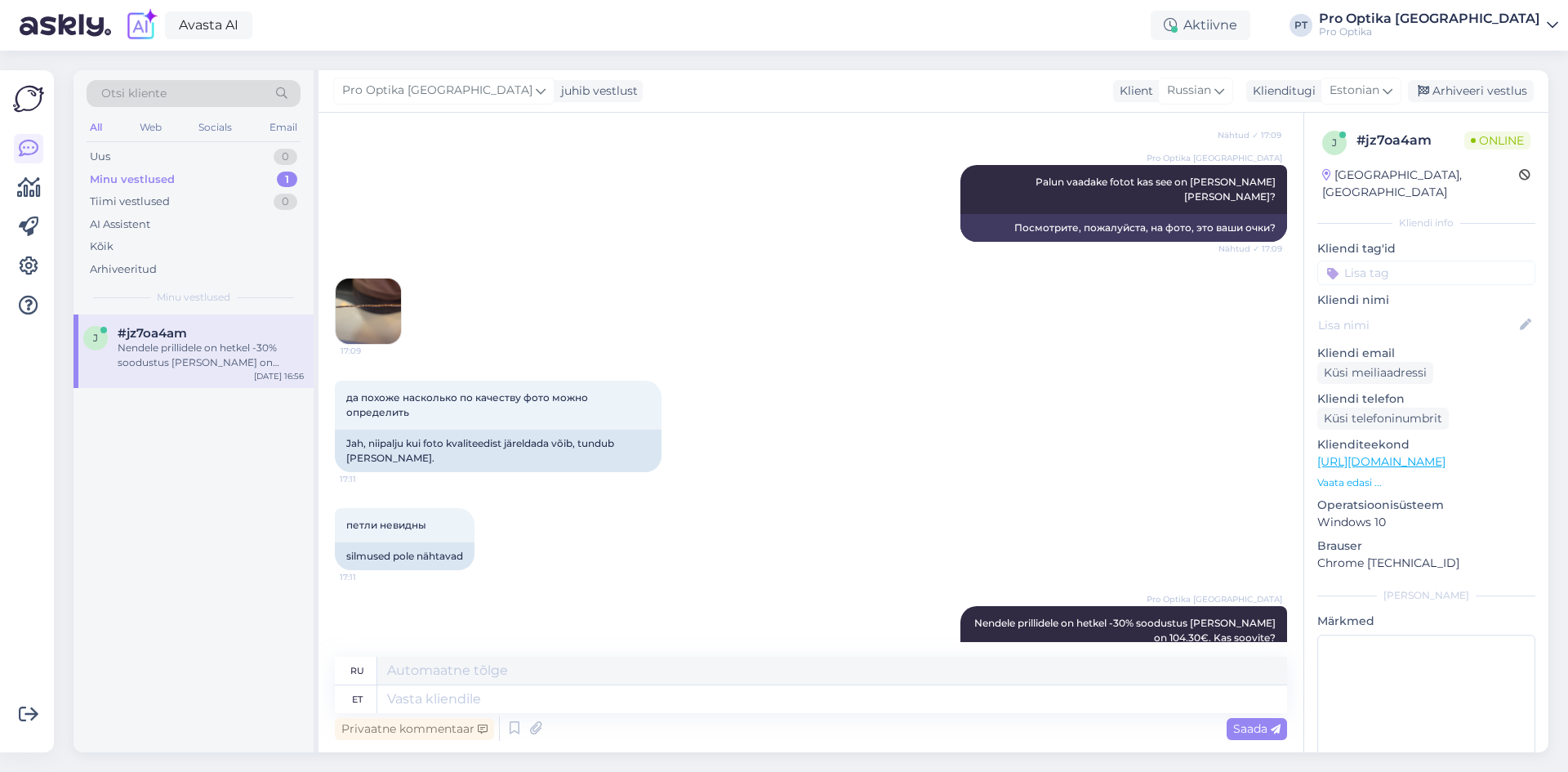
click at [199, 630] on div "j #jz7oa4am Nendele prillidele on hetkel -30% soodustus ja hind on 104.30€. Kas…" at bounding box center [194, 533] width 241 height 438
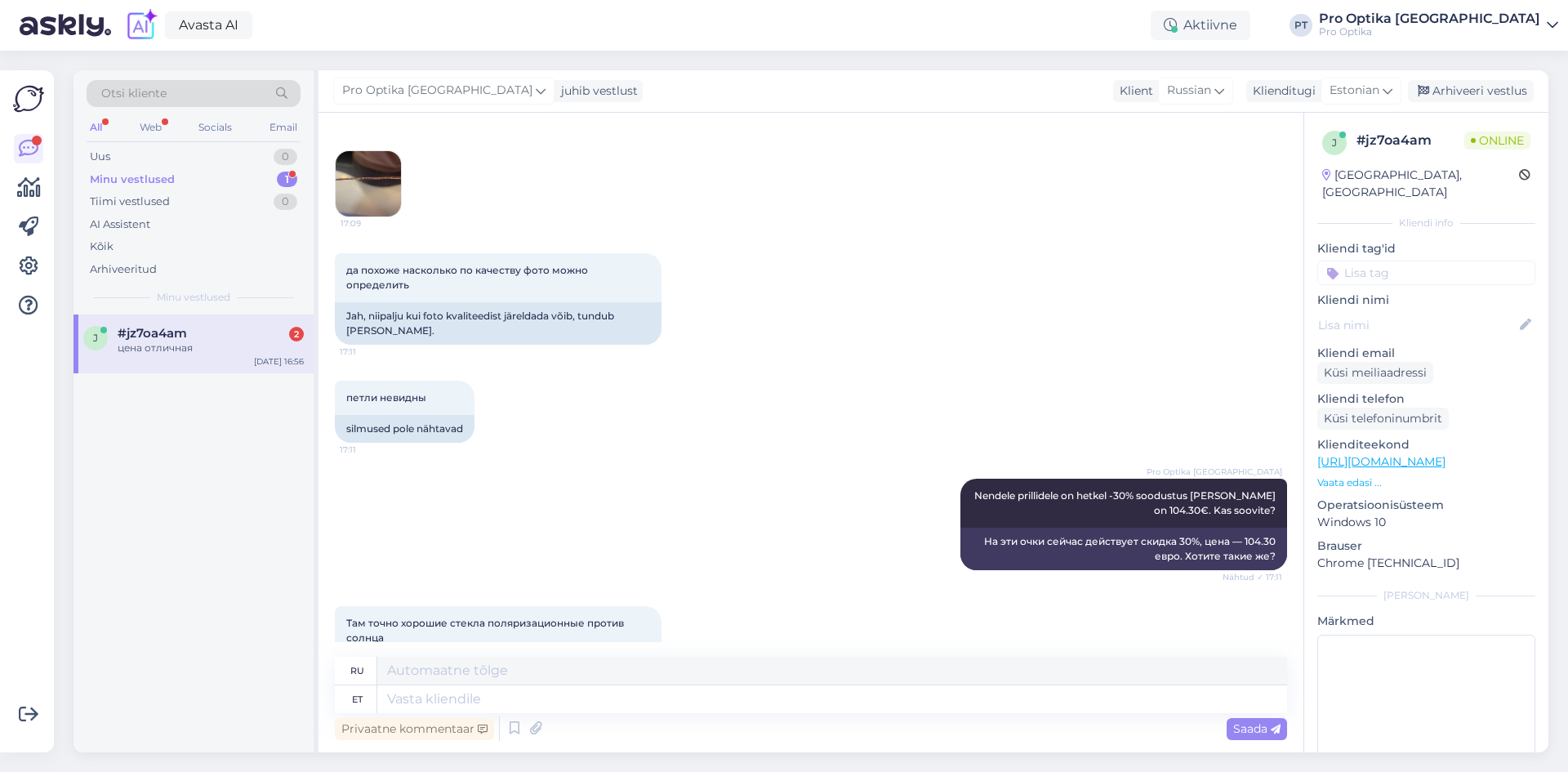
scroll to position [2652, 0]
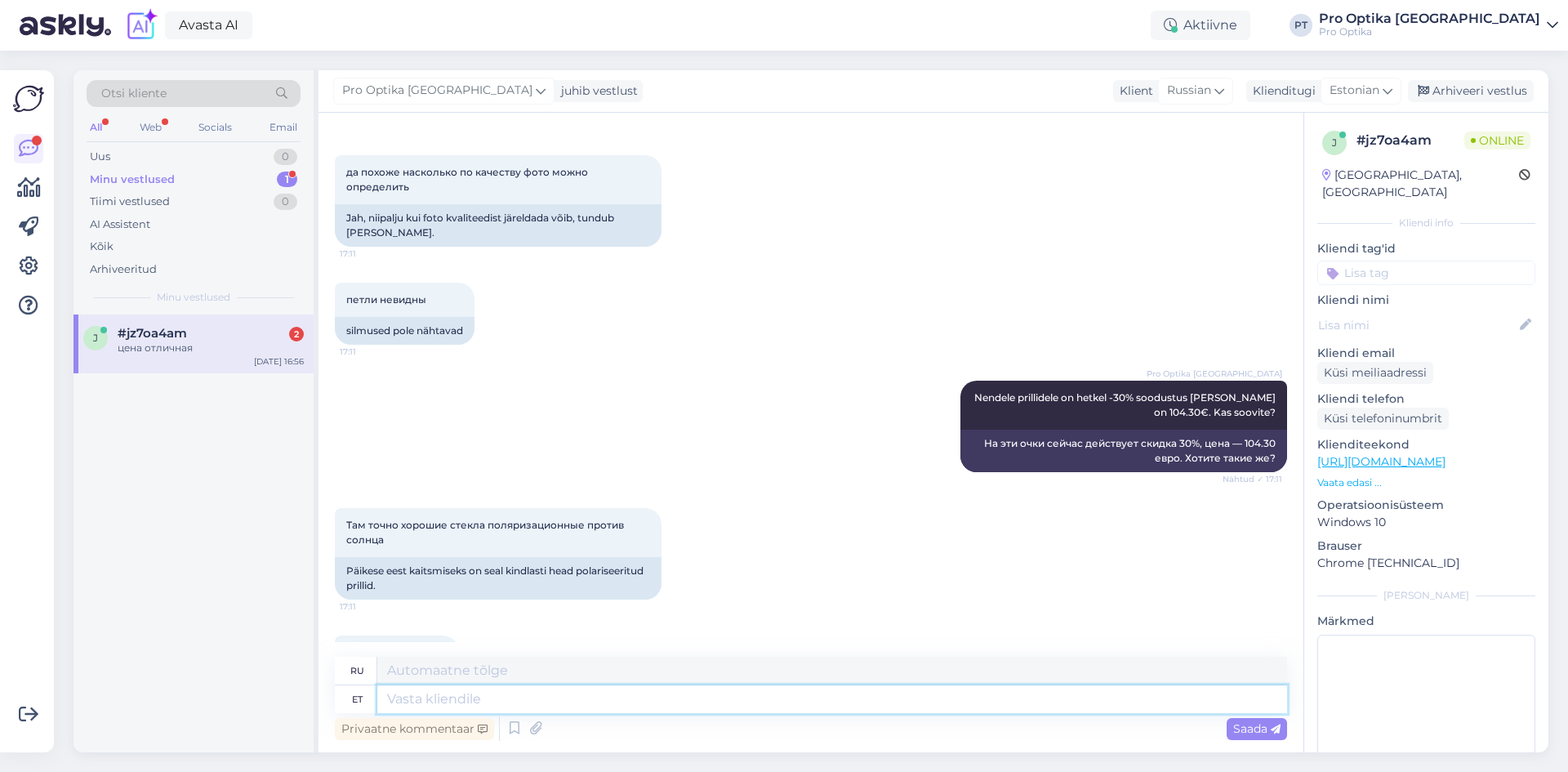
click at [457, 709] on textarea at bounding box center [832, 699] width 910 height 28
type textarea "Kahjuks s"
type textarea "К сожалению"
type textarea "Kahjuks antud p"
type textarea "К сожалению, данный"
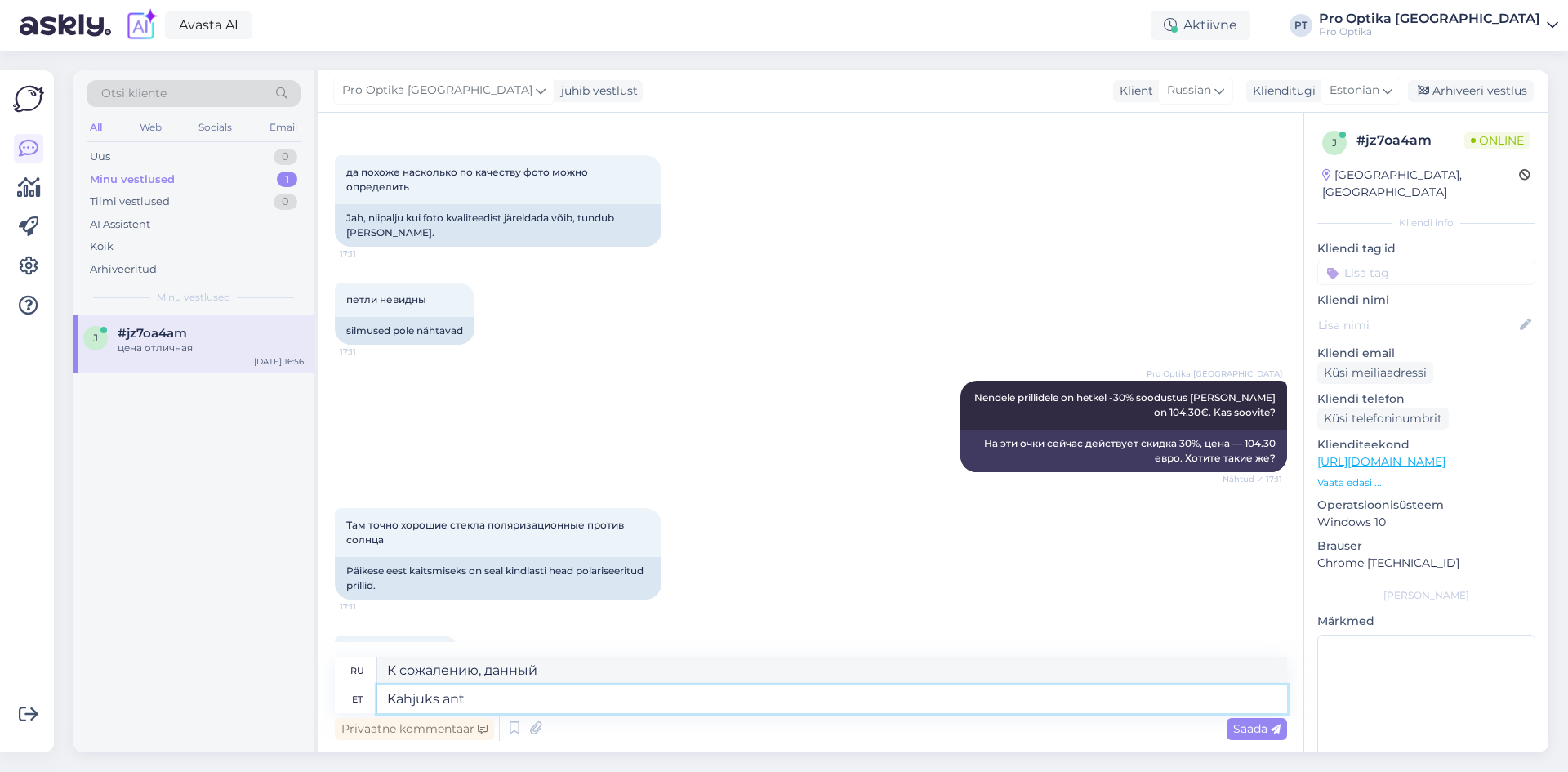
type textarea "Kahjuks an"
type textarea "К сожалению, учитывая"
type textarea "Kahjuks"
type textarea "К сожалению"
type textarea "Kahjuks sellel"
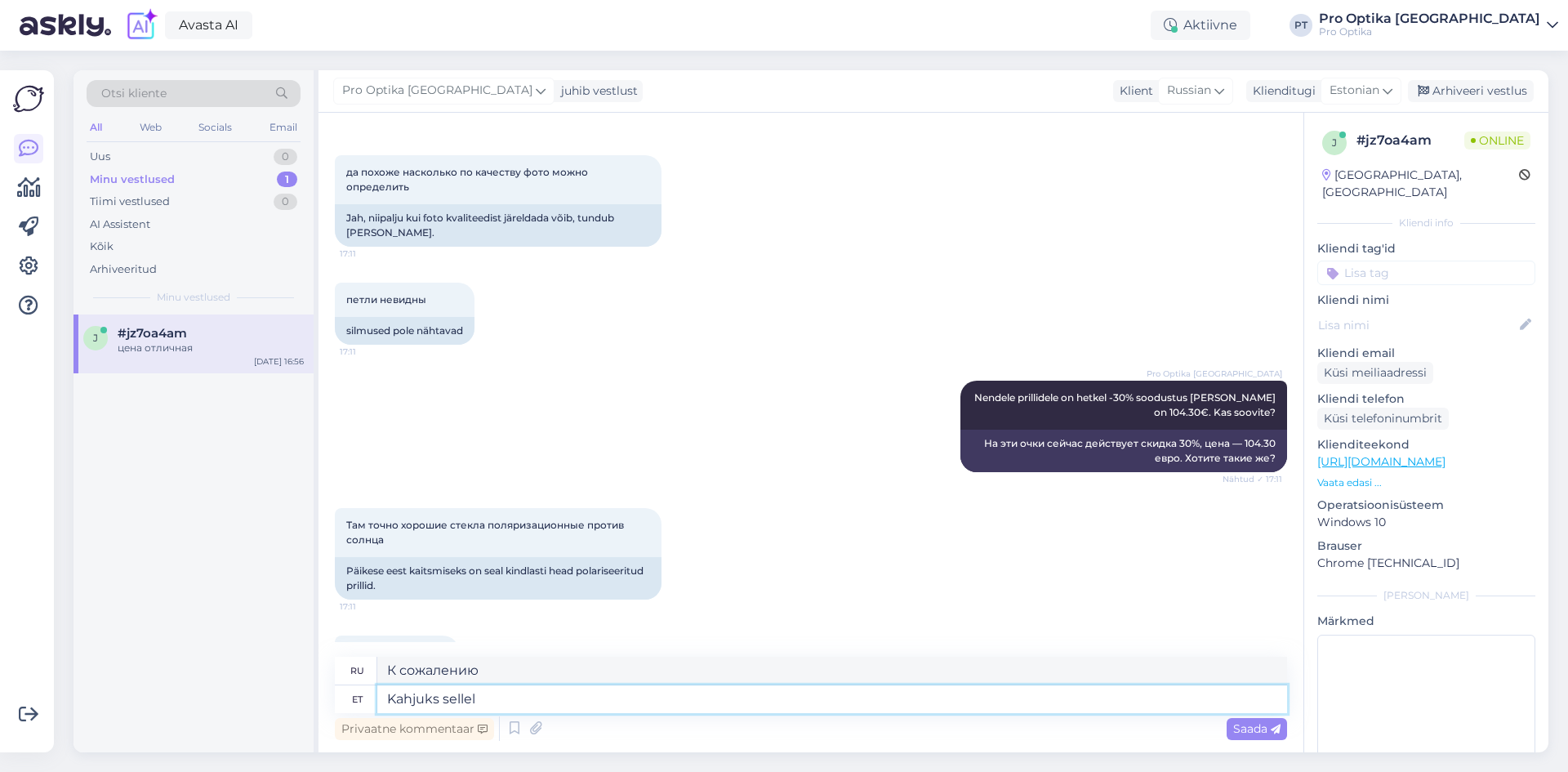
type textarea "К сожалению, это"
type textarea "Kahjuks sellel prillil ei ole polariseeritud kl"
type textarea "К сожалению, эти очки не"
type textarea "Kahjuks sellel prillil ei ole polariseeritud kla"
type textarea "К сожалению, на этих очках"
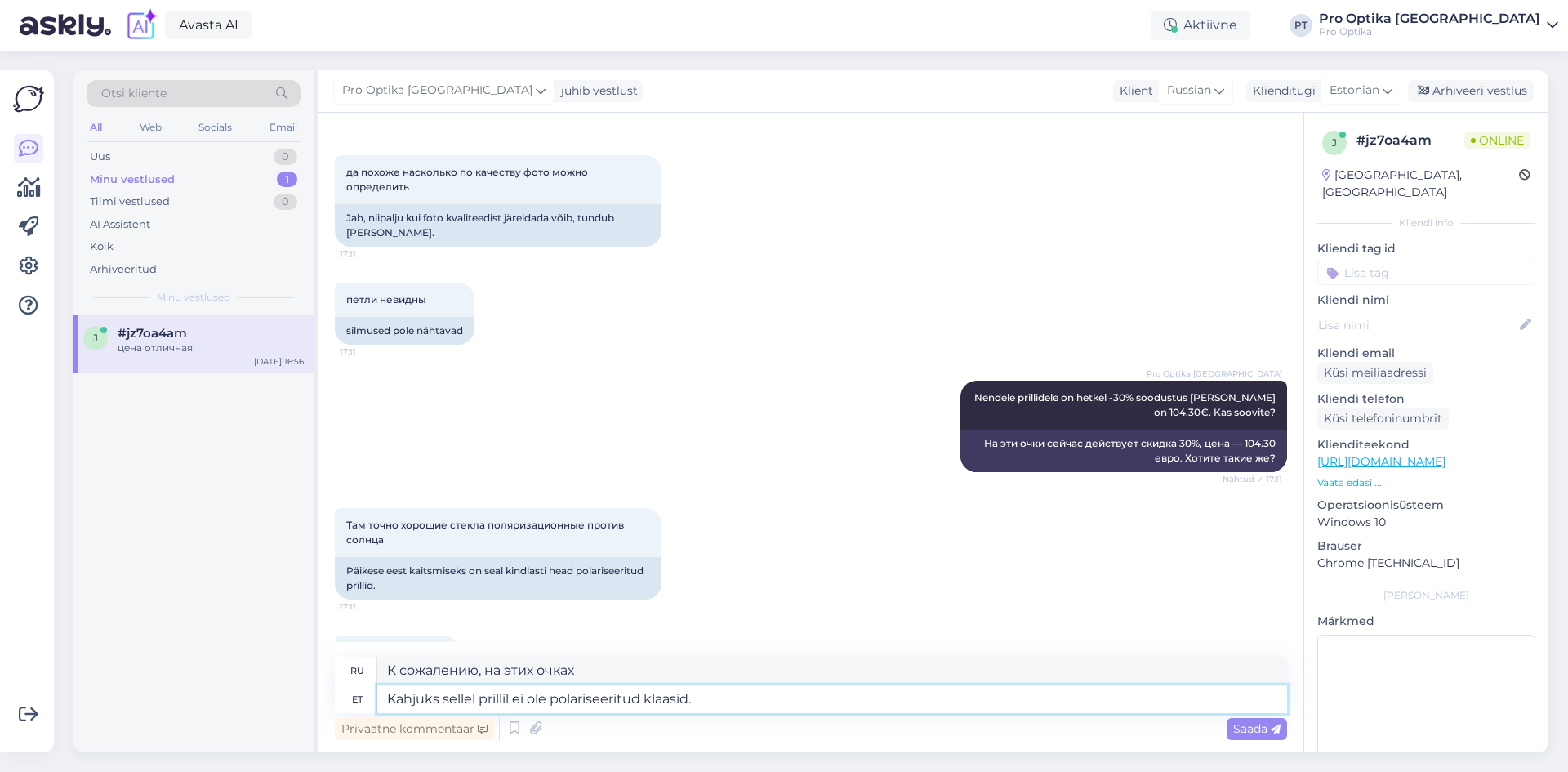
type textarea "Kahjuks sellel prillil ei ole polariseeritud klaasid."
type textarea "К сожалению, эти очки не имеют"
type textarea "Kahjuks sellel prillil ei ole polariseeritud klaasid. K"
type textarea "К сожалению, эти очки не поляризованные."
type textarea "Kahjuks sellel prillil ei ole polariseeritud klaasid. Kui T"
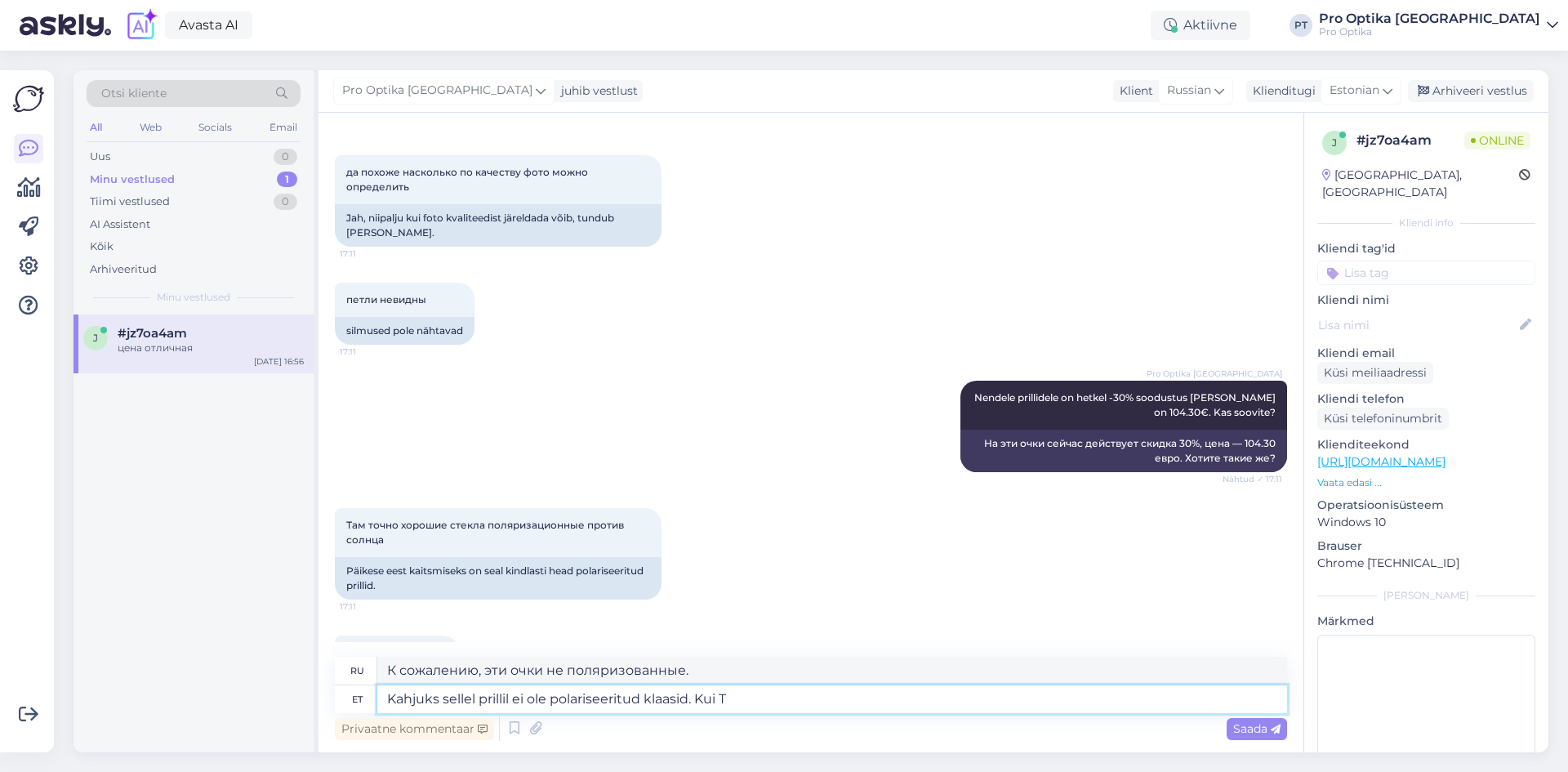
type textarea "К сожалению, эти очки не имеют поляризованных линз."
type textarea "Kahjuks sellel prillil ei ole polariseeritud klaasid. Kui Te s"
type textarea "К сожалению, эти очки не имеют поляризационных линз. Если вы"
type textarea "Kahjuks sellel prillil ei ole polariseeritud klaasid. Kui Te soo"
type textarea "К сожалению, эти очки не имеют поляризационных линз. Если"
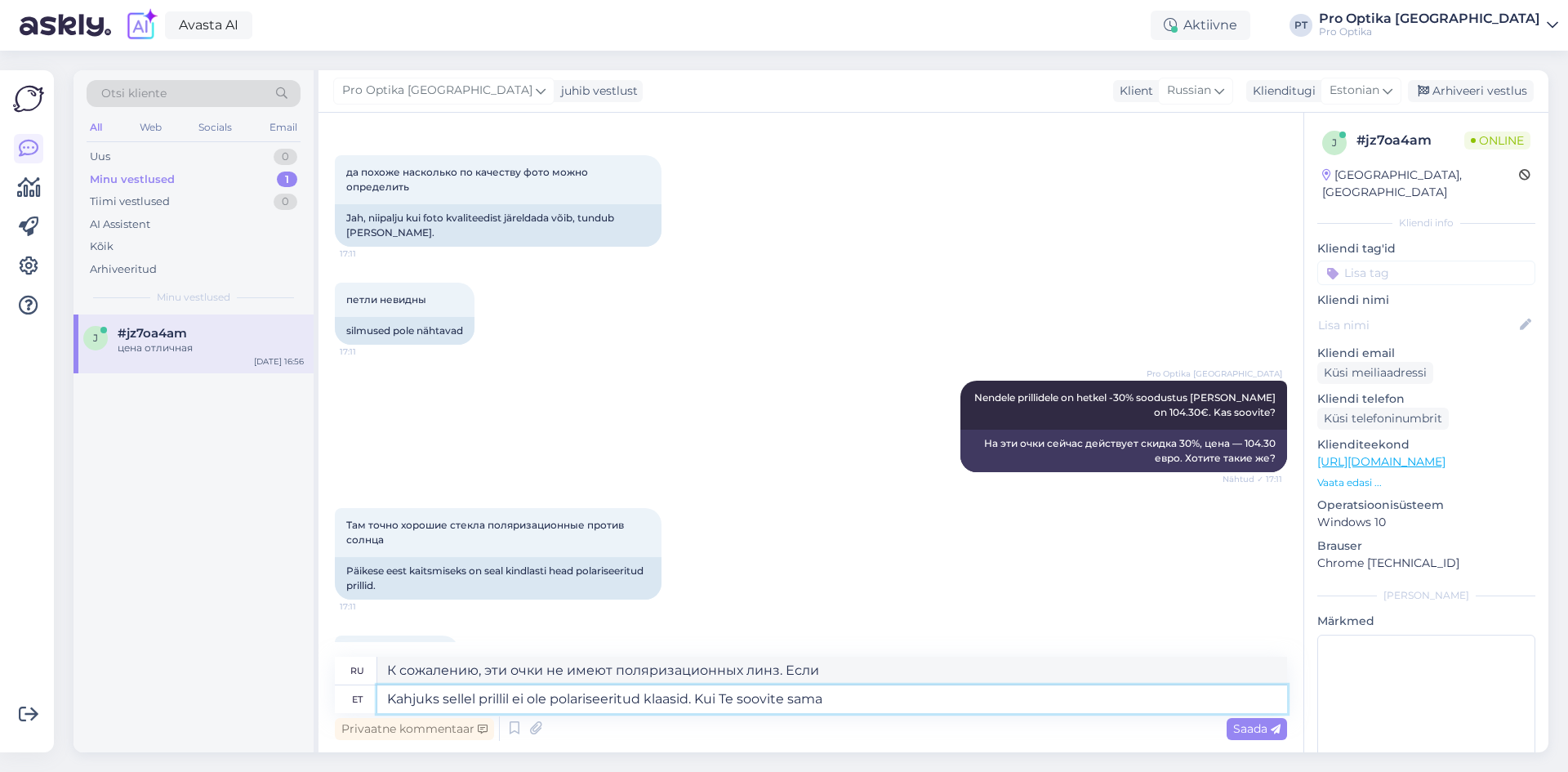
type textarea "Kahjuks sellel prillil ei ole polariseeritud klaasid. Kui Te soovite sama"
type textarea "К сожалению, эти очки не имеют поляризационных линз. Если вы хотите то же самое,"
type textarea "Kahjuks sellel prillil ei ole polariseeritud klaasid. Kui"
type textarea "К сожалению, эти очки не имеют поляризационных линз. Если вы хотите..."
type textarea "Kahjuks sellel prillil ei ole polariseeritud klaasid. K"
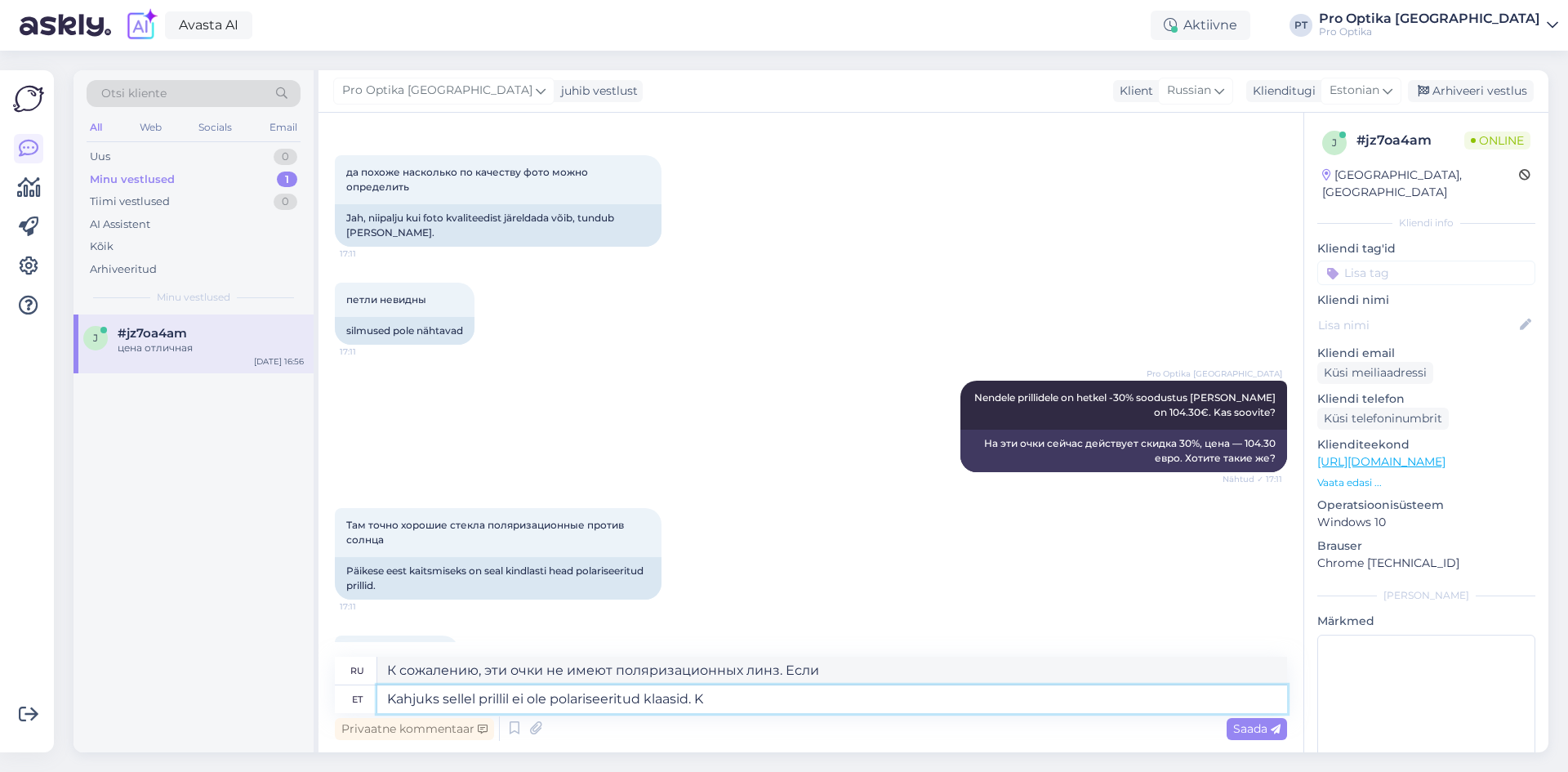
type textarea "К сожалению, эти очки не имеют поляризационных линз. Если вы"
type textarea "Kahjuks sellel prillil ei ole polariseeritud klaasid."
type textarea "К сожалению, эти очки не имеют поляризованных линз."
type textarea "Kahjuks sellel prillil ei ole polariseeritud klaasid. Tootja p"
type textarea "К сожалению, эти очки не имеют поляризационных линз. Производитель"
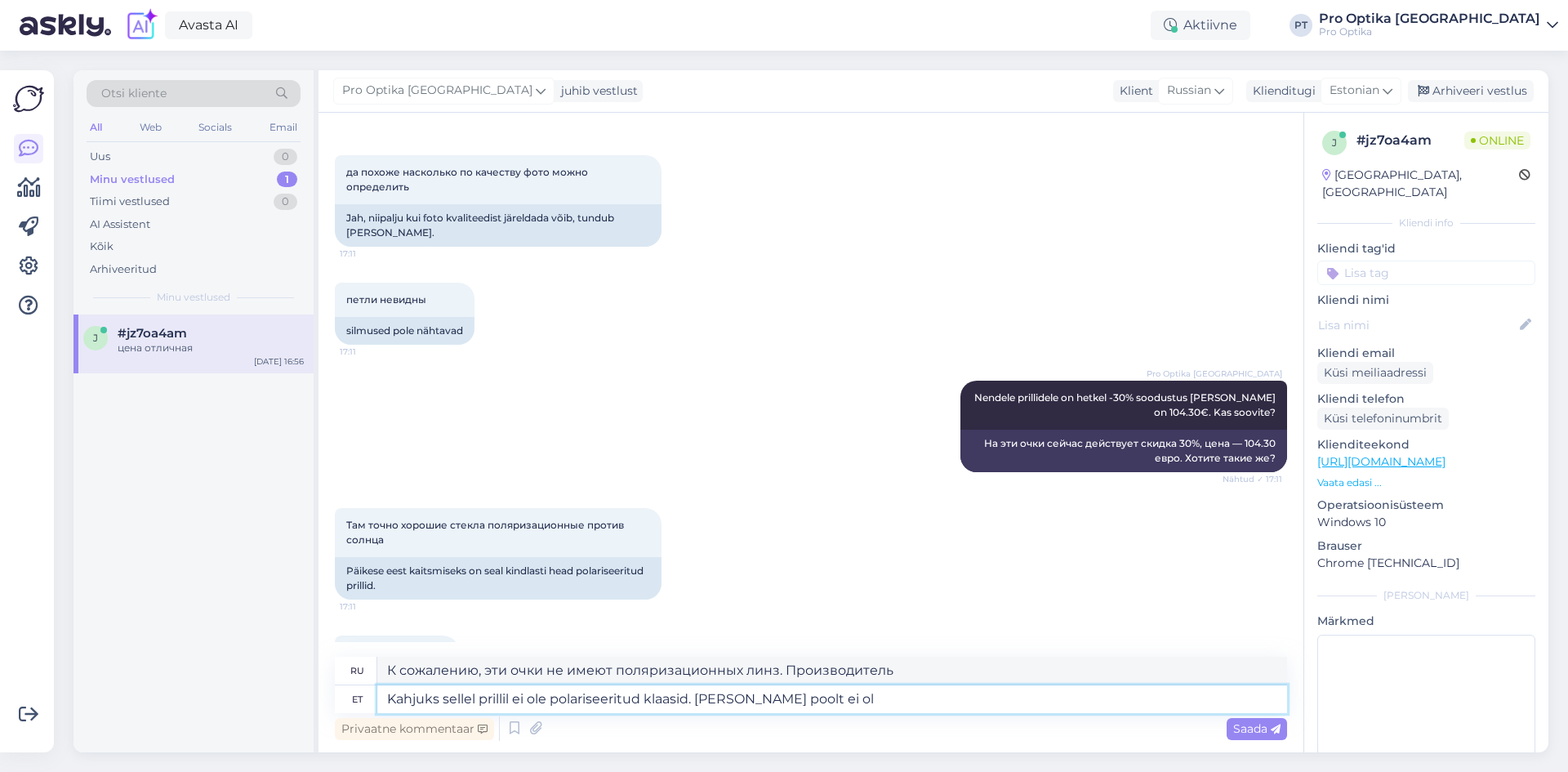
type textarea "Kahjuks sellel prillil ei ole polariseeritud klaasid. Tootja poolt ei ole"
type textarea "К сожалению, эти очки не имеют поляризационных линз. Производитель не сообщает"
type textarea "Kahjuks sellel prillil ei ole polariseeritud klaasid. Tootja poolt ei ole enam"
type textarea "К сожалению, эти очки не имеют поляризационных линз. Производитель их больше не…"
type textarea "Kahjuks sellel prillil ei ole polariseeritud klaasid. Tootja poolt ei ole enam …"
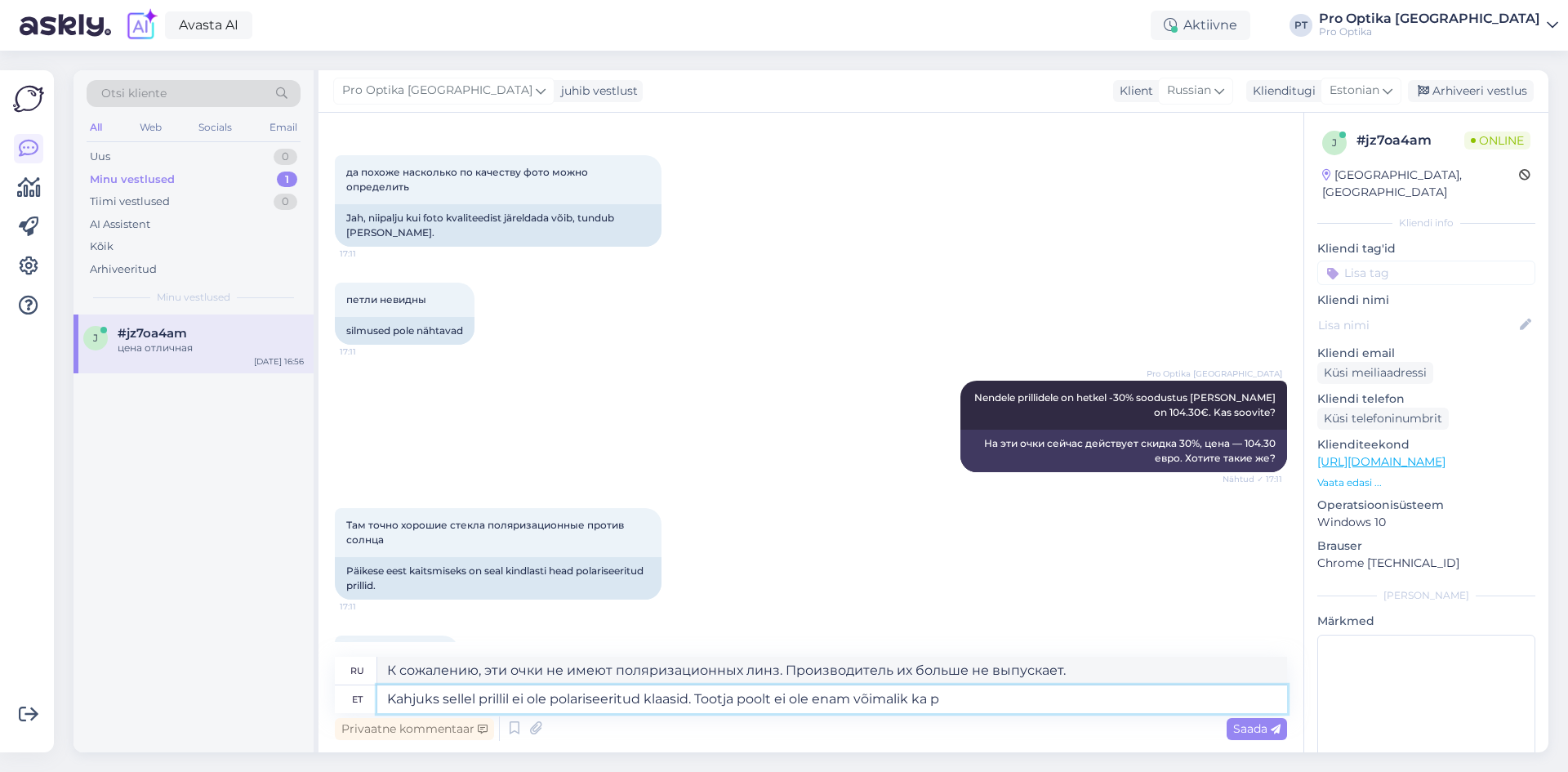
type textarea "К сожалению, эти очки не имеют поляризационных линз. Производитель больше не пр…"
type textarea "Kahjuks sellel prillil ei ole polariseeritud klaasid. Tootja poolt ei ole enam …"
type textarea "К сожалению, эти очки не имеют поляризационных линз. Производитель больше не пр…"
type textarea "Kahjuks sellel prillil ei ole polariseeritud klaasid. Tootja poolt ei ole enam …"
type textarea "К сожалению, эти очки не имеют поляризационных линз. Производитель больше не вы…"
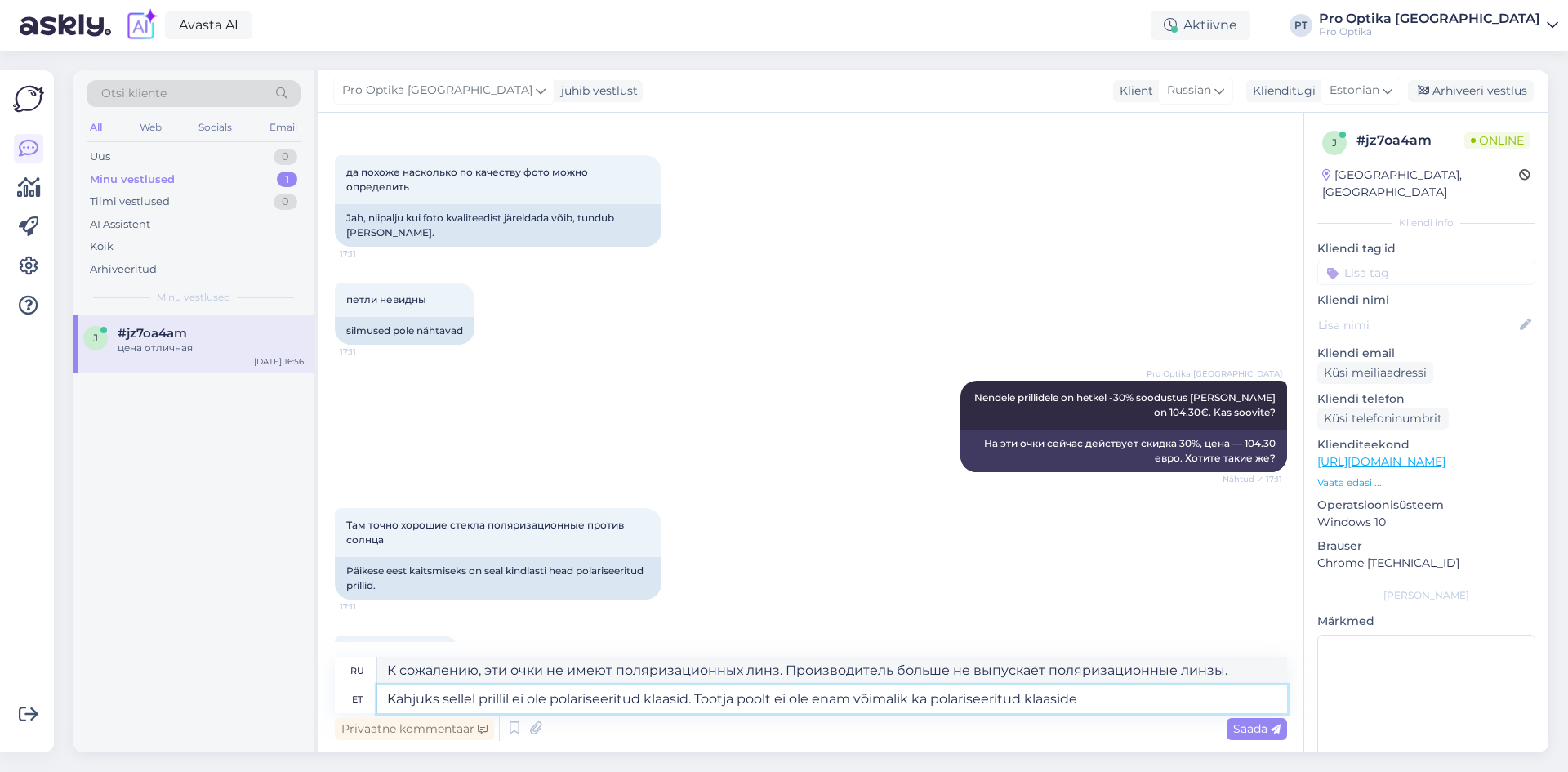
type textarea "Kahjuks sellel prillil ei ole polariseeritud klaasid. Tootja poolt ei ole enam …"
type textarea "К сожалению, эти очки не имеют поляризационных линз. Производитель больше не пр…"
type textarea "Kahjuks sellel prillil ei ole polariseeritud klaasid. Tootja poolt ei ole enam …"
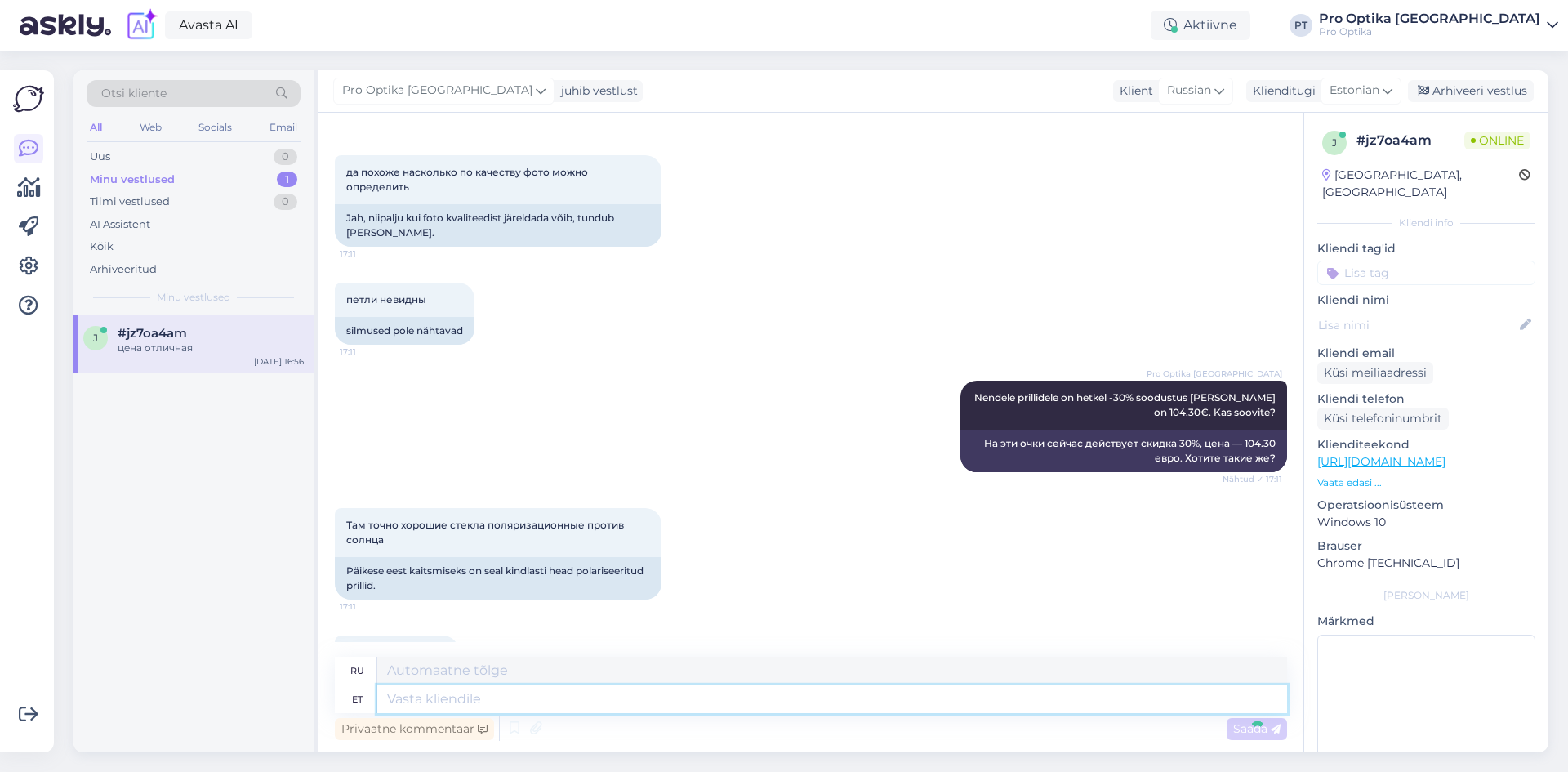
scroll to position [2794, 0]
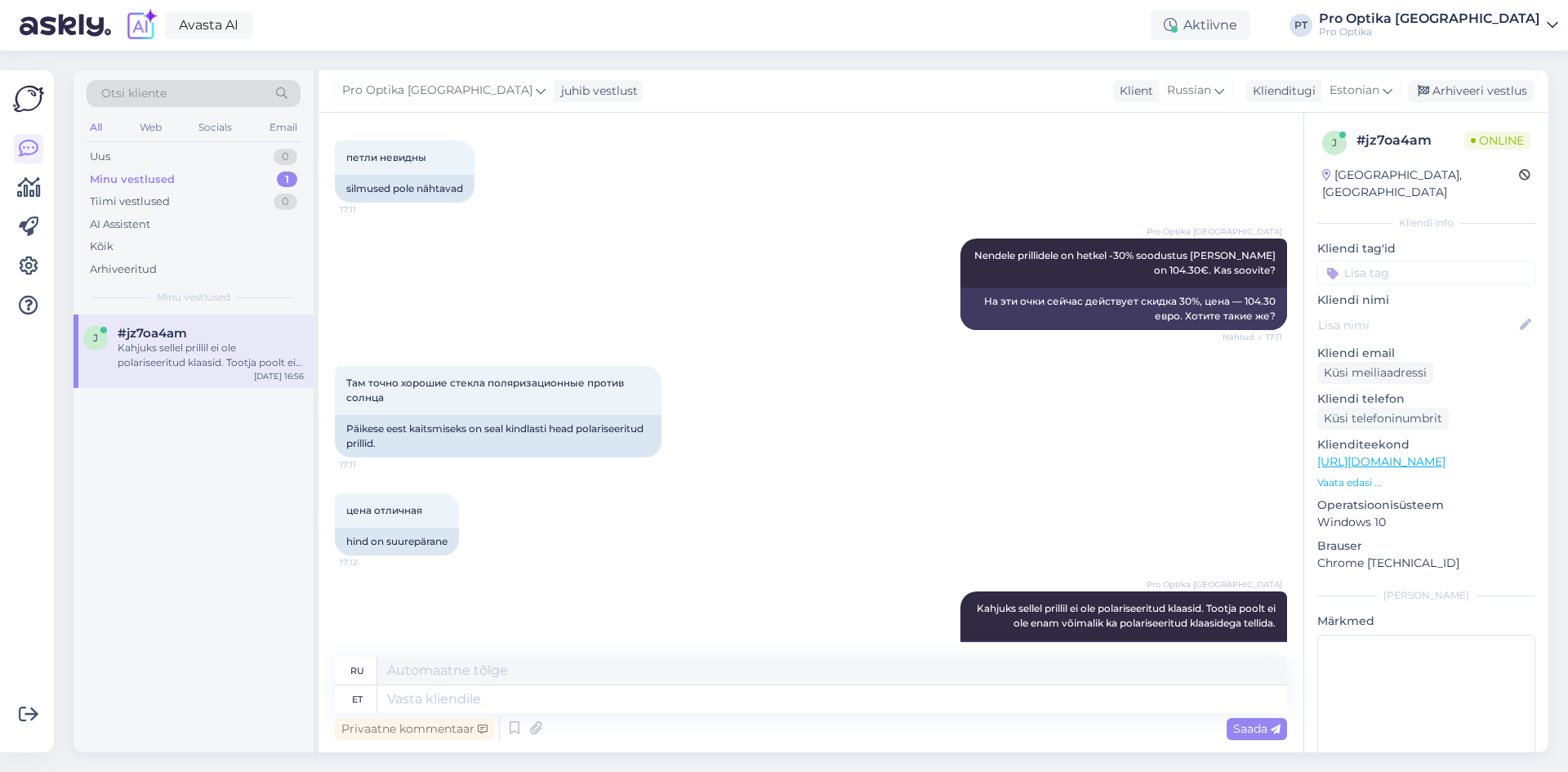
click at [289, 551] on div "j #jz7oa4am Kahjuks sellel prillil ei ole polariseeritud klaasid. Tootja poolt …" at bounding box center [194, 533] width 241 height 438
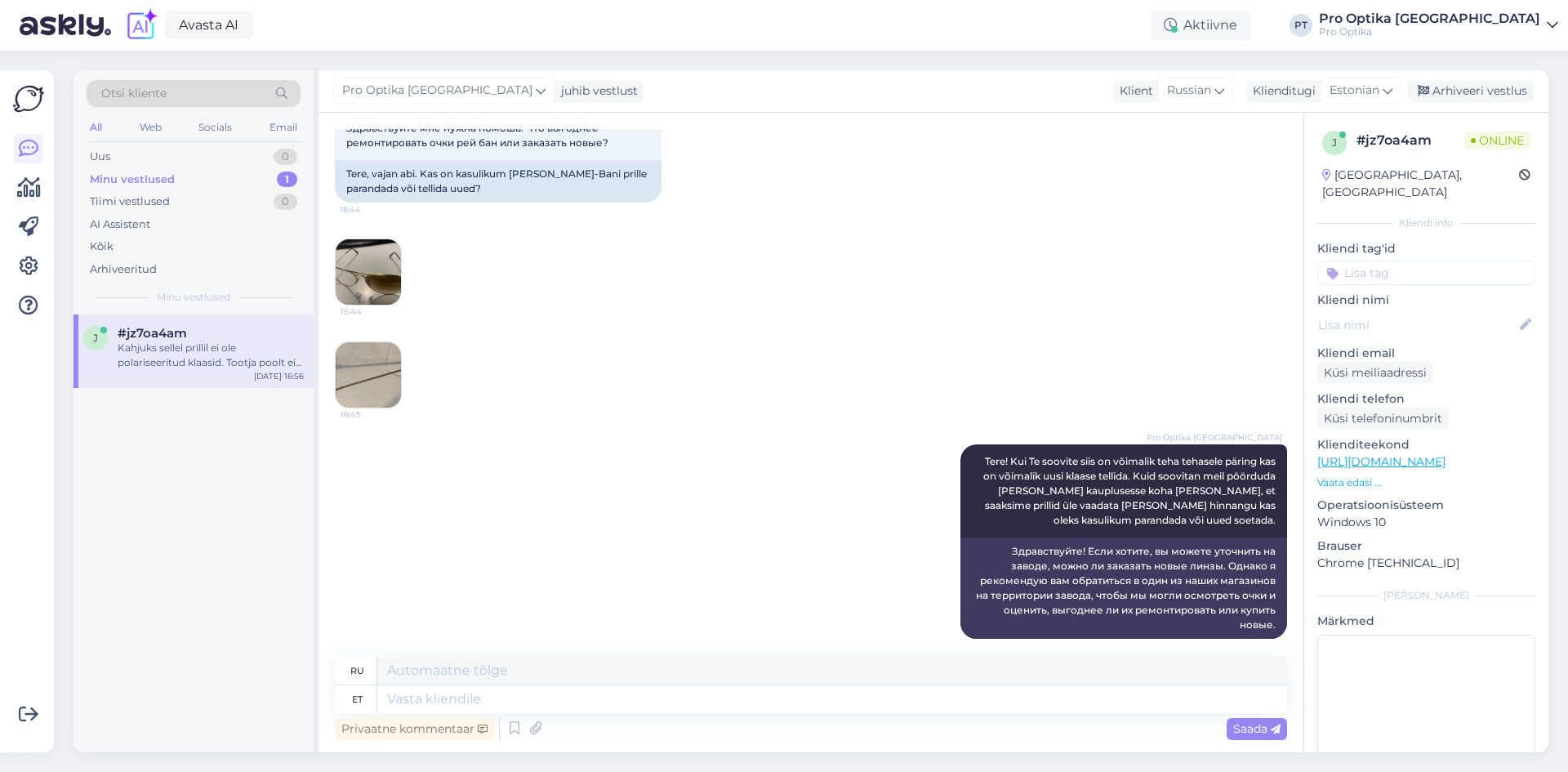
scroll to position [99, 0]
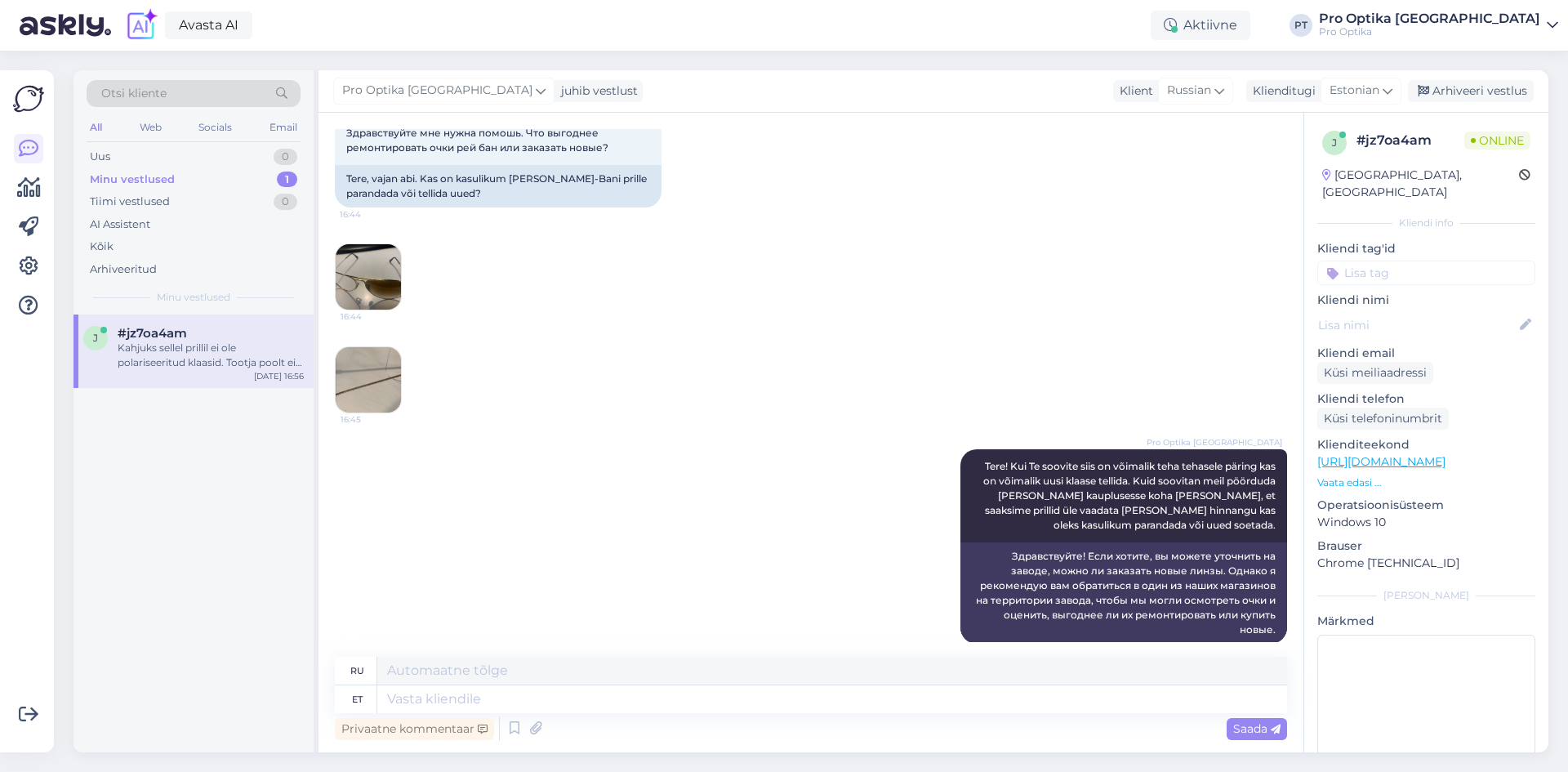
click at [385, 265] on img at bounding box center [368, 277] width 65 height 65
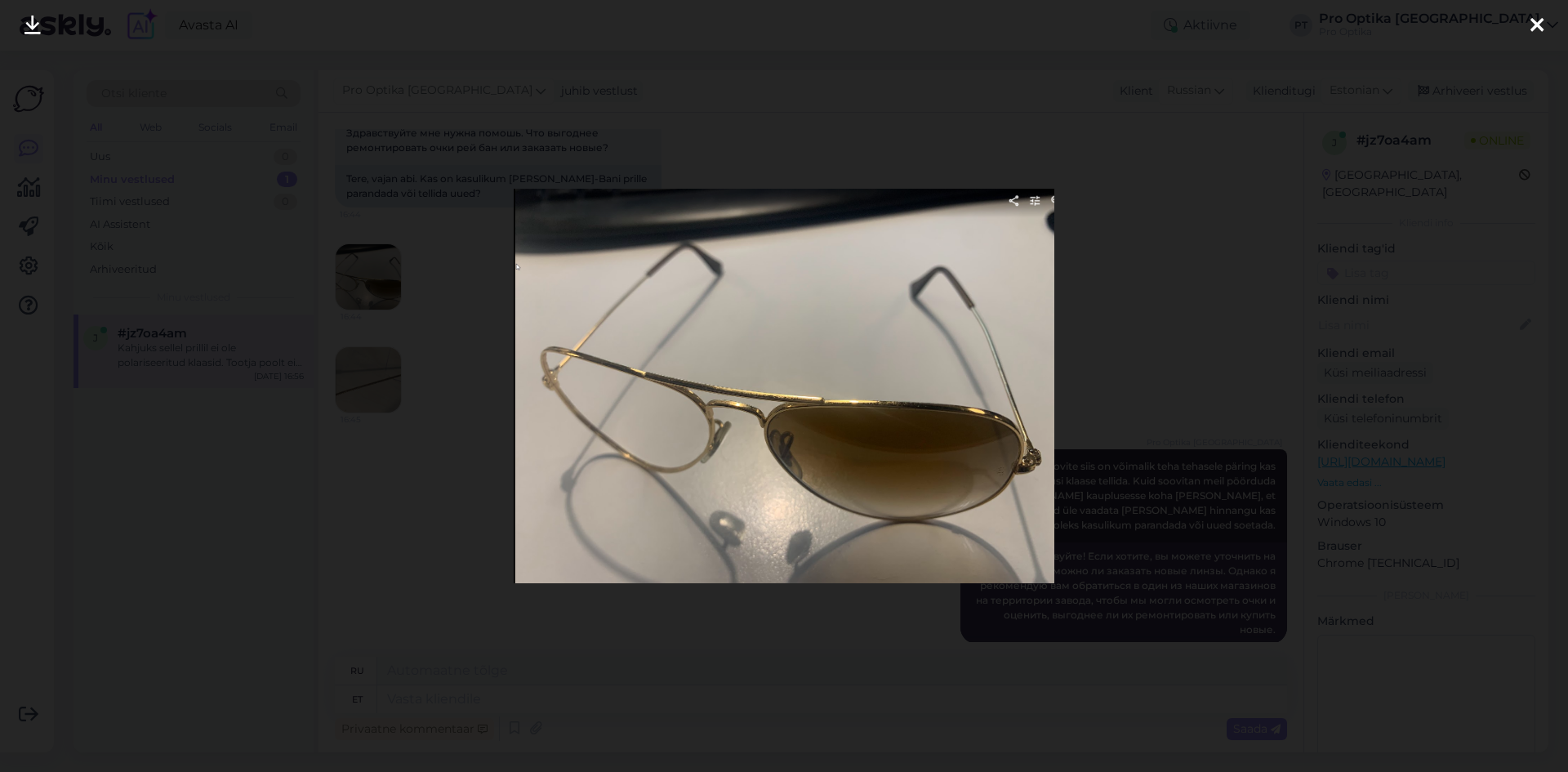
click at [1104, 416] on div at bounding box center [784, 386] width 1568 height 772
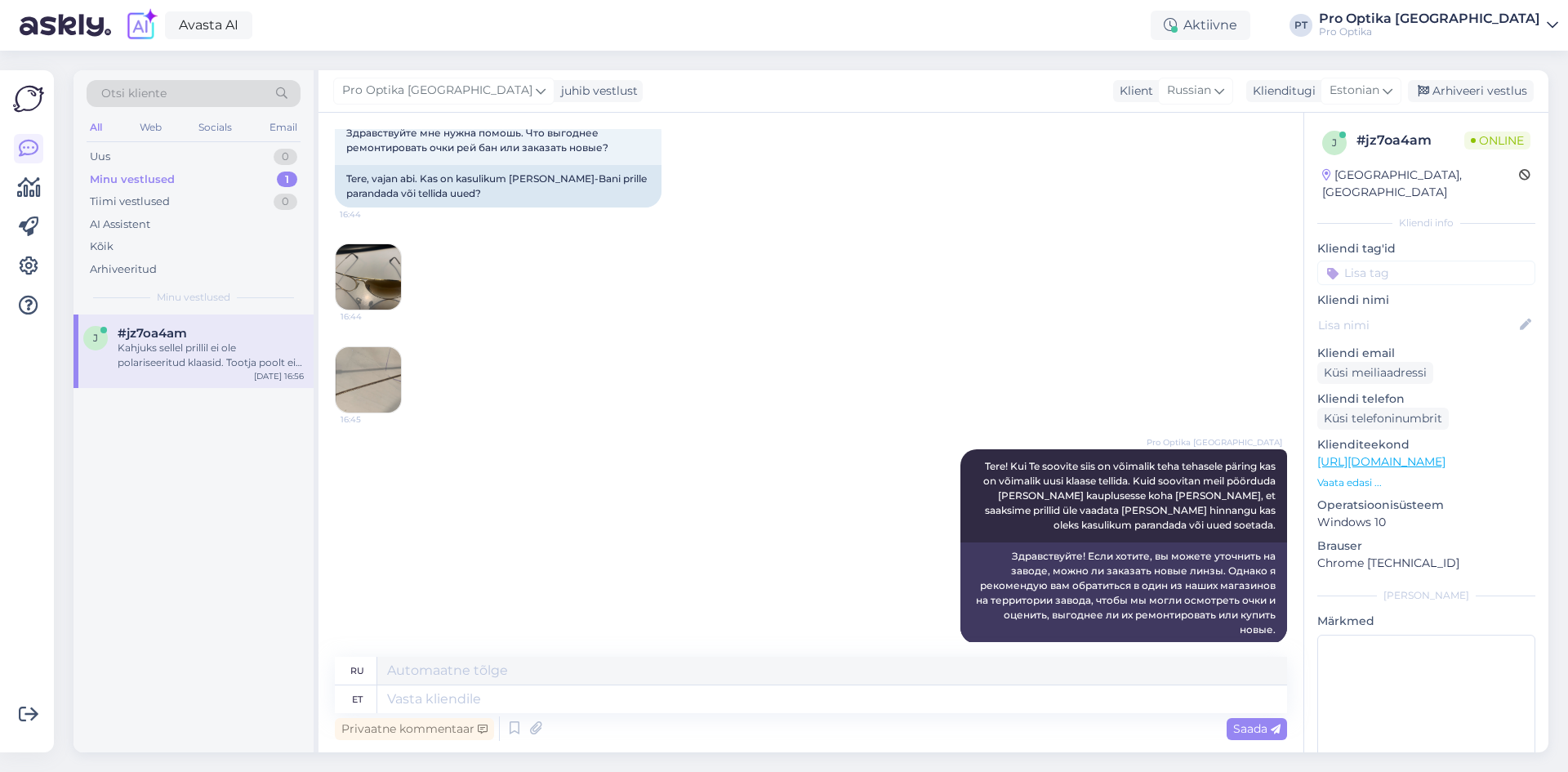
click at [368, 391] on img at bounding box center [368, 380] width 65 height 65
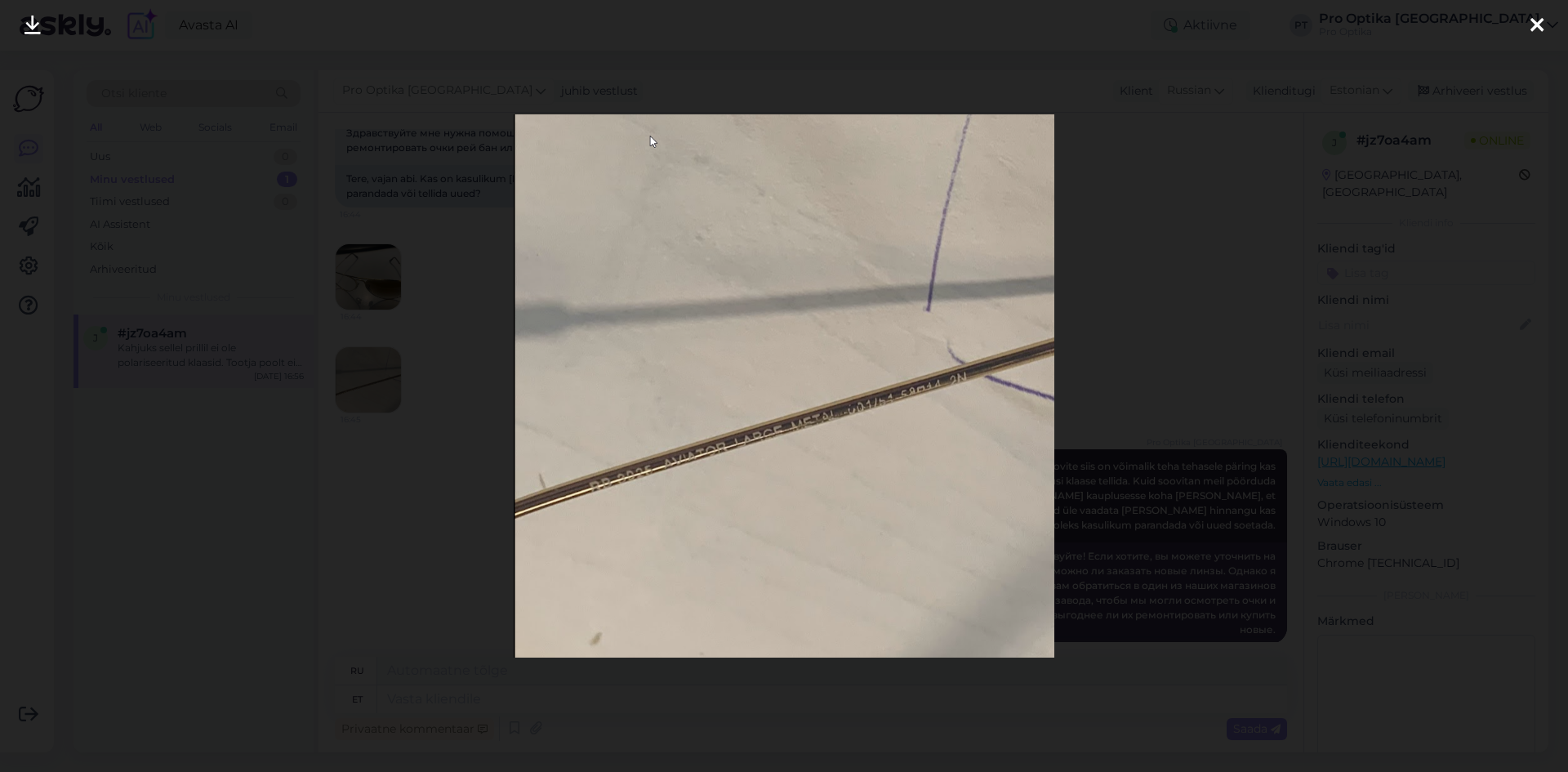
click at [1317, 205] on div at bounding box center [784, 386] width 1568 height 772
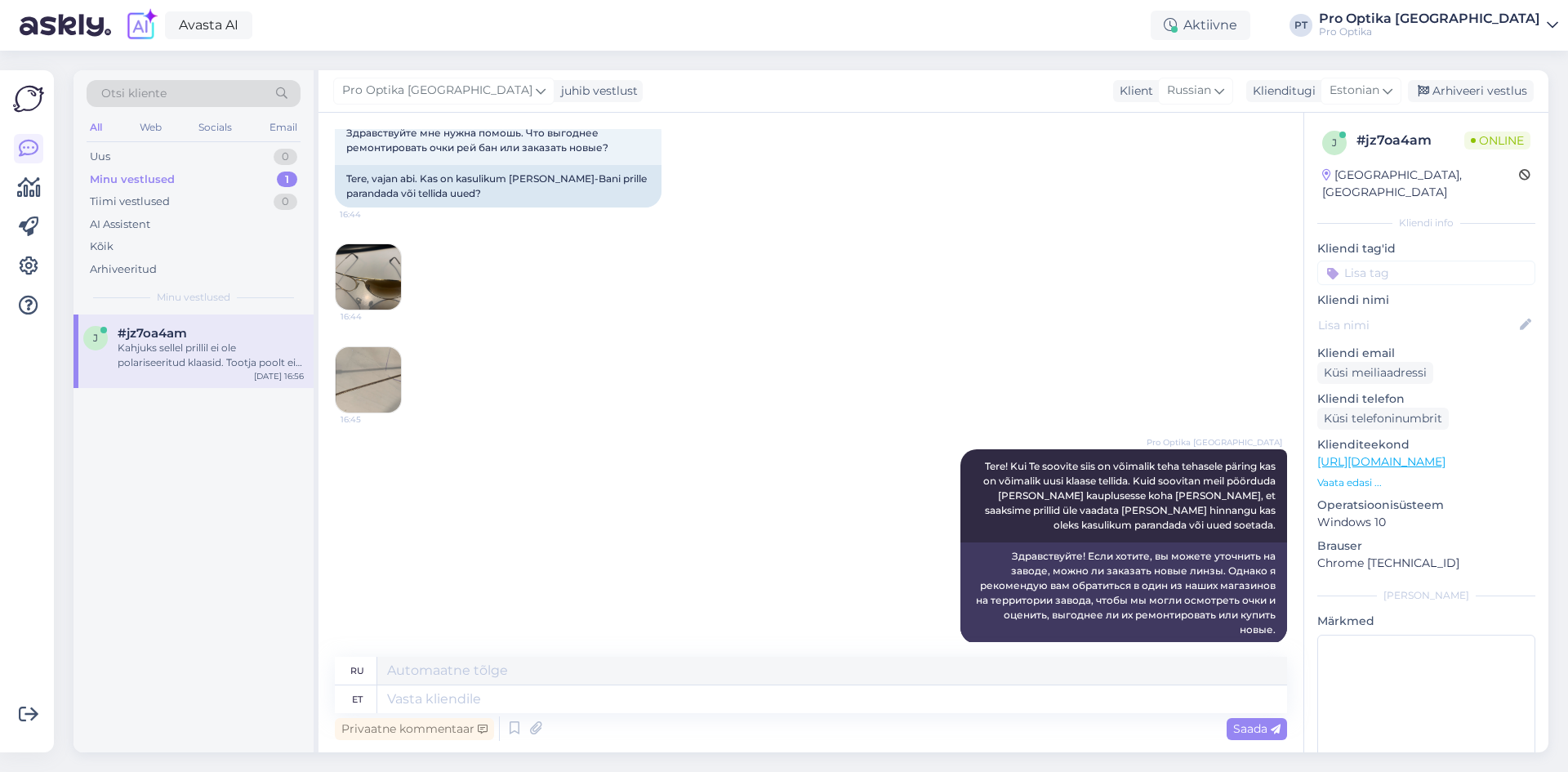
click at [378, 271] on img at bounding box center [368, 277] width 65 height 65
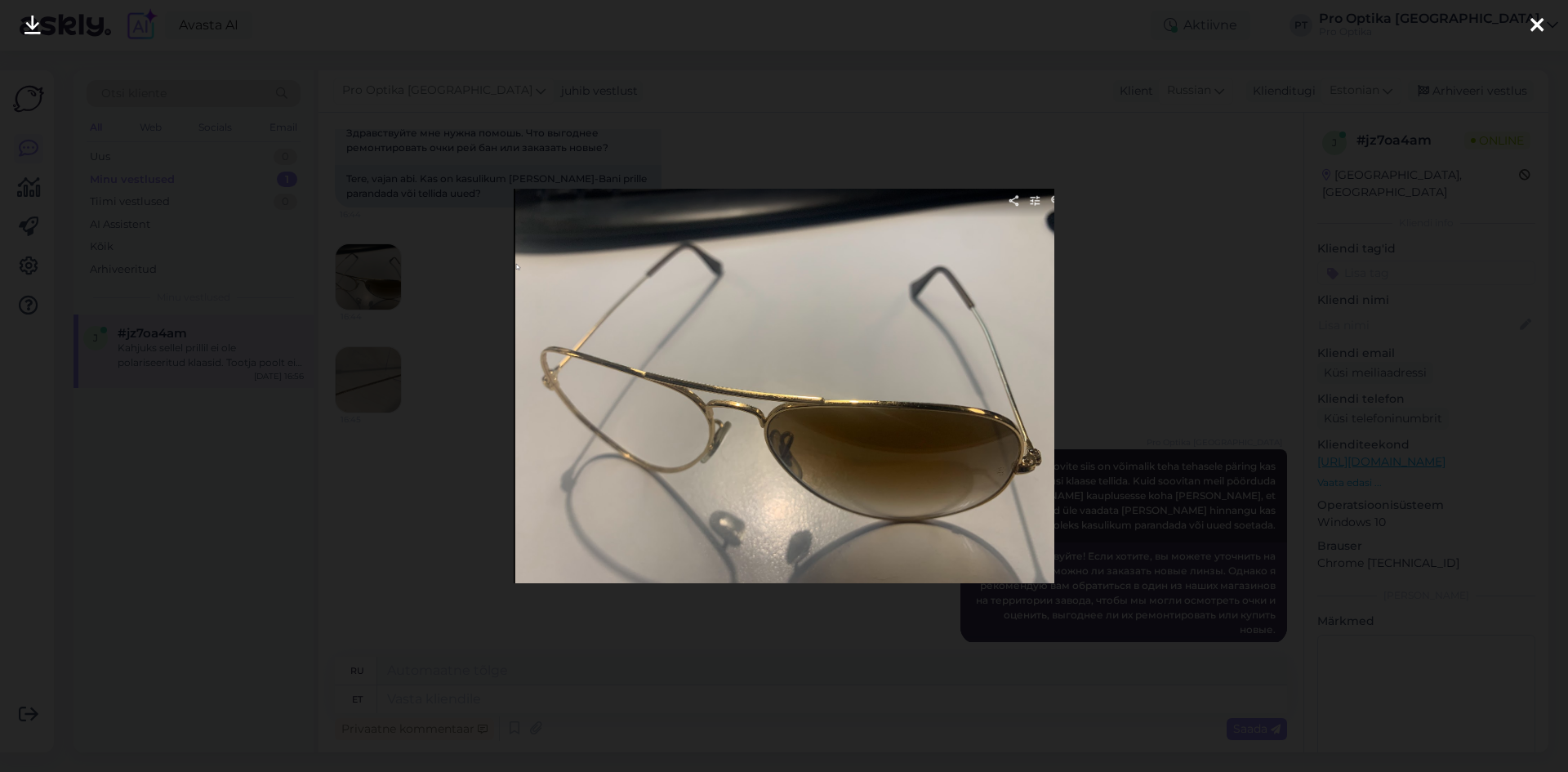
click at [1189, 309] on div at bounding box center [784, 386] width 1568 height 772
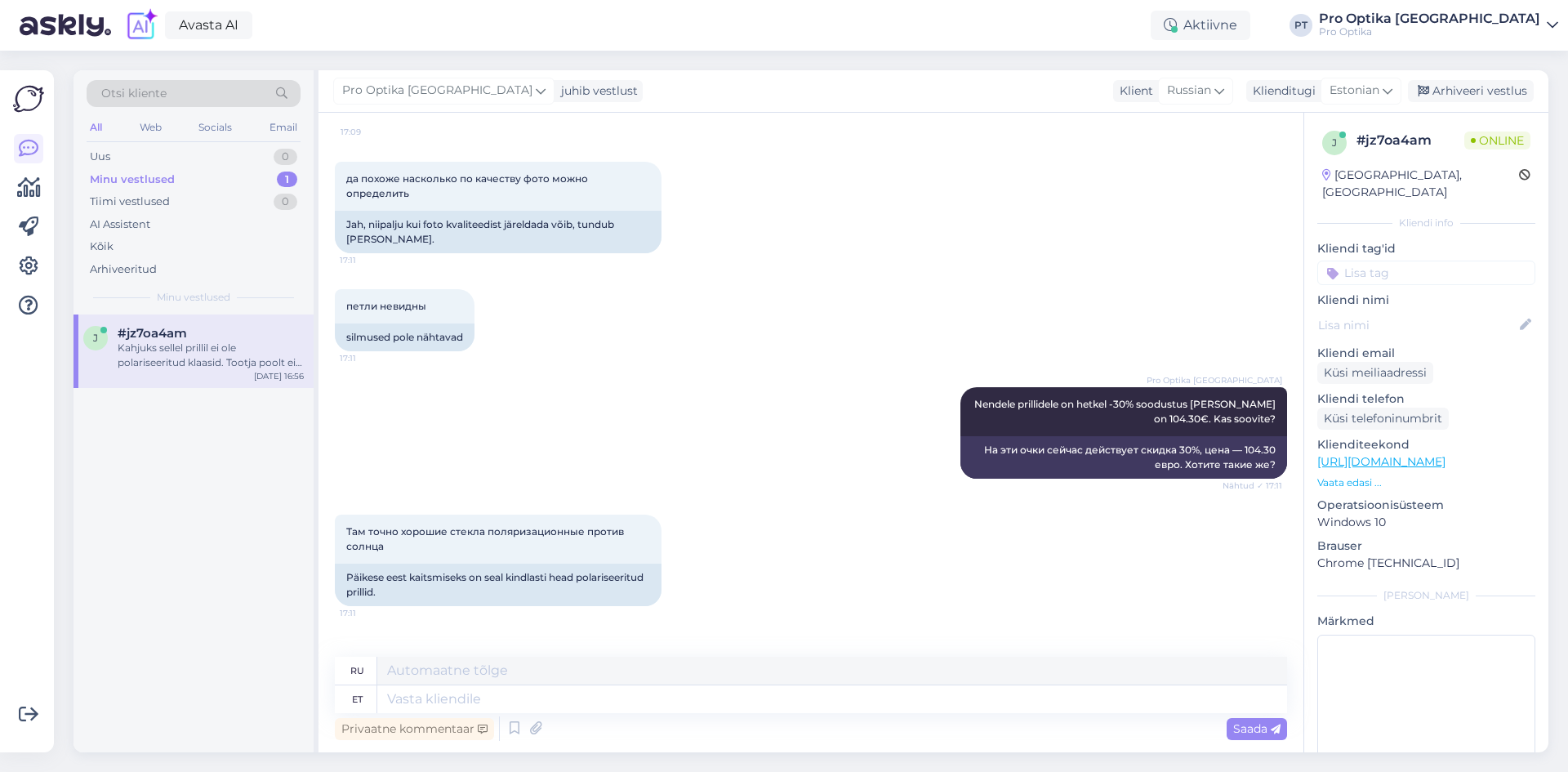
scroll to position [2794, 0]
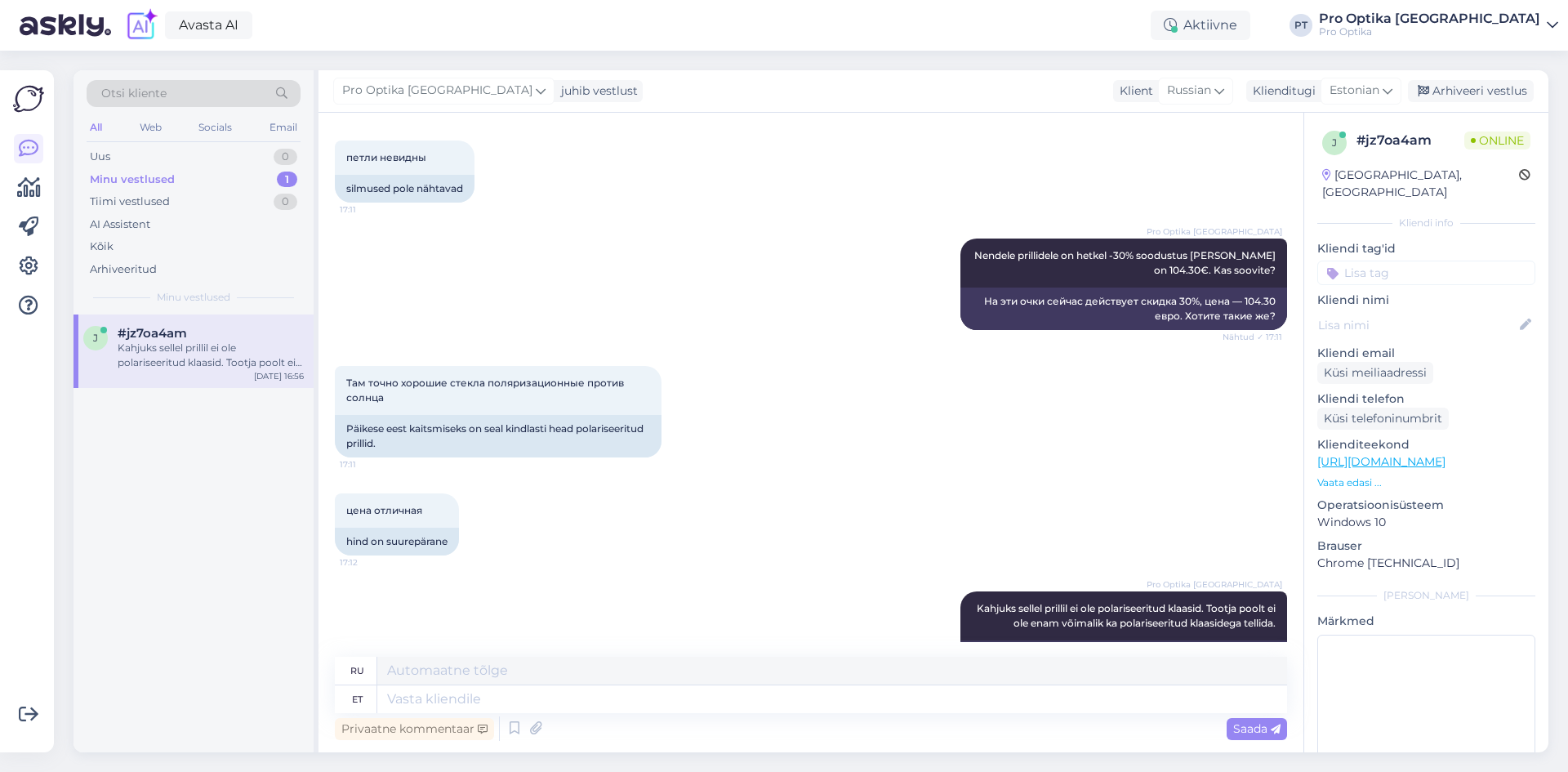
click at [224, 595] on div "j #jz7oa4am Kahjuks sellel prillil ei ole polariseeritud klaasid. Tootja poolt …" at bounding box center [194, 533] width 241 height 438
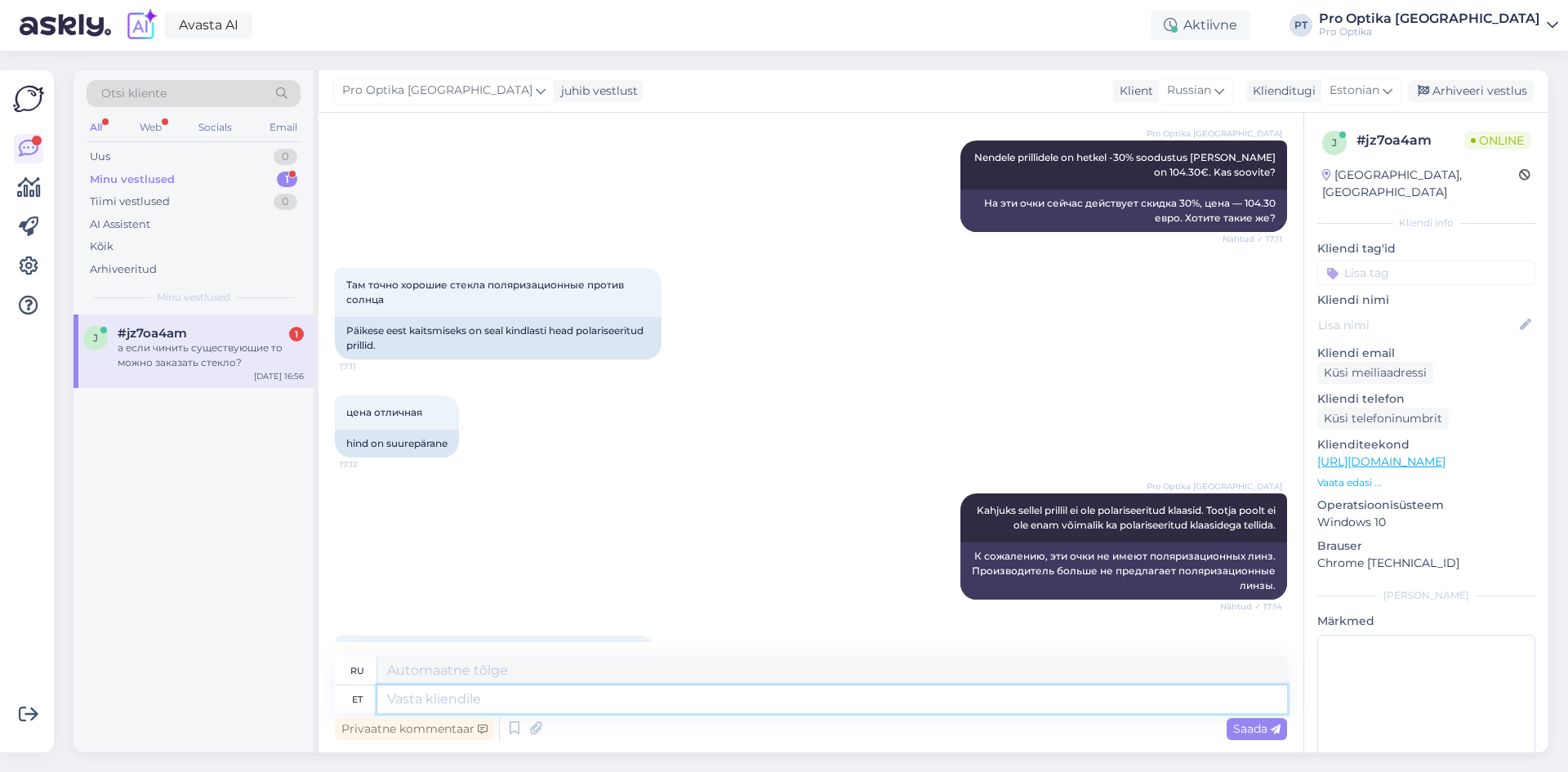
click at [454, 706] on textarea at bounding box center [832, 699] width 910 height 28
type textarea "Kahjuks"
type textarea "К сожалению"
type textarea "Kahjuks ain"
type textarea "К сожалению, единственный"
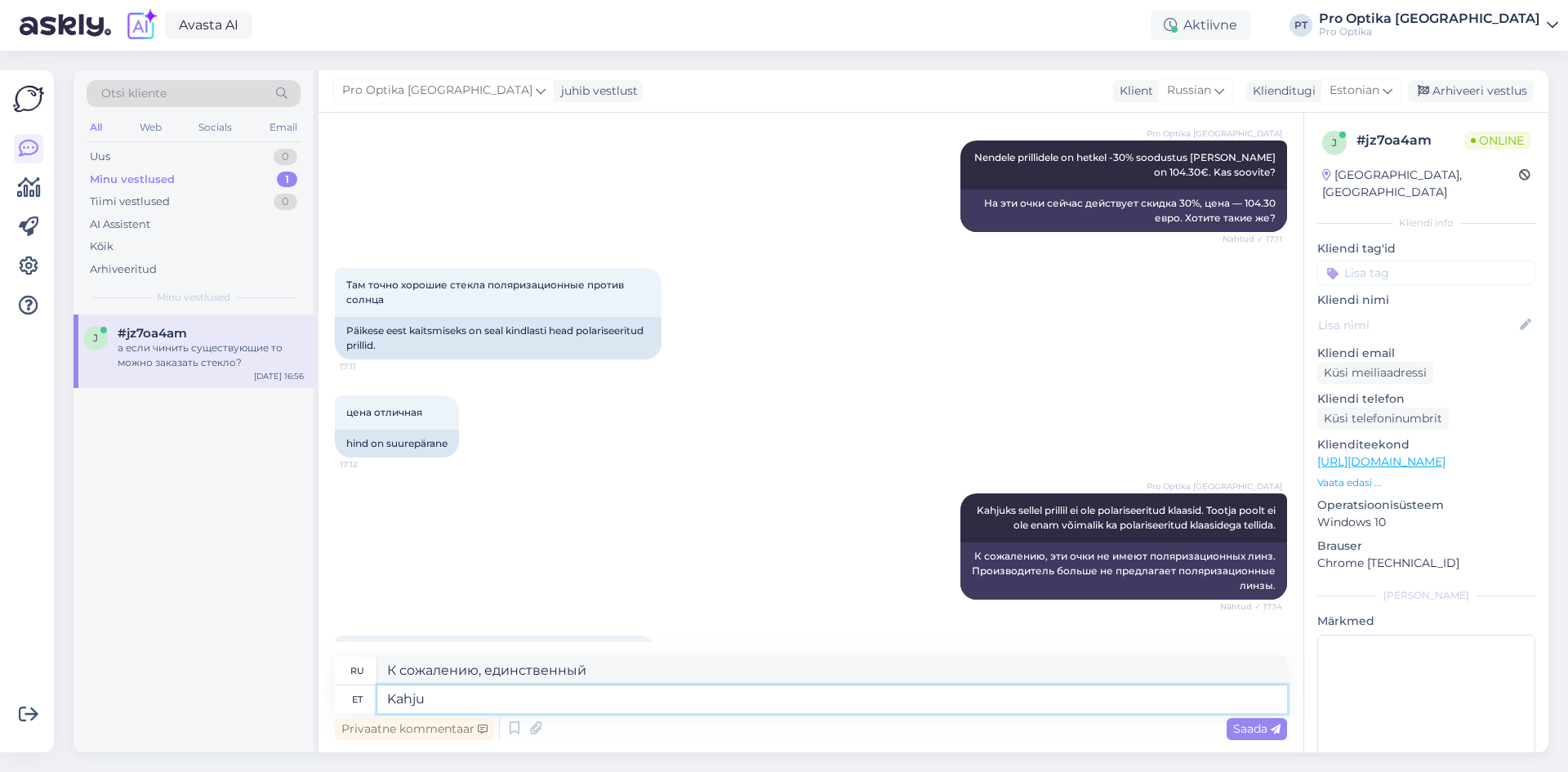
type textarea "Kahj"
type textarea "К сожалению"
type textarea "K"
type textarea "Sellisel j"
type textarea "Таким образом"
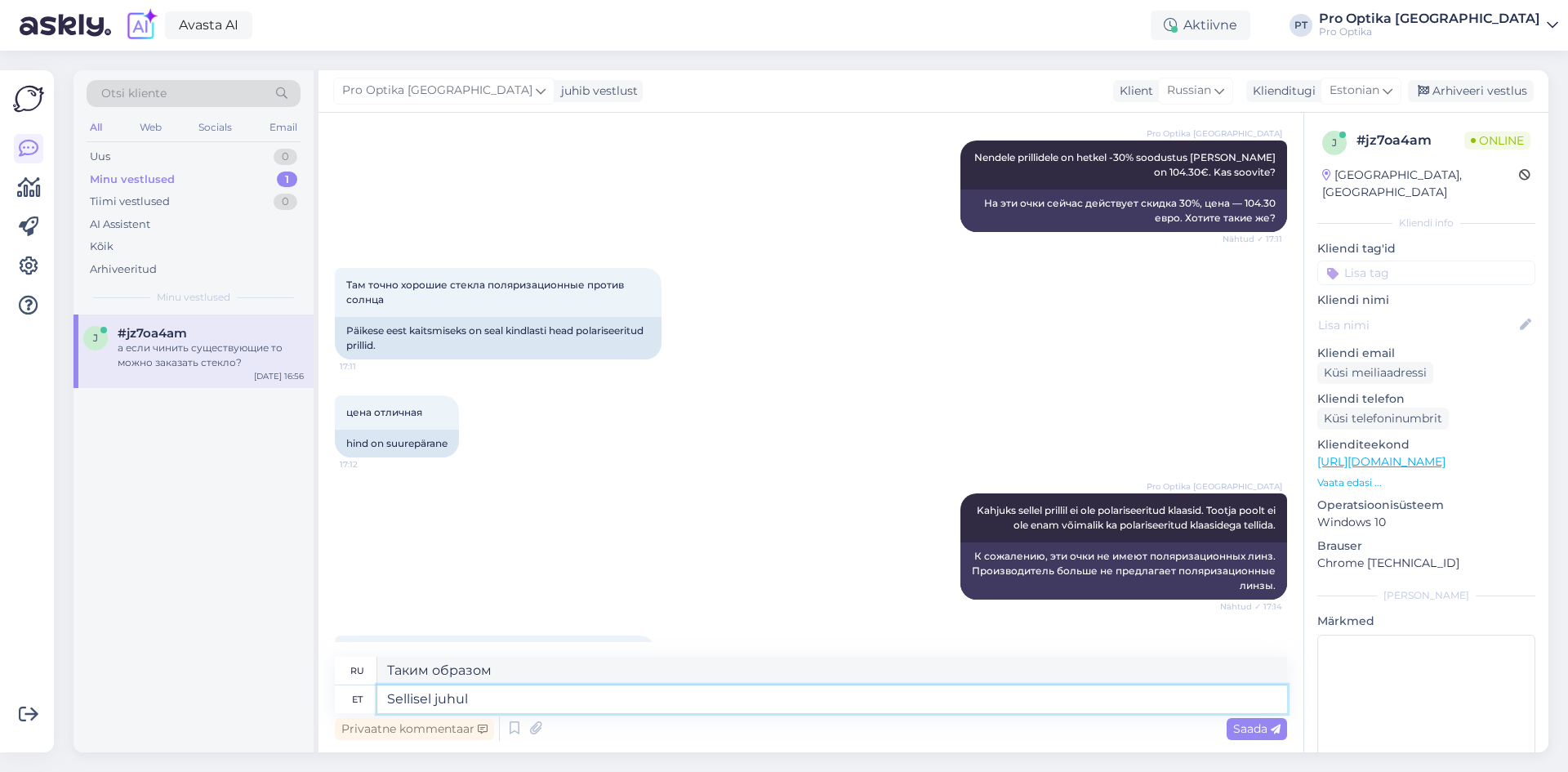
type textarea "Sellisel juhul o"
type textarea "В этом случае"
type textarea "Sellisel juhul on"
type textarea "В этом случае,"
type textarea "Sellisel juhul on võimalik p"
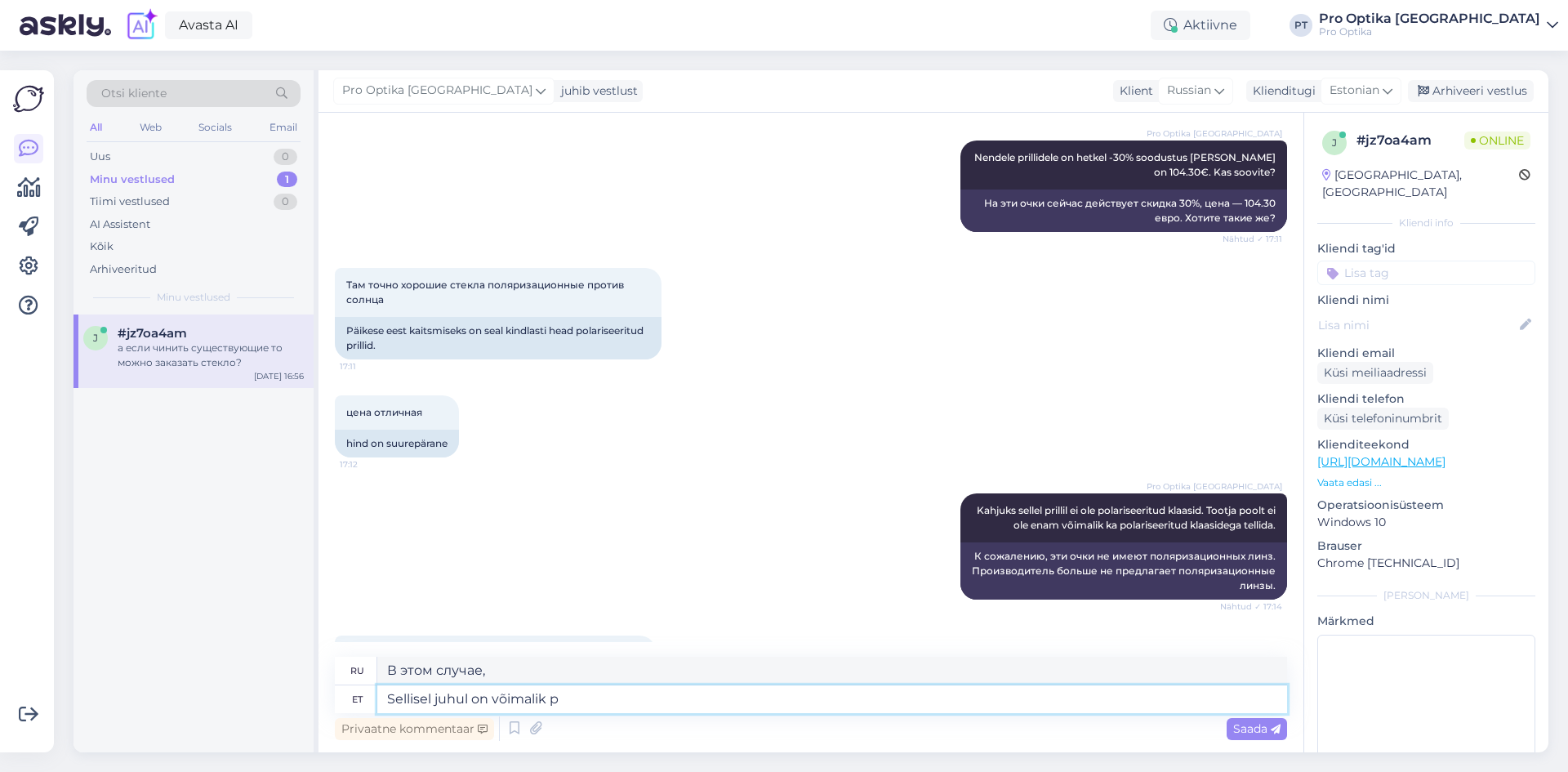
type textarea "В этом случае это возможно"
type textarea "Sellisel juhul on võimalik polariseeritud k"
type textarea "В этом случае поляризованный"
type textarea "Sellisel juhul on võimalik polariseeritud klaase t"
type textarea "В этом случае возможны поляризационные очки."
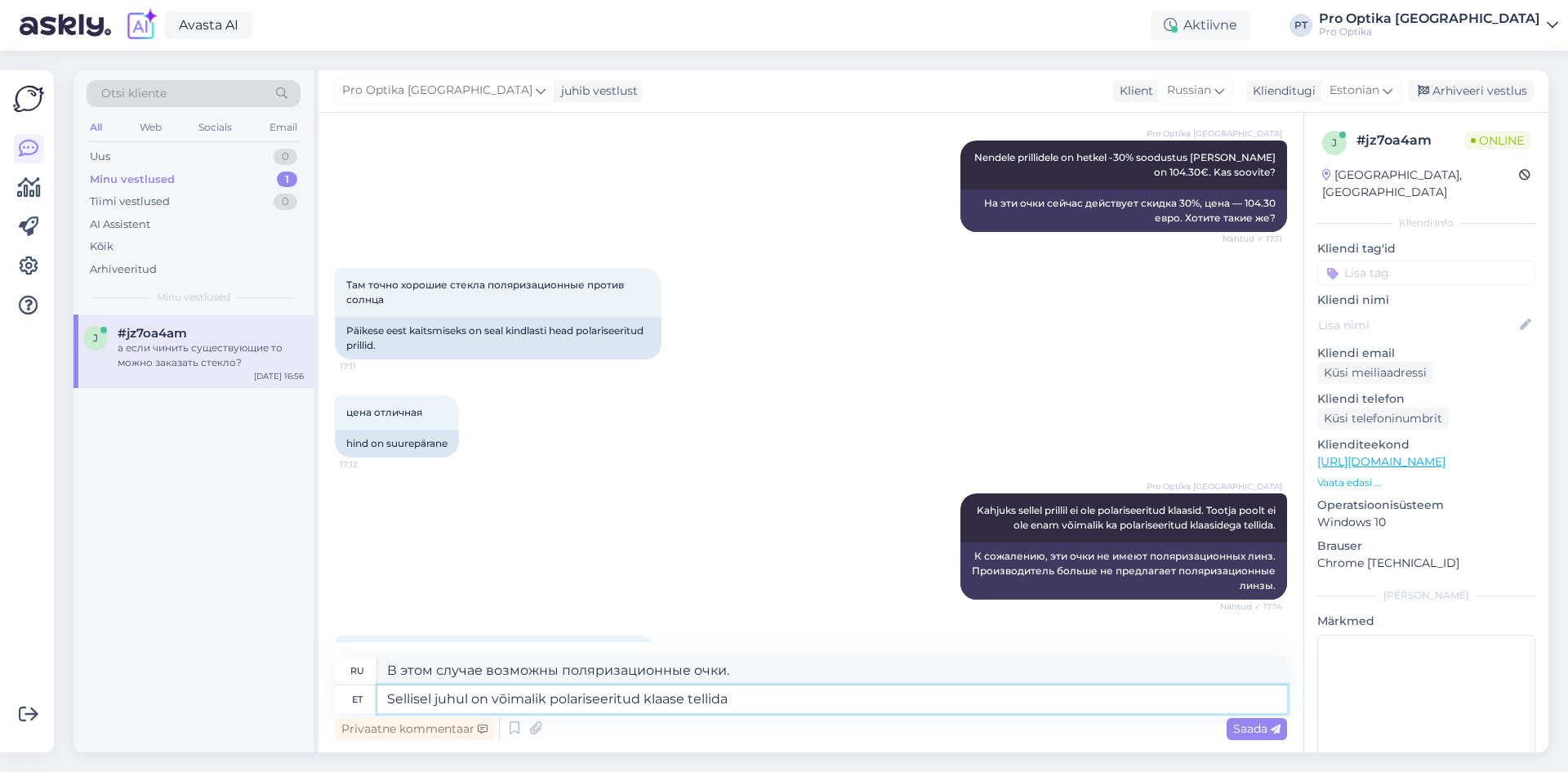
type textarea "Sellisel juhul on võimalik polariseeritud klaase tellida a"
type textarea "В этом случае можно заказать поляризационные очки."
type textarea "Sellisel juhul on võimalik polariseeritud klaase tellida aga ta"
type textarea "В этом случае можно заказать поляризованные очки, но"
type textarea "Sellisel juhul on võimalik polariseeritud klaase tellida aga tarneaeg ü"
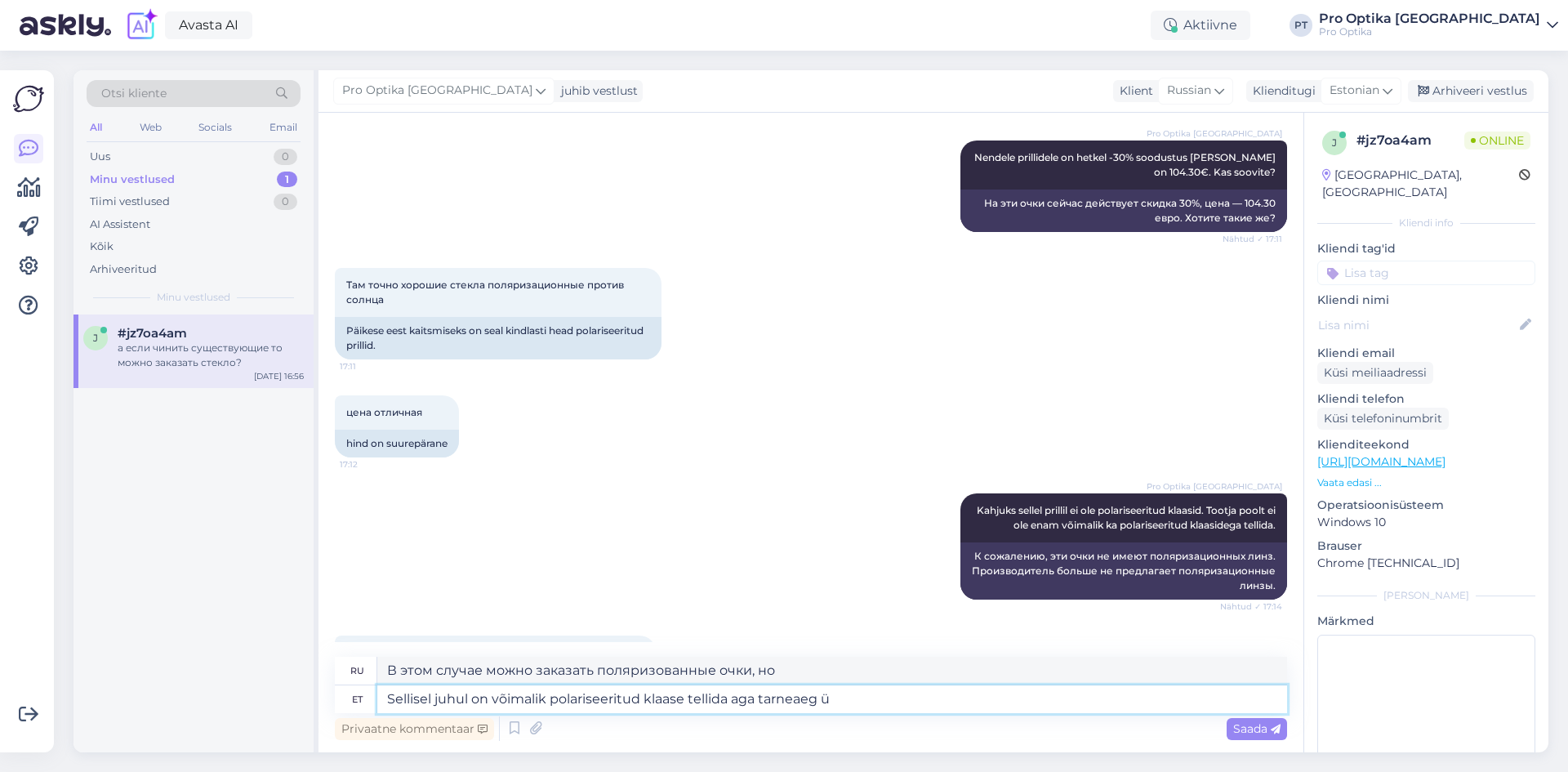
type textarea "В этом случае возможен заказ поляризованных очков, но срок доставки"
type textarea "Sellisel juhul on võimalik polariseeritud klaase tellida aga tarneaeg ülekande l"
type textarea "В этом случае возможен заказ поляризованных очков, но сроки доставки будут отли…"
type textarea "Sellisel juhul on võimalik polariseeritud klaase tellida aga tarneaeg ülekande …"
type textarea "В этом случае возможен заказ поляризованных очков, но срок доставки исчисляется…"
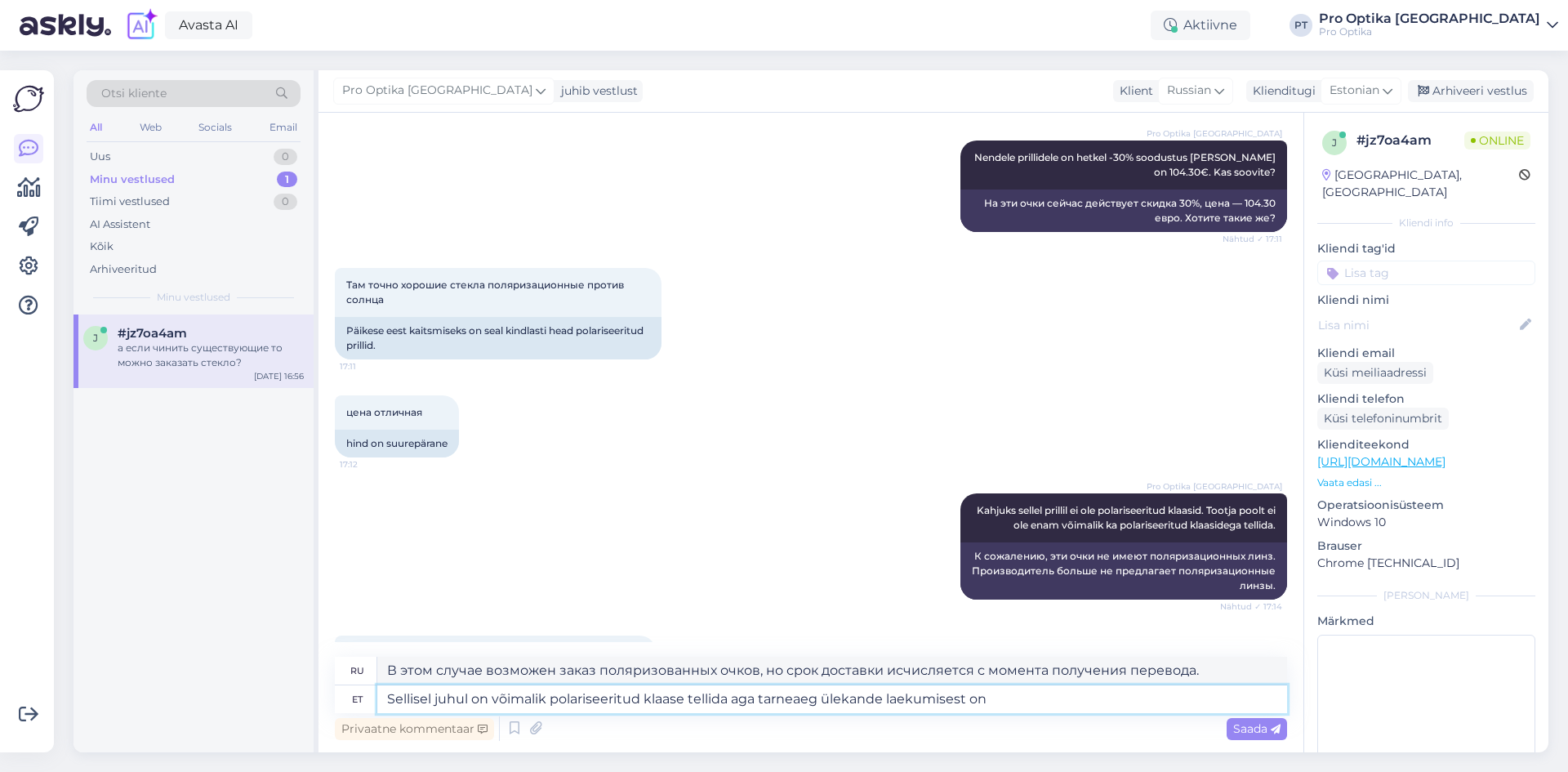
type textarea "Sellisel juhul on võimalik polariseeritud klaase tellida aga tarneaeg ülekande …"
type textarea "В этом случае возможен заказ поляризованных очков, но срок доставки с момента п…"
type textarea "Sellisel juhul on võimalik polariseeritud klaase tellida aga tarneaeg ülekande …"
type textarea "В этом случае возможен заказ поляризованных очков, но срок доставки с момента п…"
type textarea "Sellisel juhul on võimalik polariseeritud klaase tellida aga tarneaeg ülekande …"
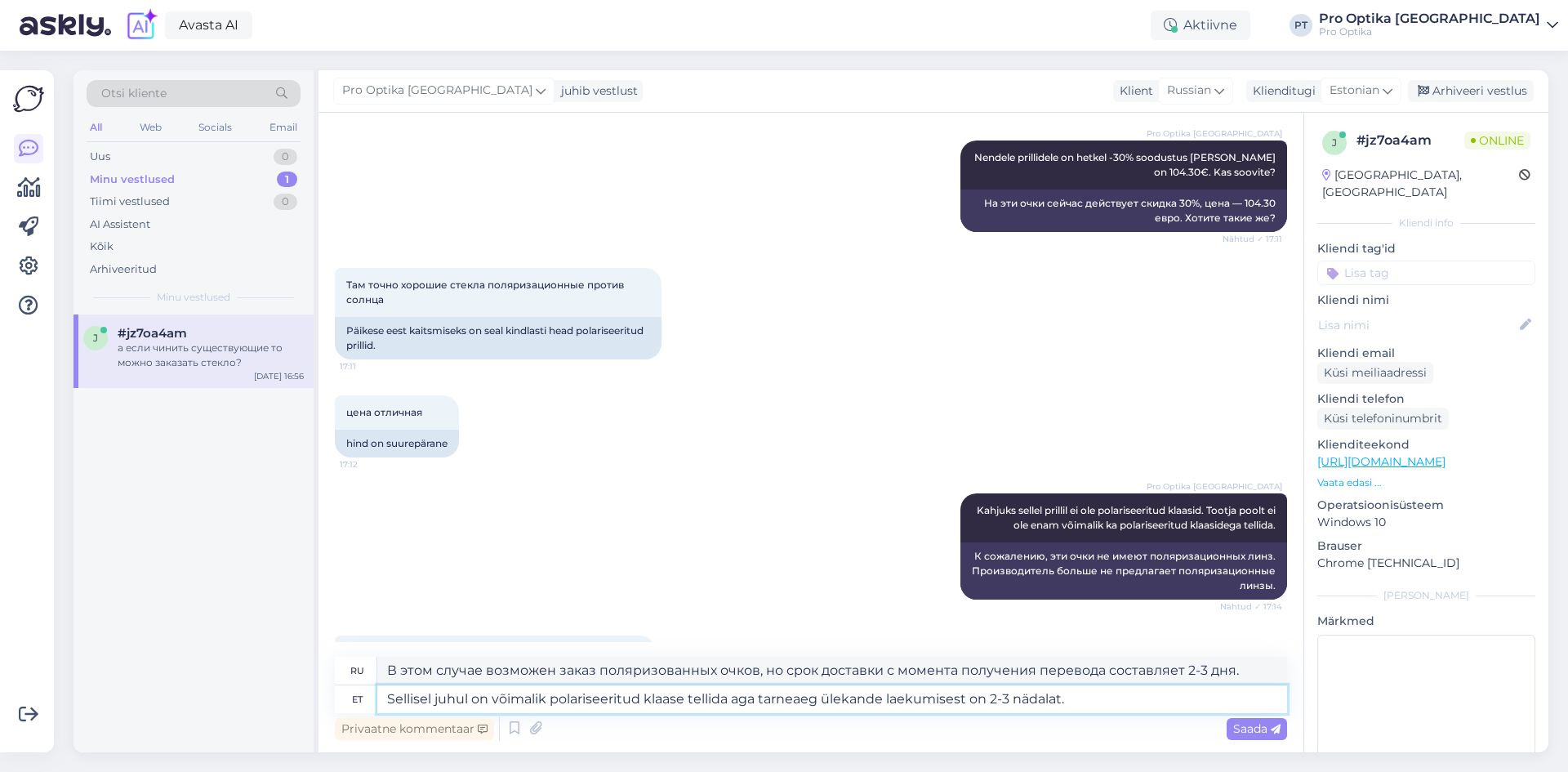
type textarea "В этом случае возможен заказ поляризованных очков, но срок доставки с момента п…"
type textarea "Sellisel juhul on võimalik polariseeritud klaase tellida aga tarneaeg ülekande …"
click at [1265, 730] on span "Saada" at bounding box center [1257, 729] width 47 height 14
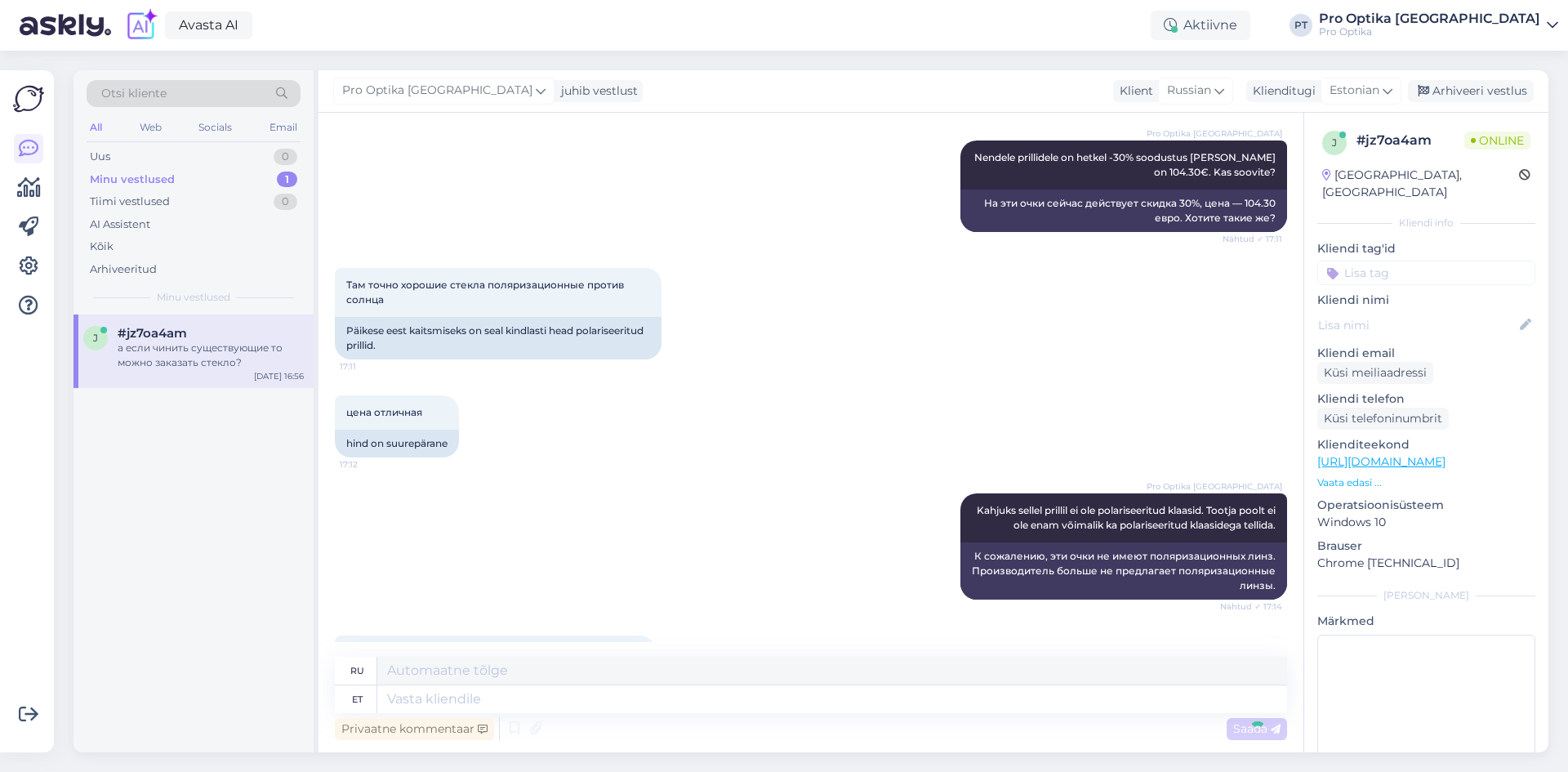
scroll to position [3035, 0]
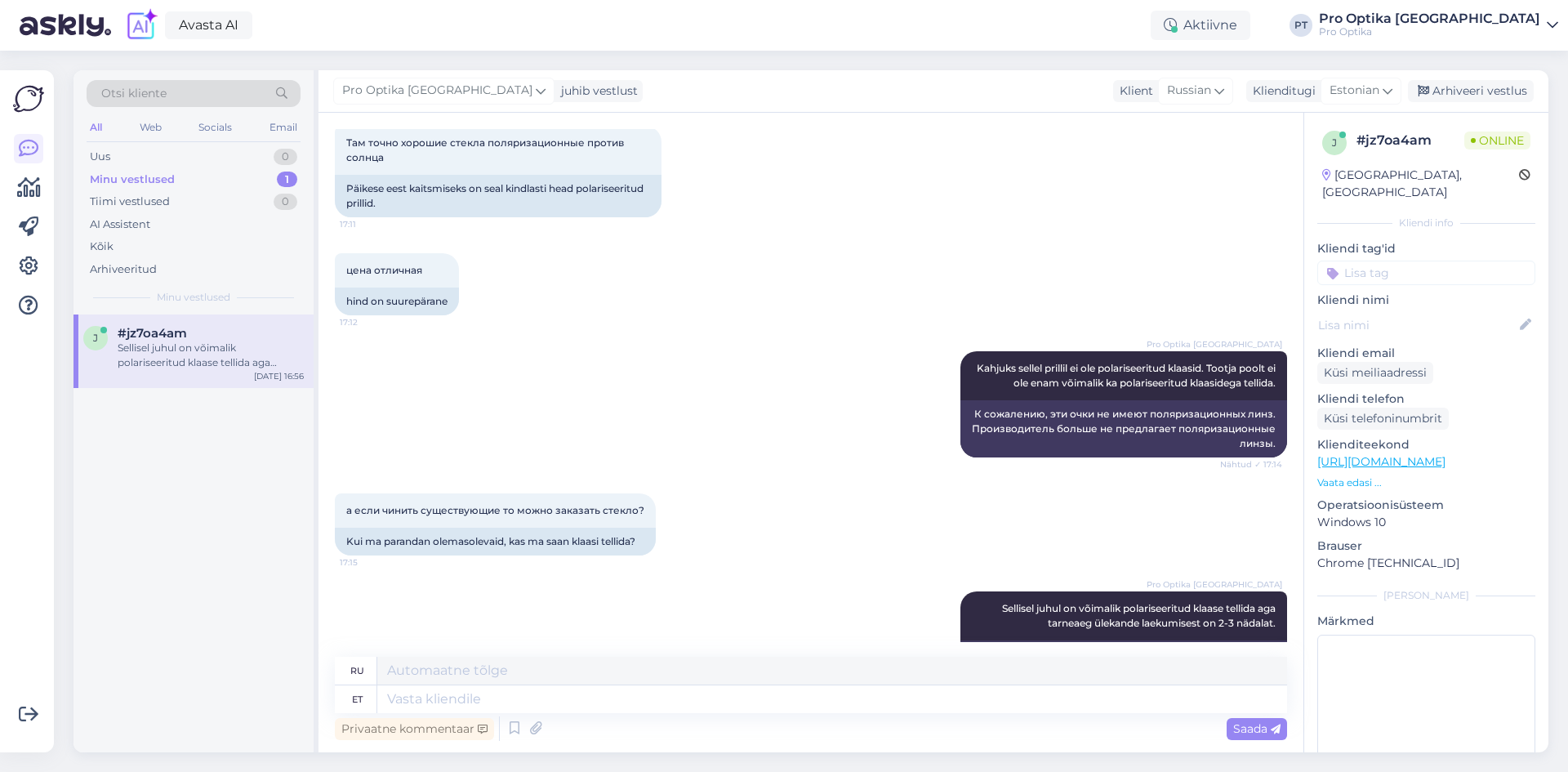
click at [185, 608] on div "j #jz7oa4am Sellisel juhul on võimalik polariseeritud klaase tellida aga tarnea…" at bounding box center [194, 533] width 241 height 438
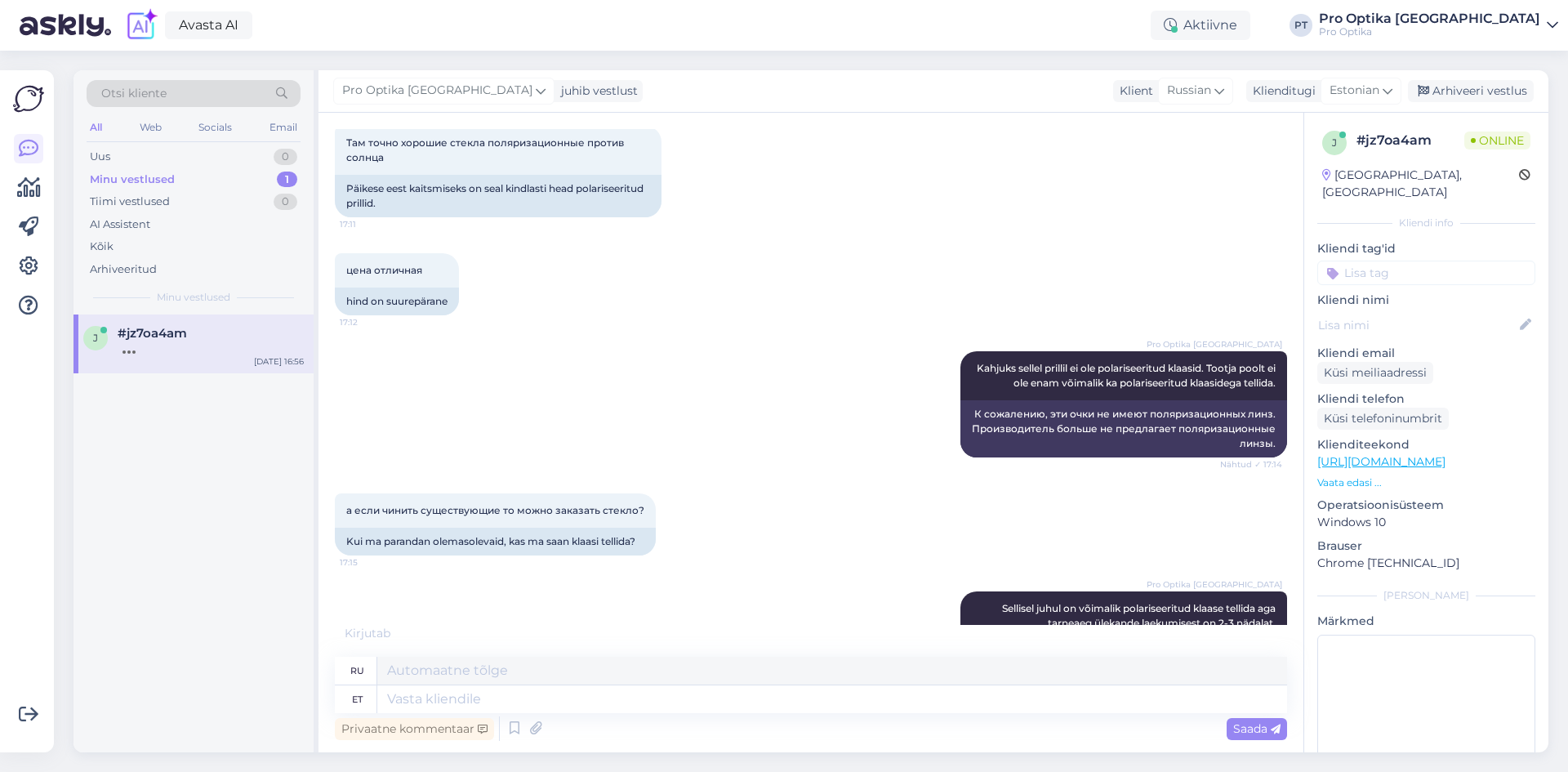
scroll to position [3132, 0]
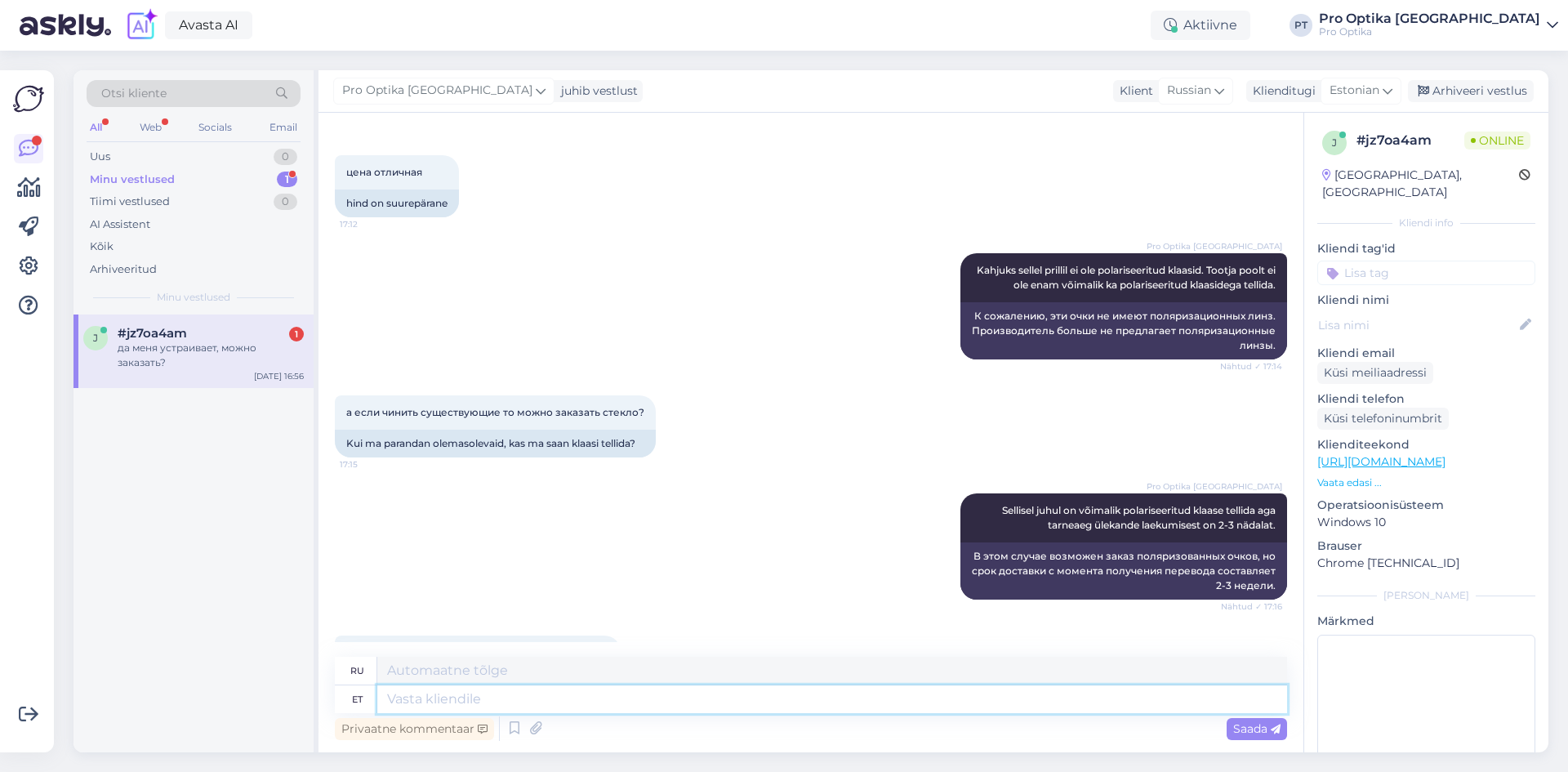
click at [581, 703] on textarea at bounding box center [832, 699] width 910 height 28
type textarea "Palun an"
type textarea "Пожалуйста"
type textarea "Palun andke en"
type textarea "Пожалуйста, дайте"
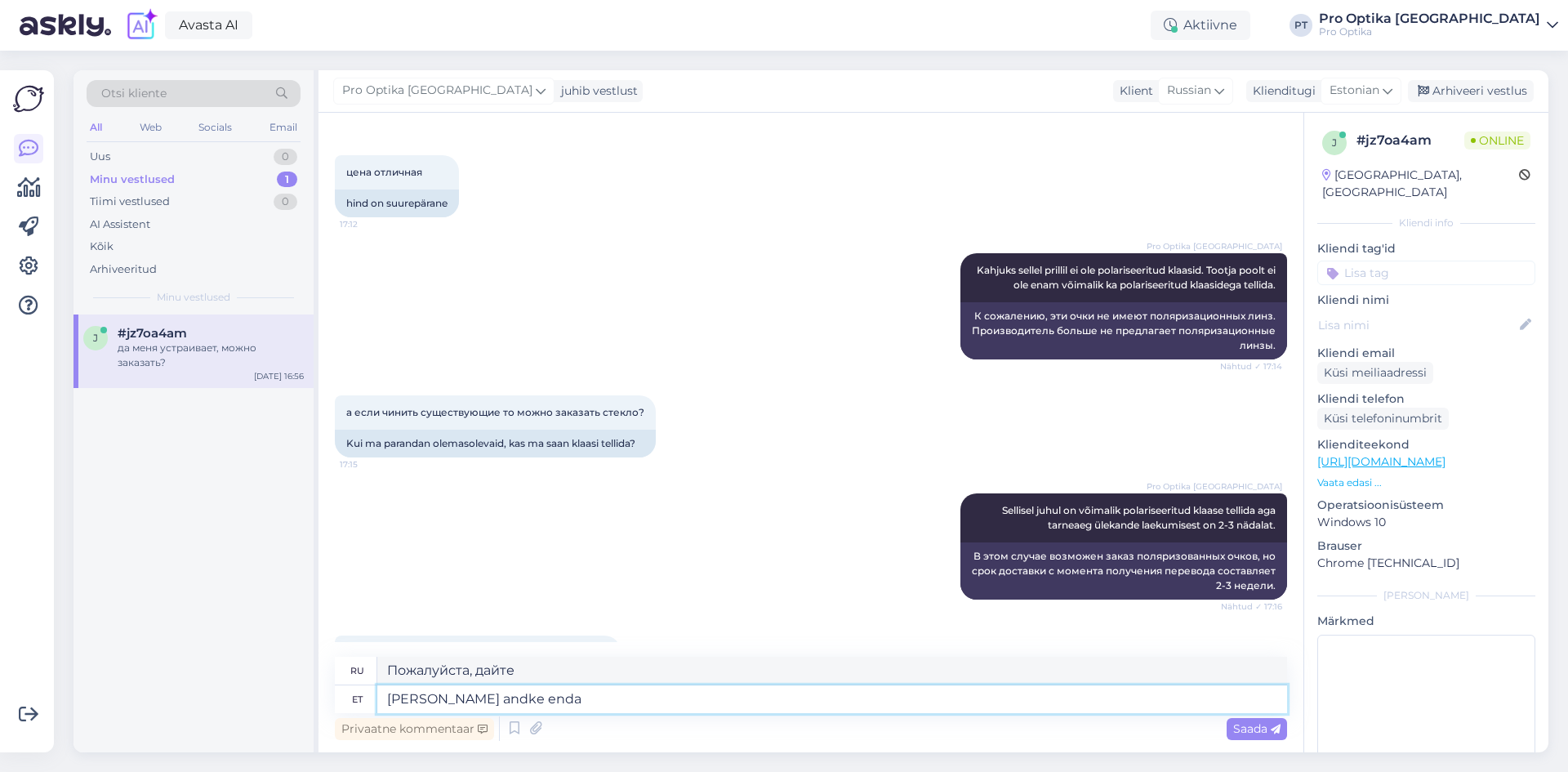
type textarea "Palun andke enda e"
type textarea "Пожалуйста, дайте свой."
type textarea "Palun andke enda emaili a"
type textarea "Пожалуйста, укажите свой адрес электронной почты."
type textarea "Palun andke enda emaili aadress. S"
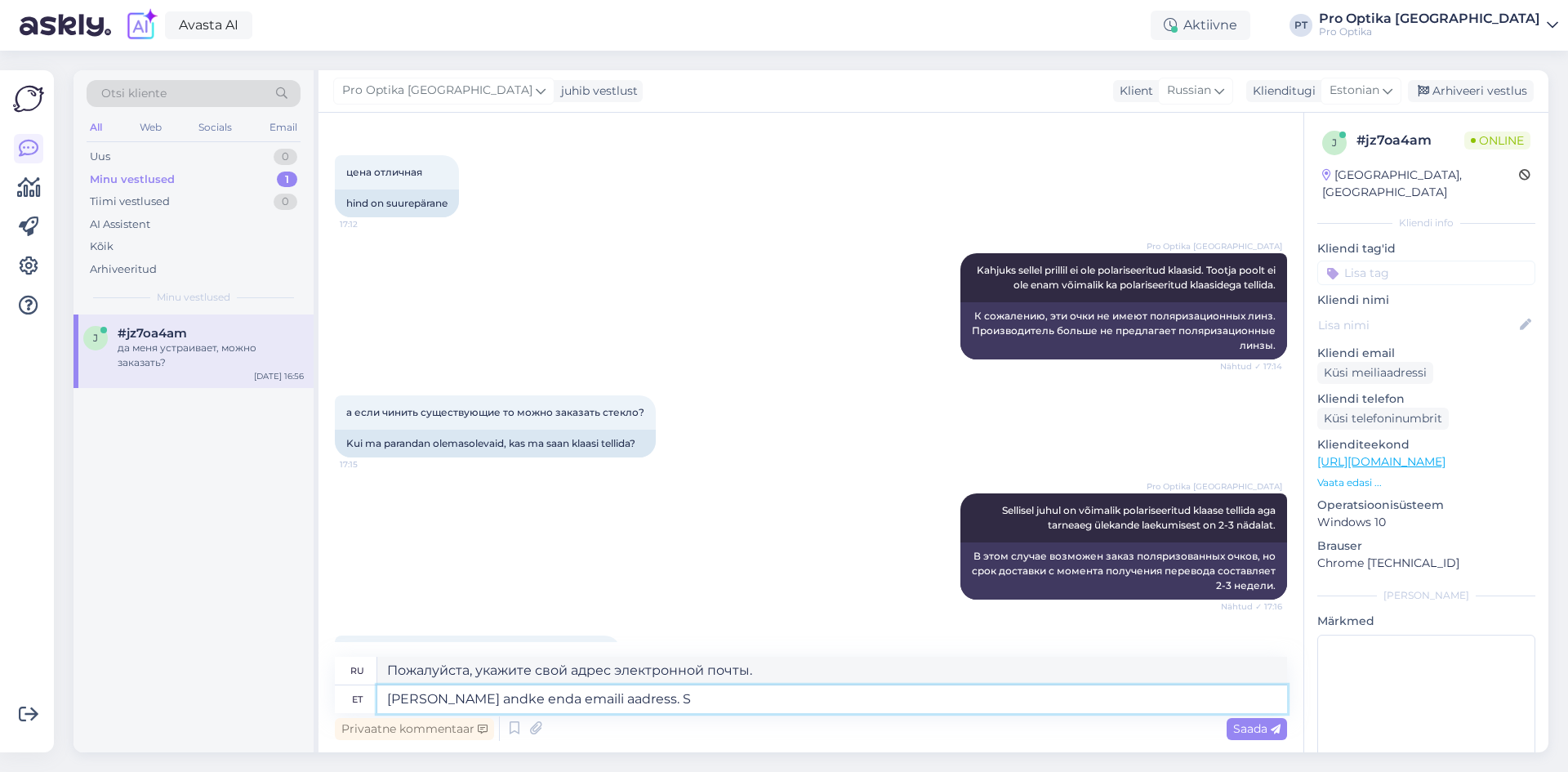
type textarea "Пожалуйста, укажите ваш адрес электронной почты."
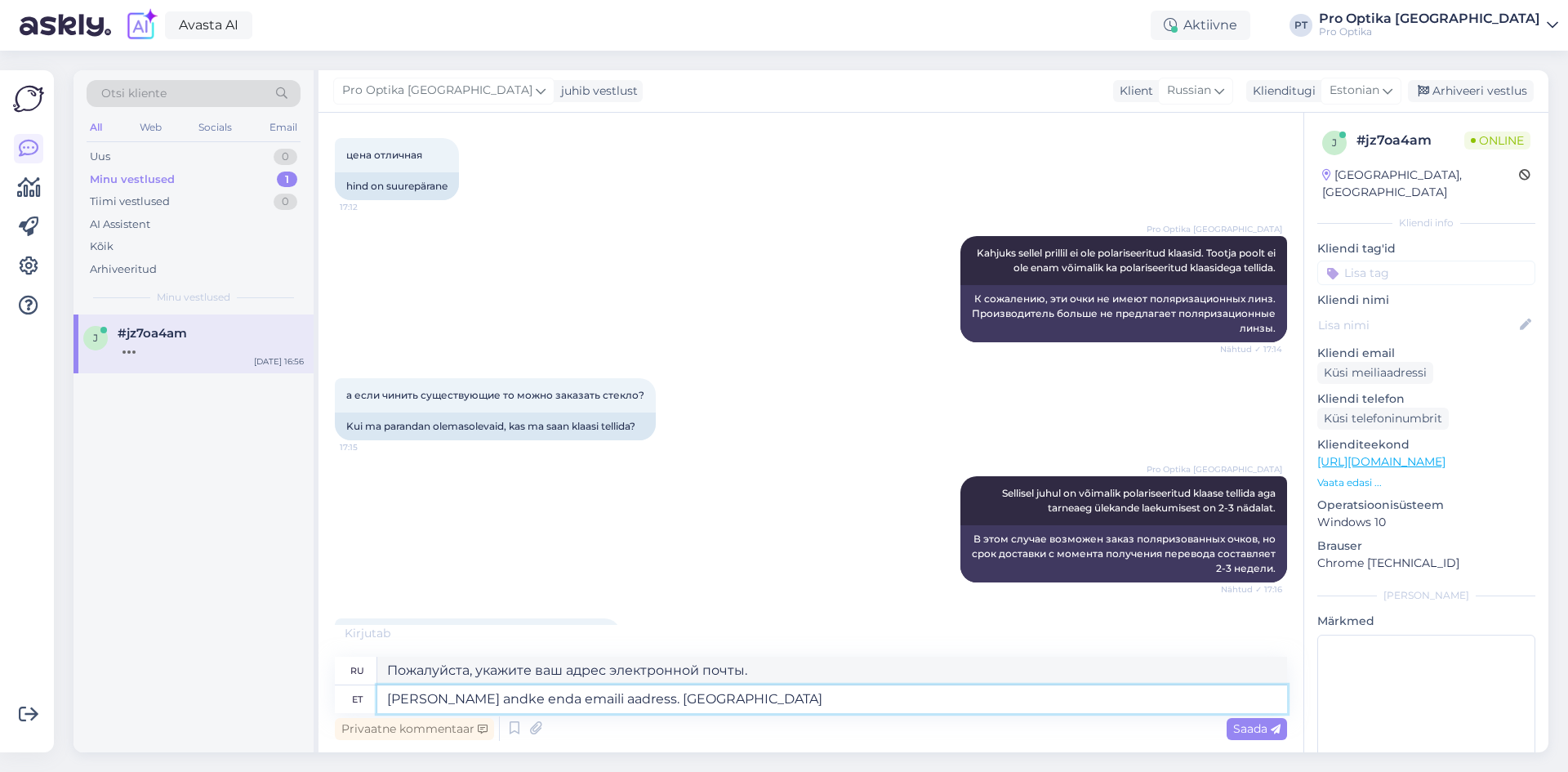
type textarea "Palun andke enda emaili aadress. Saadame i"
type textarea "Пожалуйста, укажите свой адрес электронной почты. Мы вышлем"
type textarea "Palun andke enda emaili aadress. Saadame sinna in"
type textarea "Укажите, пожалуйста, свой адрес электронной почты. Мы отправим письмо туда."
type textarea "Palun andke enda emaili aadress. Saadame sinna info k"
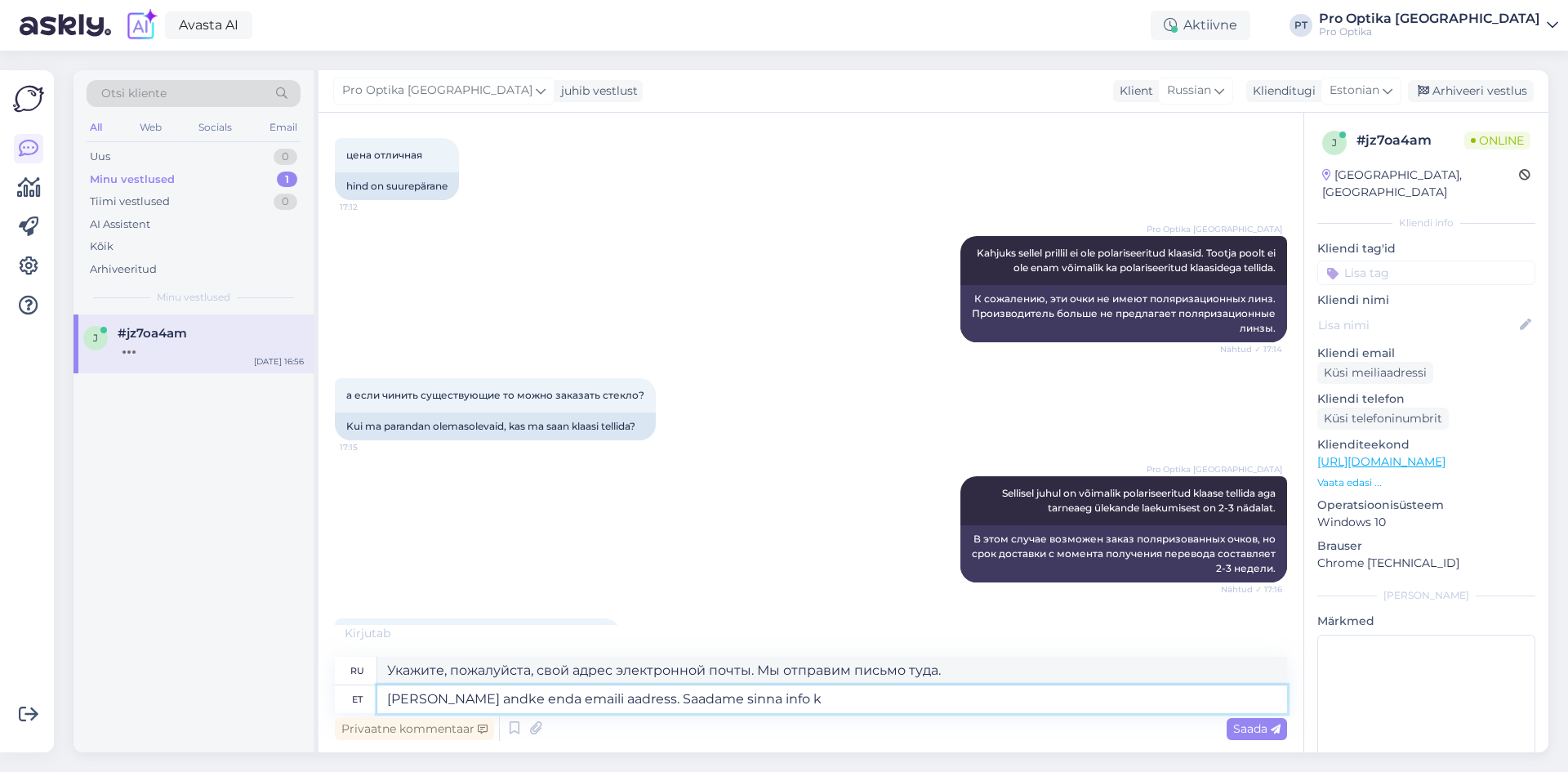
type textarea "Укажите, пожалуйста, ваш адрес электронной почты. Мы отправим информацию на нег…"
type textarea "Palun andke enda emaili aadress. Saadame sinna info kui o"
type textarea "Пожалуйста, укажите свой адрес электронной почты. Мы отправим информацию туда, …"
type textarea "Palun andke enda emaili aadress. Saadame sinna info kui oleme te"
type textarea "Пожалуйста, укажите свой адрес электронной почты. Мы отправим информацию туда, …"
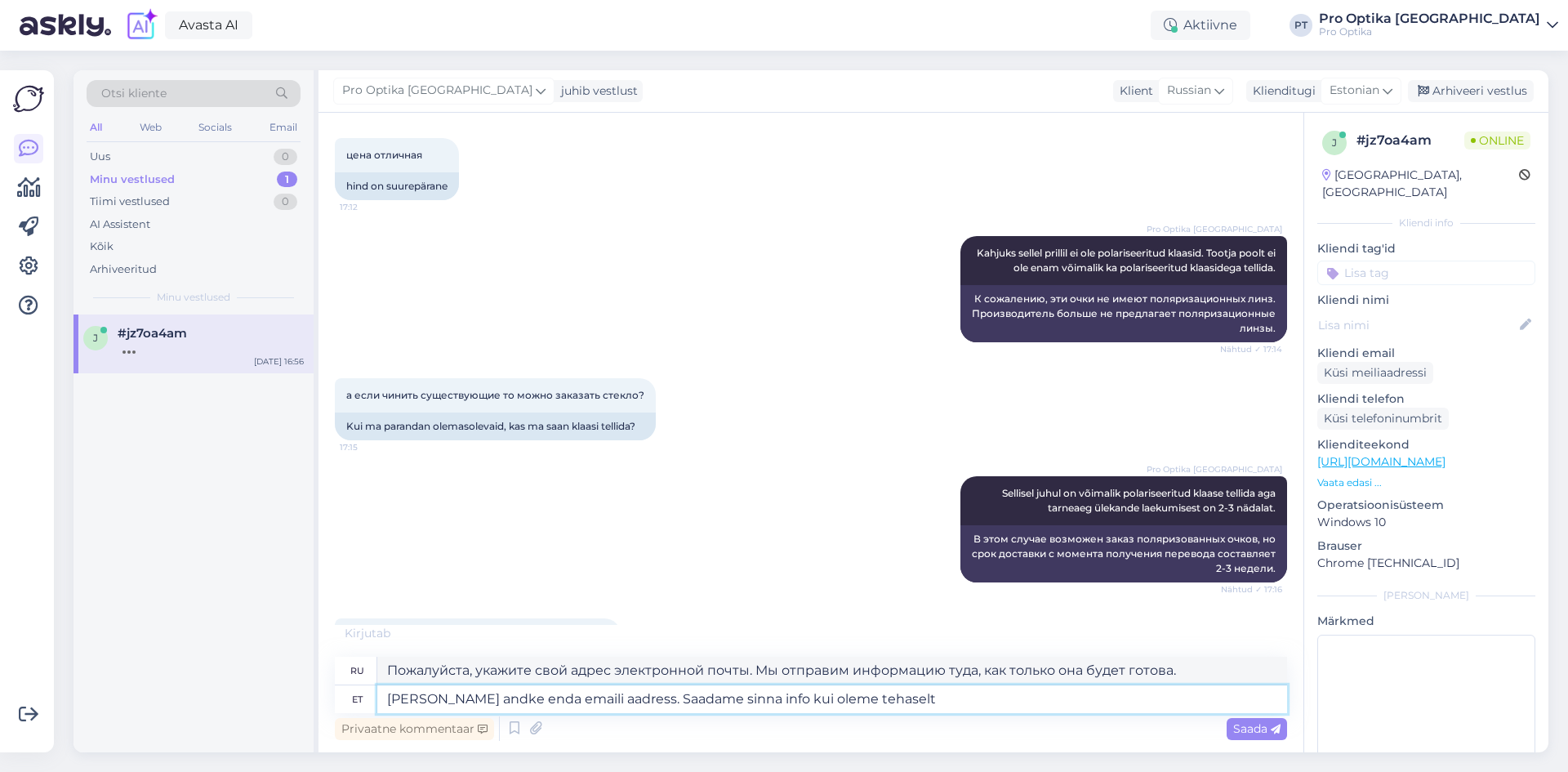
type textarea "Palun andke enda emaili aadress. Saadame sinna info kui oleme tehaselt"
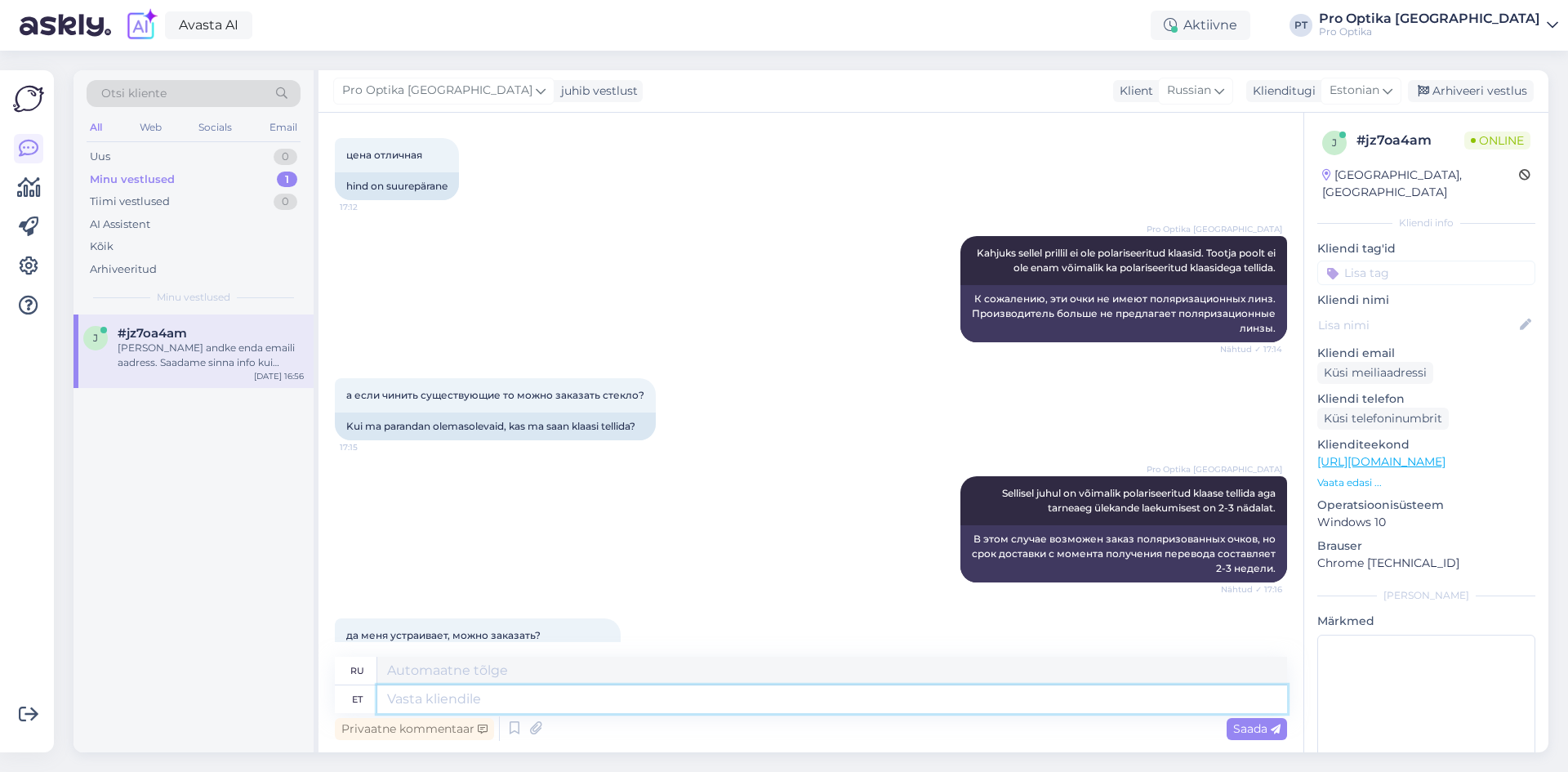
scroll to position [3275, 0]
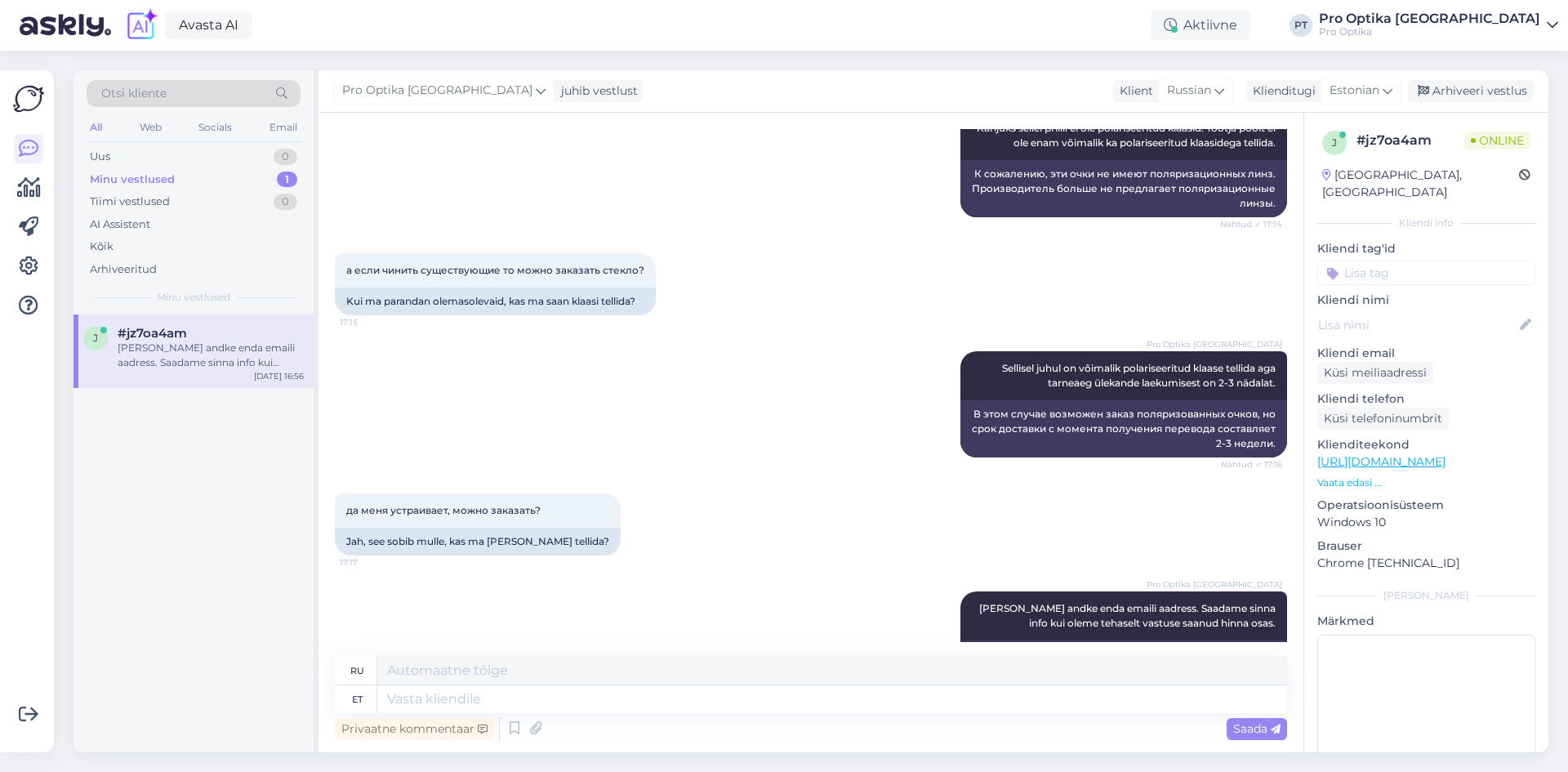
click at [152, 621] on div "j #jz7oa4am Palun andke enda emaili aadress. Saadame sinna info kui oleme tehas…" at bounding box center [194, 533] width 241 height 438
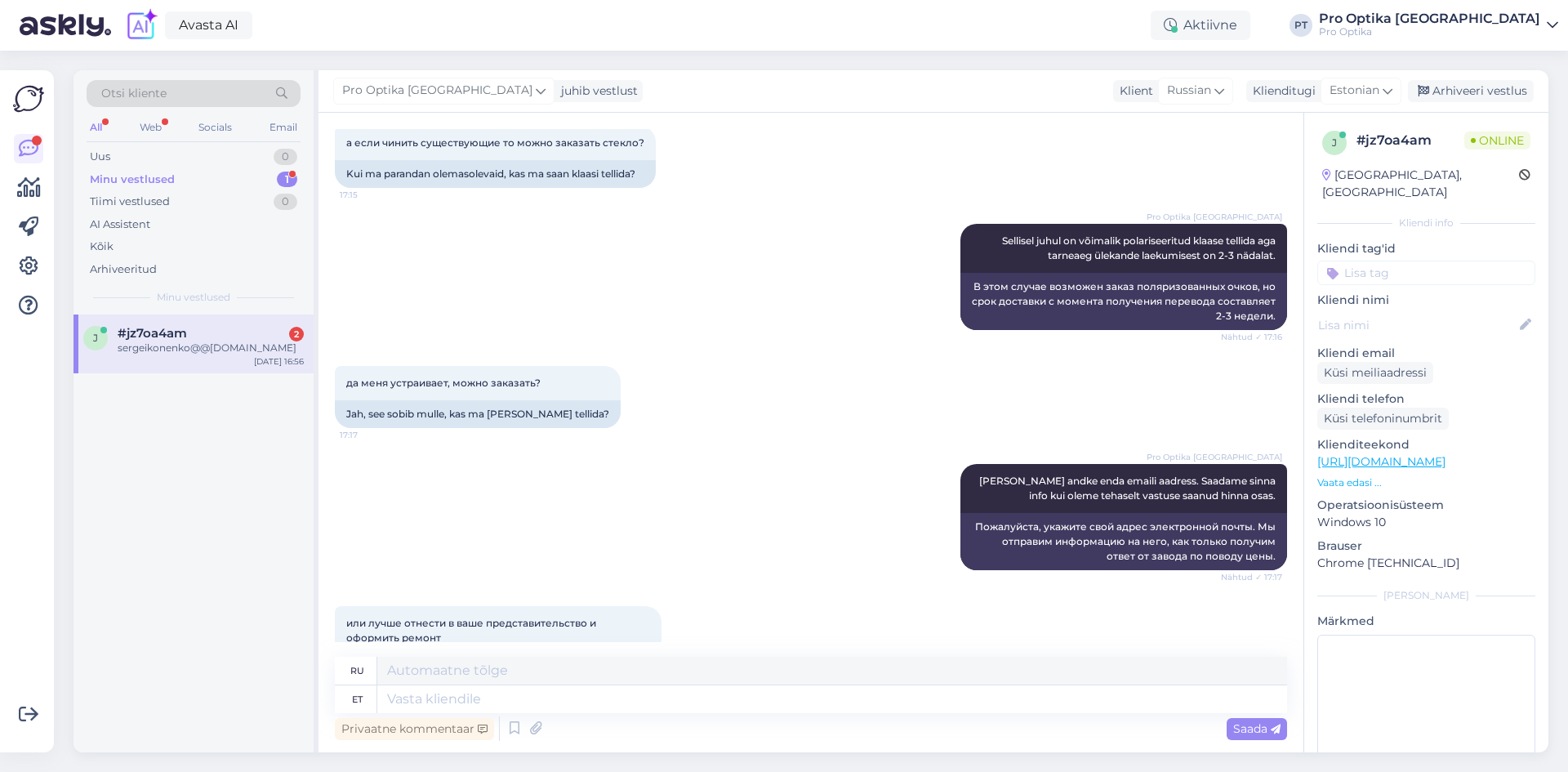
scroll to position [3500, 0]
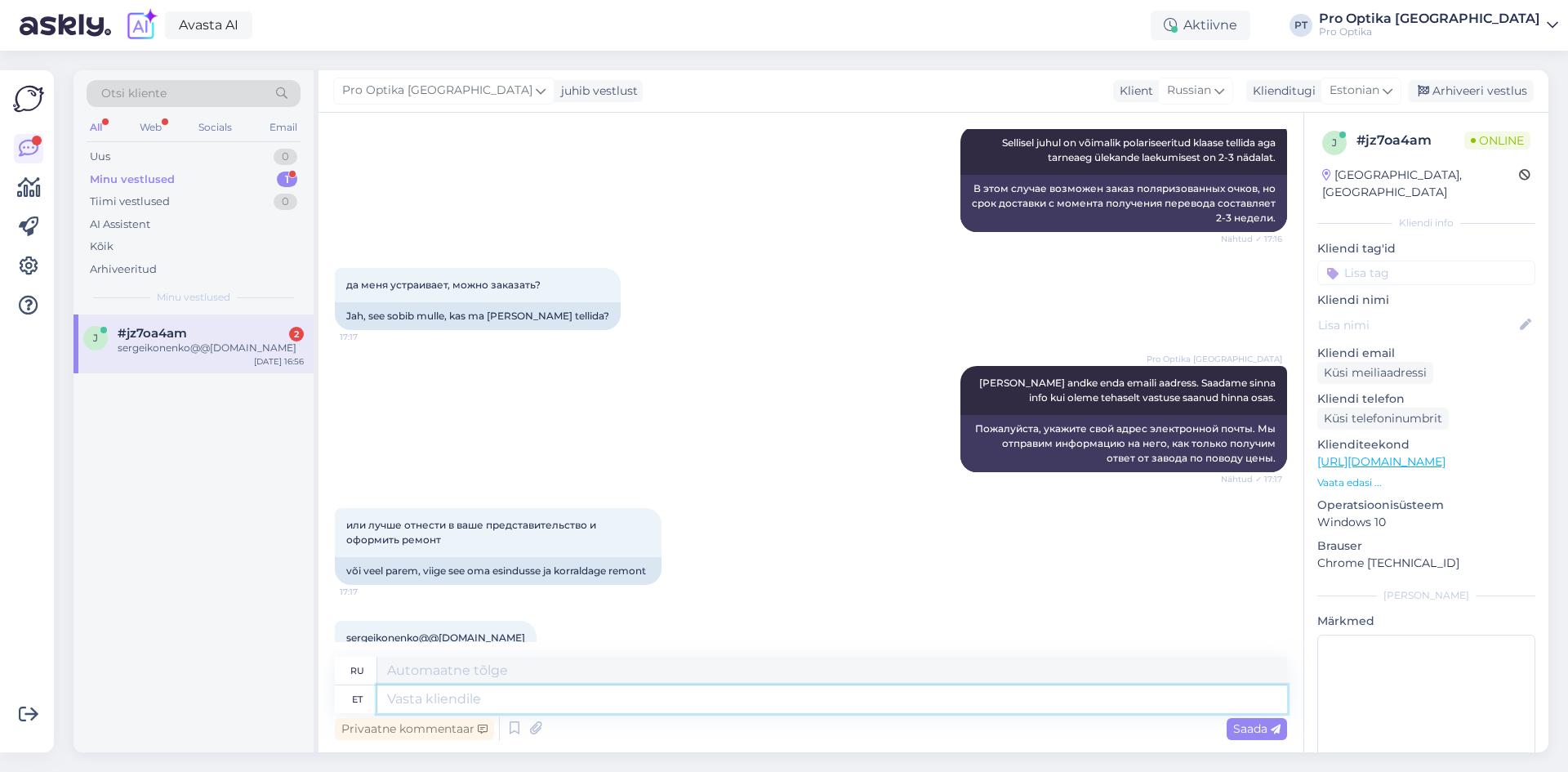
click at [420, 712] on textarea at bounding box center [832, 699] width 910 height 28
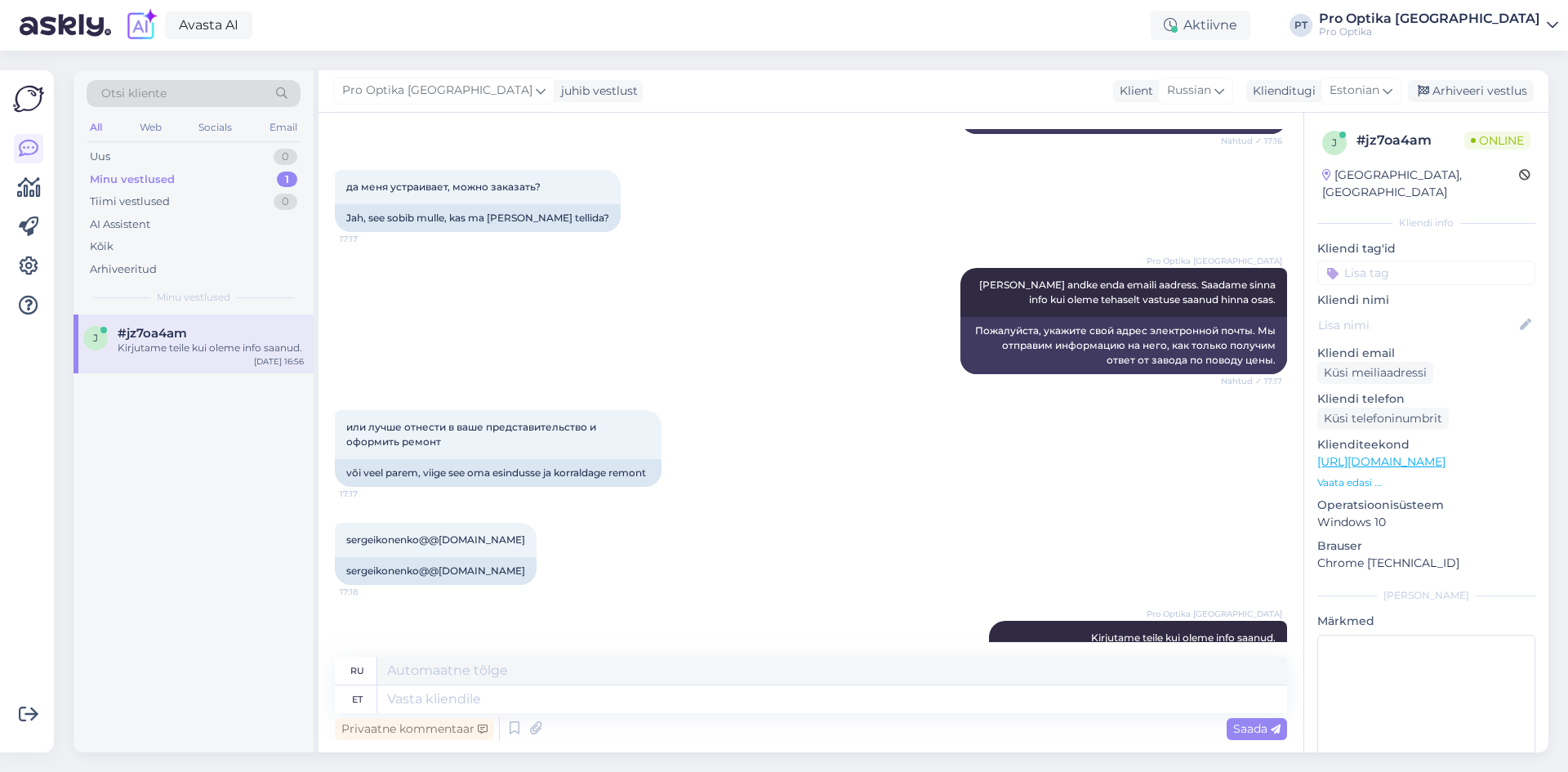
click at [126, 550] on div "j #jz7oa4am Kirjutame teile kui oleme info saanud. Oct 8 16:56" at bounding box center [194, 533] width 241 height 438
drag, startPoint x: 747, startPoint y: 693, endPoint x: 743, endPoint y: 678, distance: 15.5
click at [748, 689] on textarea at bounding box center [832, 699] width 910 height 28
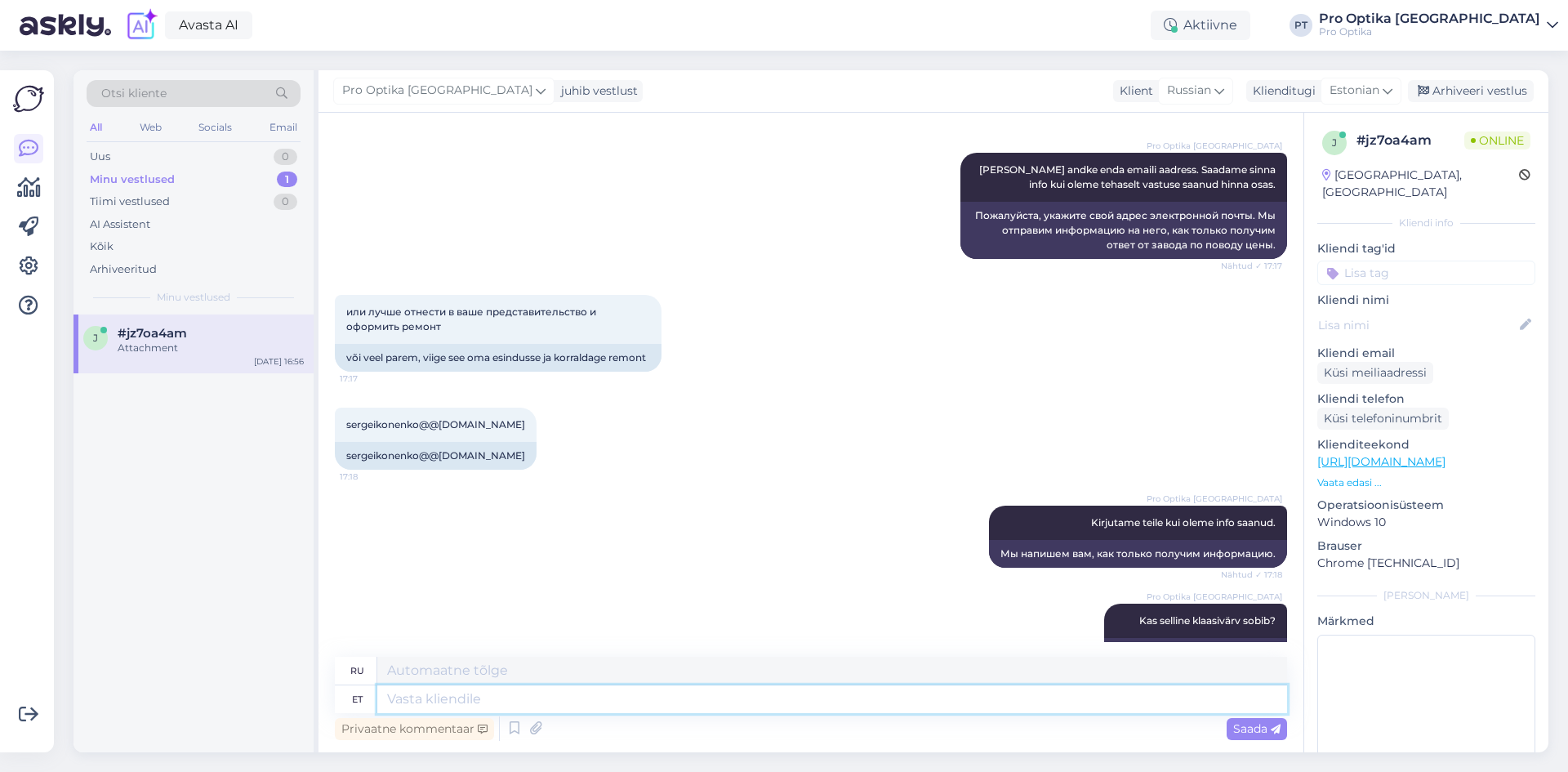
scroll to position [3799, 0]
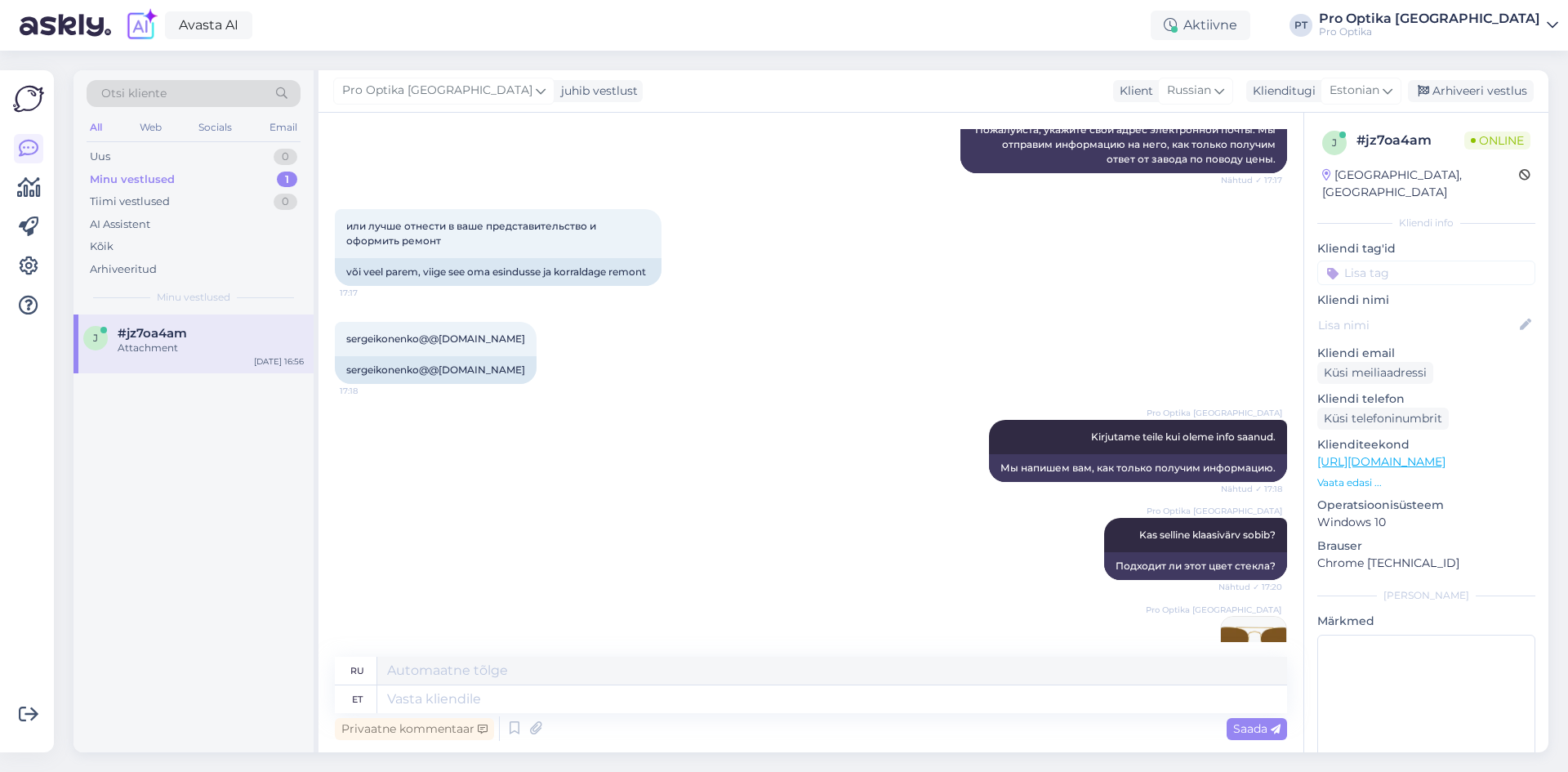
click at [215, 565] on div "j #jz7oa4am Attachment Oct 8 16:56" at bounding box center [194, 533] width 241 height 438
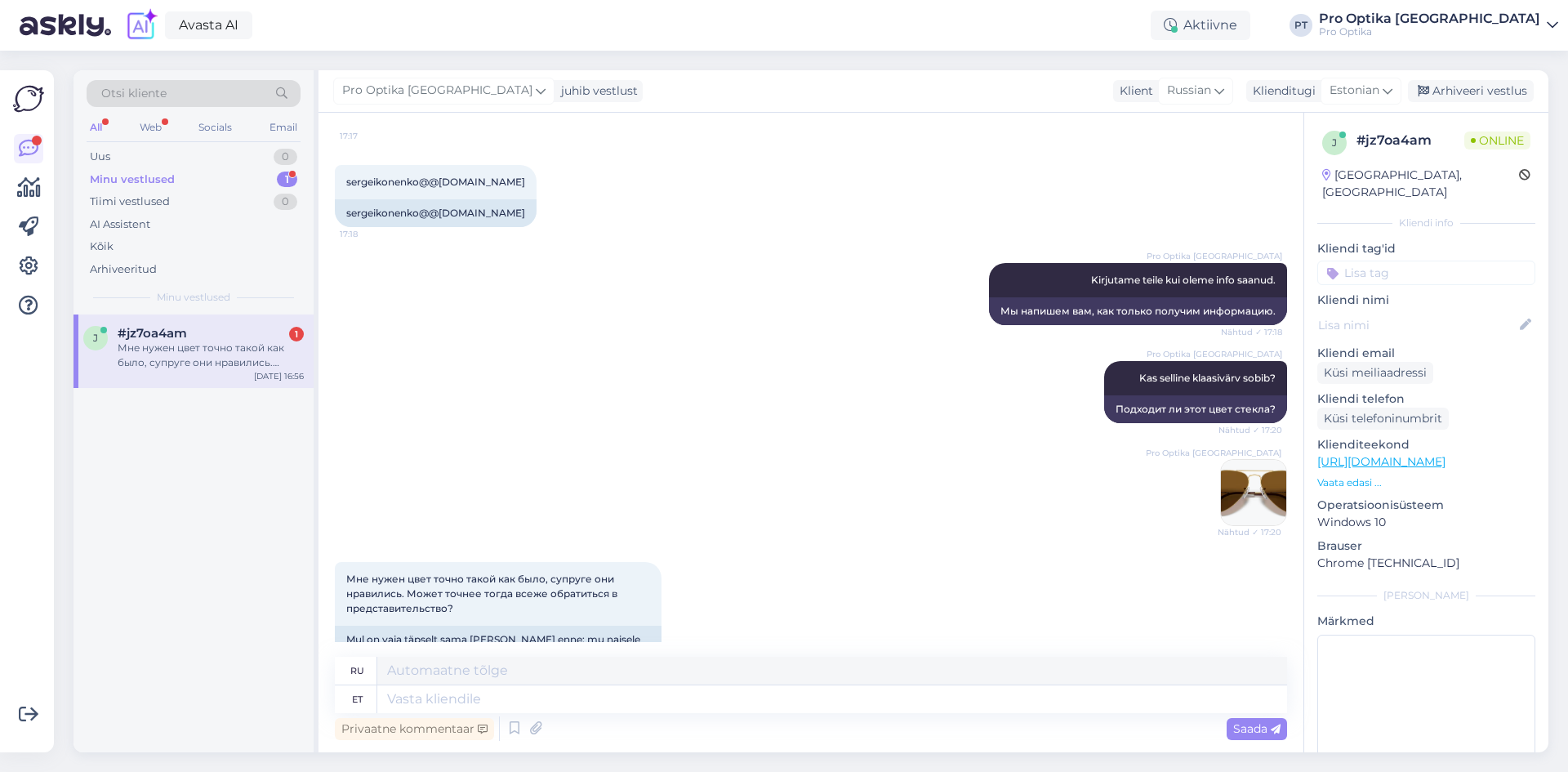
scroll to position [3507, 0]
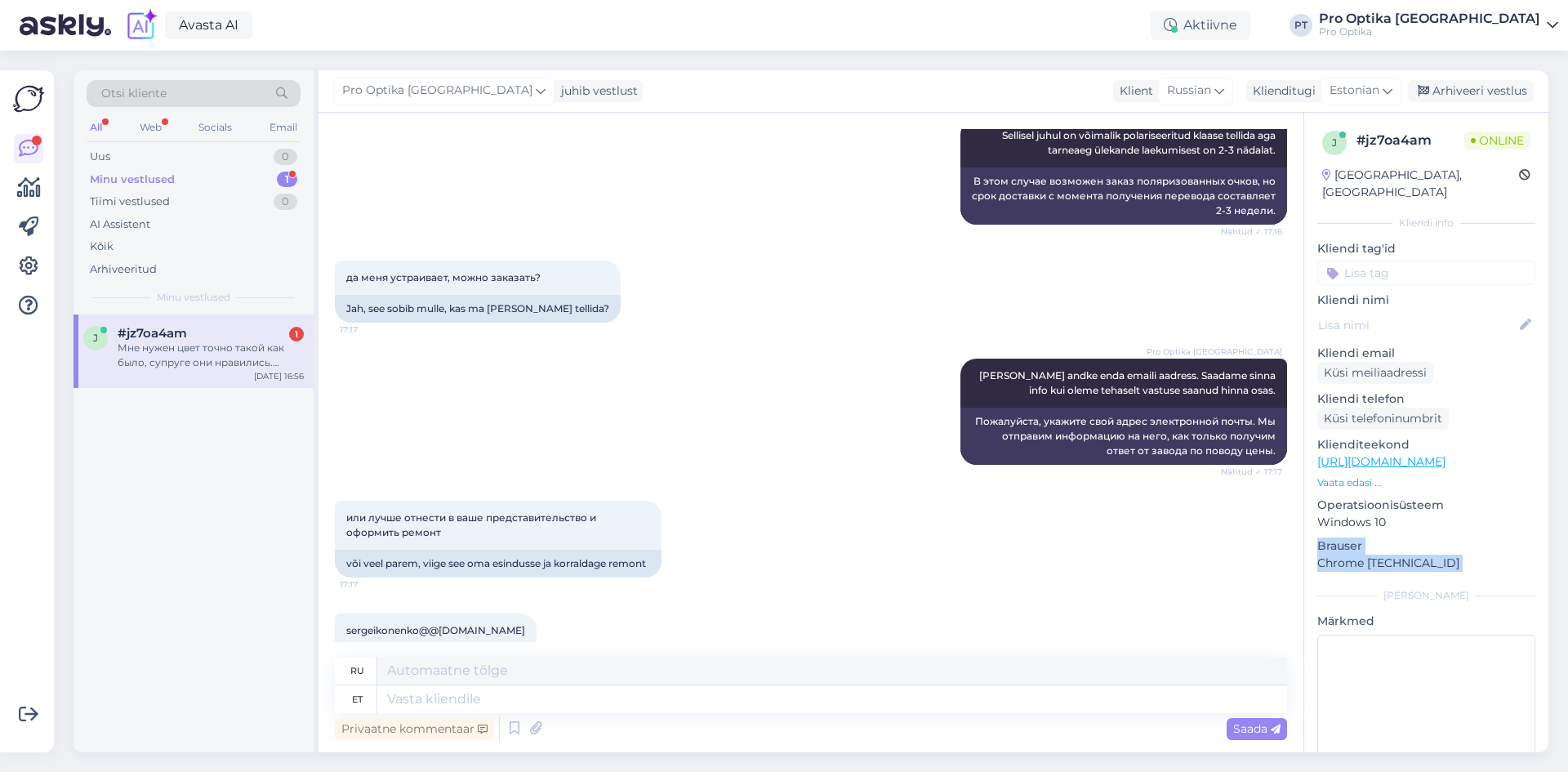
drag, startPoint x: 1304, startPoint y: 535, endPoint x: 1301, endPoint y: 596, distance: 61.1
click at [1301, 596] on div "Vestlus algas Oct 8 2025 Здравствуйте мне нужна помошь. Что выгоднее ремонтиров…" at bounding box center [933, 432] width 1230 height 639
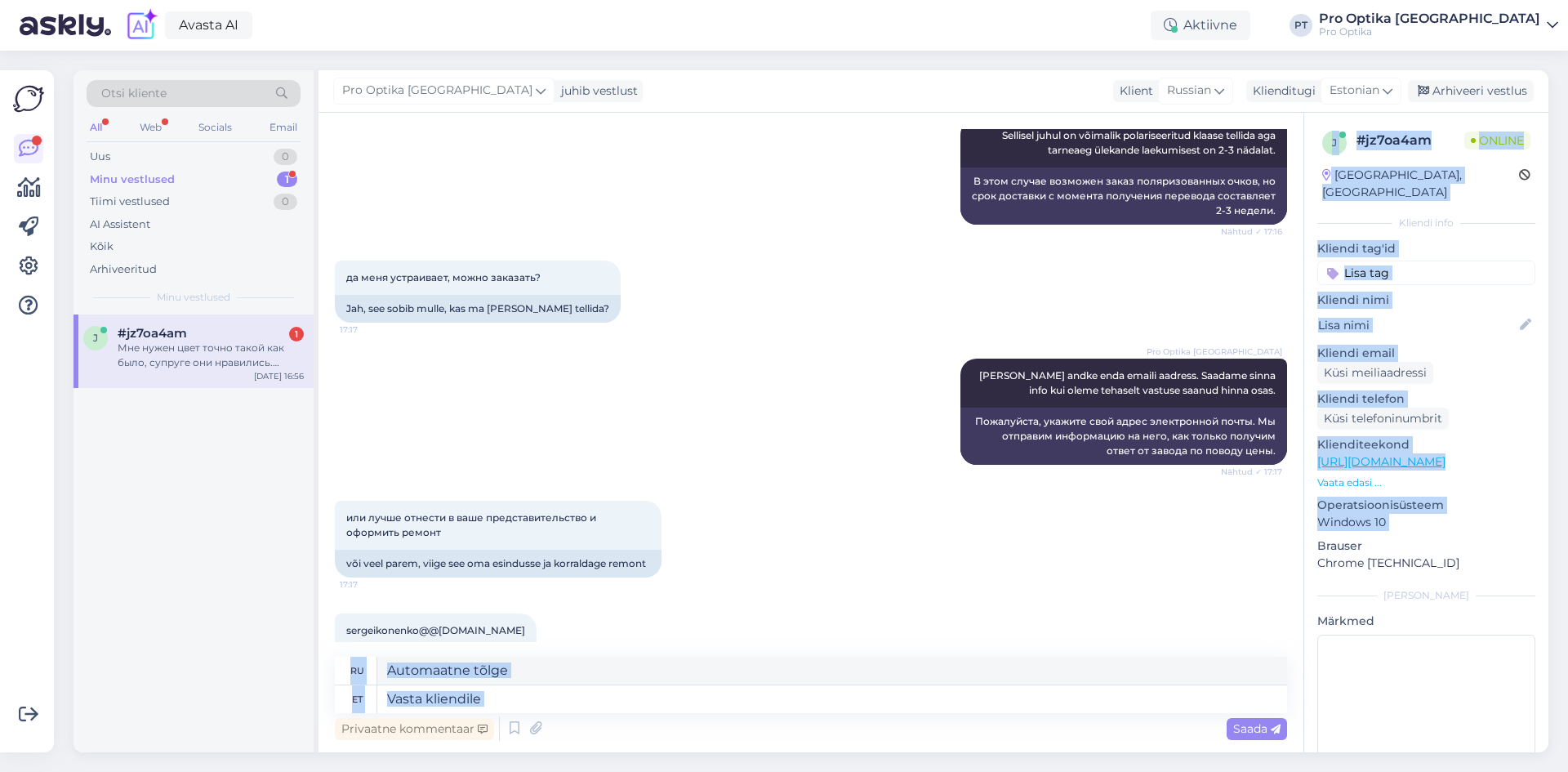
scroll to position [3956, 0]
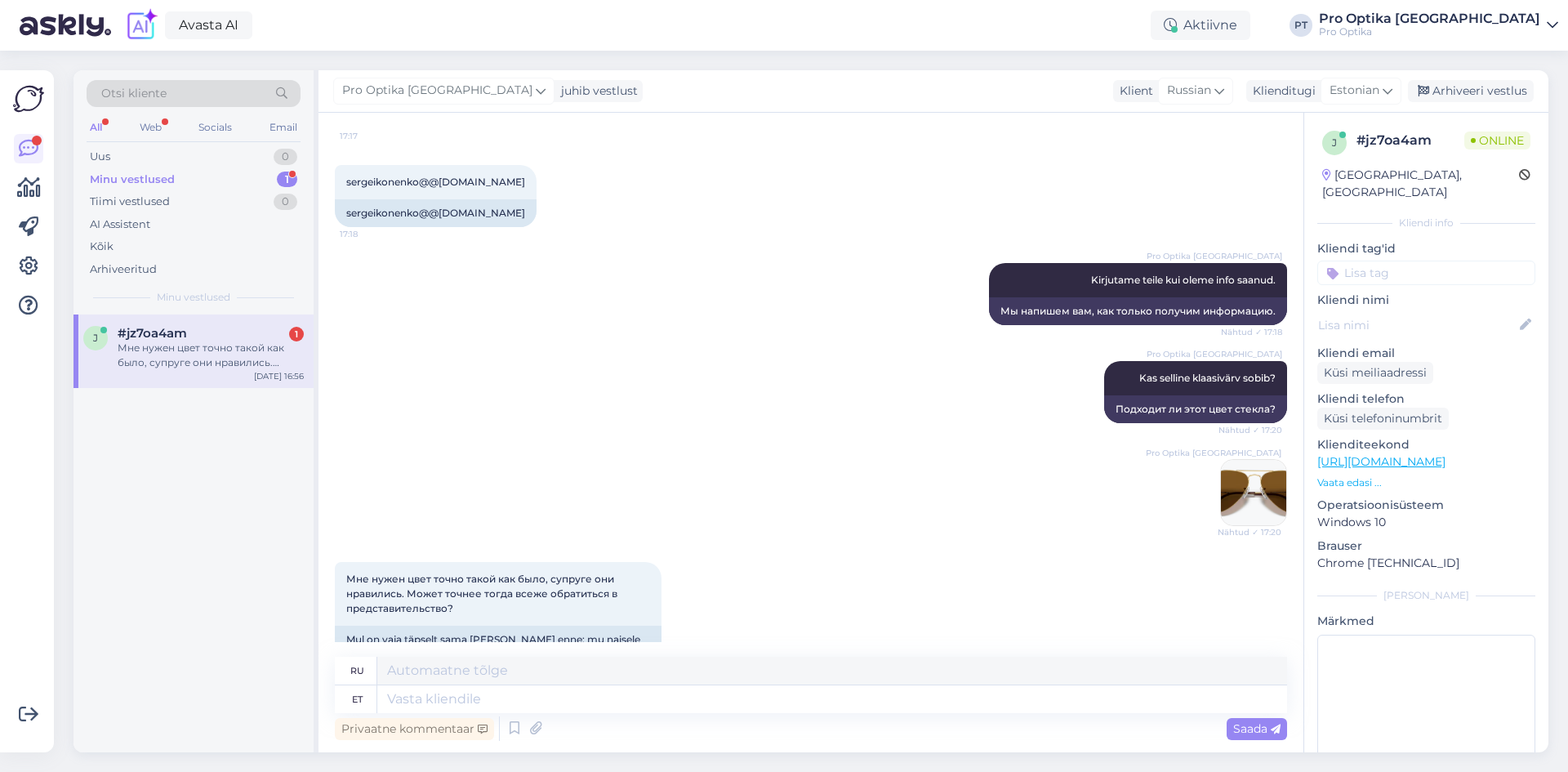
click at [152, 603] on div "j #jz7oa4am 1 Мне нужен цвет точно такой как было, супруге они нравились. Может…" at bounding box center [194, 533] width 241 height 438
click at [421, 698] on textarea at bounding box center [832, 699] width 910 height 28
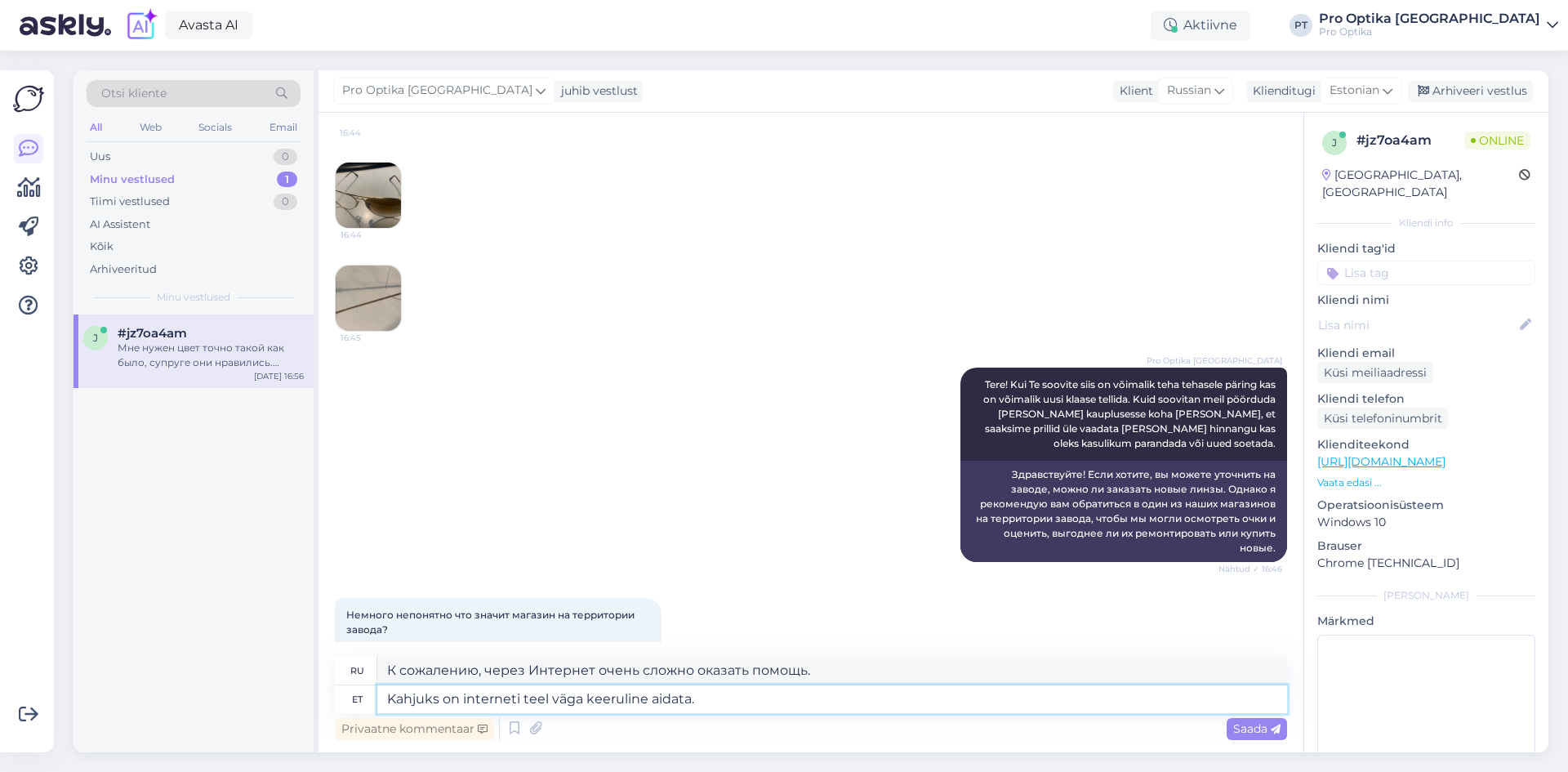
scroll to position [0, 0]
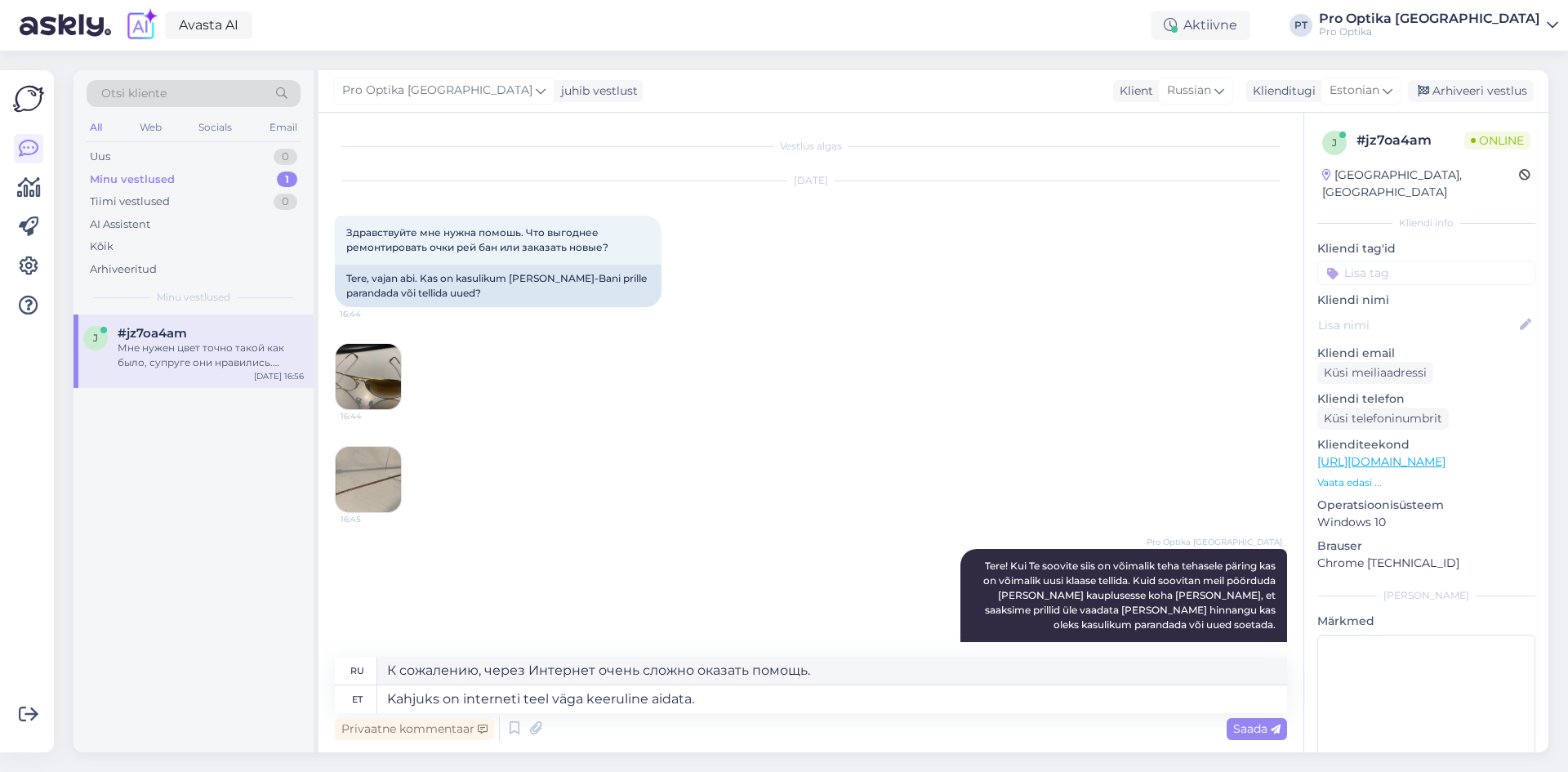
click at [373, 389] on img at bounding box center [368, 376] width 65 height 65
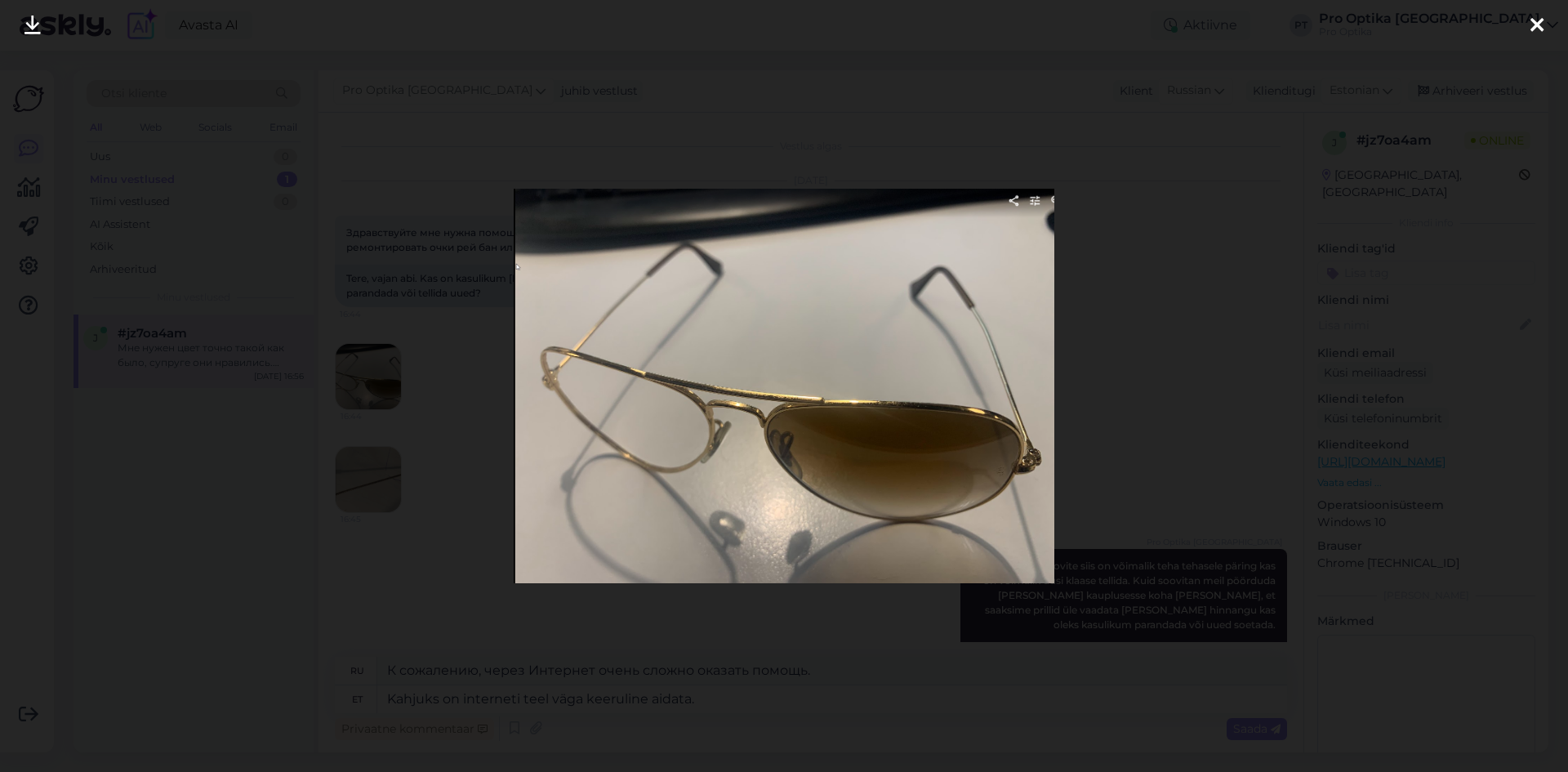
click at [1179, 394] on div at bounding box center [784, 386] width 1568 height 772
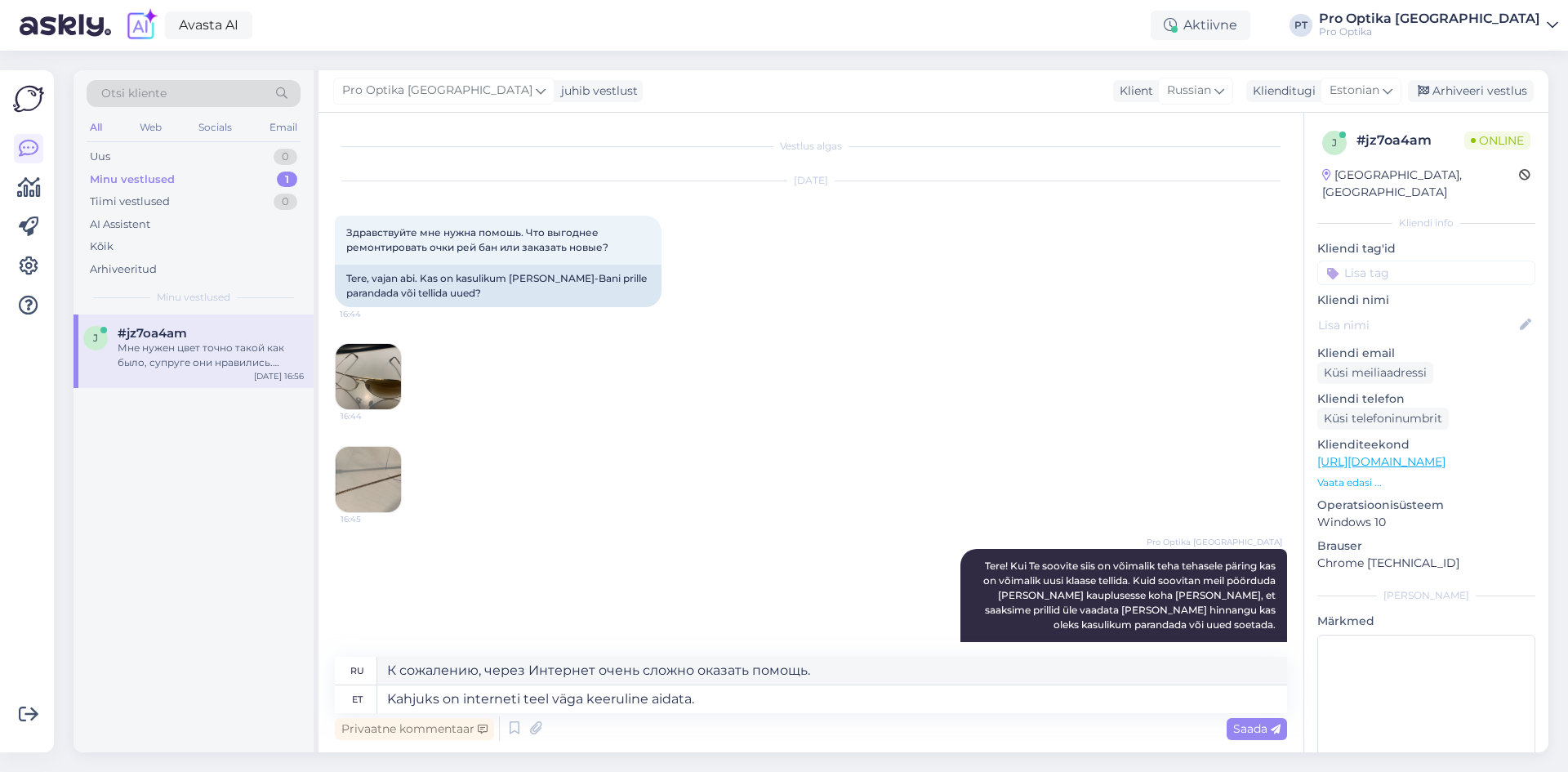
click at [366, 475] on img at bounding box center [368, 479] width 65 height 65
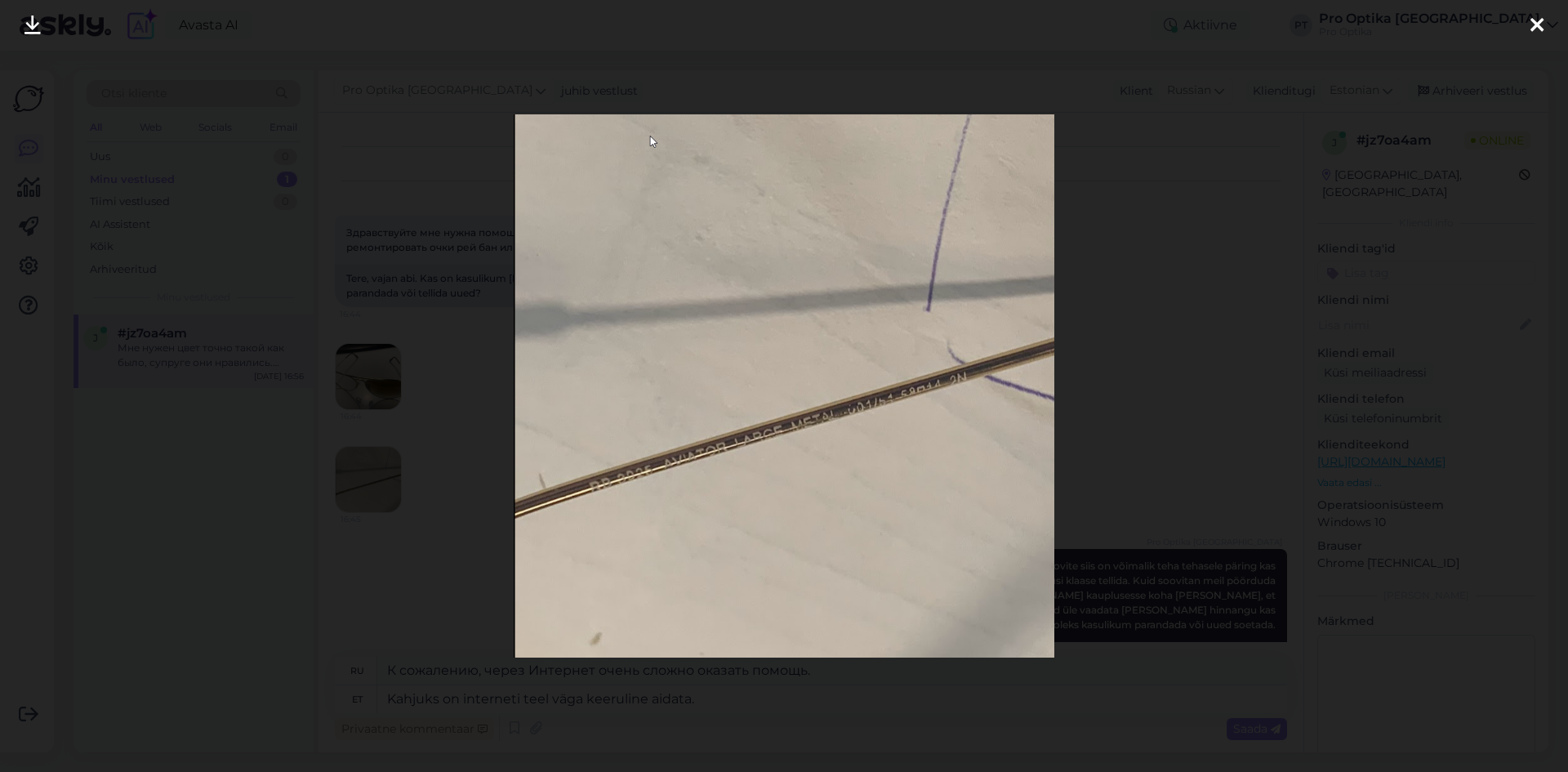
click at [1167, 349] on div at bounding box center [784, 386] width 1568 height 772
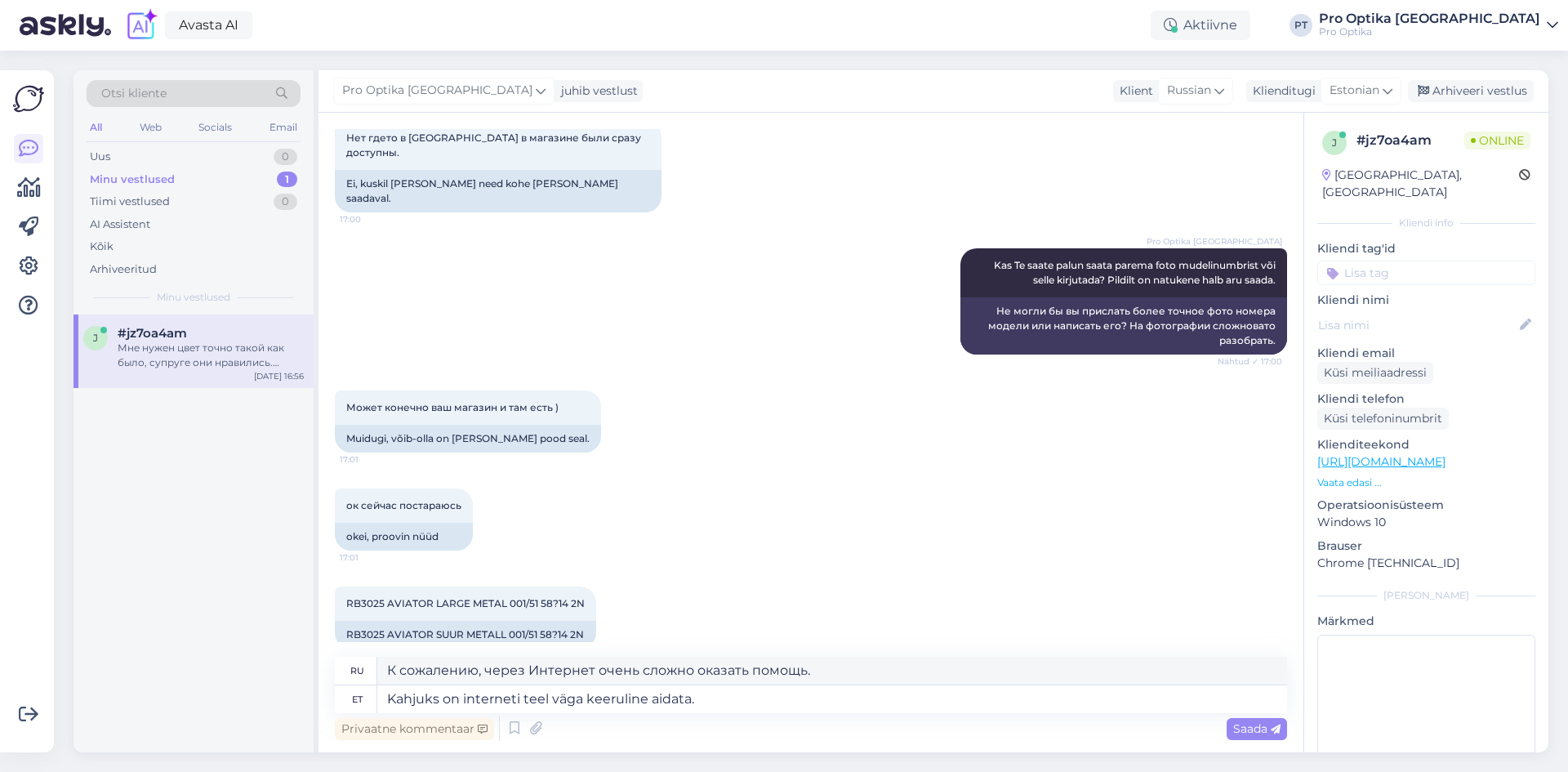
scroll to position [1715, 0]
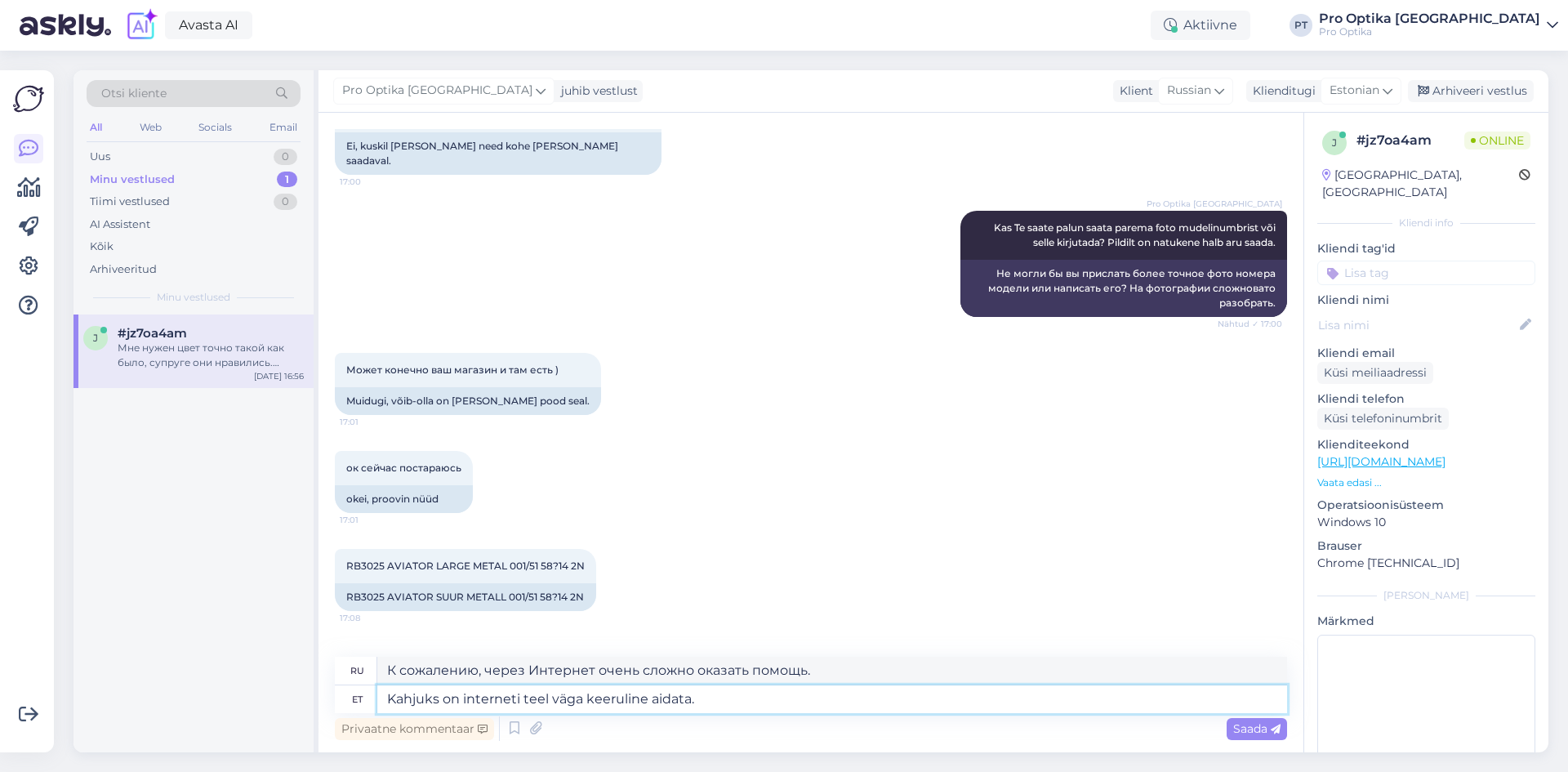
click at [757, 702] on textarea "Kahjuks on interneti teel väga keeruline aidata." at bounding box center [832, 699] width 910 height 28
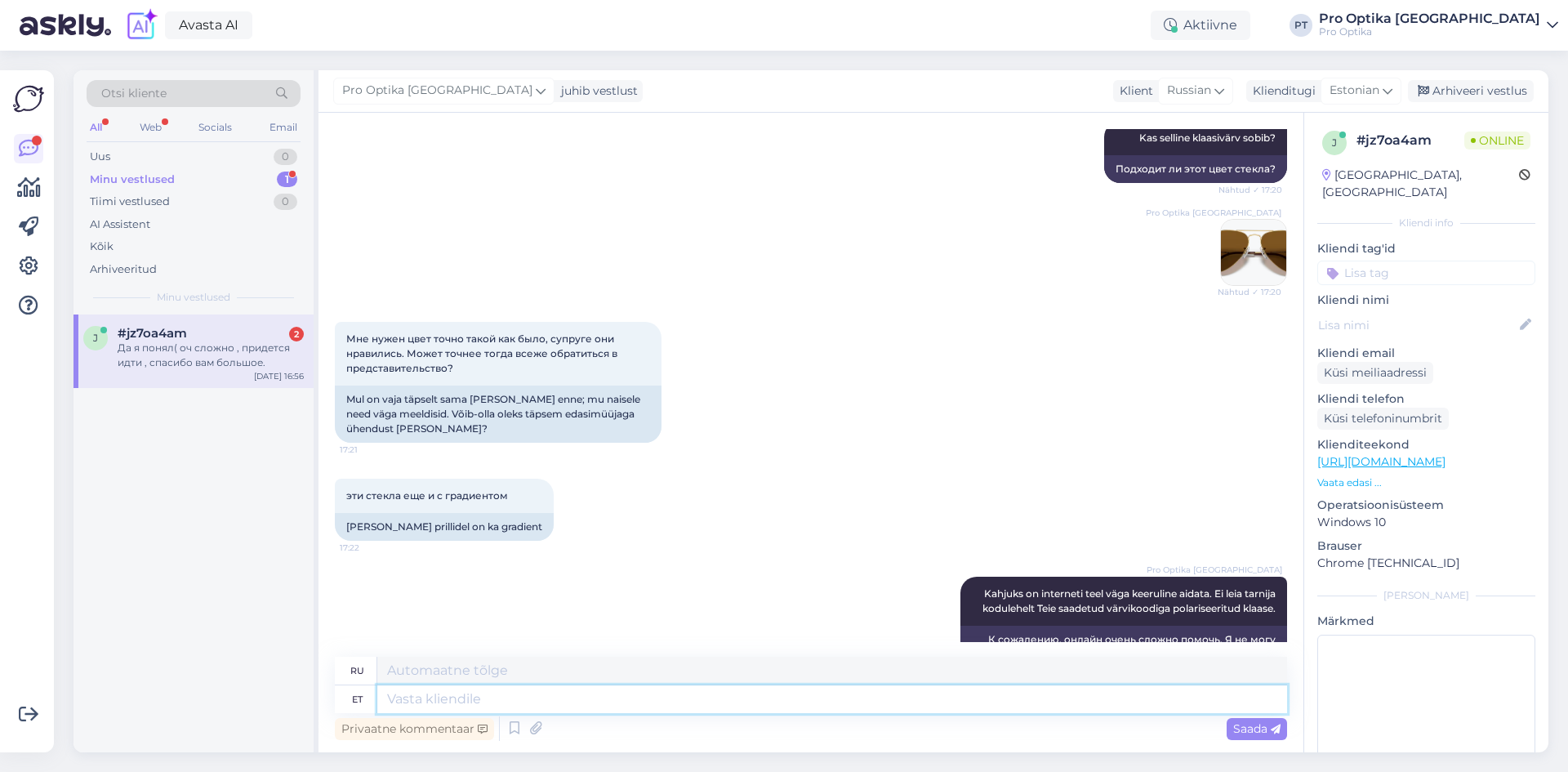
scroll to position [4324, 0]
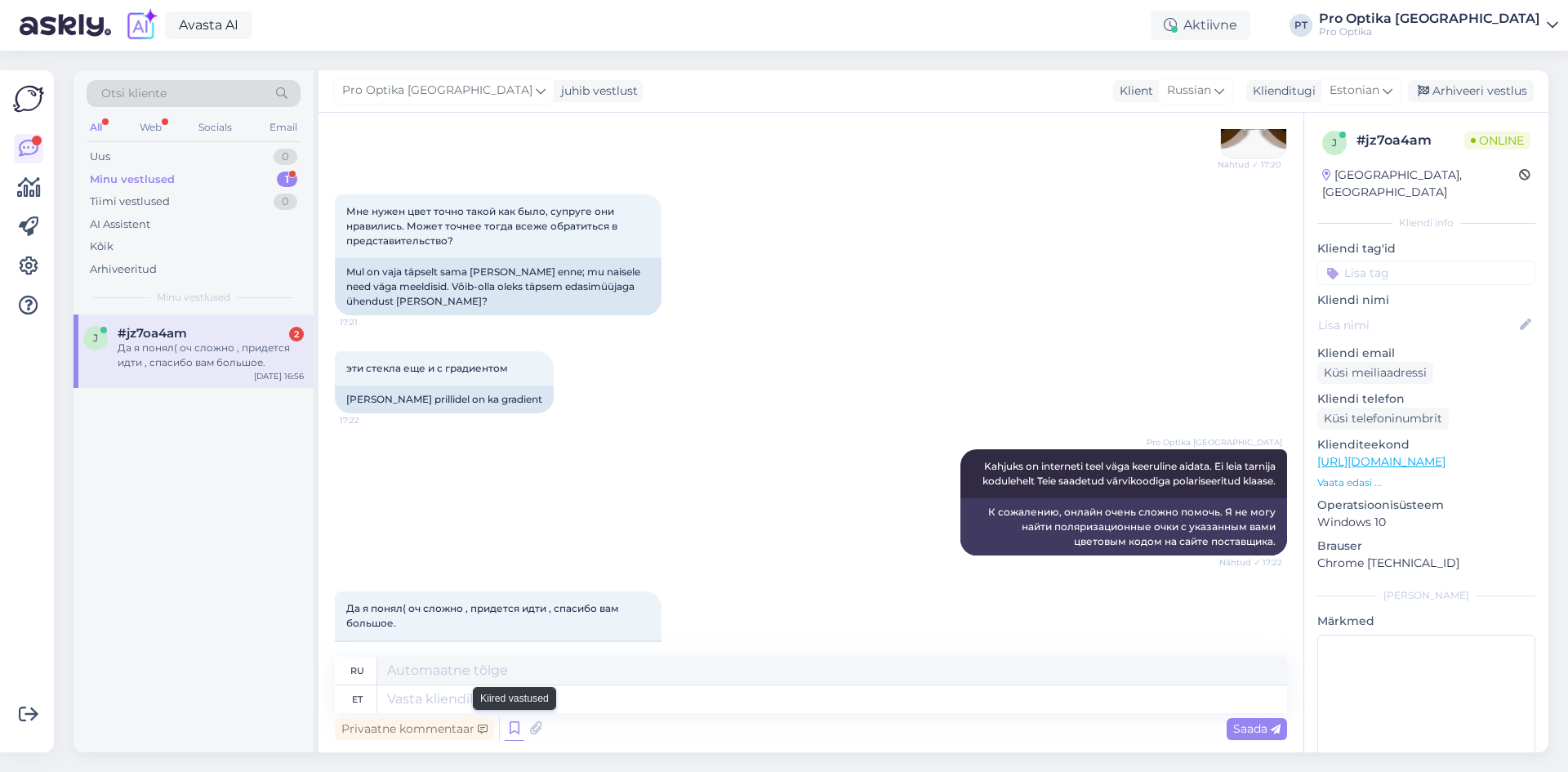
click at [516, 727] on icon at bounding box center [515, 728] width 20 height 24
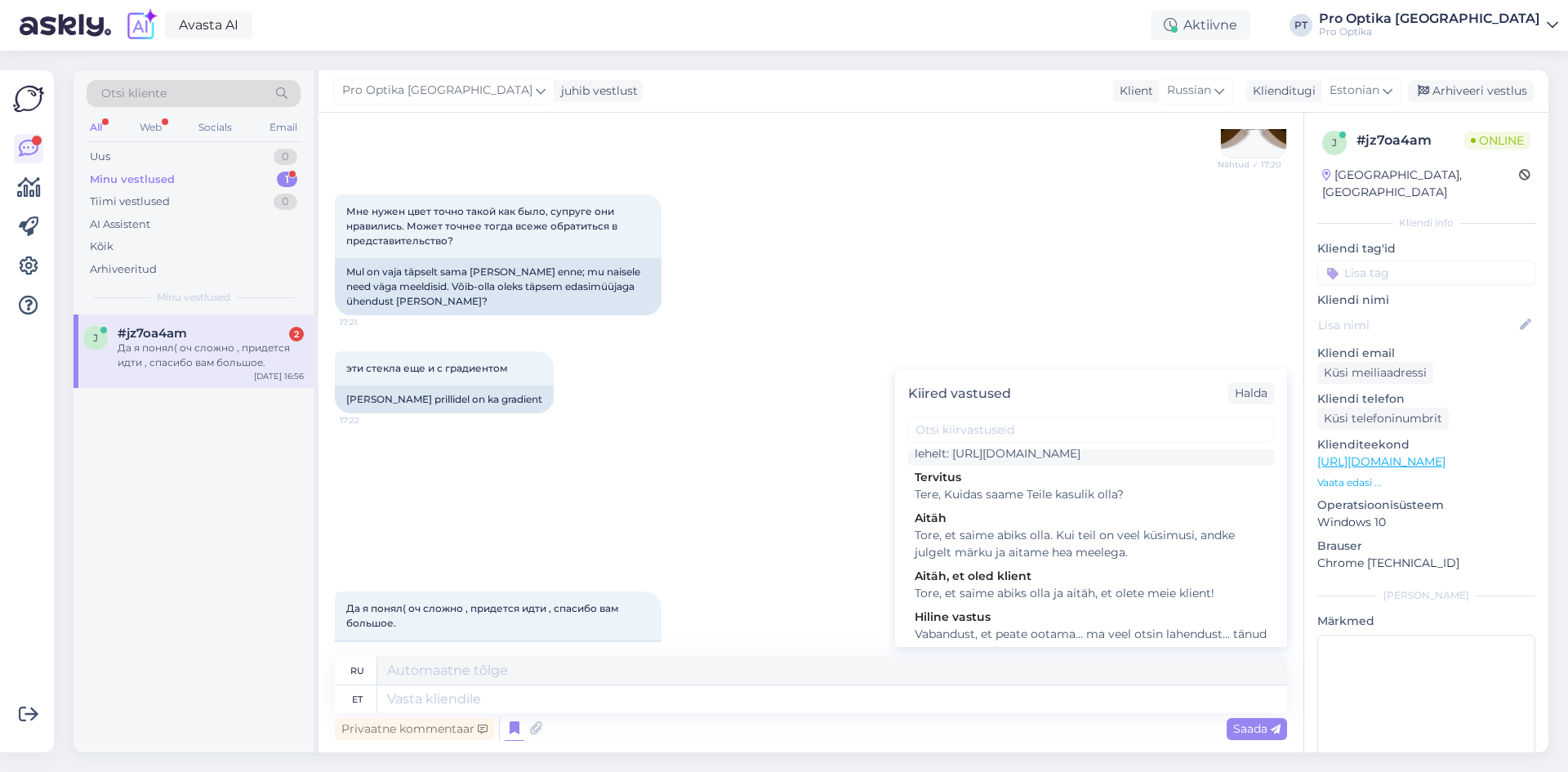
scroll to position [490, 0]
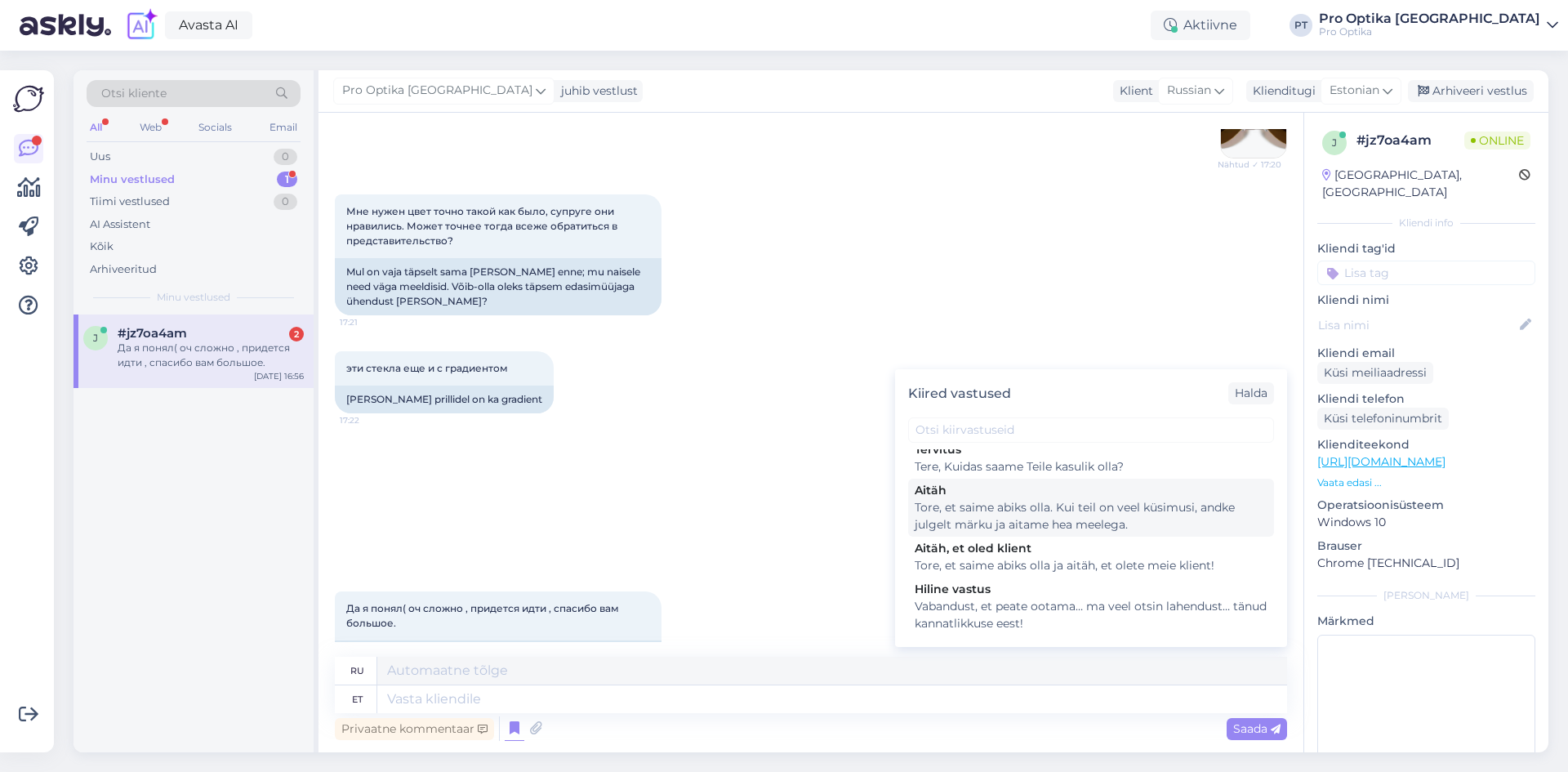
click at [1008, 533] on div "Tore, et saime abiks olla. Kui teil on veel küsimusi, andke julgelt märku ja ai…" at bounding box center [1091, 516] width 353 height 34
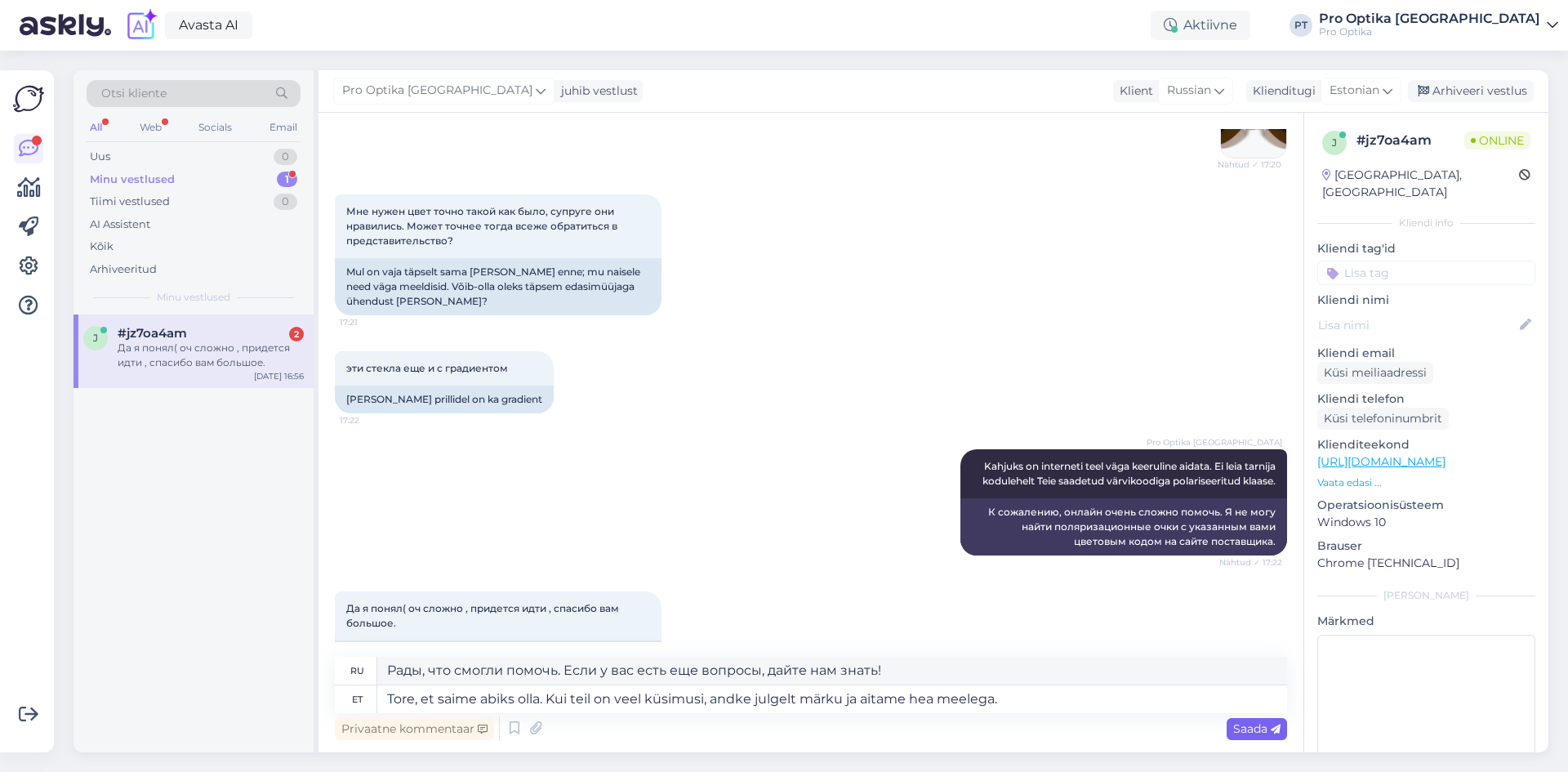
click at [1236, 732] on span "Saada" at bounding box center [1257, 729] width 47 height 14
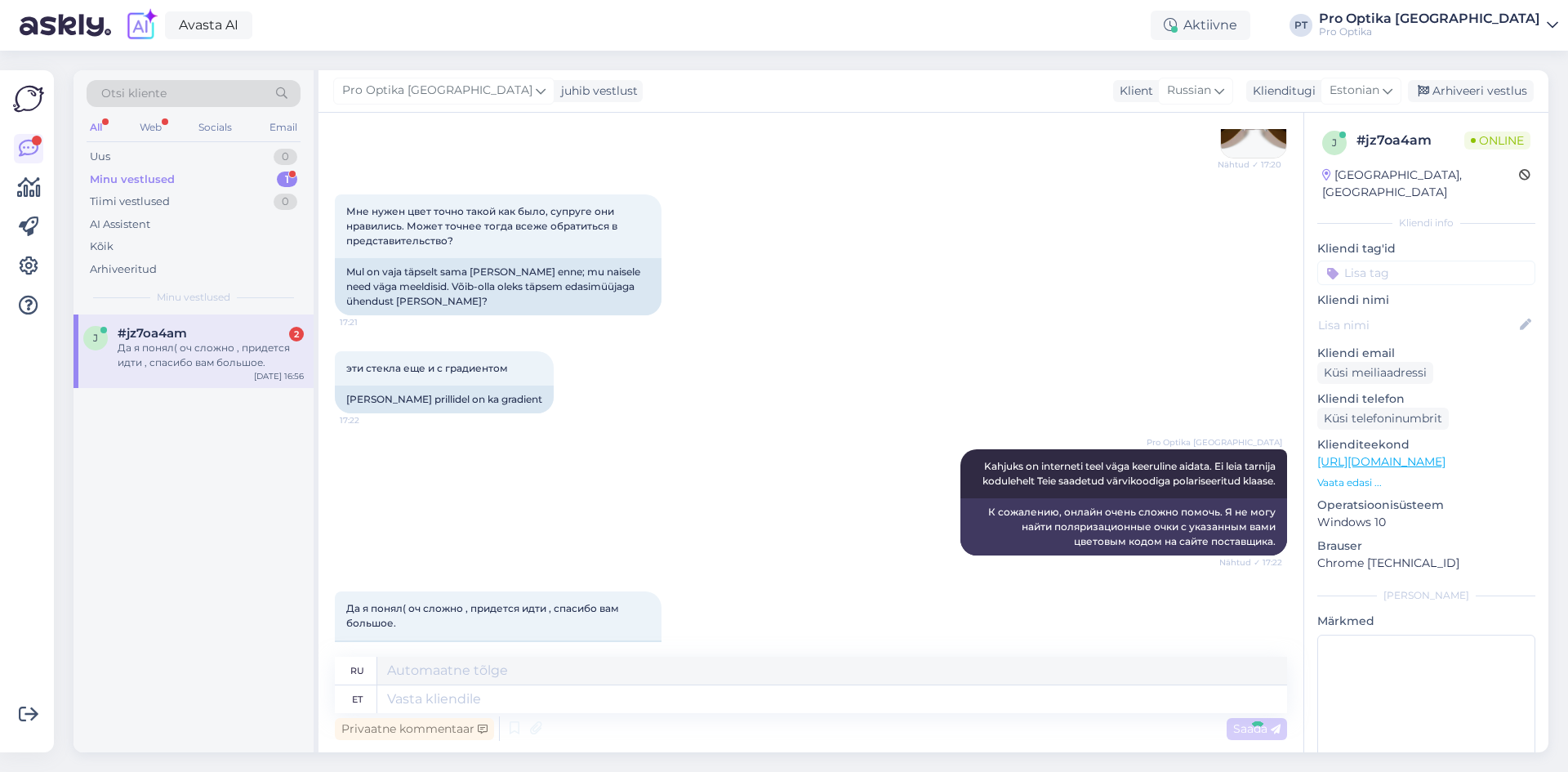
scroll to position [4450, 0]
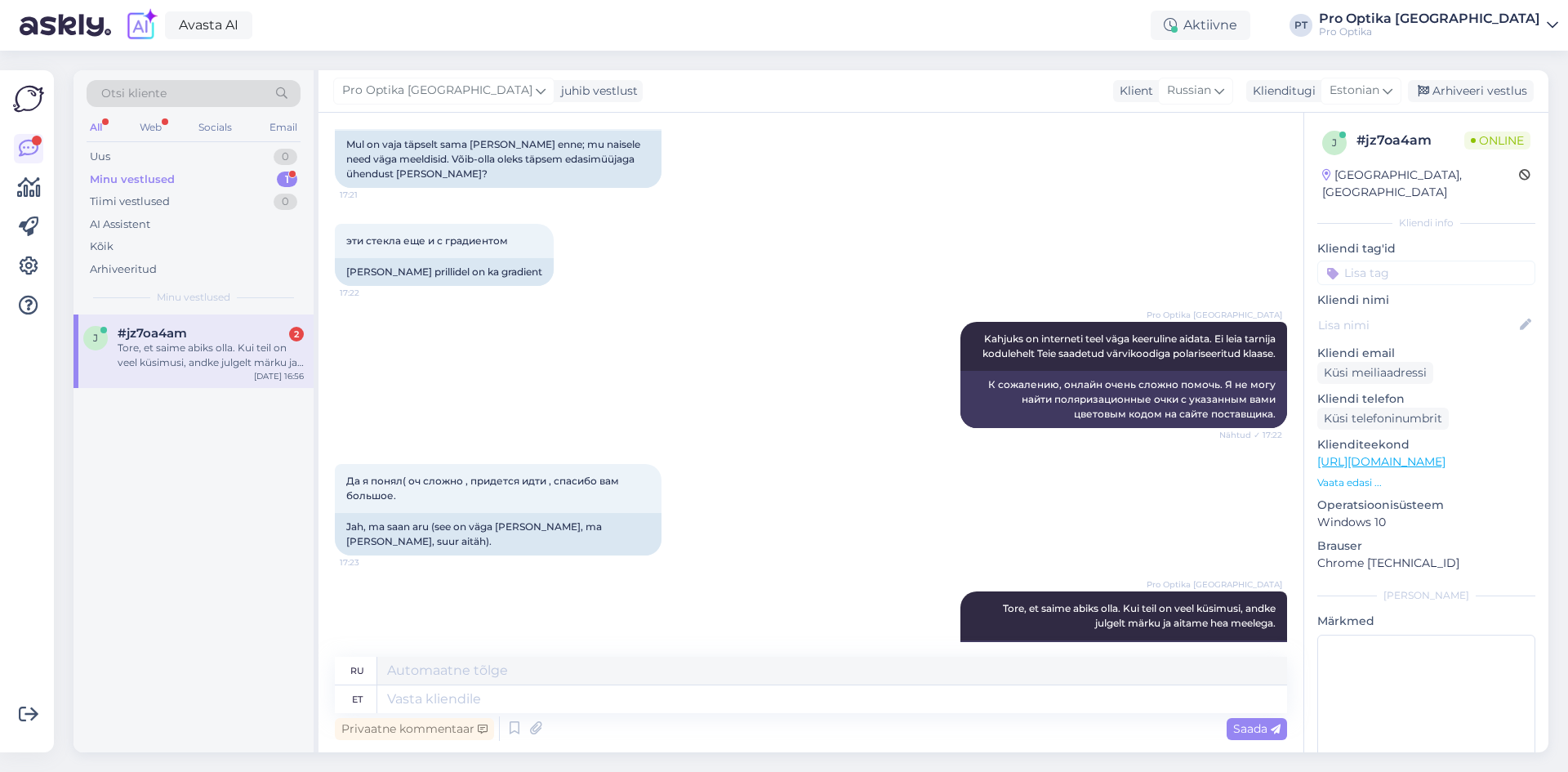
click at [249, 538] on div "j #jz7oa4am 2 Tore, et saime abiks olla. Kui teil on veel küsimusi, andke julge…" at bounding box center [194, 533] width 241 height 438
click at [213, 344] on div "Tore, et saime abiks olla. Kui teil on veel küsimusi, andke julgelt märku ja ai…" at bounding box center [211, 355] width 186 height 30
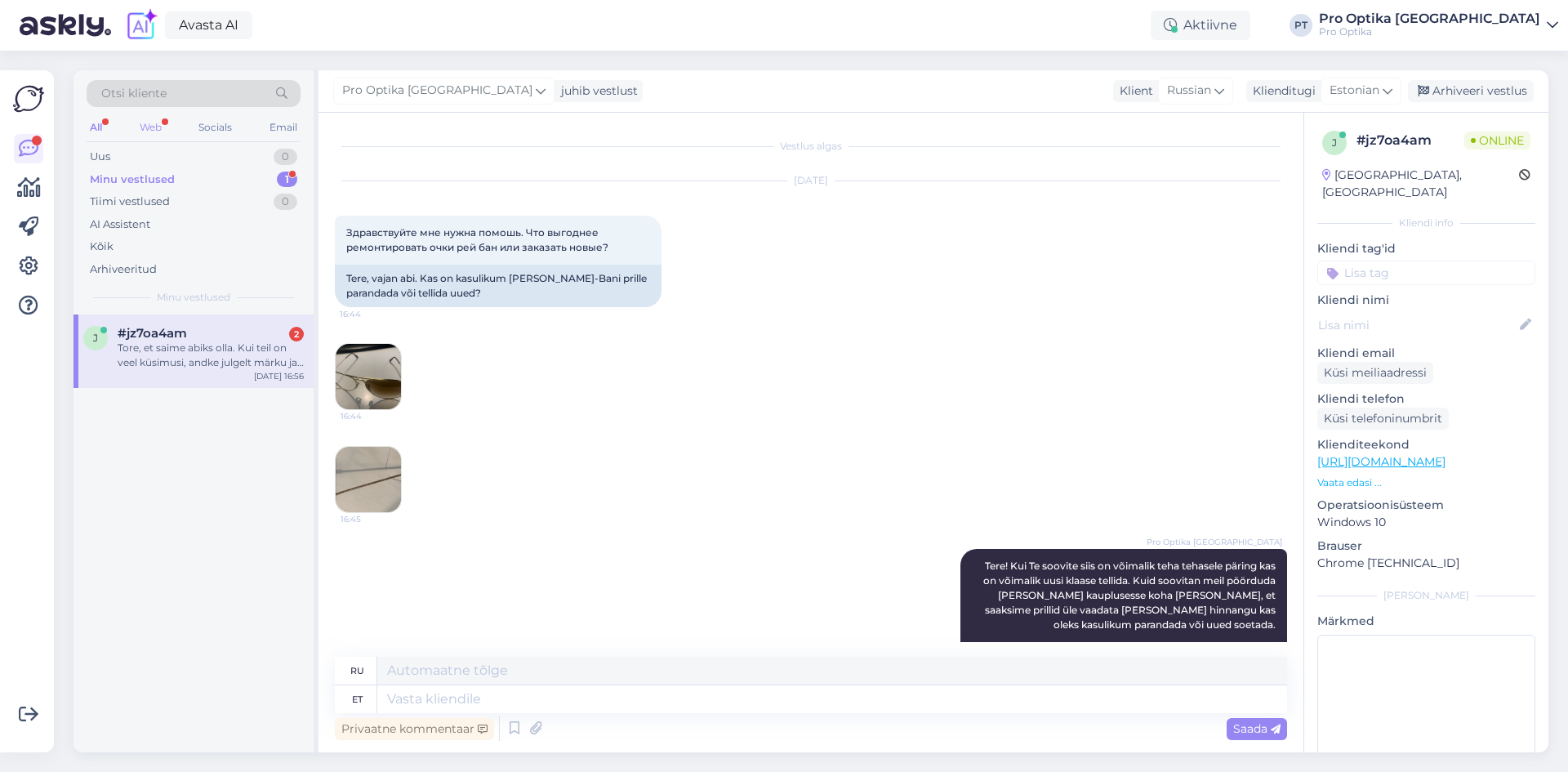
click at [156, 129] on div "Web" at bounding box center [151, 127] width 29 height 21
click at [171, 369] on div "Tore, et saime abiks olla. Kui teil on veel küsimusi, andke julgelt märku ja ai…" at bounding box center [211, 355] width 186 height 30
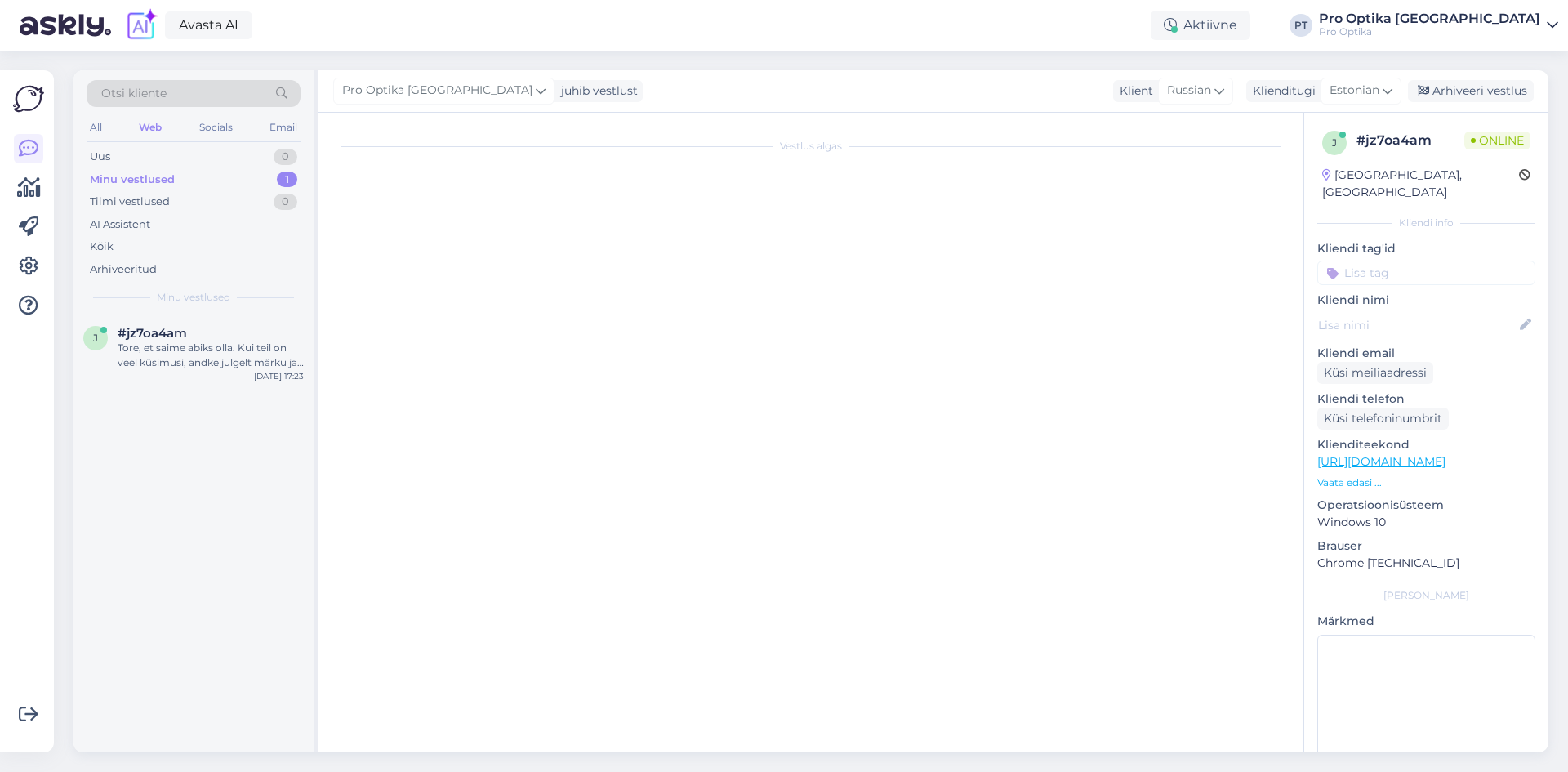
scroll to position [4450, 0]
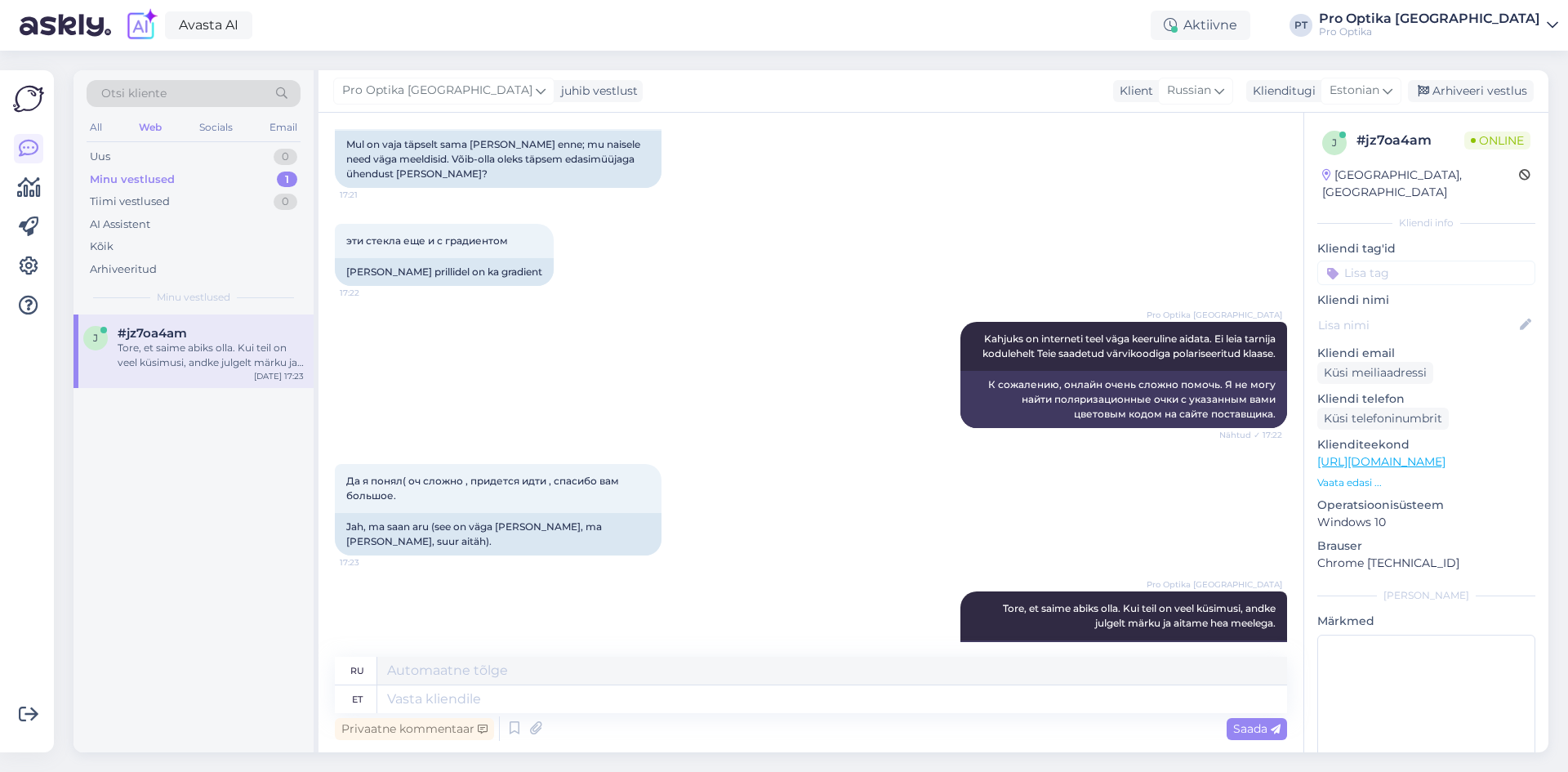
drag, startPoint x: 217, startPoint y: 511, endPoint x: 133, endPoint y: 58, distance: 460.7
click at [217, 493] on div "j #jz7oa4am Tore, et saime abiks olla. Kui teil on veel küsimusi, andke julgelt…" at bounding box center [194, 533] width 241 height 438
click at [1473, 90] on div "Arhiveeri vestlus" at bounding box center [1470, 91] width 126 height 22
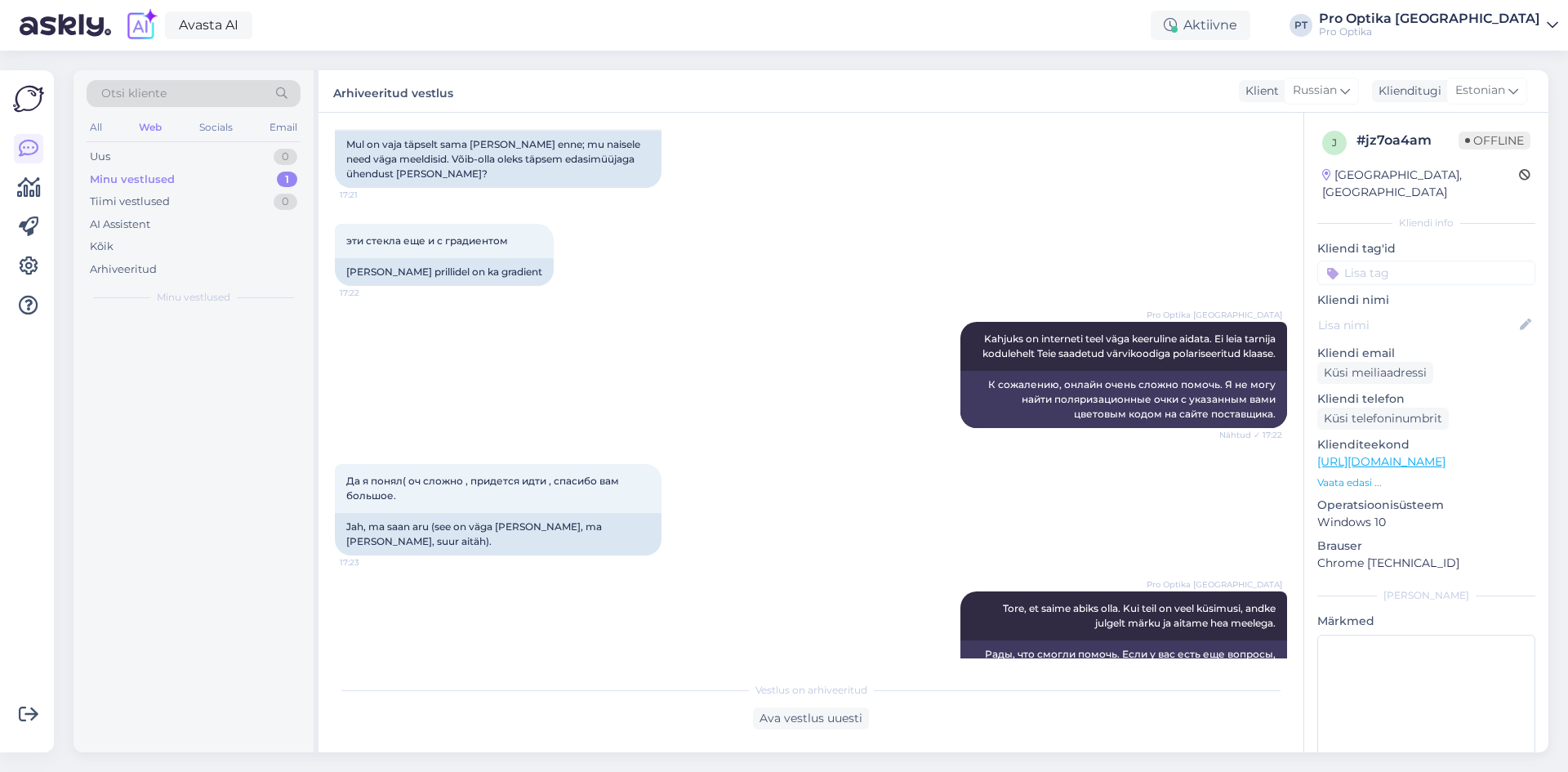
scroll to position [4434, 0]
